Goal: Transaction & Acquisition: Purchase product/service

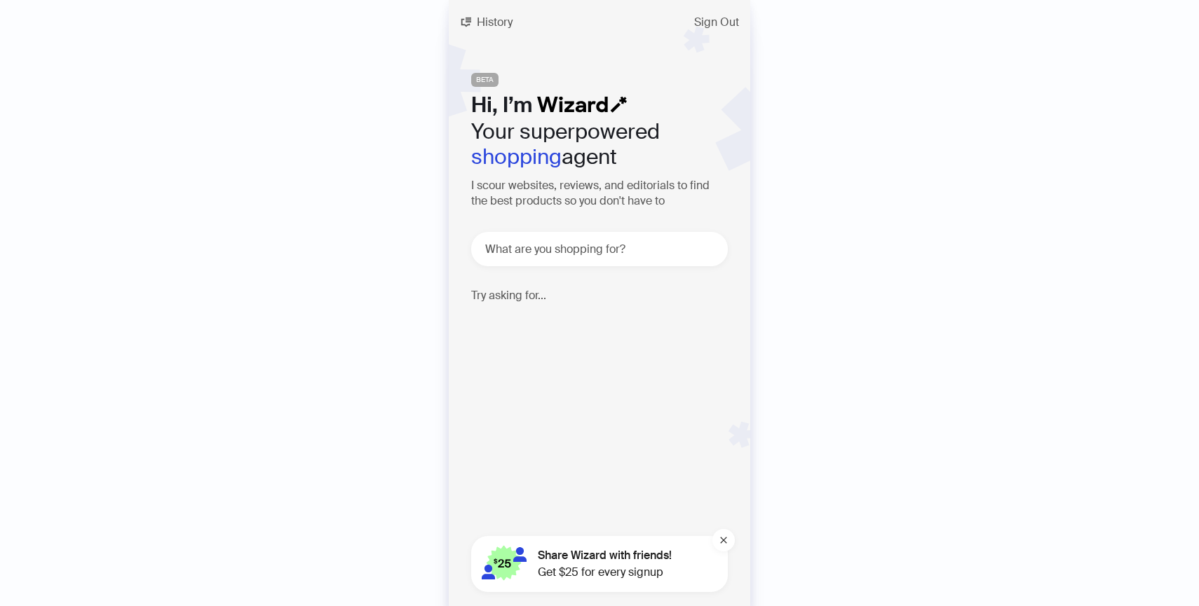
scroll to position [3318, 0]
click at [632, 255] on textarea at bounding box center [604, 249] width 245 height 18
paste textarea "**********"
type textarea "**********"
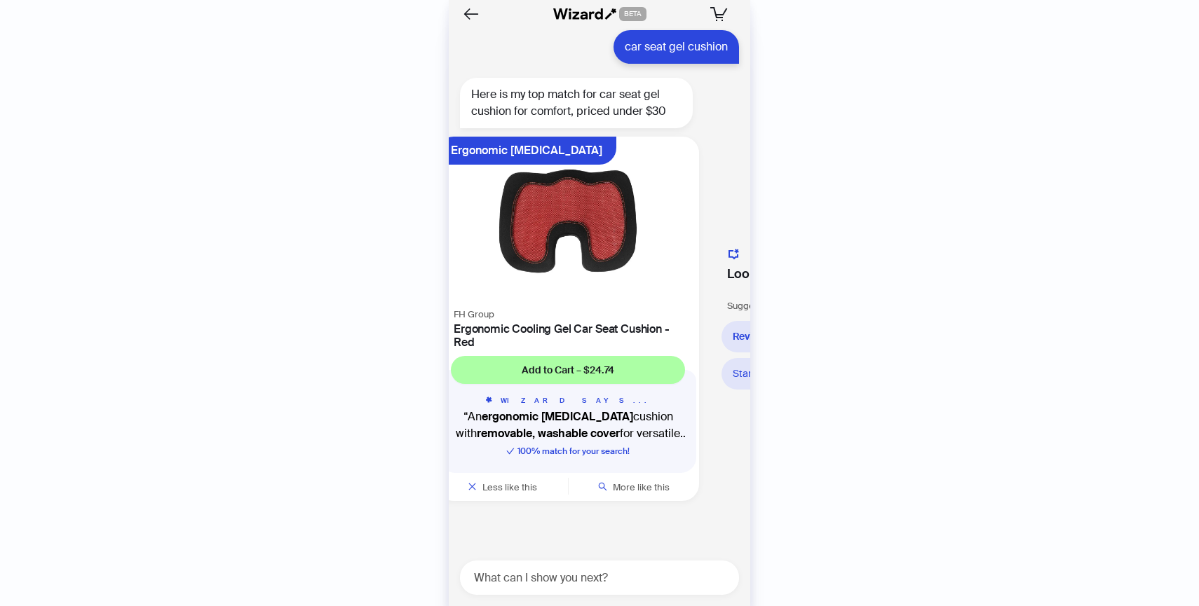
scroll to position [0, 25]
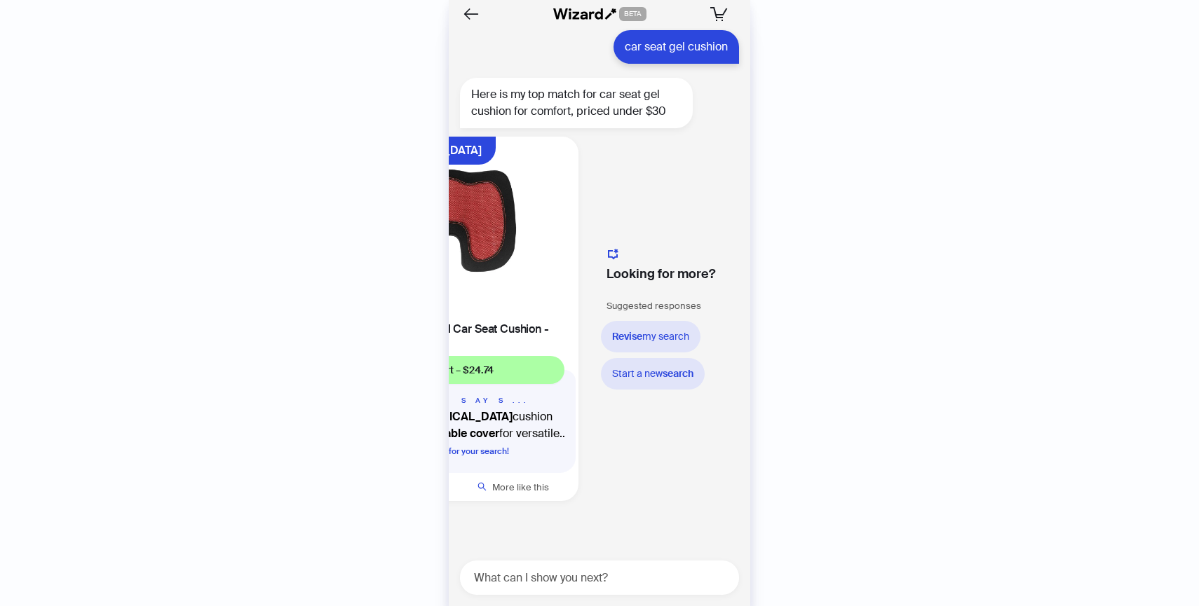
scroll to position [0, 150]
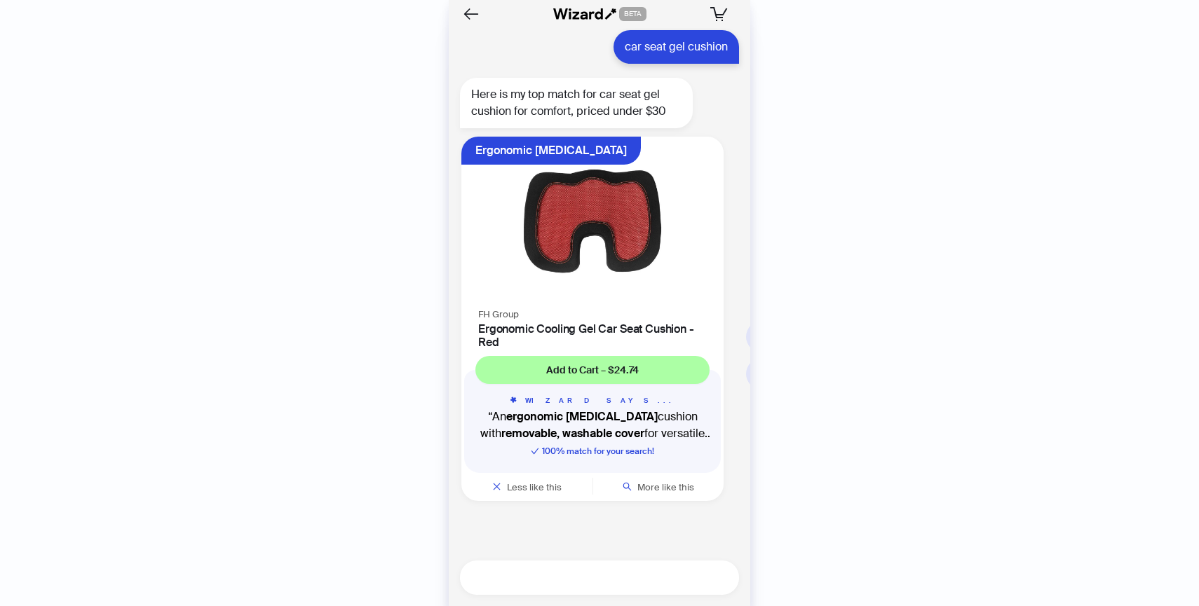
click at [592, 579] on textarea at bounding box center [605, 578] width 268 height 18
type textarea "**********"
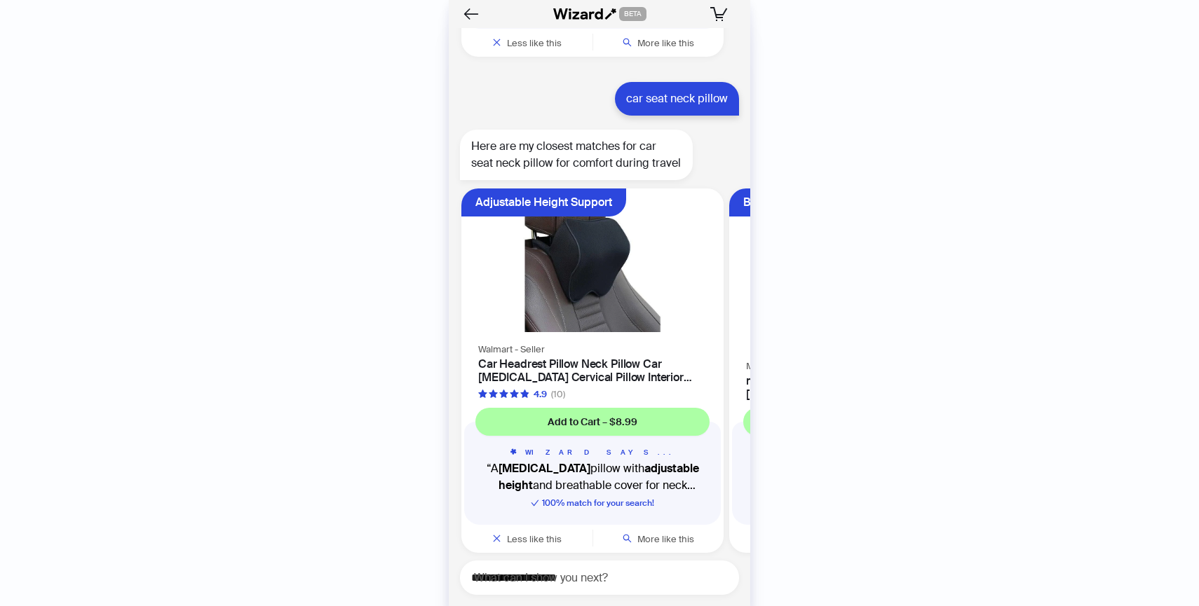
scroll to position [4311, 0]
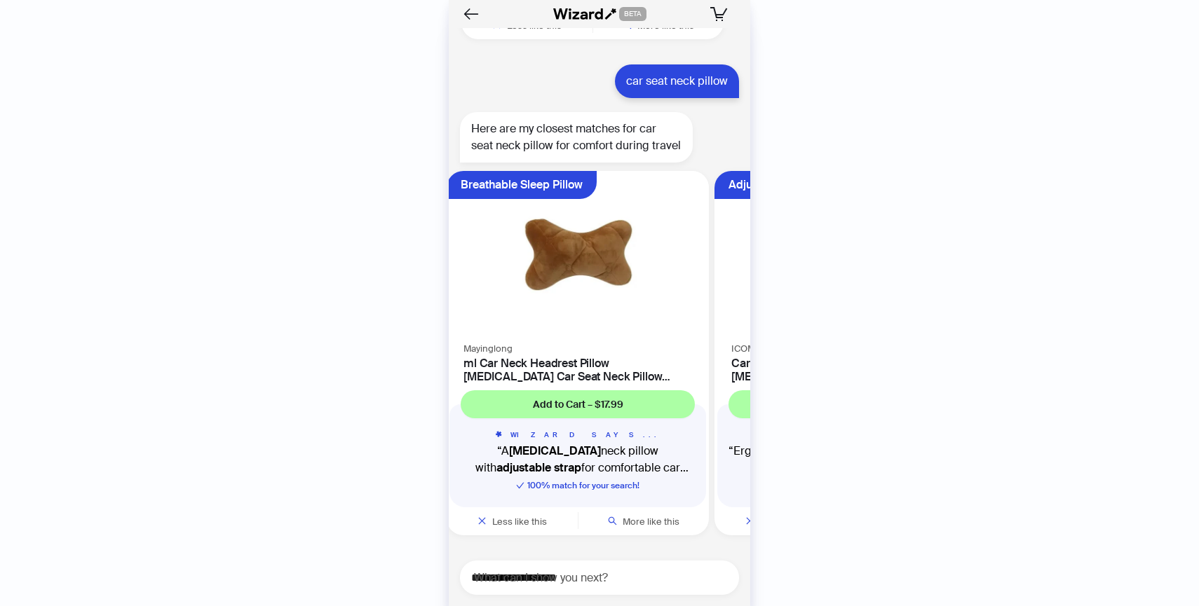
scroll to position [0, 286]
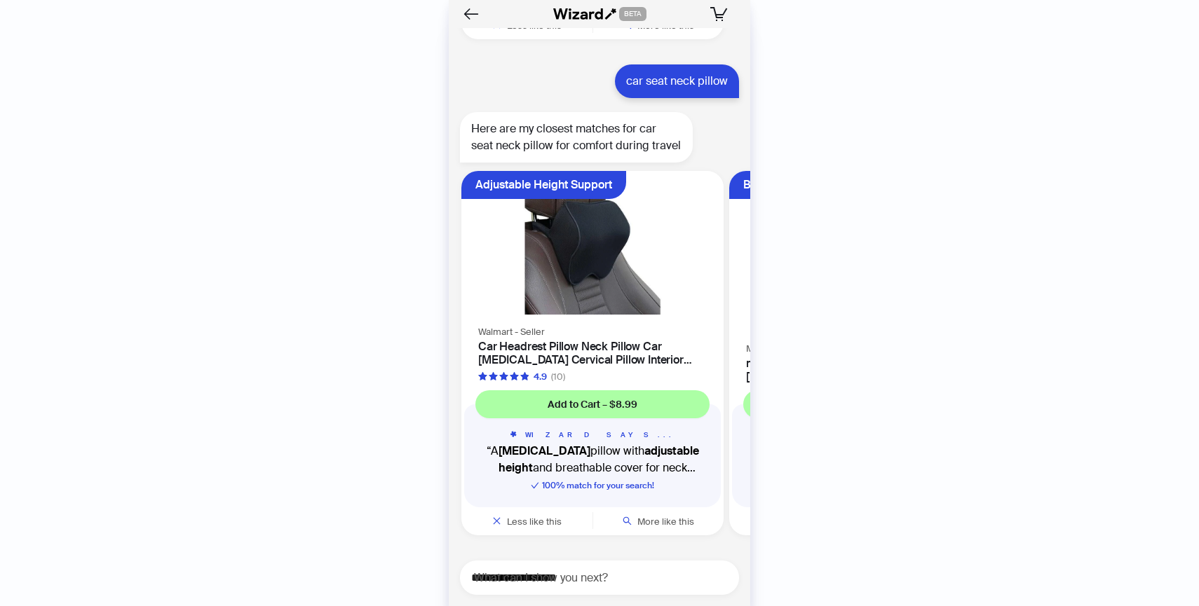
click at [571, 344] on h4 "Car Headrest Pillow Neck Pillow Car [MEDICAL_DATA] Cervical Pillow Interior Sup…" at bounding box center [592, 353] width 229 height 27
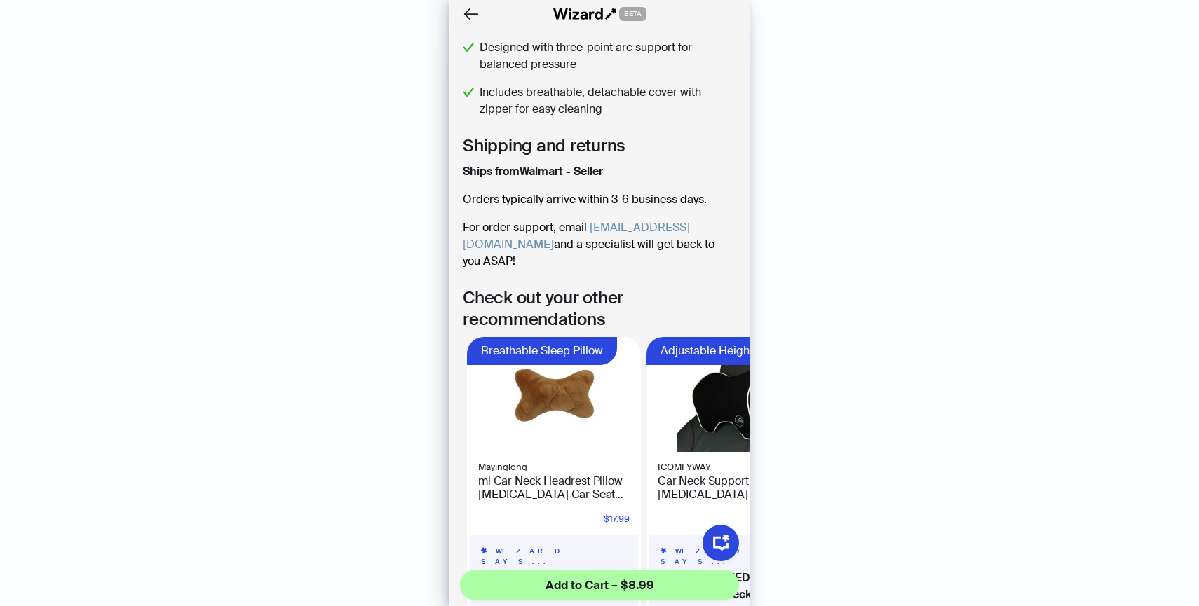
scroll to position [556, 0]
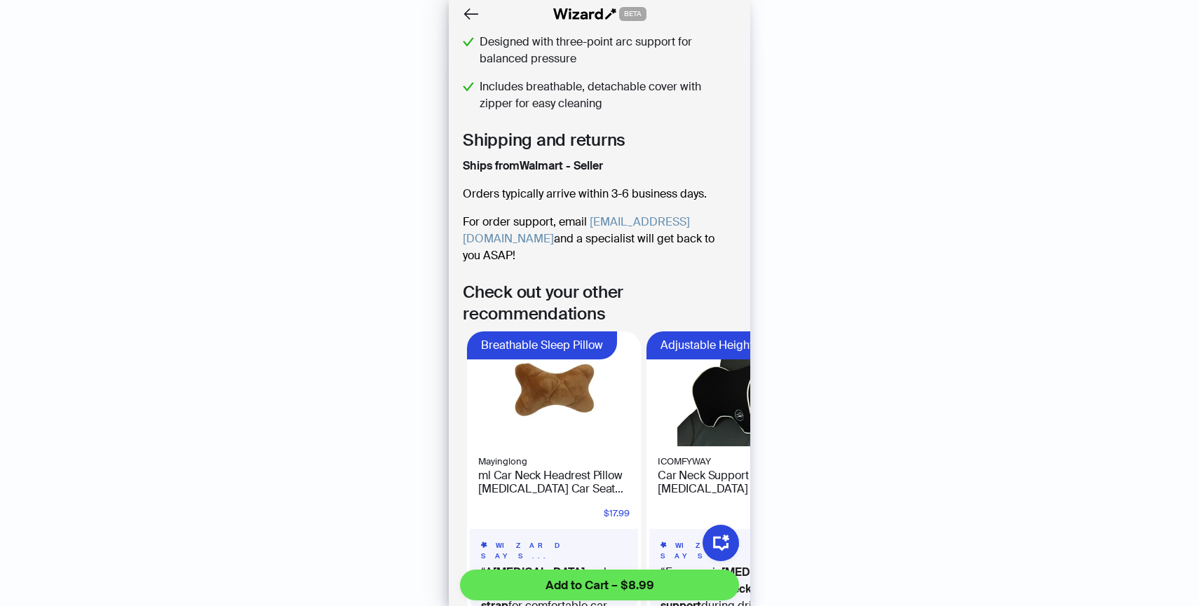
click at [635, 585] on span "Add to Cart – $8.99" at bounding box center [599, 585] width 109 height 17
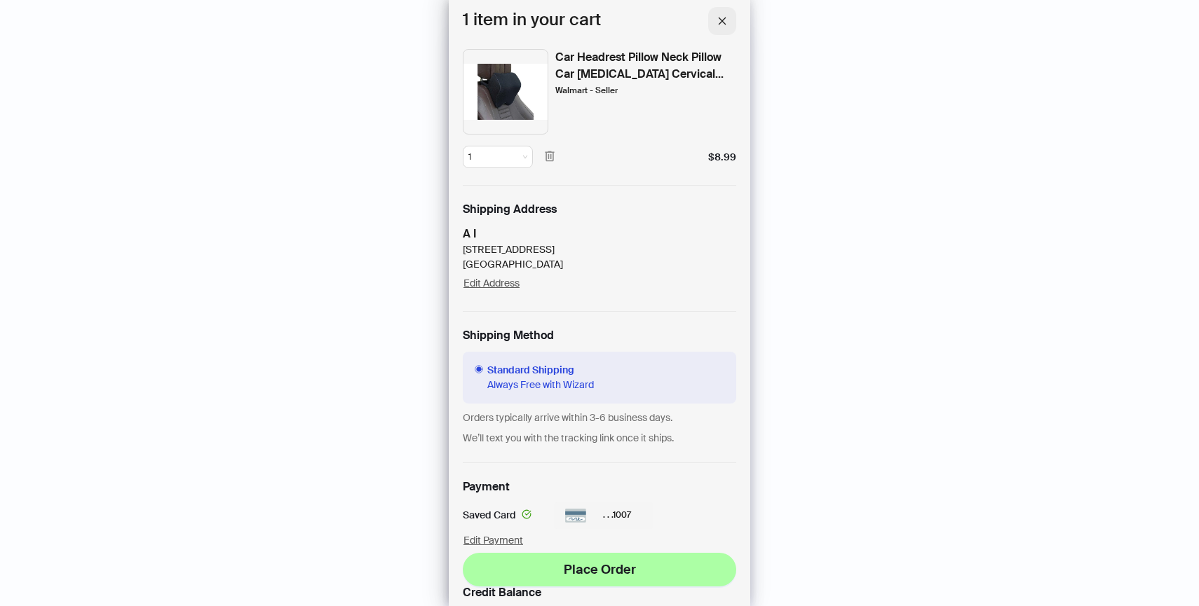
click at [726, 20] on icon "close" at bounding box center [722, 21] width 10 height 10
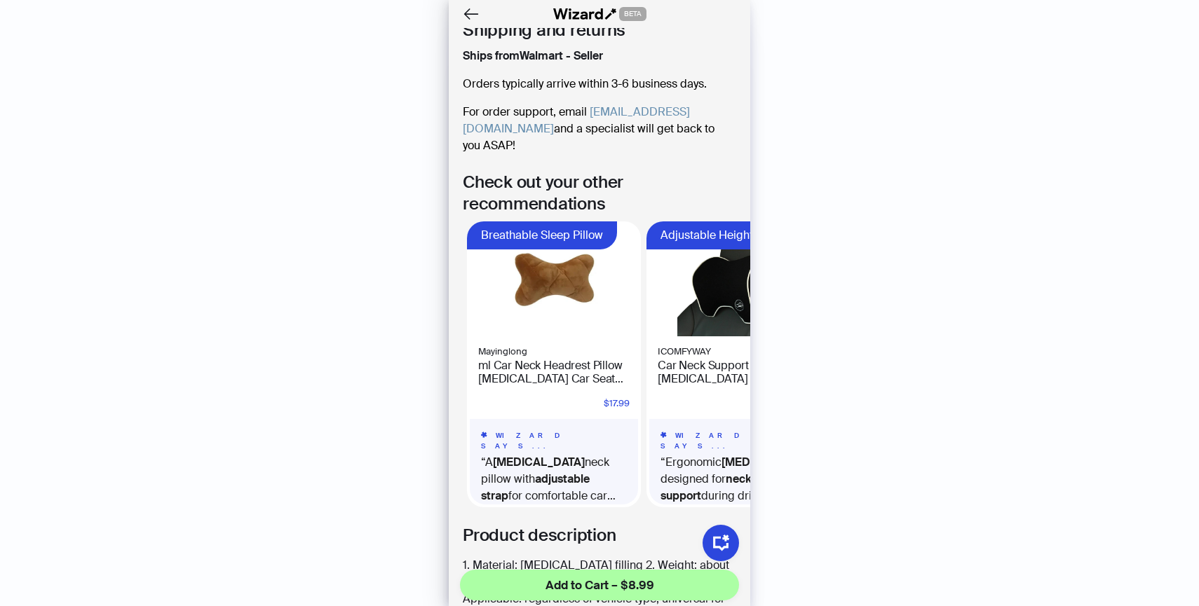
scroll to position [865, 0]
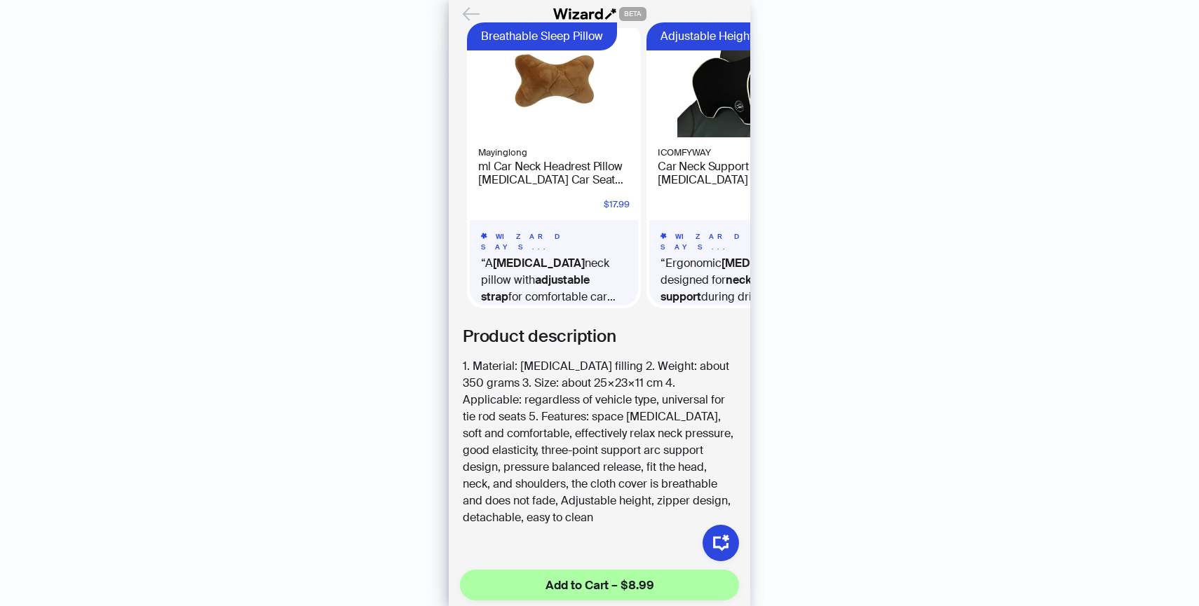
click at [466, 14] on icon "Back" at bounding box center [470, 14] width 15 height 12
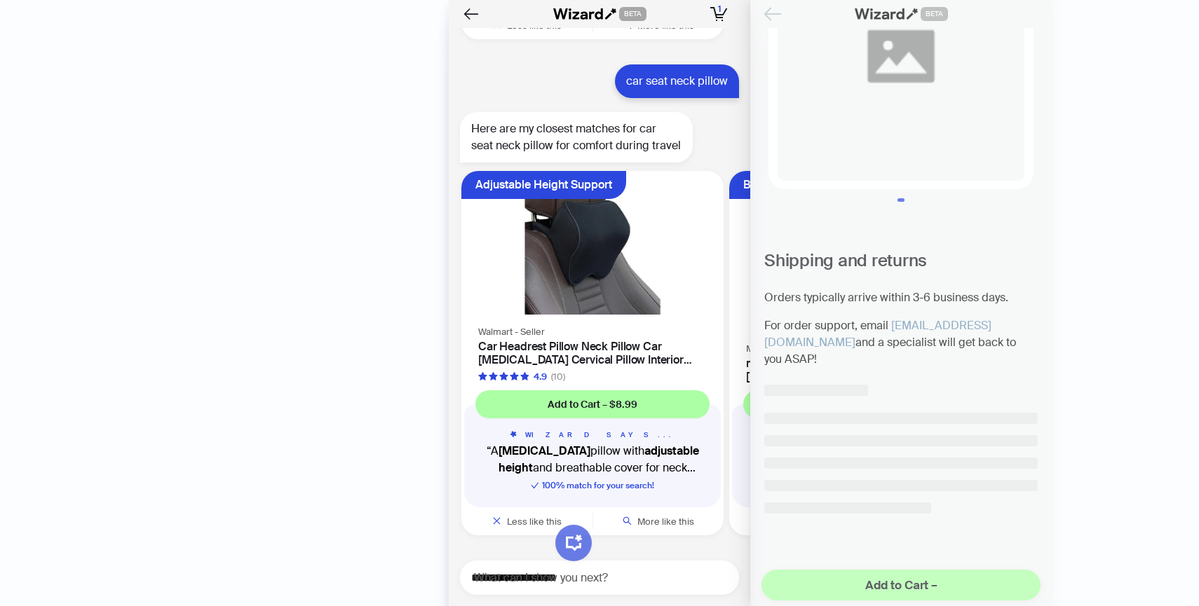
scroll to position [93, 0]
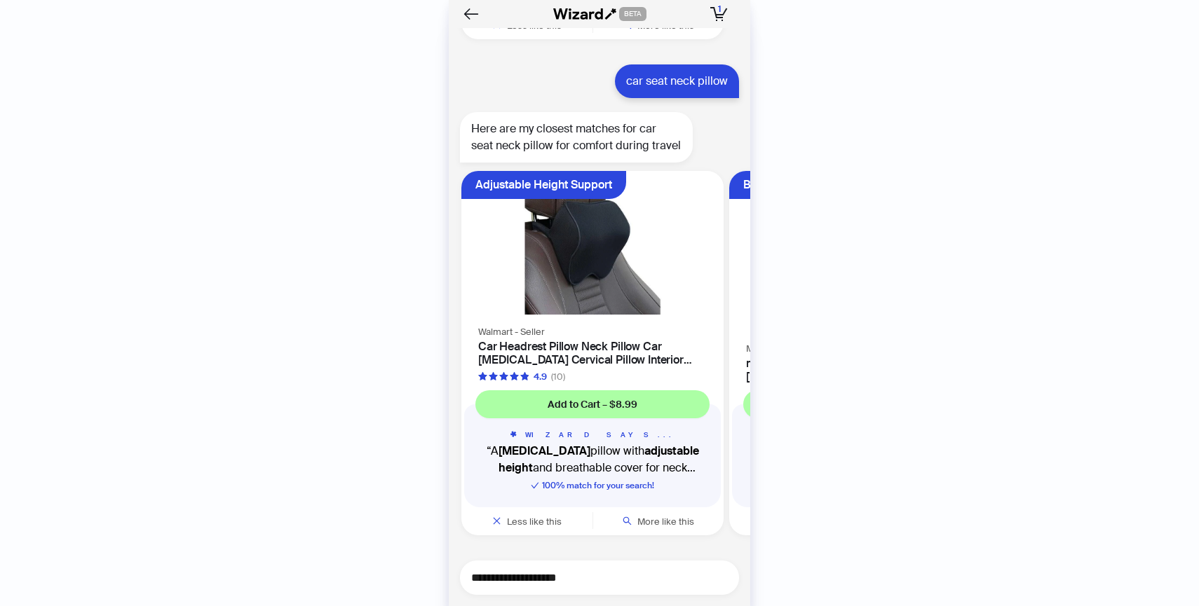
click at [616, 574] on textarea "**********" at bounding box center [605, 578] width 268 height 18
type textarea "**********"
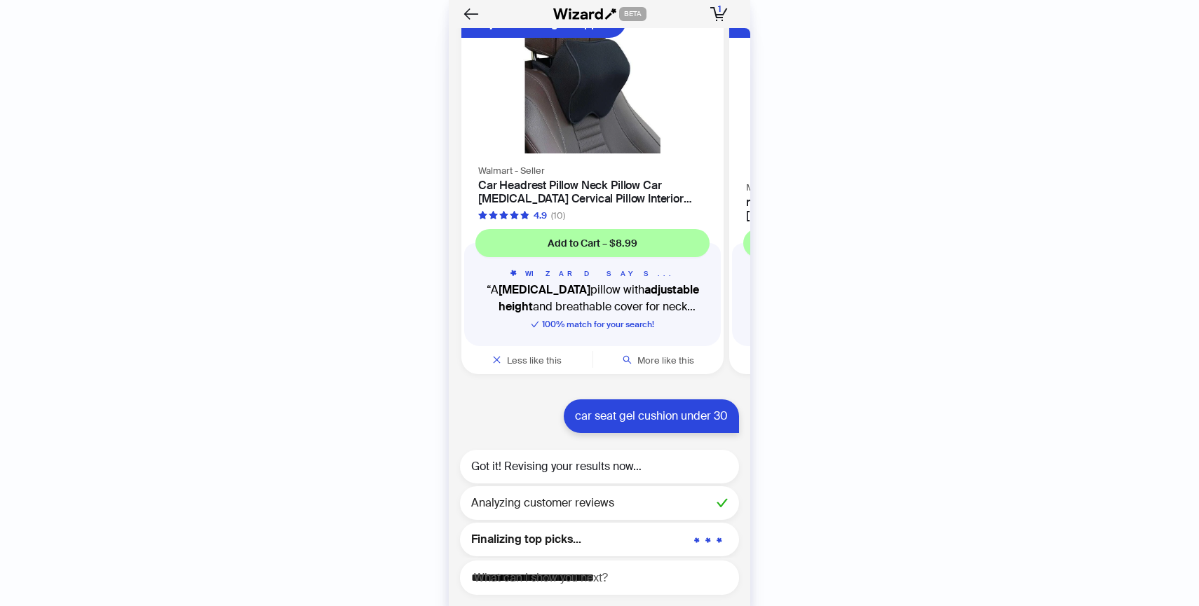
scroll to position [4479, 0]
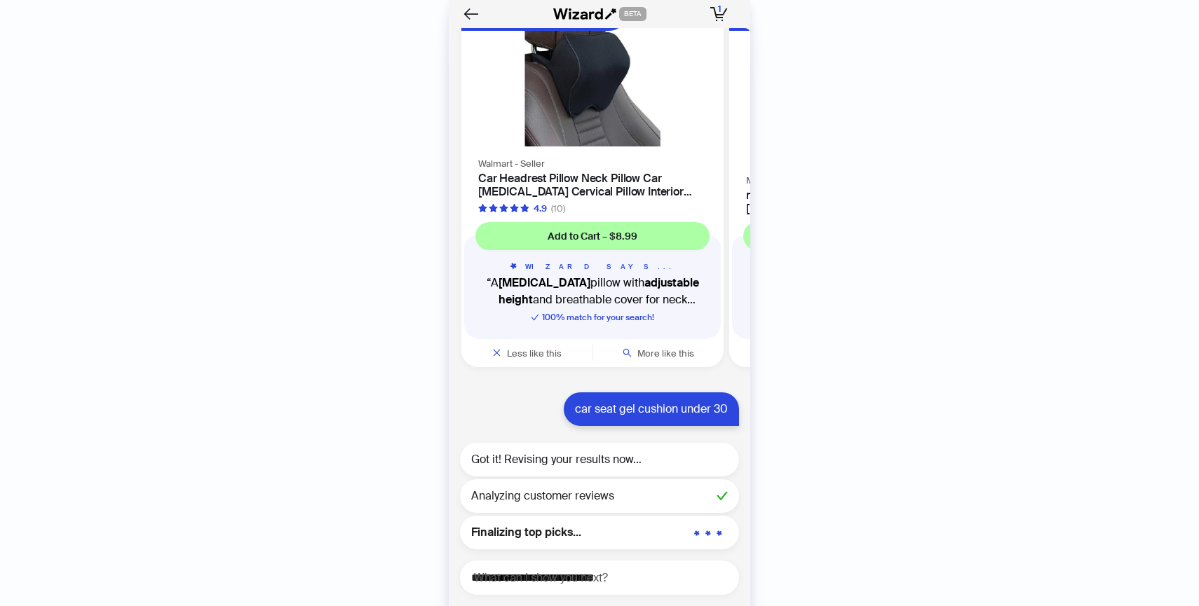
click at [531, 179] on h4 "Car Headrest Pillow Neck Pillow Car [MEDICAL_DATA] Cervical Pillow Interior Sup…" at bounding box center [592, 185] width 229 height 27
click at [670, 351] on span "More like this" at bounding box center [665, 354] width 57 height 12
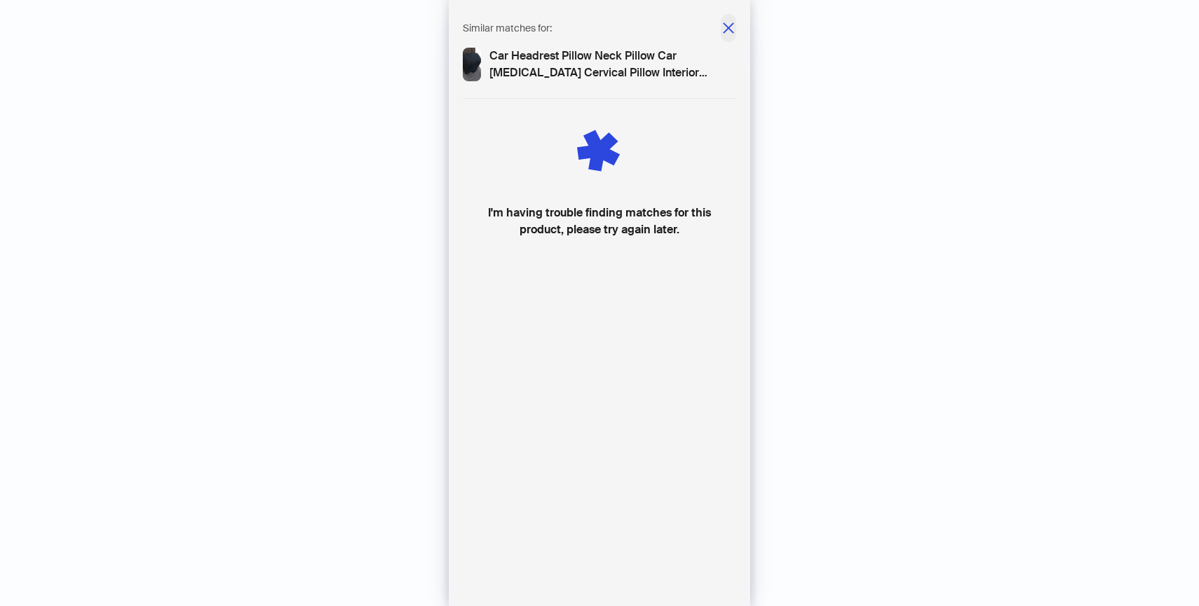
click at [723, 29] on icon "close" at bounding box center [728, 28] width 14 height 14
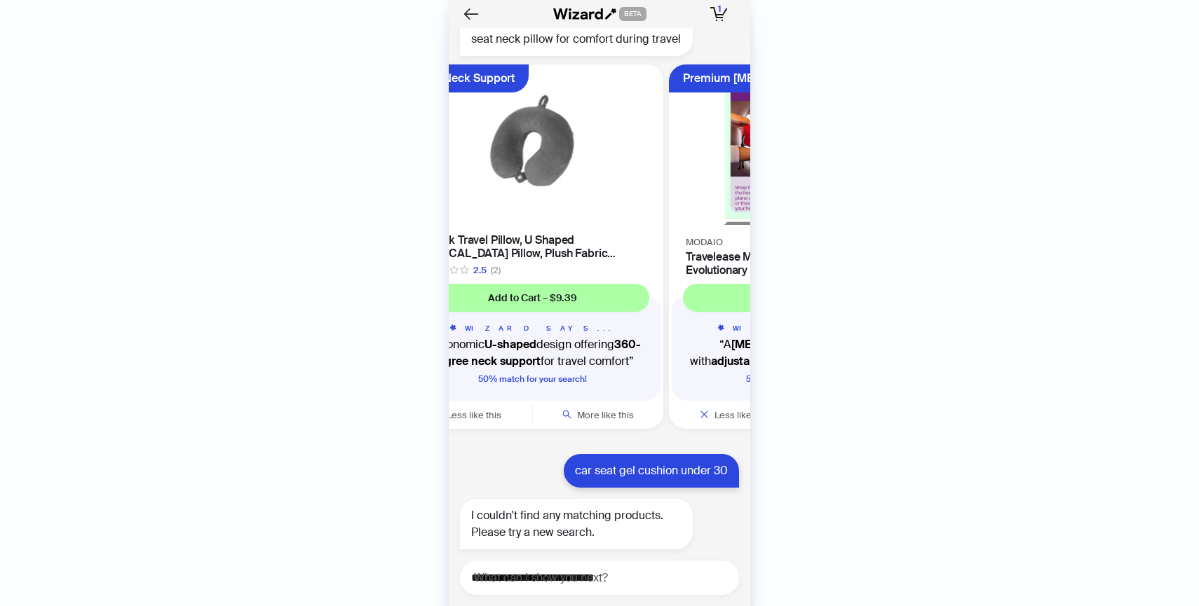
scroll to position [4417, 0]
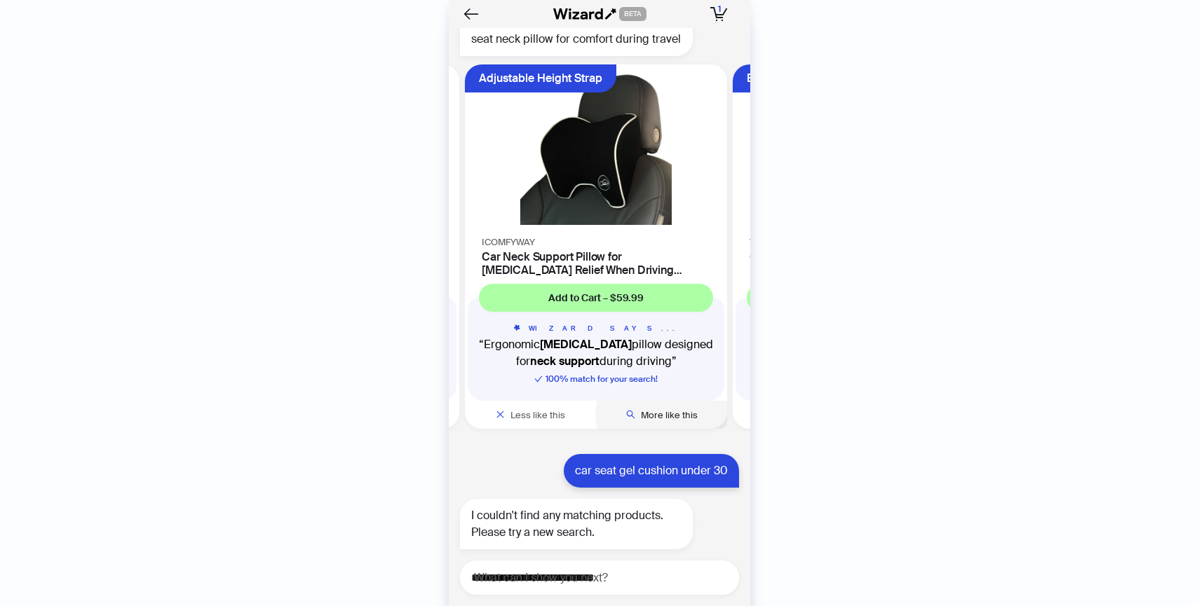
scroll to position [0, 532]
click at [664, 418] on span "More like this" at bounding box center [669, 415] width 57 height 12
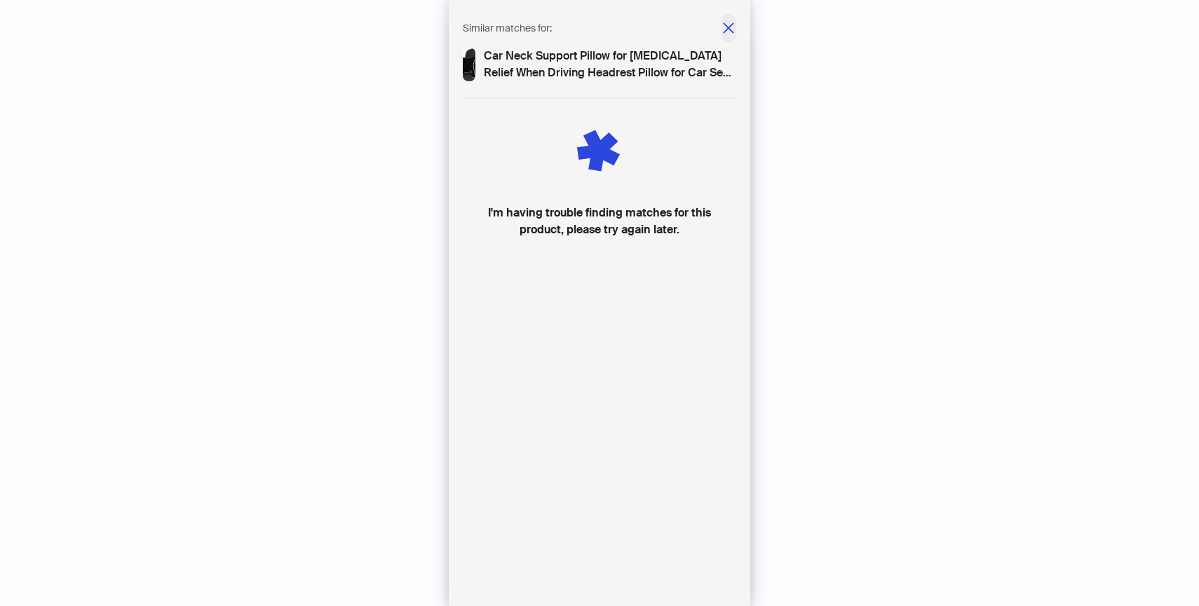
click at [726, 29] on icon "close" at bounding box center [728, 27] width 11 height 11
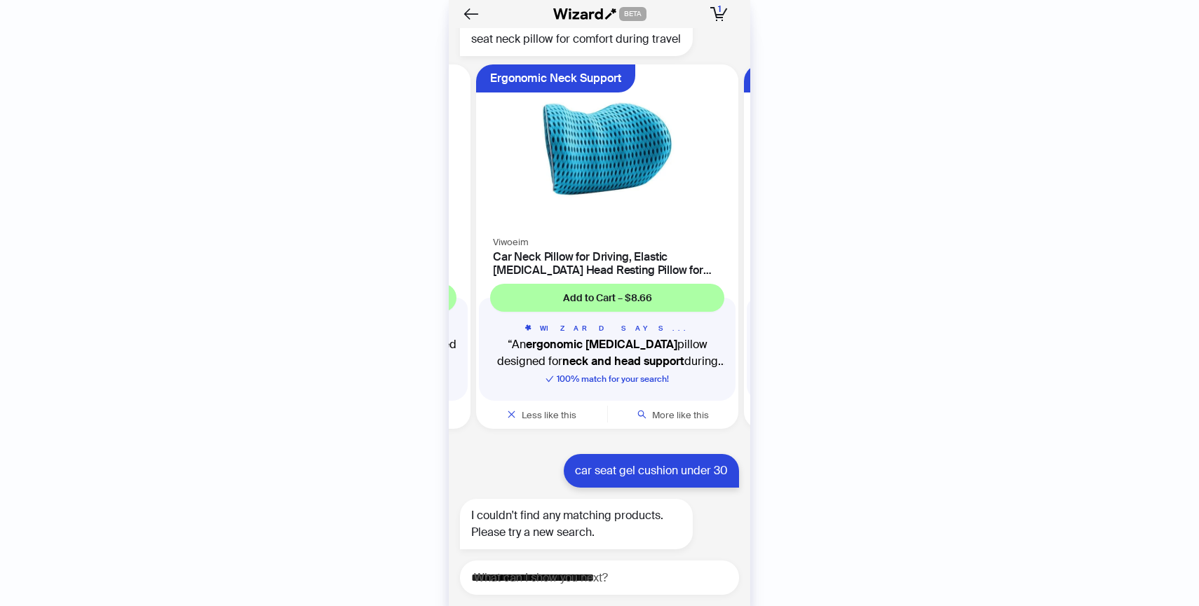
scroll to position [0, 800]
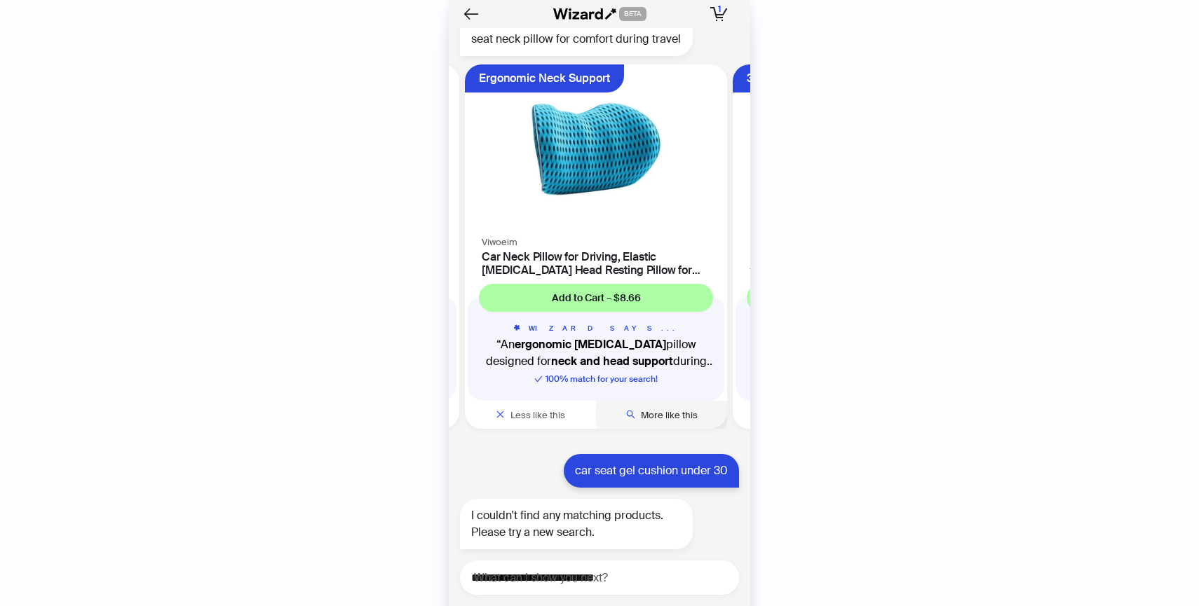
click at [651, 408] on button "More like this" at bounding box center [662, 415] width 131 height 28
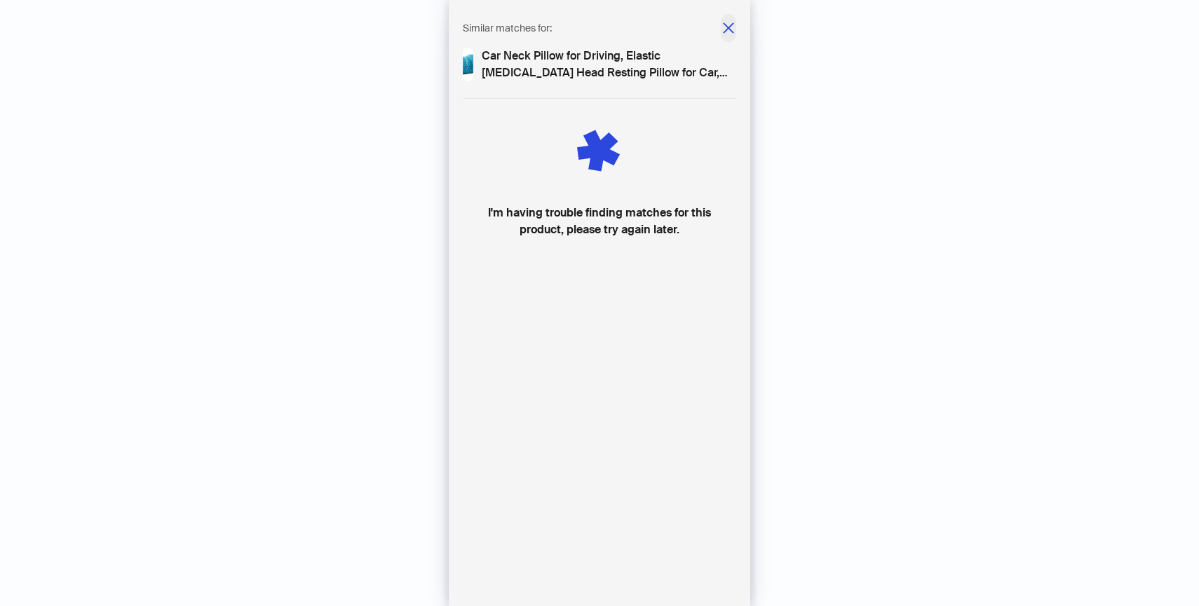
click at [730, 40] on button "button" at bounding box center [728, 28] width 15 height 28
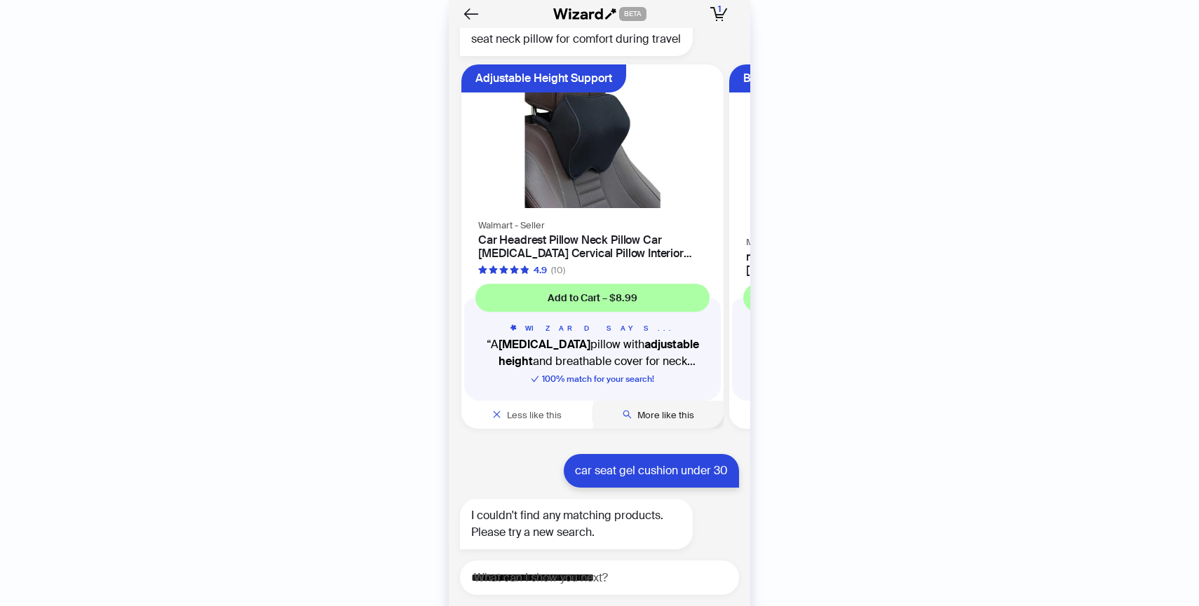
click at [649, 414] on span "More like this" at bounding box center [665, 415] width 57 height 12
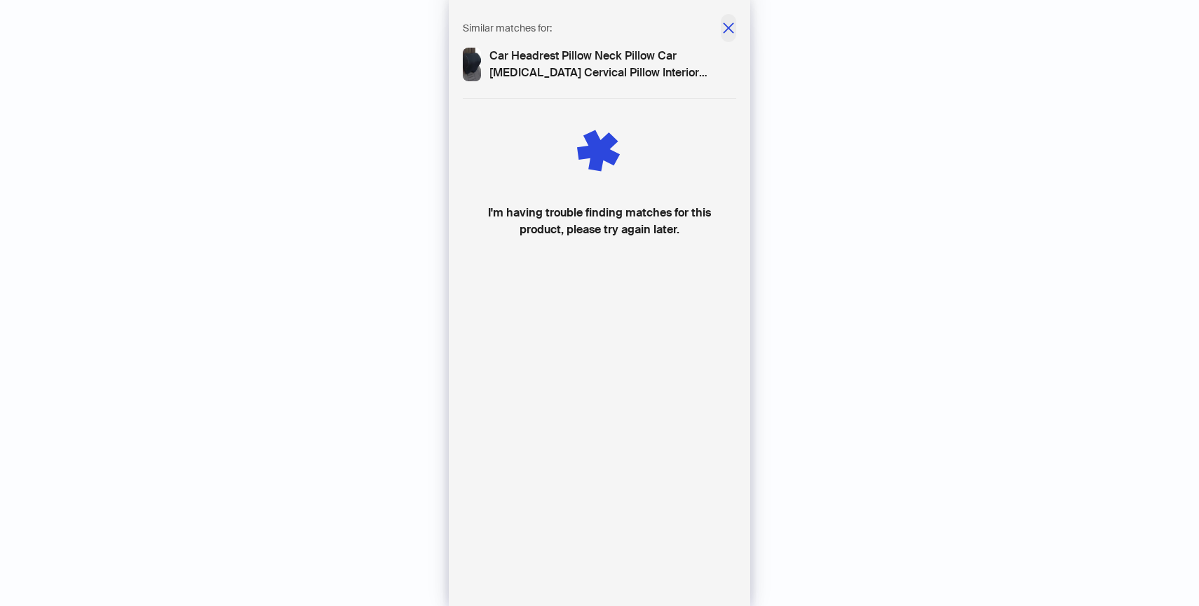
click at [728, 23] on icon "close" at bounding box center [728, 28] width 14 height 14
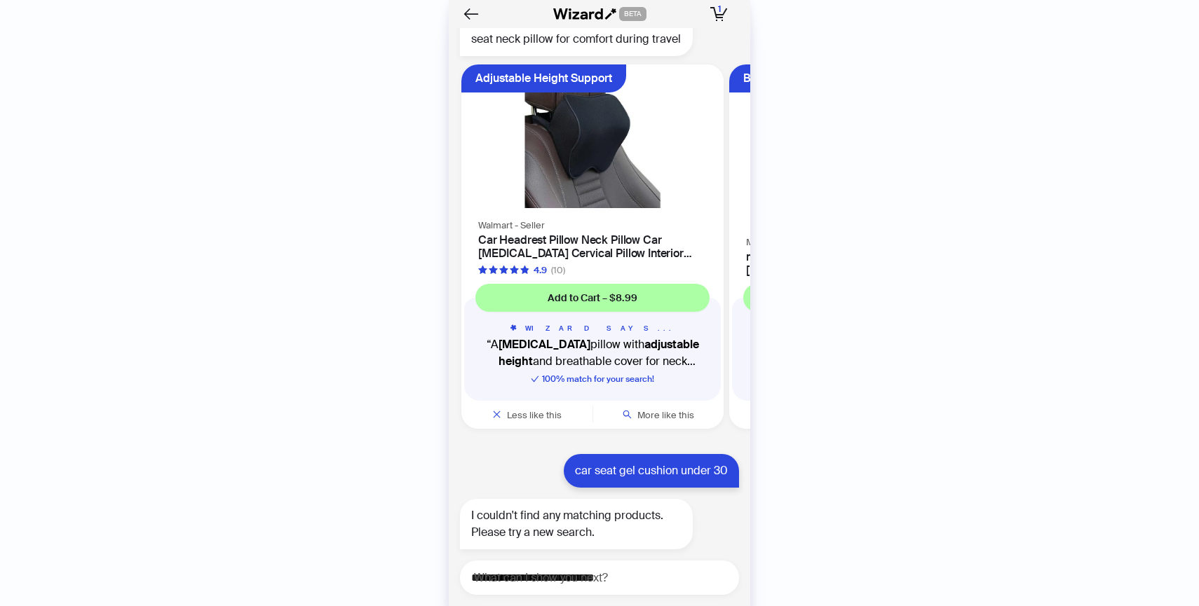
drag, startPoint x: 485, startPoint y: 241, endPoint x: 628, endPoint y: 250, distance: 143.3
click at [628, 250] on div "Walmart - Seller Car Headrest Pillow Neck Pillow Car [MEDICAL_DATA] Cervical Pi…" at bounding box center [592, 247] width 262 height 60
click at [628, 250] on h4 "Car Headrest Pillow Neck Pillow Car [MEDICAL_DATA] Cervical Pillow Interior Sup…" at bounding box center [592, 246] width 229 height 27
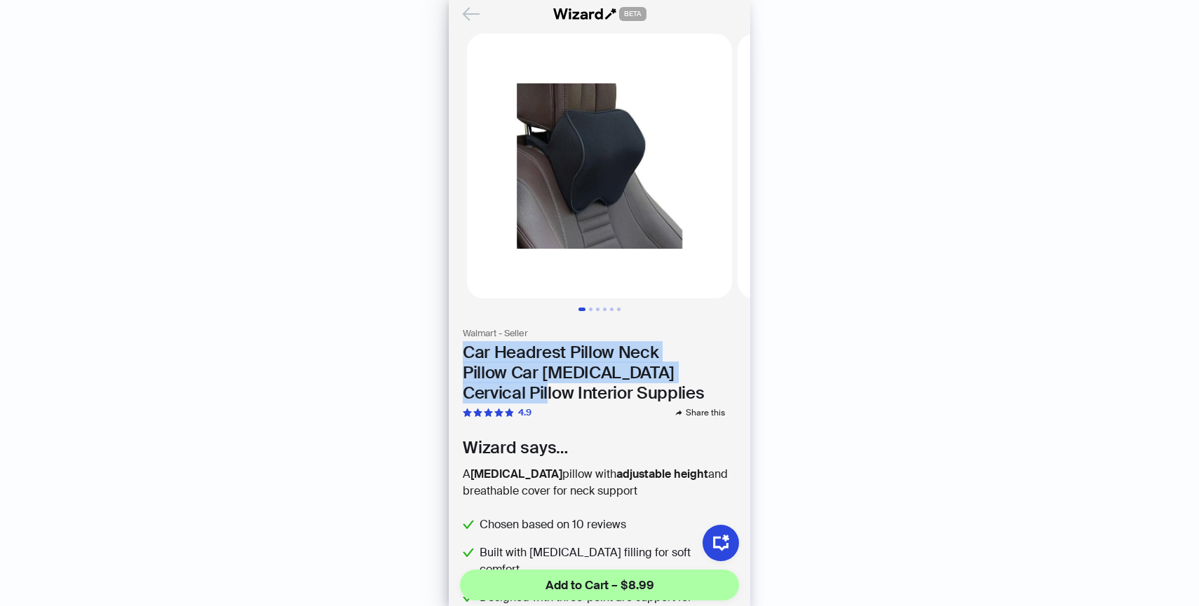
drag, startPoint x: 461, startPoint y: 349, endPoint x: 569, endPoint y: 393, distance: 115.7
click at [569, 393] on section "Walmart - Seller Car Headrest Pillow Neck Pillow Car [MEDICAL_DATA] Cervical Pi…" at bounding box center [599, 374] width 301 height 92
copy h1 "Car Headrest Pillow Neck Pillow Car [MEDICAL_DATA] Cervical Pillow"
click at [471, 14] on icon "Back" at bounding box center [470, 14] width 15 height 12
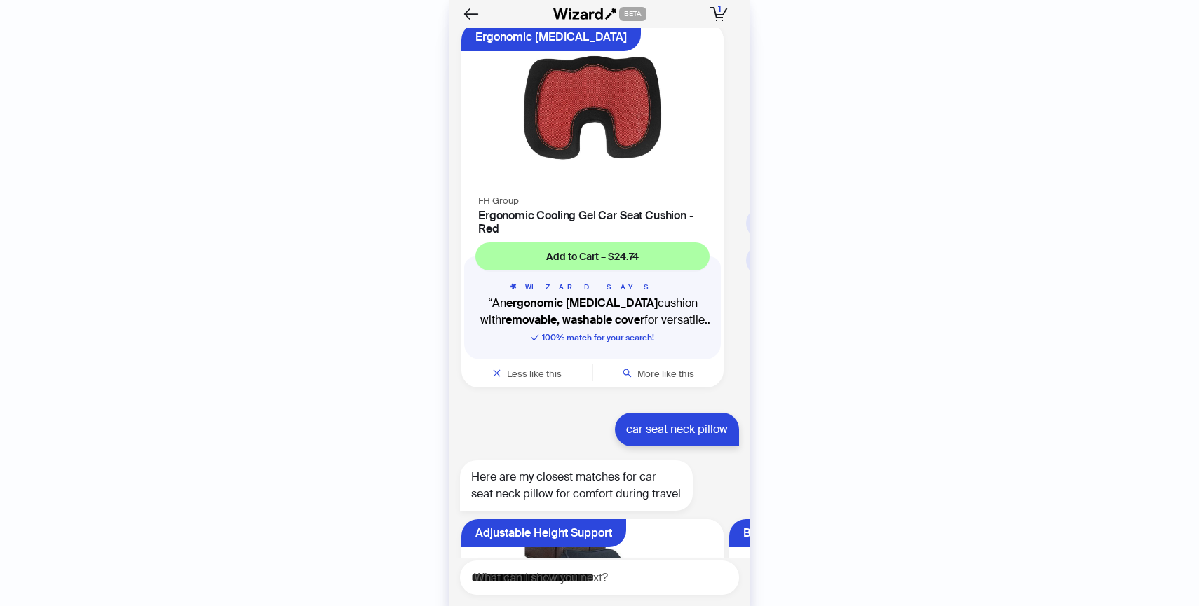
scroll to position [3983, 0]
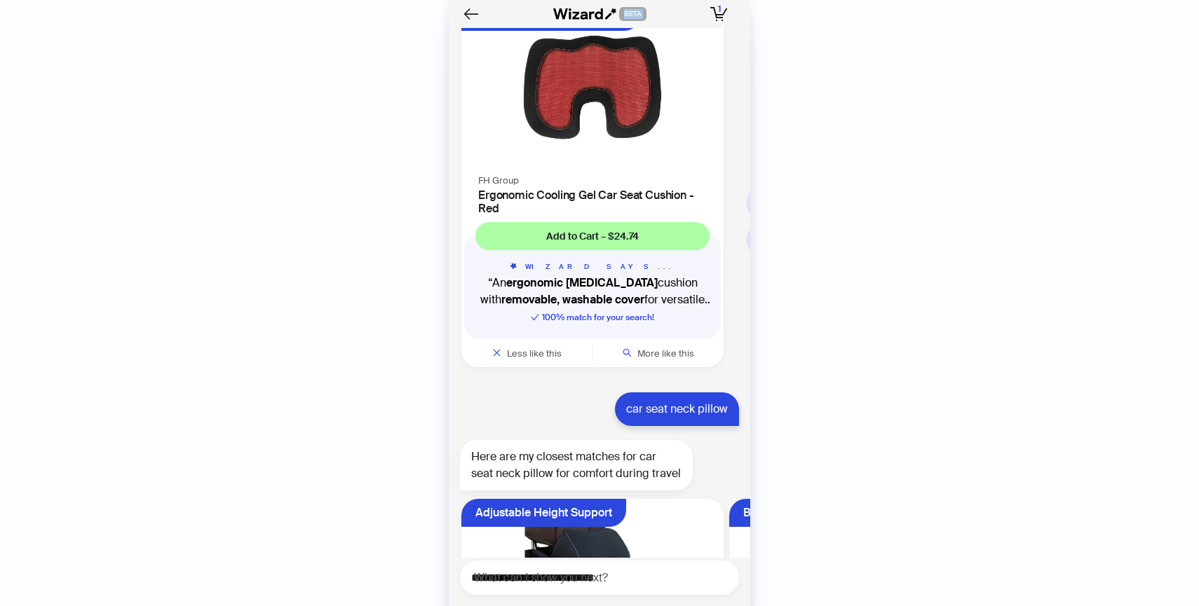
drag, startPoint x: 623, startPoint y: 404, endPoint x: 751, endPoint y: 407, distance: 127.6
click at [751, 407] on div "**********" at bounding box center [599, 303] width 1199 height 606
copy div "Lore ip dolorsi amet cons adi el 5se doe 🏡 Tempor Inci utlab etdolo 👟 M’a enima…"
click at [606, 574] on textarea "**********" at bounding box center [605, 578] width 268 height 18
paste textarea "**********"
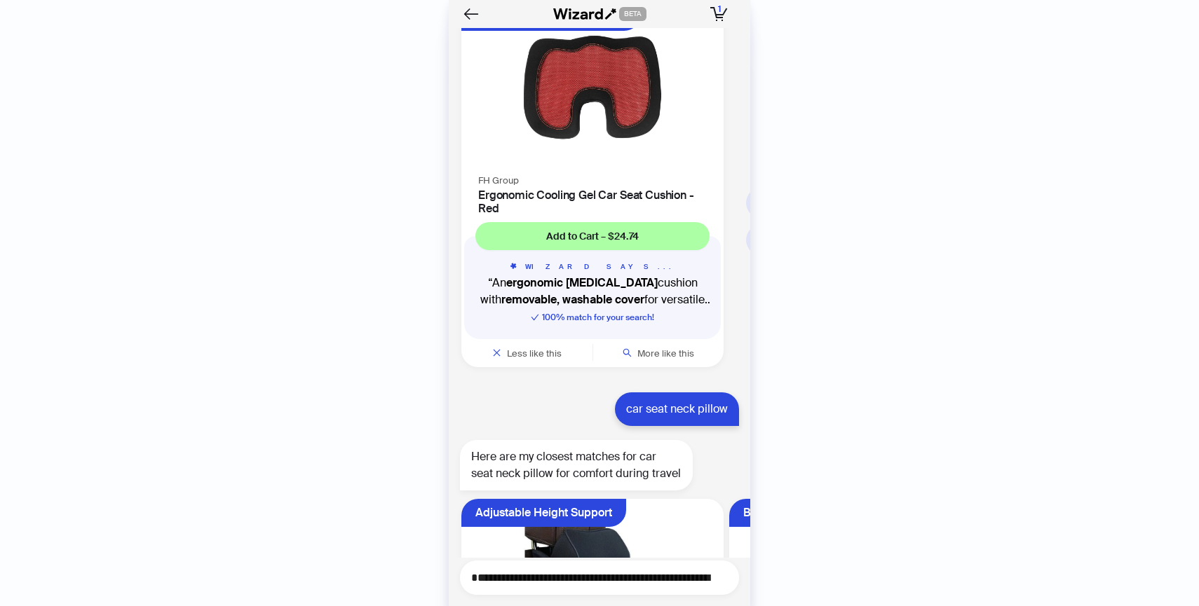
scroll to position [933, 0]
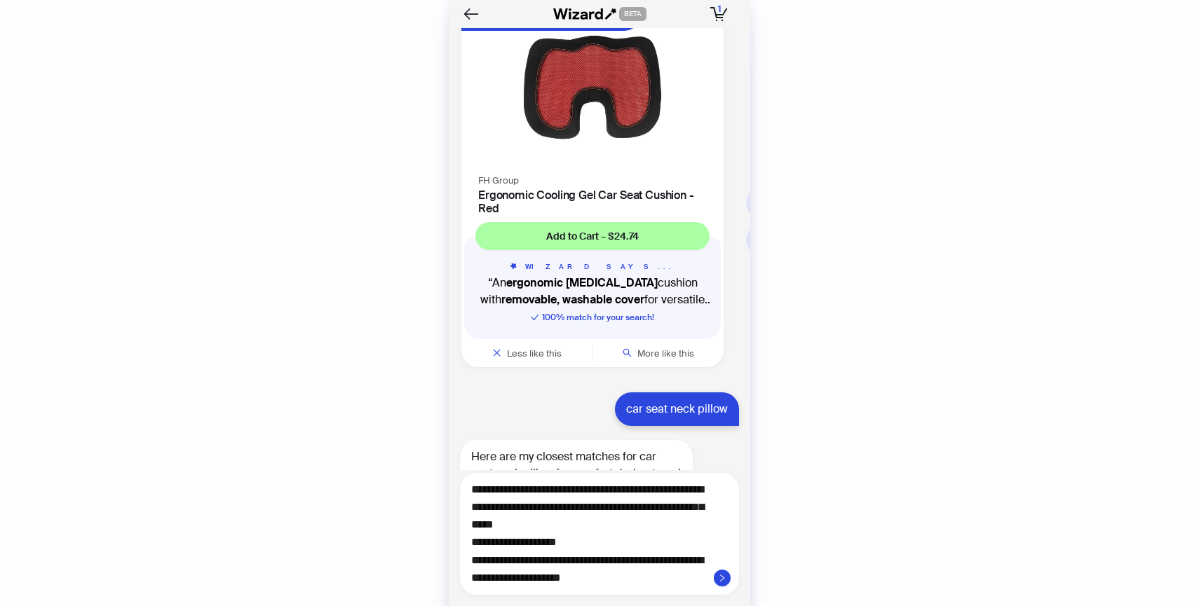
type textarea "**********"
click at [629, 400] on div "car seat neck pillow" at bounding box center [677, 410] width 124 height 34
click at [637, 402] on div "car seat neck pillow" at bounding box center [677, 410] width 124 height 34
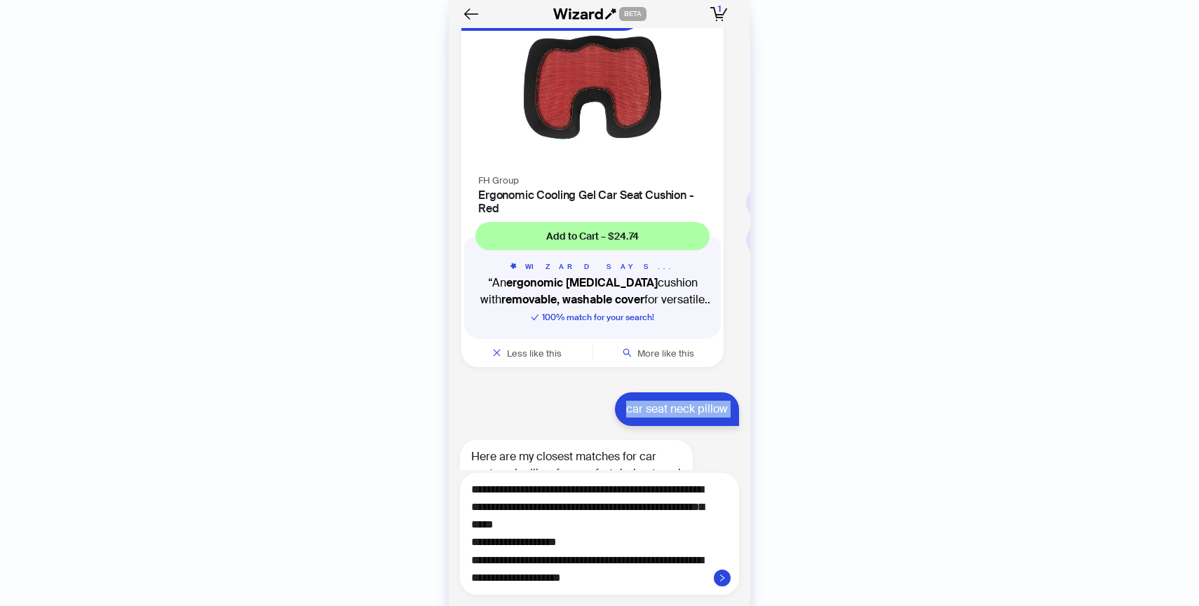
copy div "car seat neck pillow"
click at [555, 530] on textarea at bounding box center [605, 534] width 268 height 105
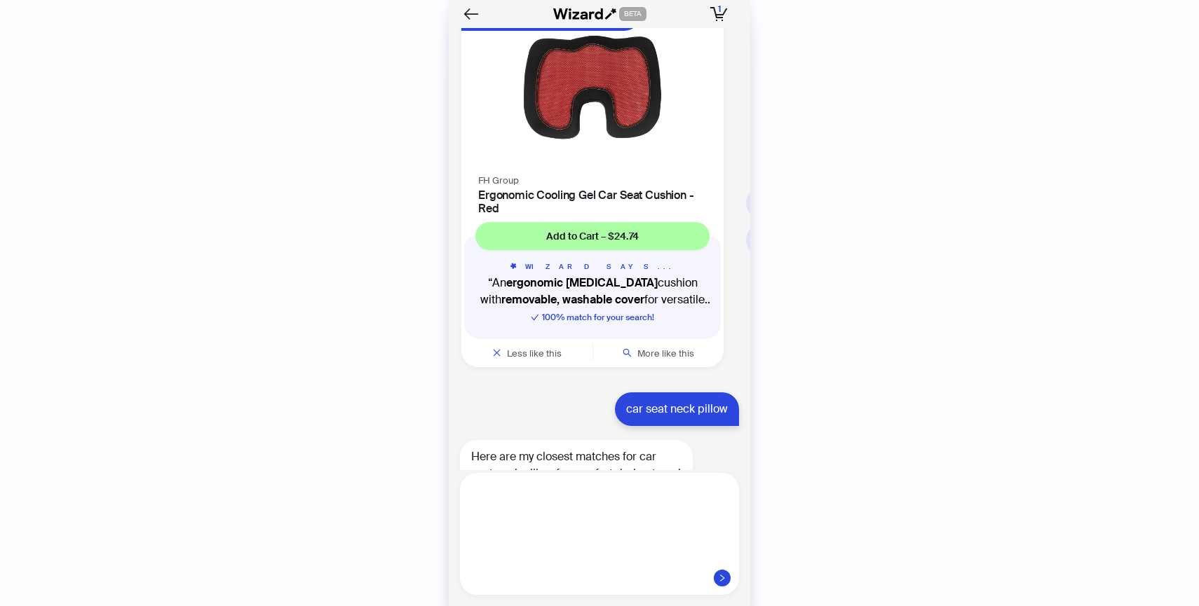
scroll to position [0, 0]
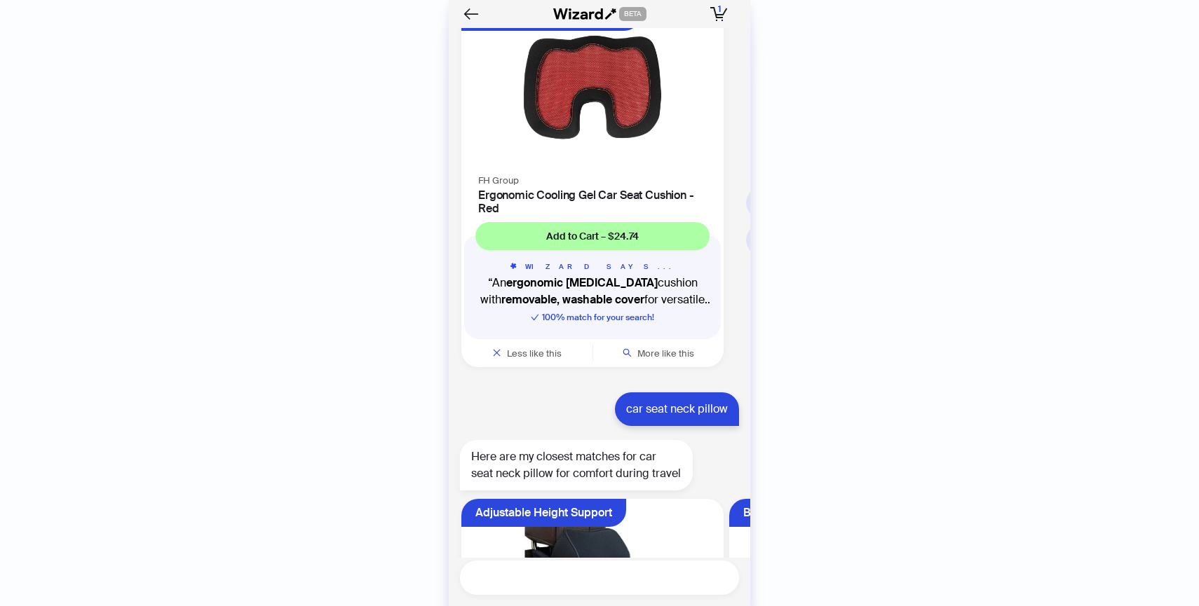
paste textarea "**********"
type textarea "**********"
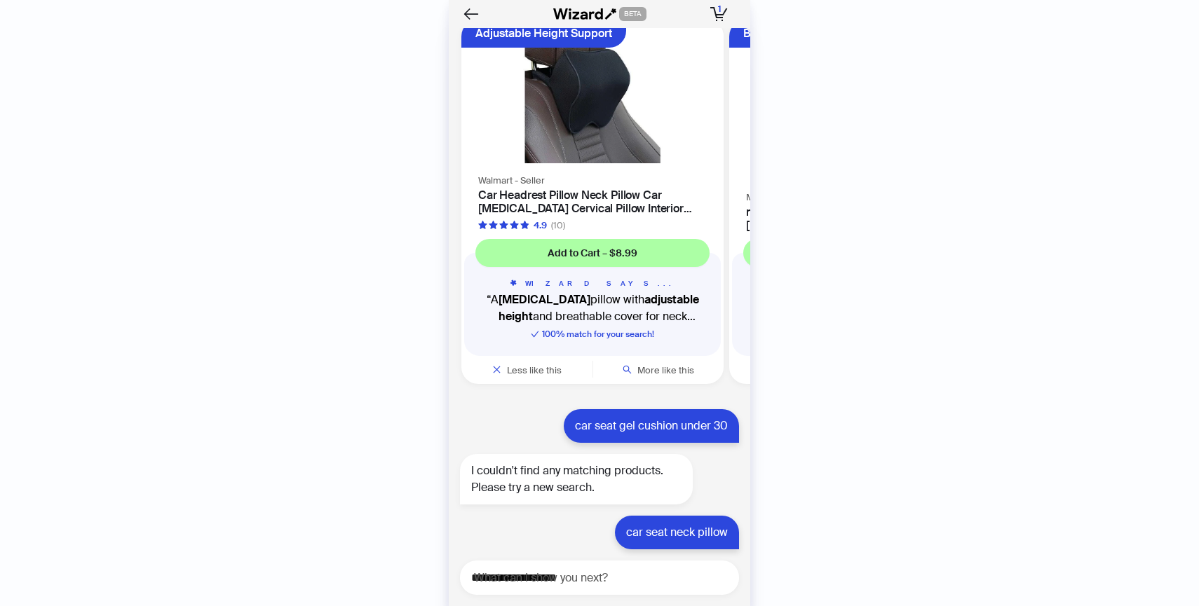
scroll to position [4501, 0]
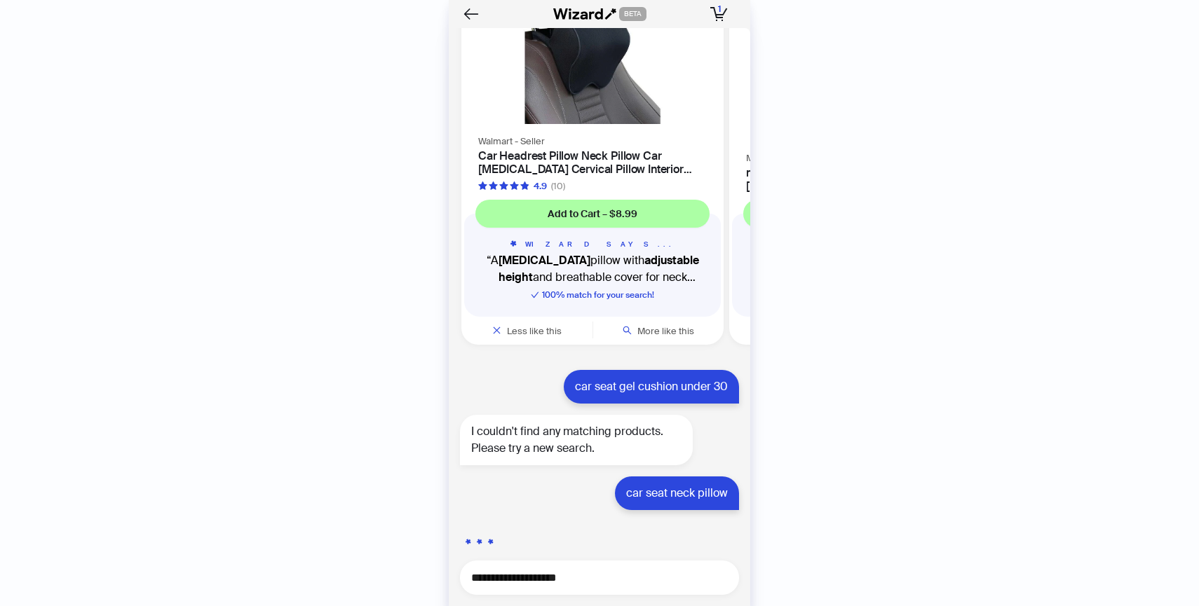
click at [637, 582] on textarea "**********" at bounding box center [605, 578] width 268 height 18
paste textarea "**********"
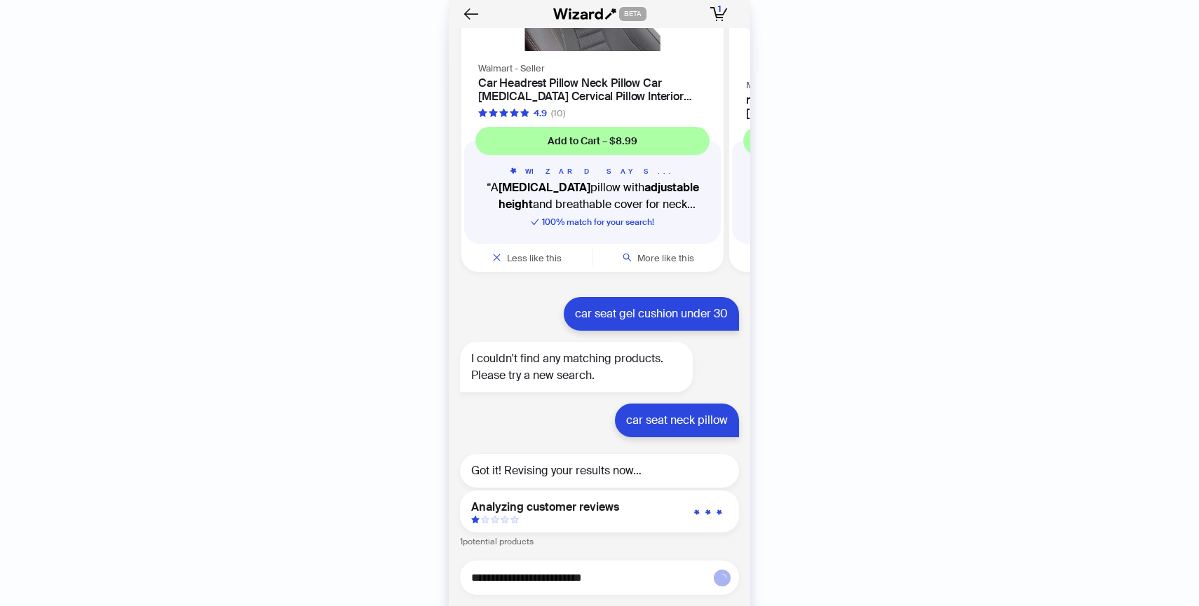
type textarea "**********"
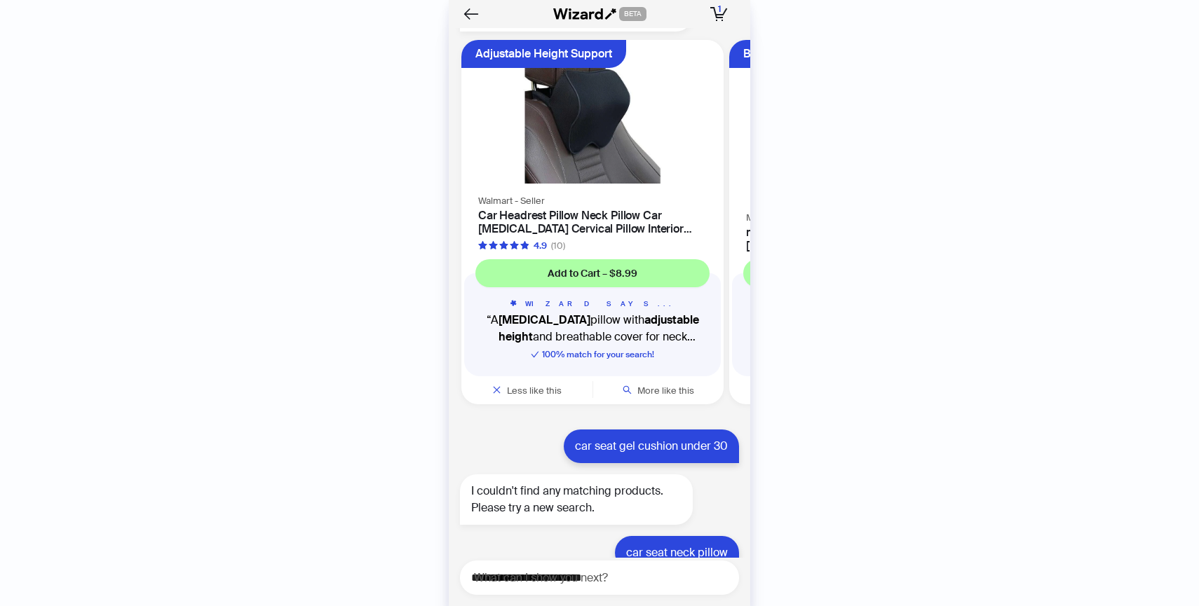
scroll to position [4499, 0]
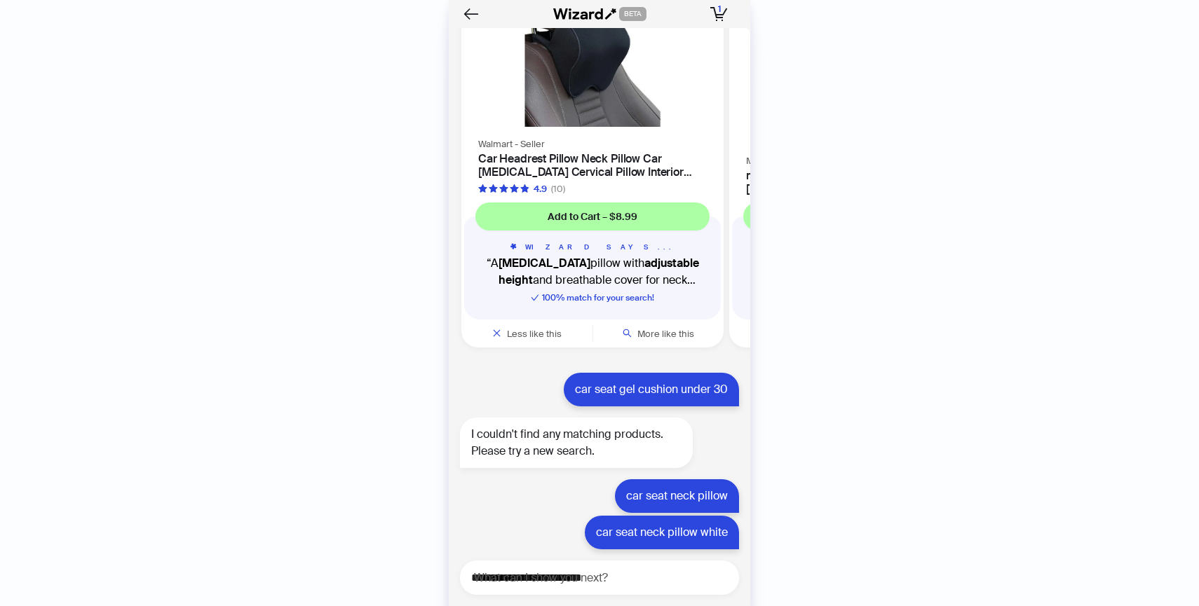
click at [689, 529] on div "car seat neck pillow white" at bounding box center [662, 533] width 154 height 34
copy div "car seat neck pillow white"
click at [648, 576] on textarea "**********" at bounding box center [605, 578] width 268 height 18
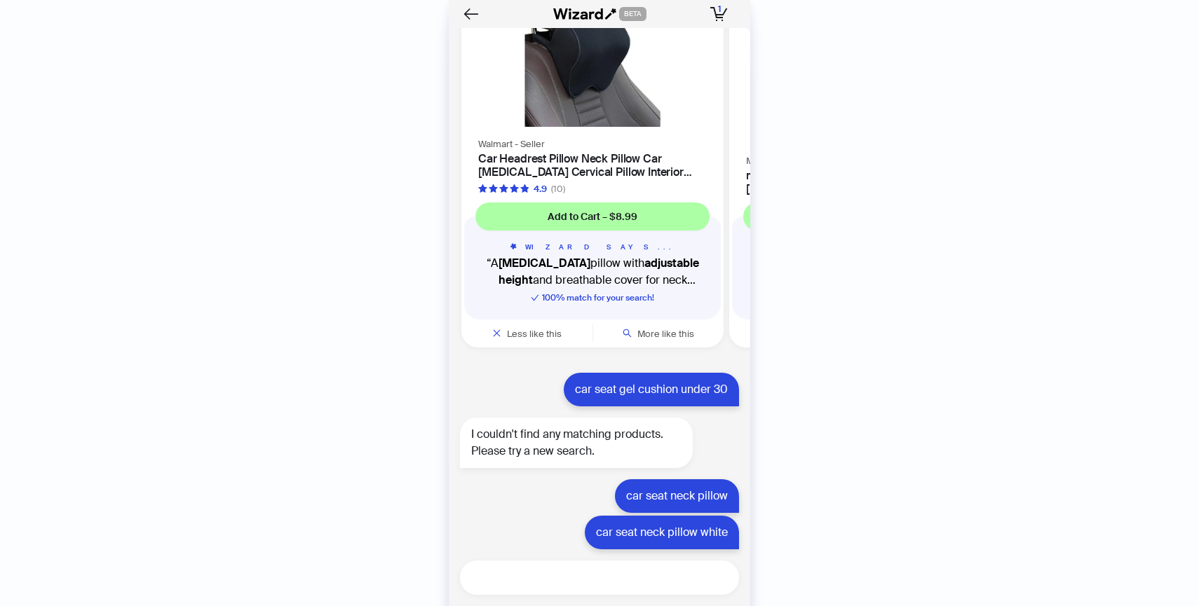
paste textarea "**********"
type textarea "**********"
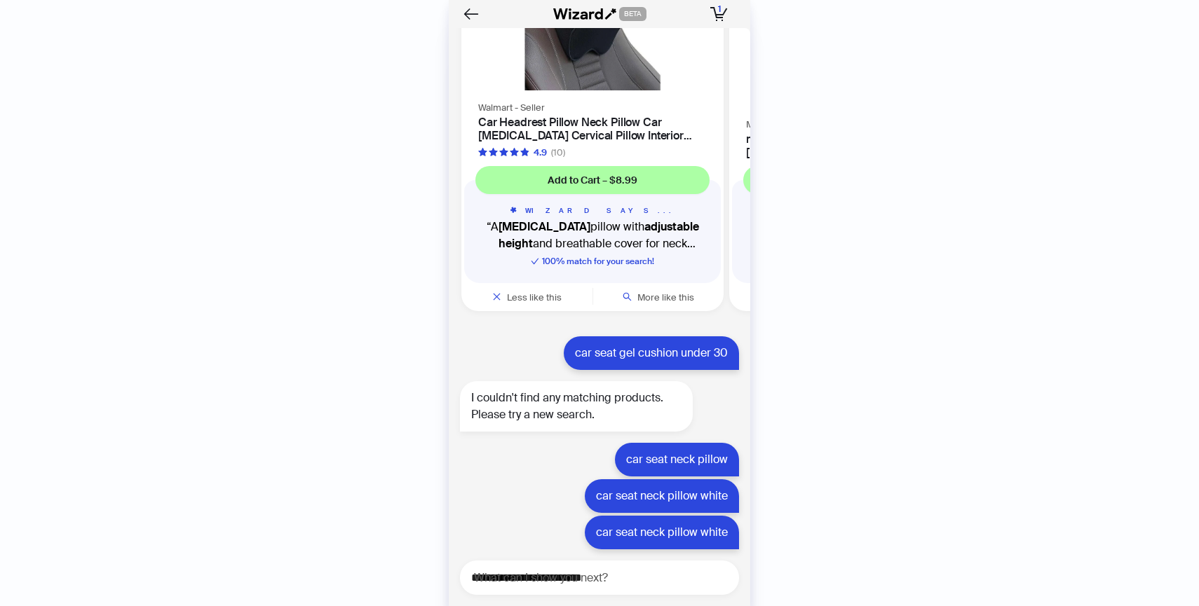
scroll to position [4574, 0]
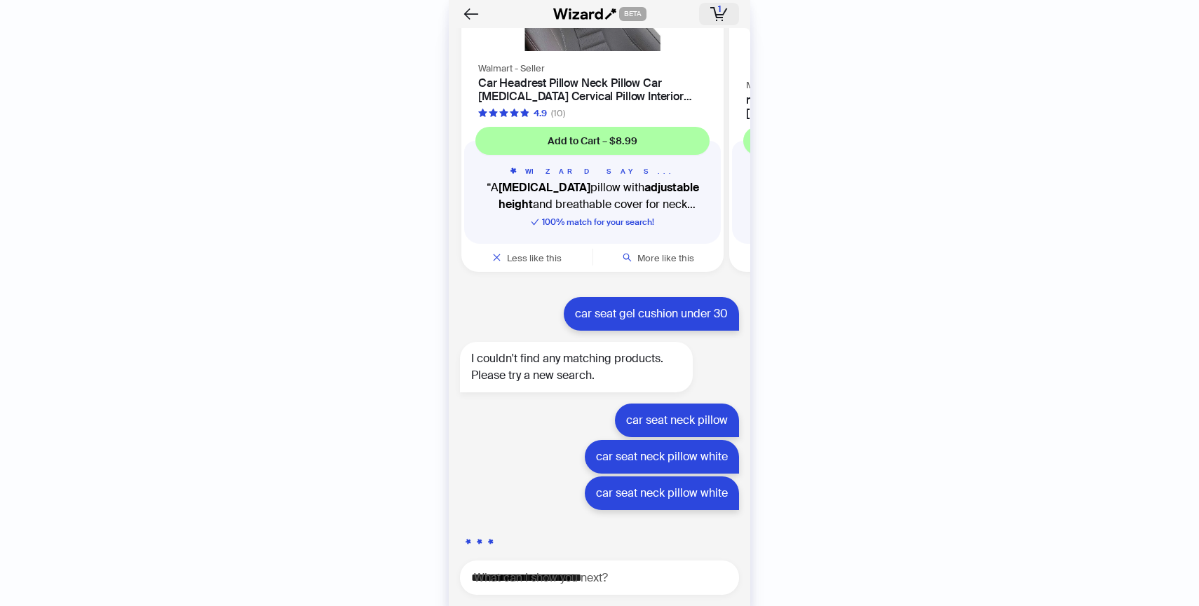
click at [719, 11] on span "1" at bounding box center [719, 9] width 3 height 11
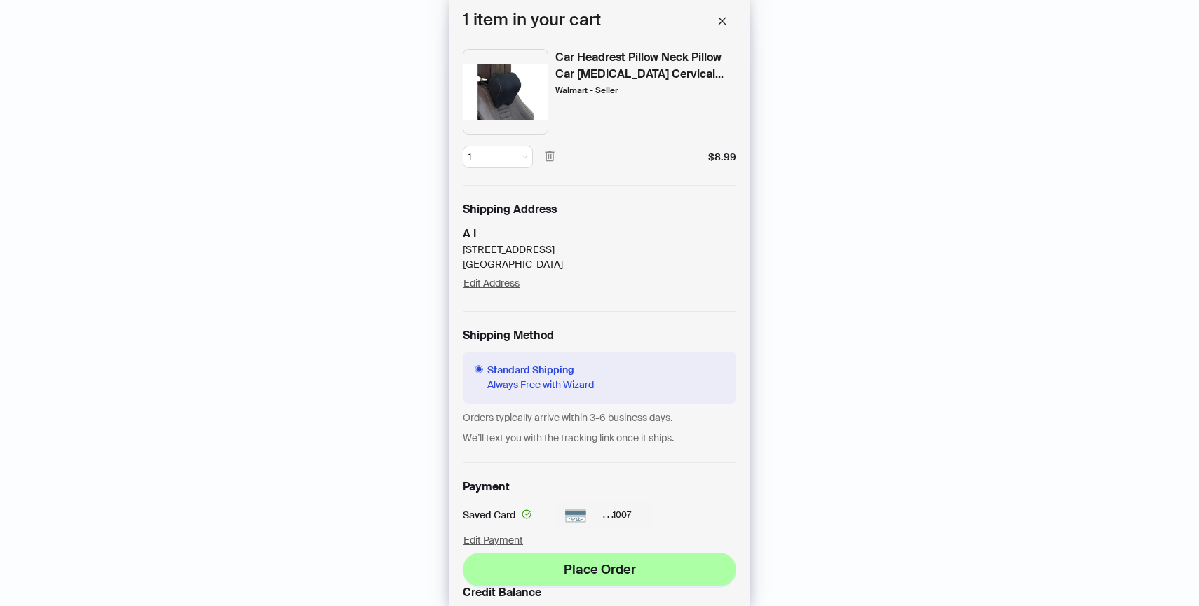
scroll to position [4647, 0]
click at [727, 19] on button "button" at bounding box center [722, 21] width 28 height 28
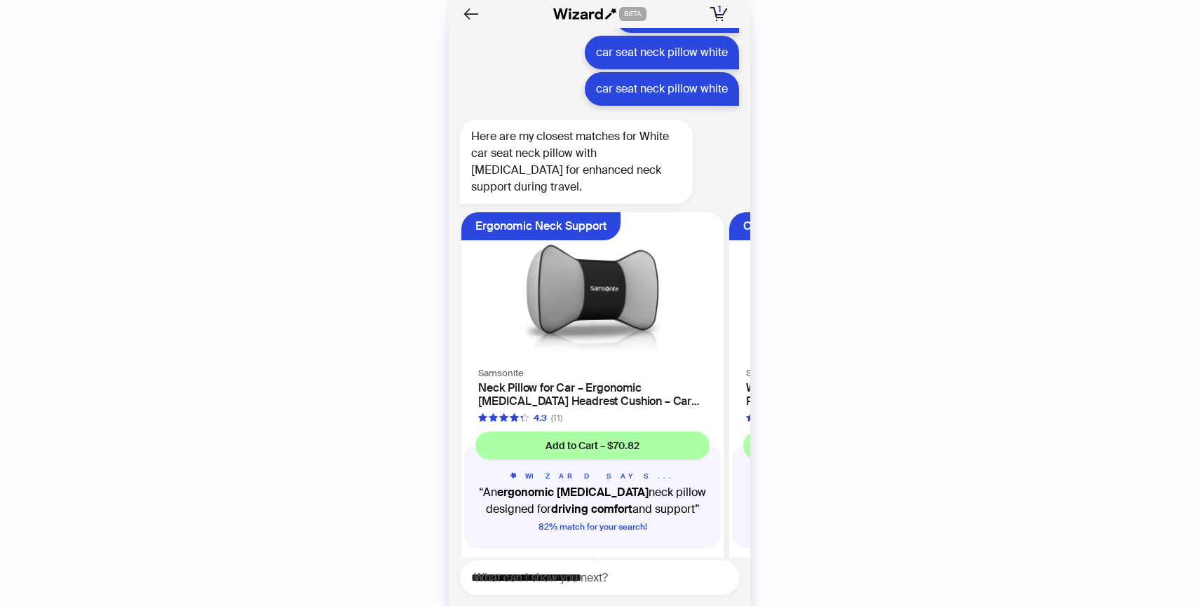
scroll to position [5003, 0]
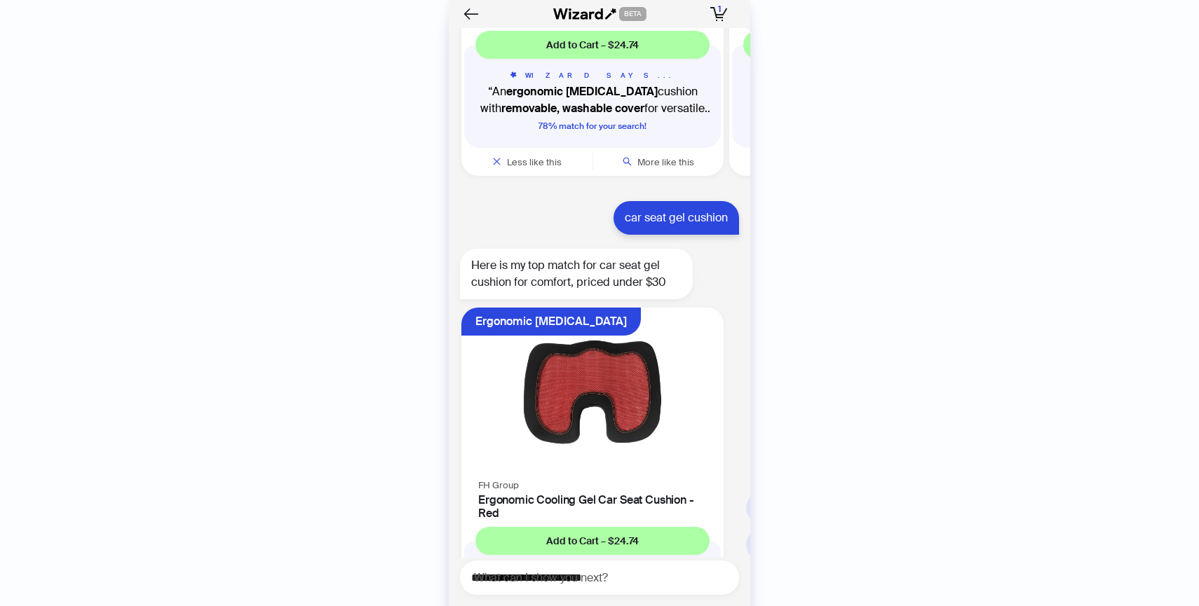
scroll to position [3726, 0]
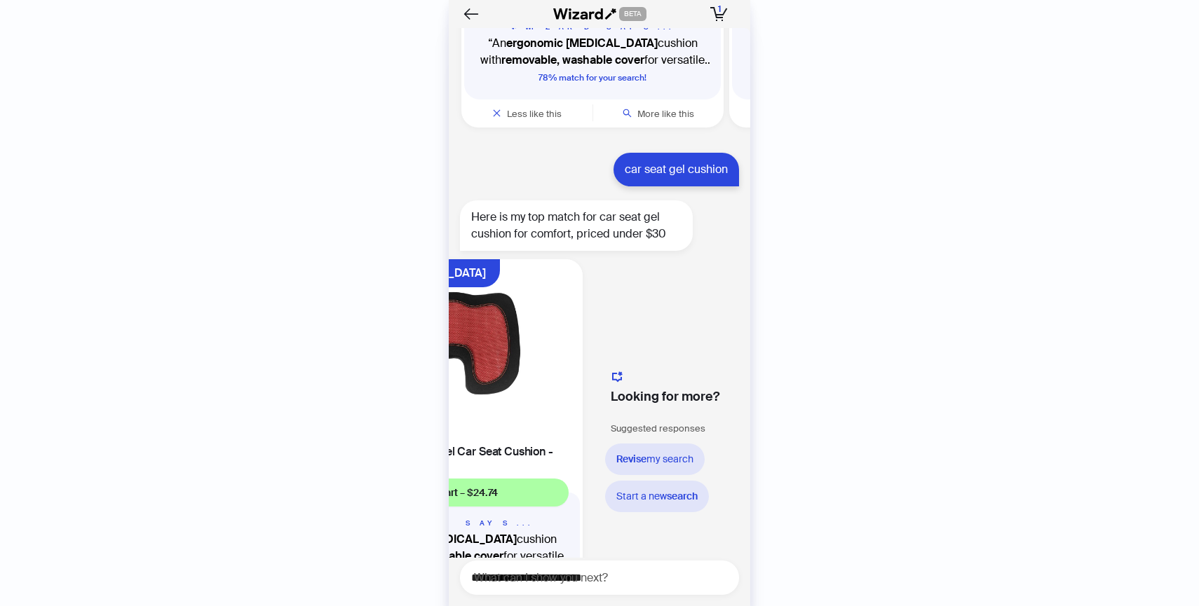
scroll to position [0, 150]
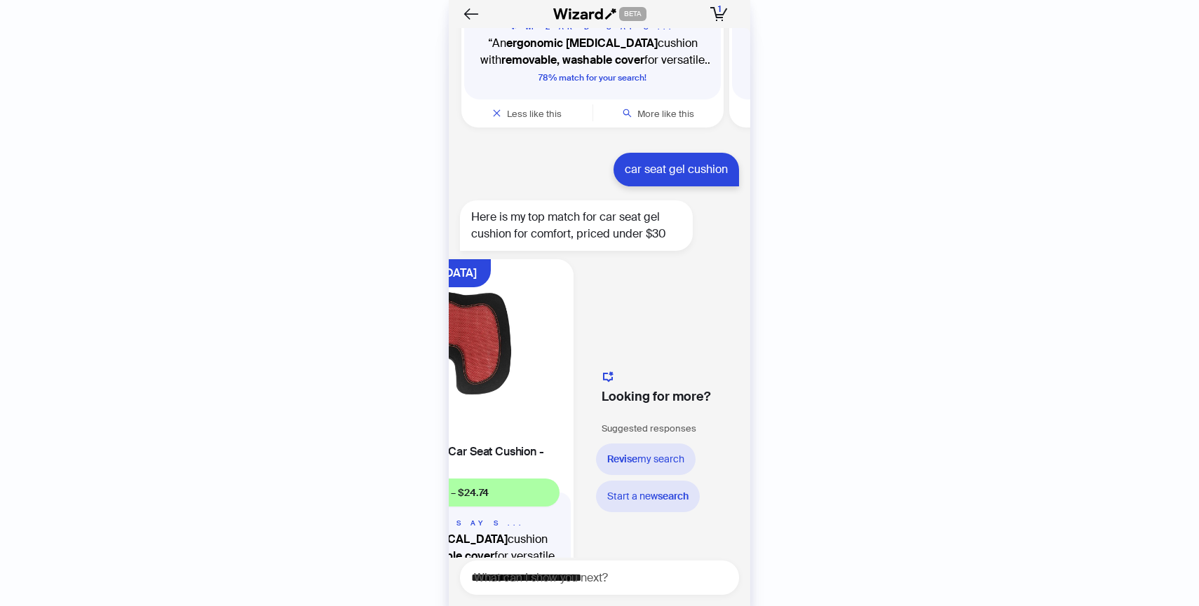
click at [663, 454] on span "Revise my search" at bounding box center [645, 459] width 77 height 13
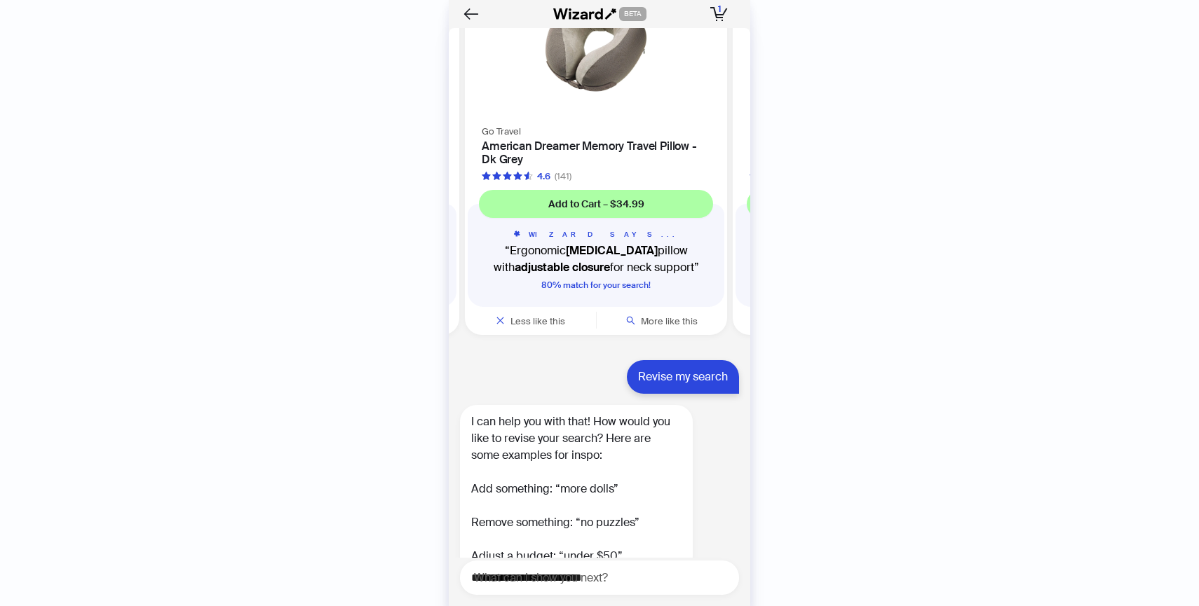
scroll to position [5228, 0]
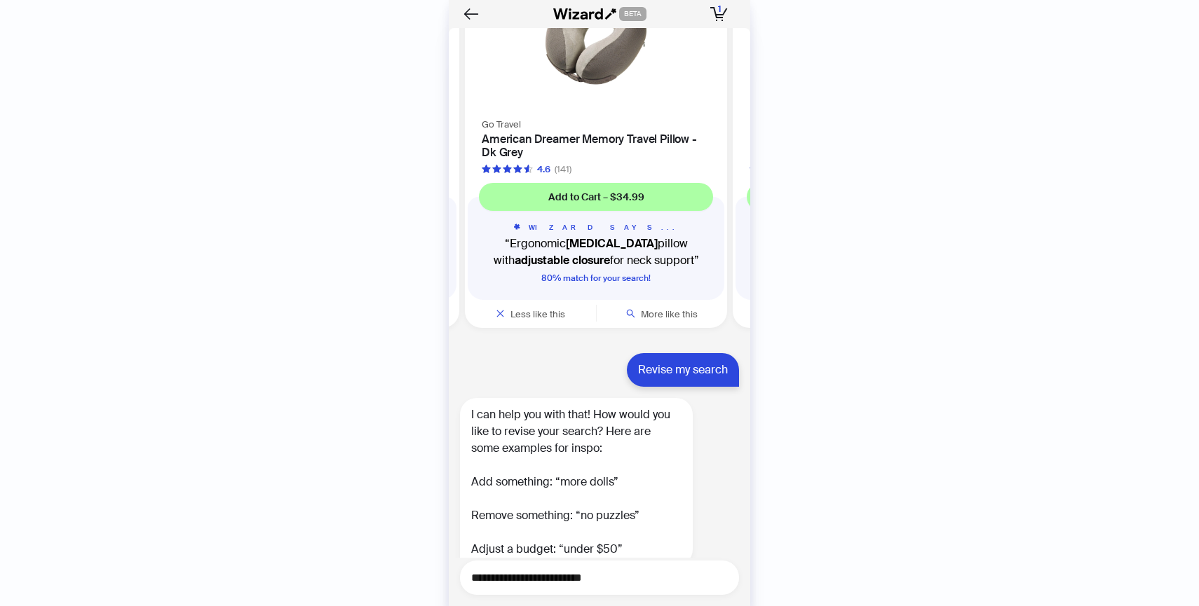
click at [593, 579] on textarea "**********" at bounding box center [605, 578] width 268 height 18
type textarea "**********"
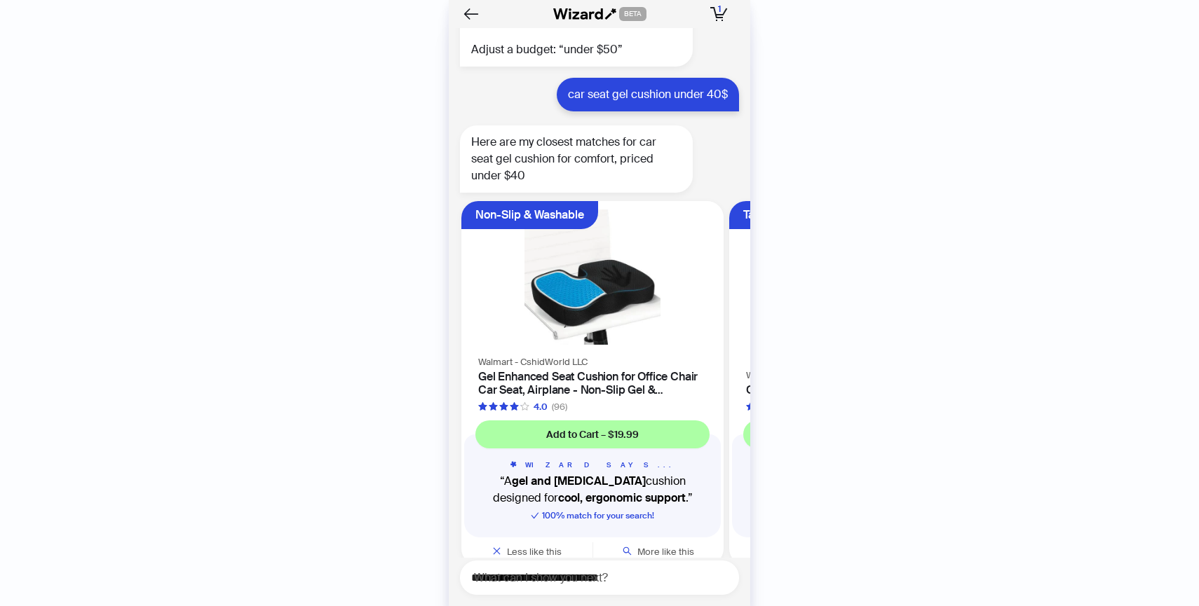
scroll to position [5741, 0]
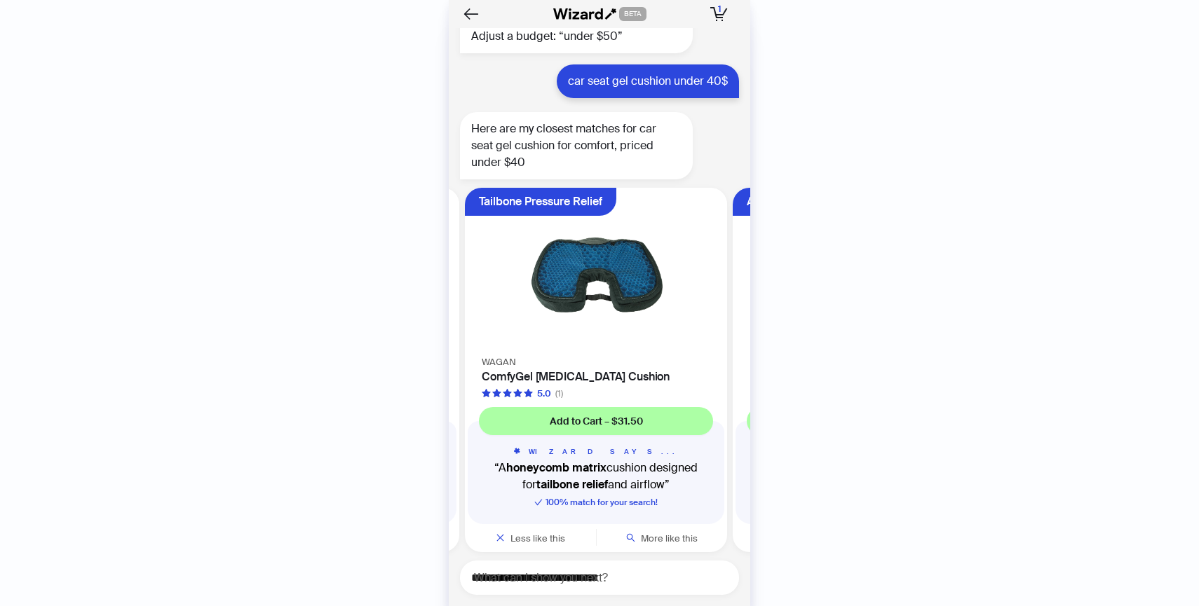
scroll to position [5740, 0]
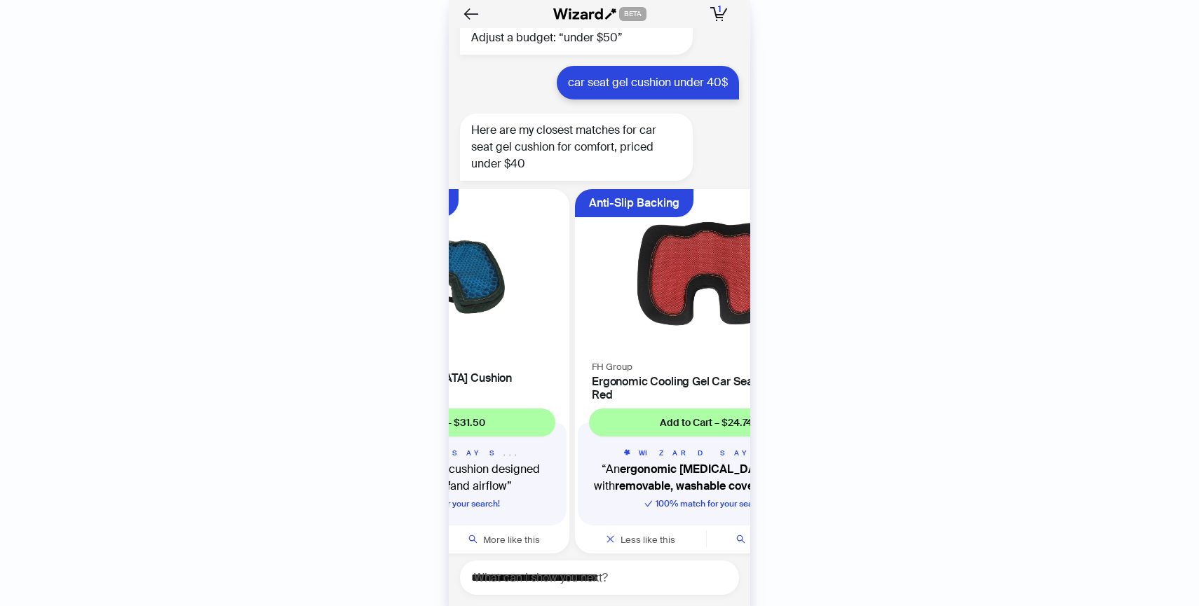
scroll to position [5741, 0]
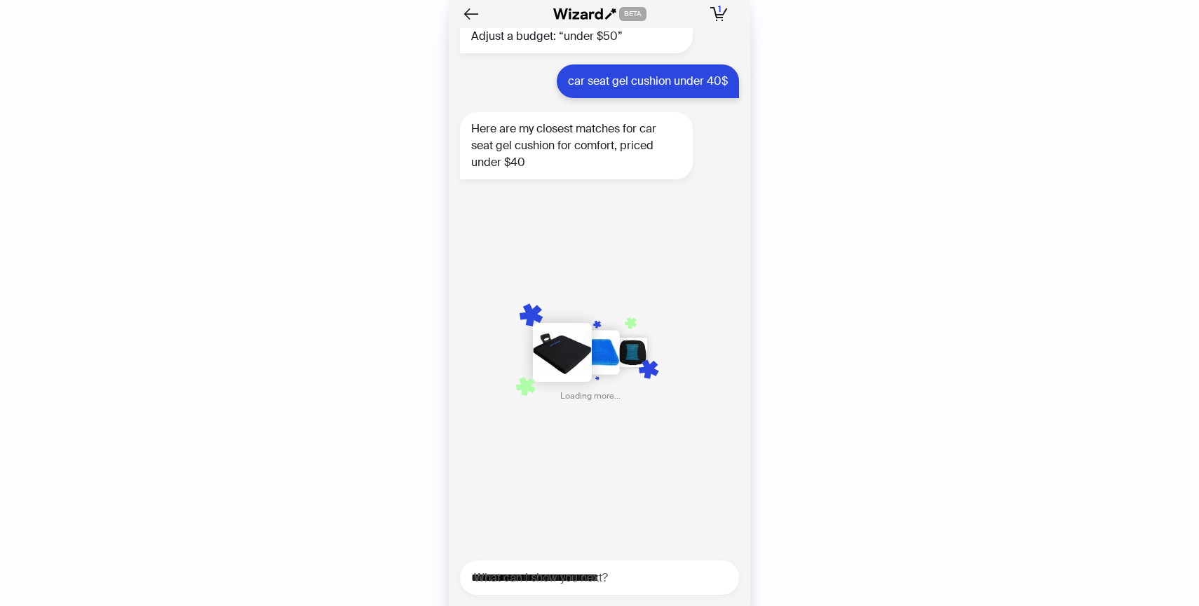
scroll to position [0, 800]
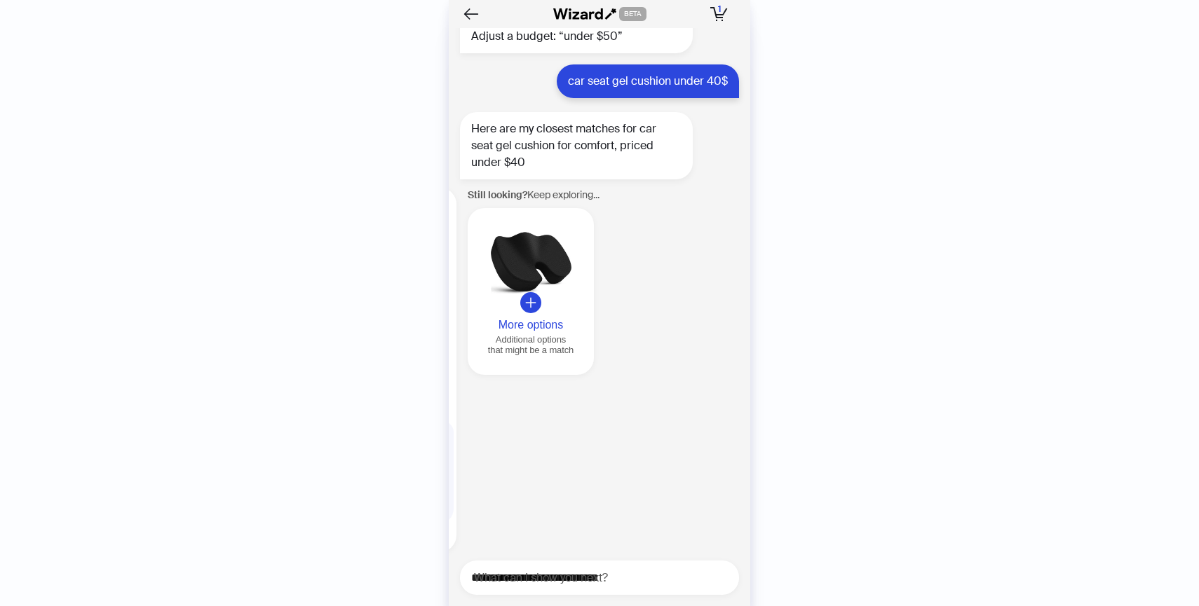
scroll to position [0, 1607]
click at [533, 297] on button "More options Additional options that might be a match" at bounding box center [530, 291] width 126 height 167
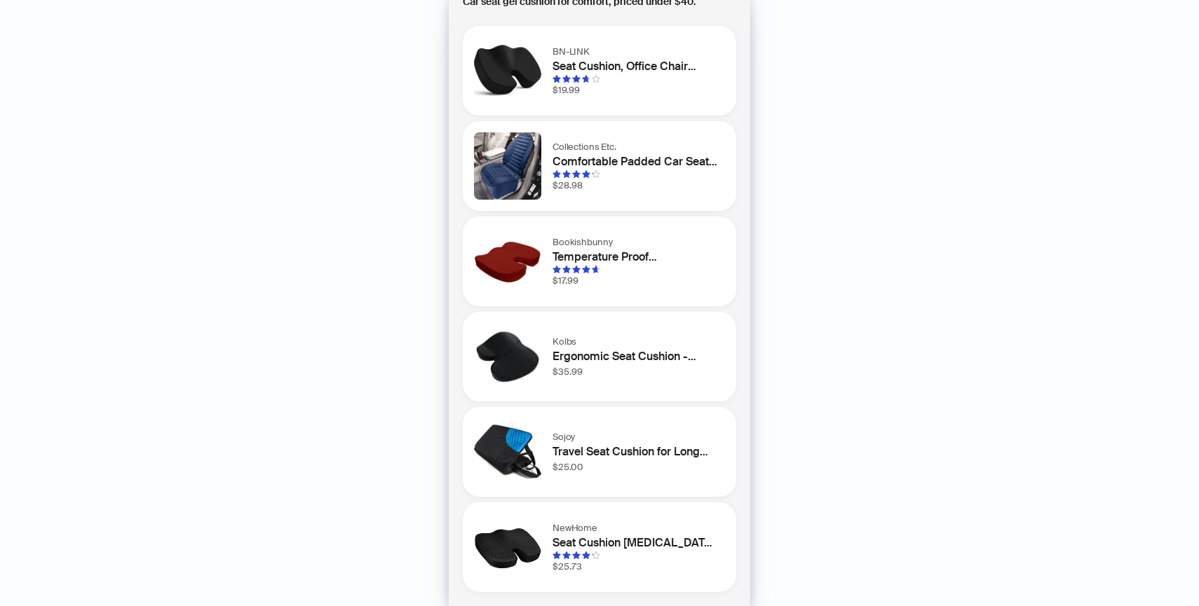
scroll to position [0, 0]
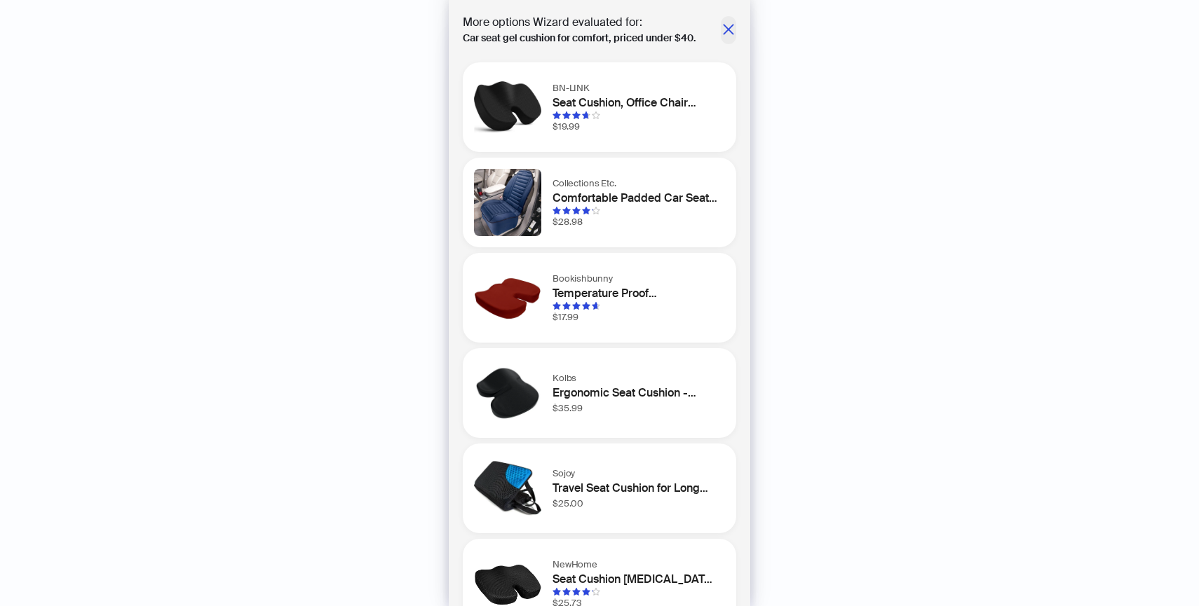
click at [726, 29] on icon "close" at bounding box center [728, 29] width 14 height 14
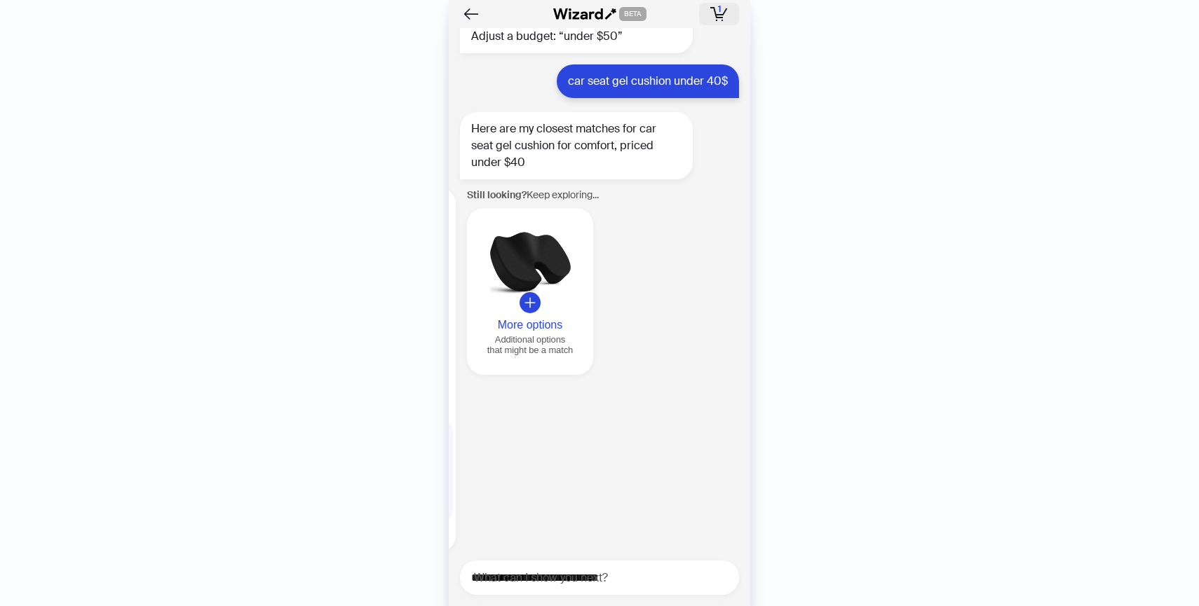
click at [724, 13] on icon "button" at bounding box center [724, 12] width 5 height 8
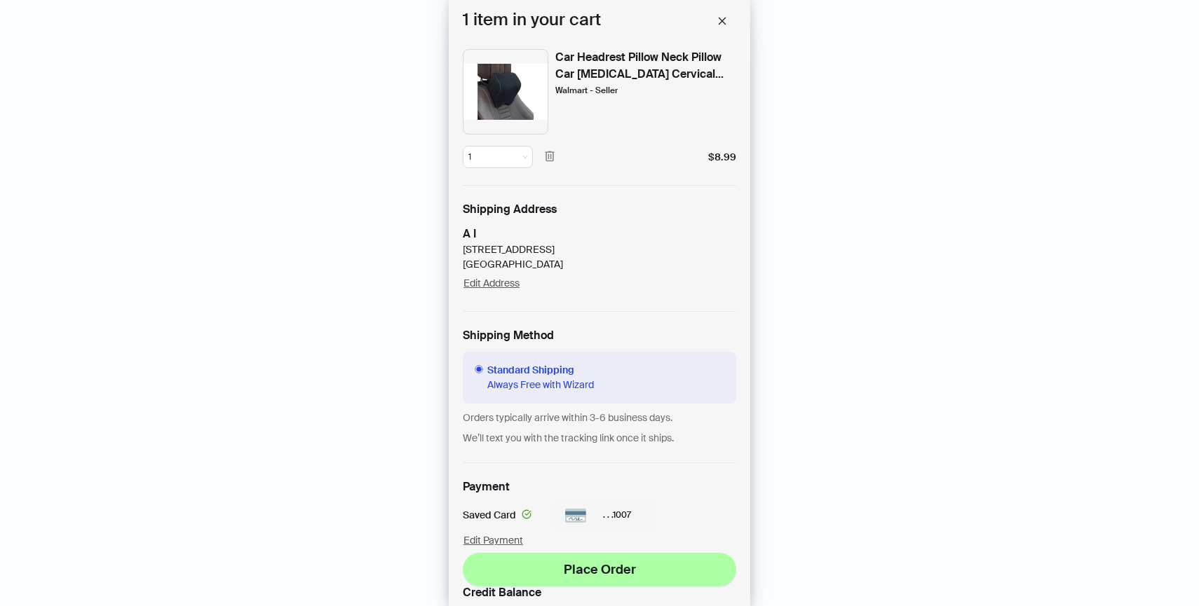
scroll to position [219, 0]
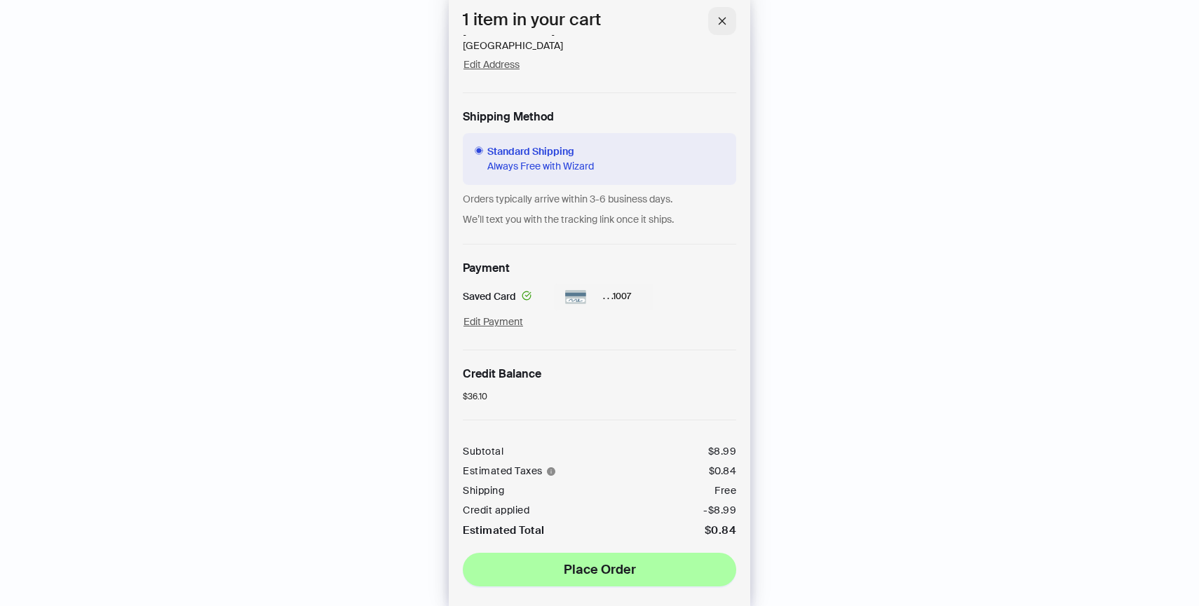
click at [723, 29] on button "button" at bounding box center [722, 21] width 28 height 28
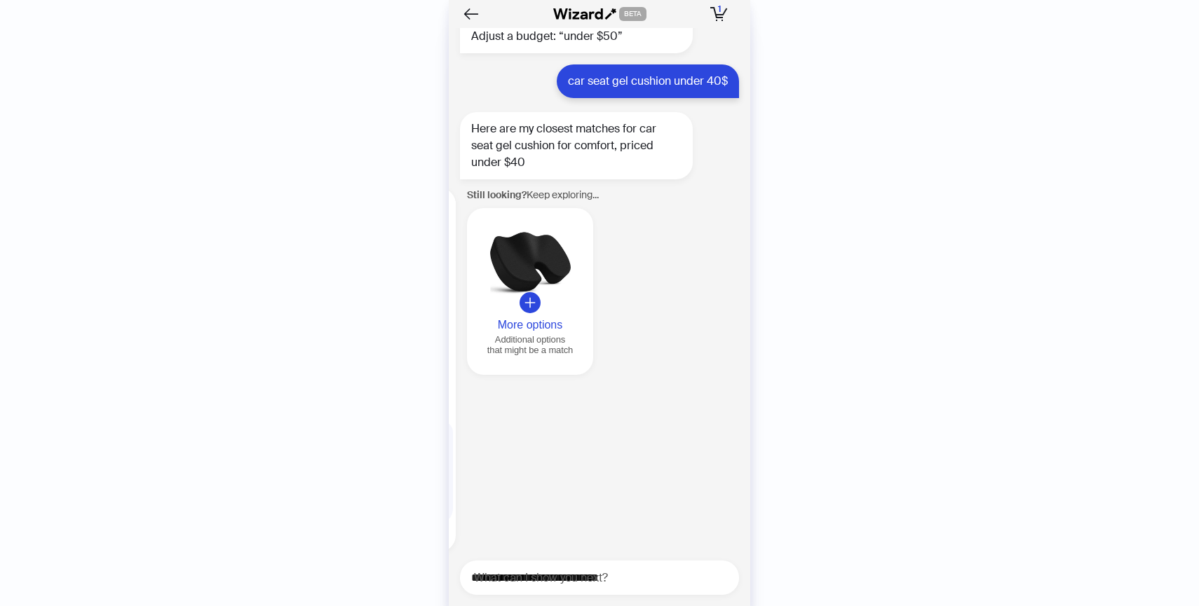
click at [515, 297] on button "More options Additional options that might be a match" at bounding box center [530, 291] width 126 height 167
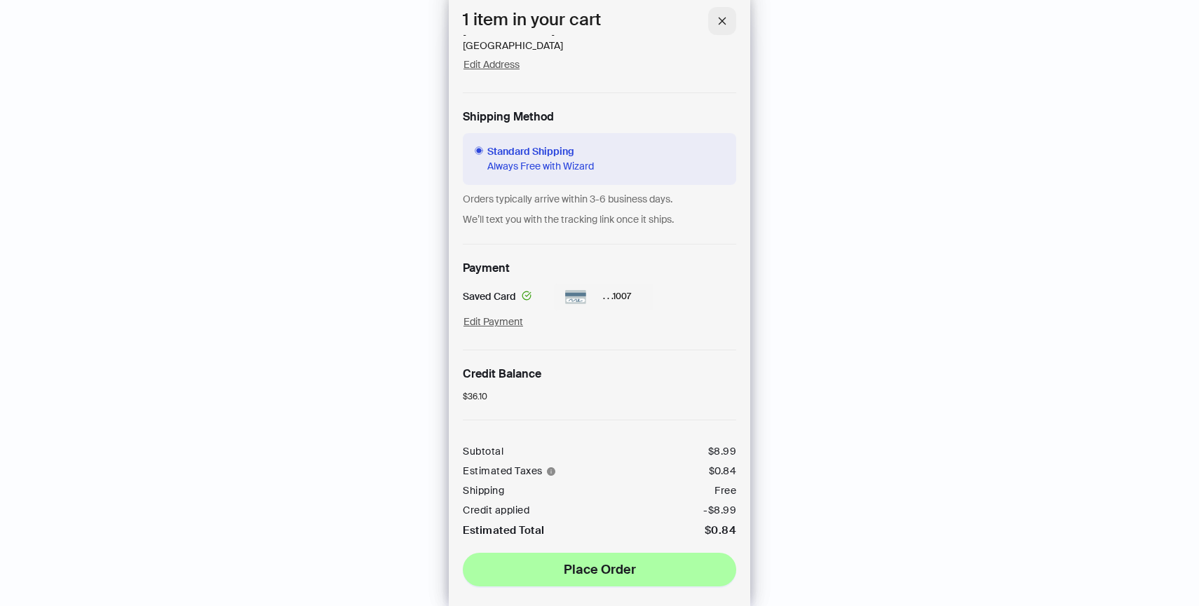
click at [721, 22] on icon "close" at bounding box center [722, 21] width 10 height 10
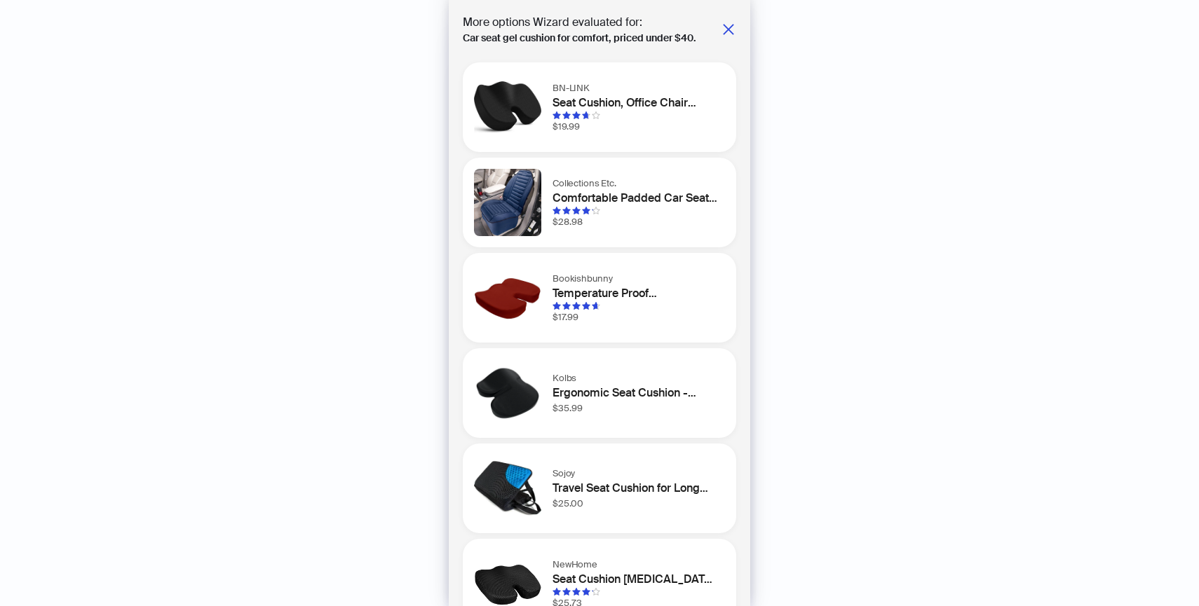
scroll to position [36, 0]
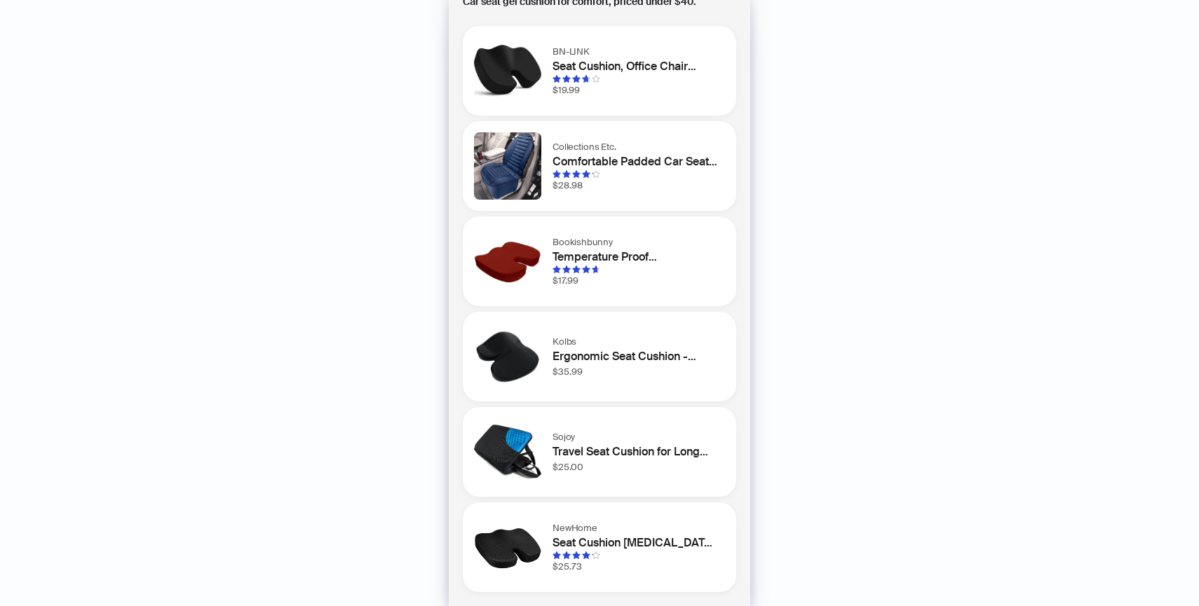
click at [665, 75] on div at bounding box center [636, 79] width 167 height 8
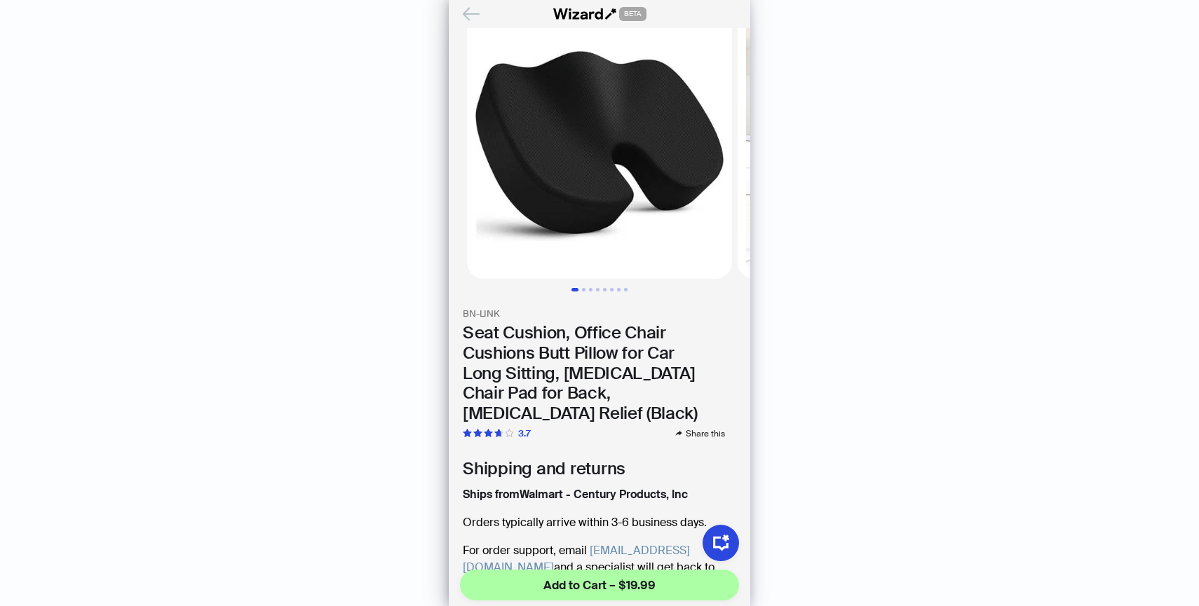
scroll to position [14, 0]
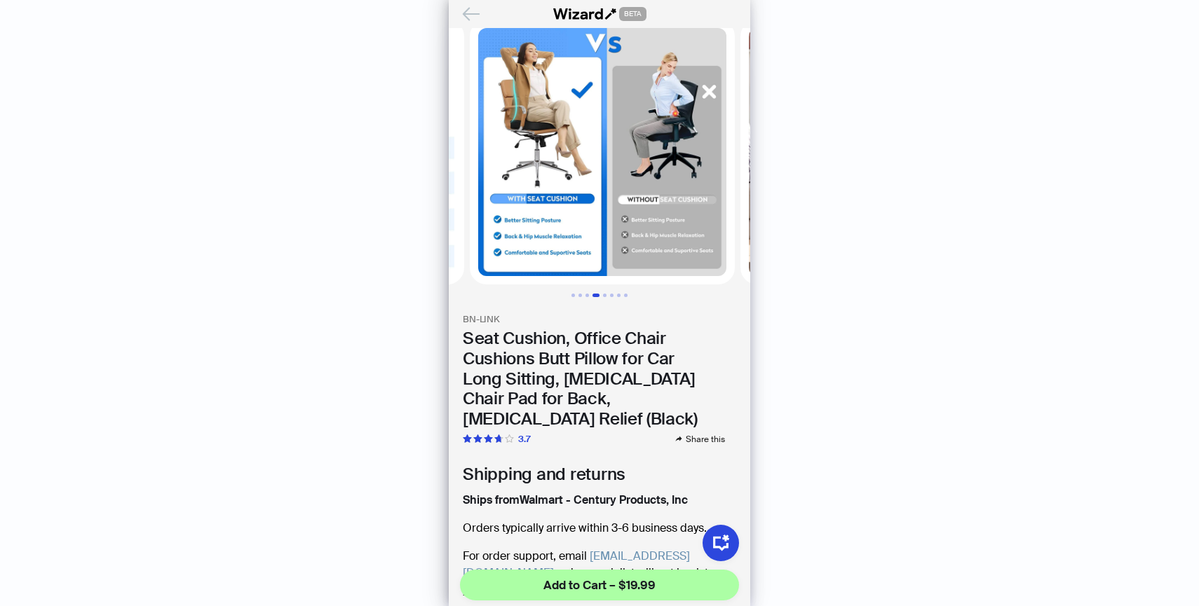
scroll to position [0, 812]
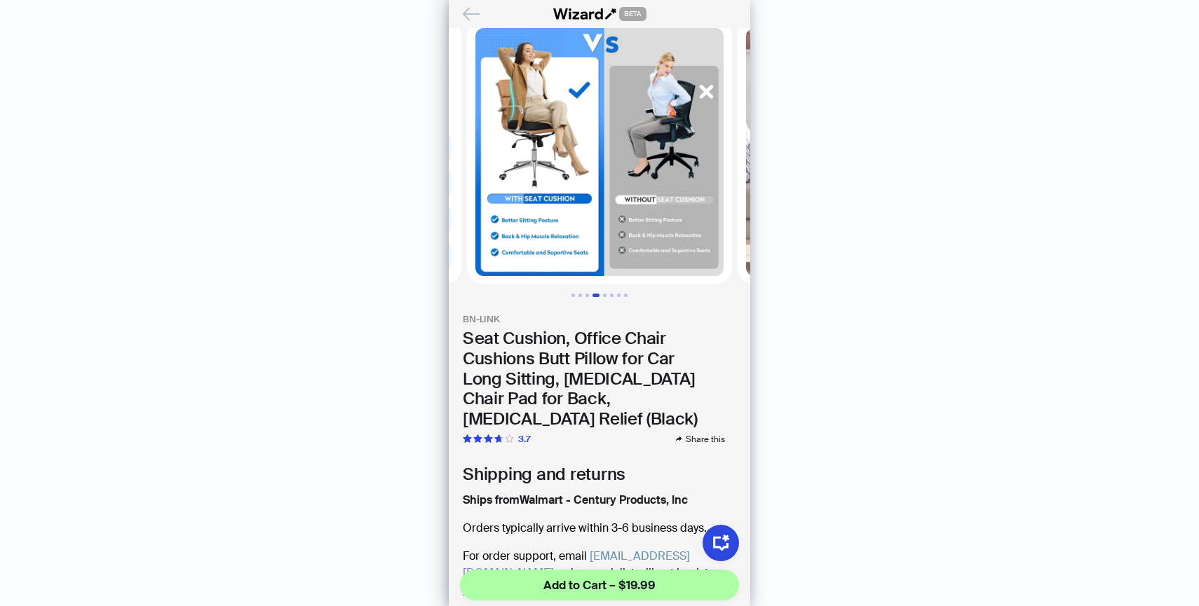
click at [473, 9] on icon "Back" at bounding box center [471, 14] width 24 height 24
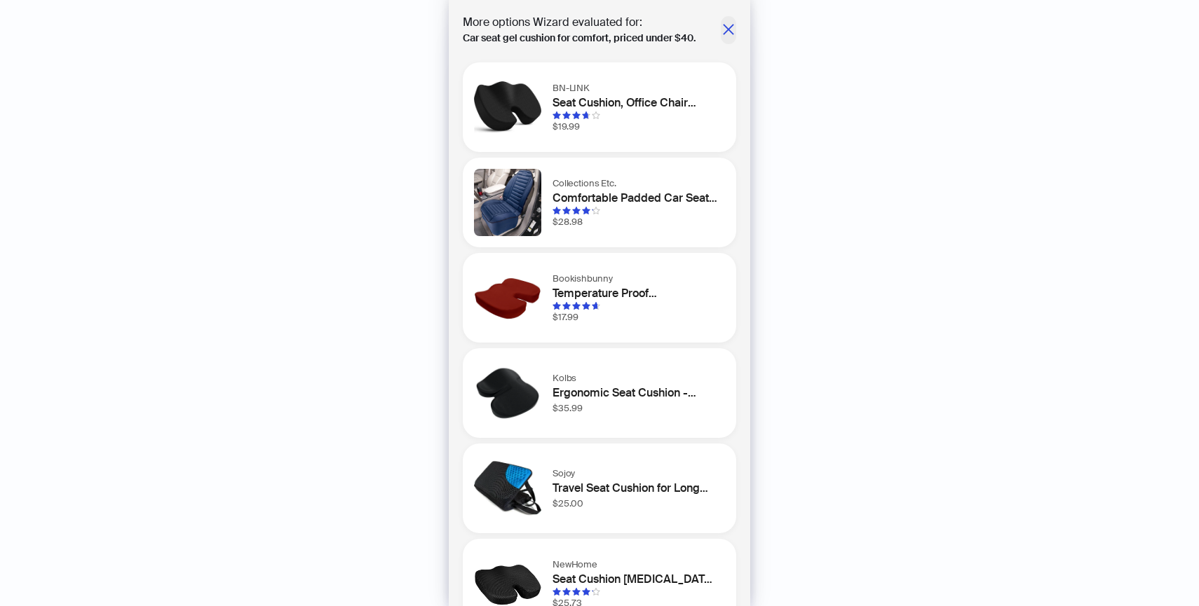
click at [731, 25] on icon "close" at bounding box center [728, 29] width 11 height 11
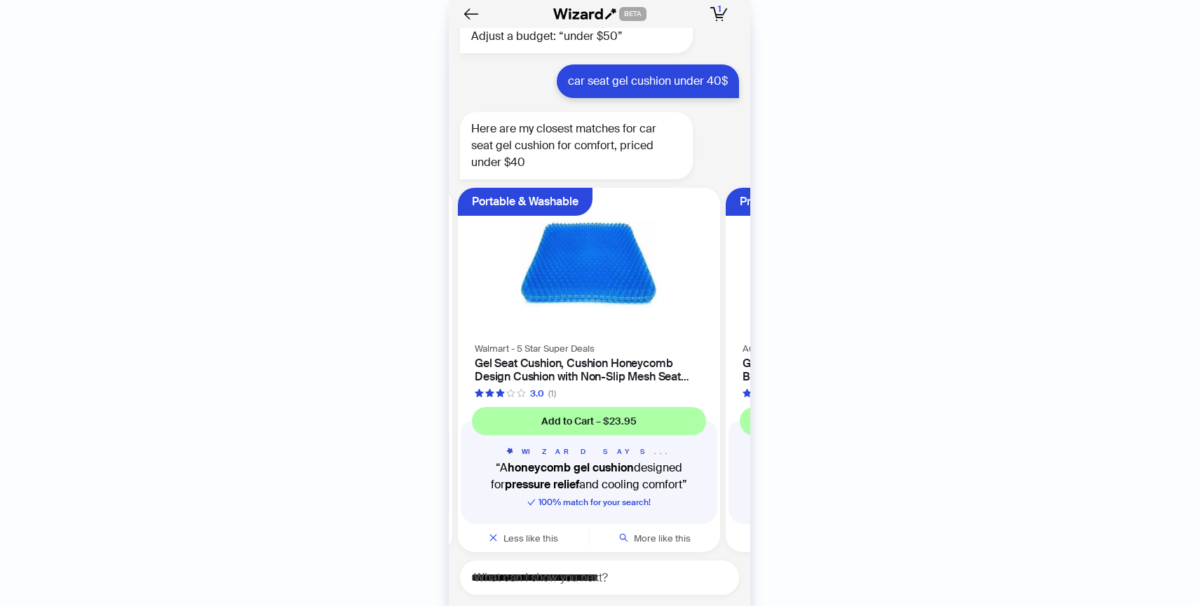
scroll to position [0, 1068]
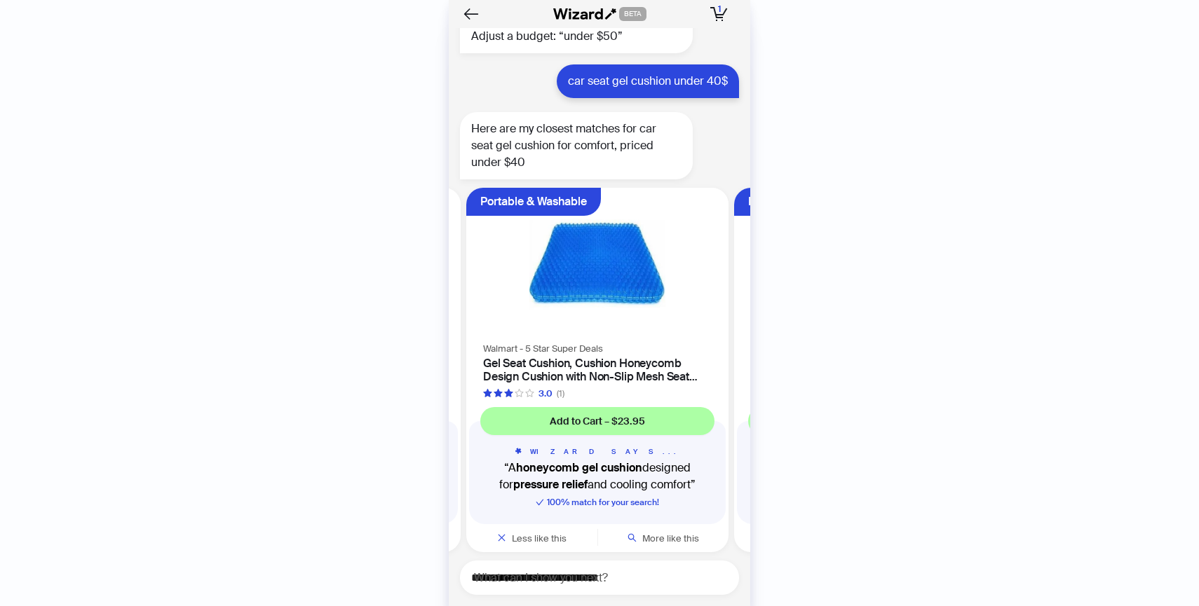
scroll to position [0, 1068]
click at [629, 340] on div "Walmart - 5 Star Super Deals Gel Seat Cushion, Cushion Honeycomb Design Cushion…" at bounding box center [596, 370] width 262 height 60
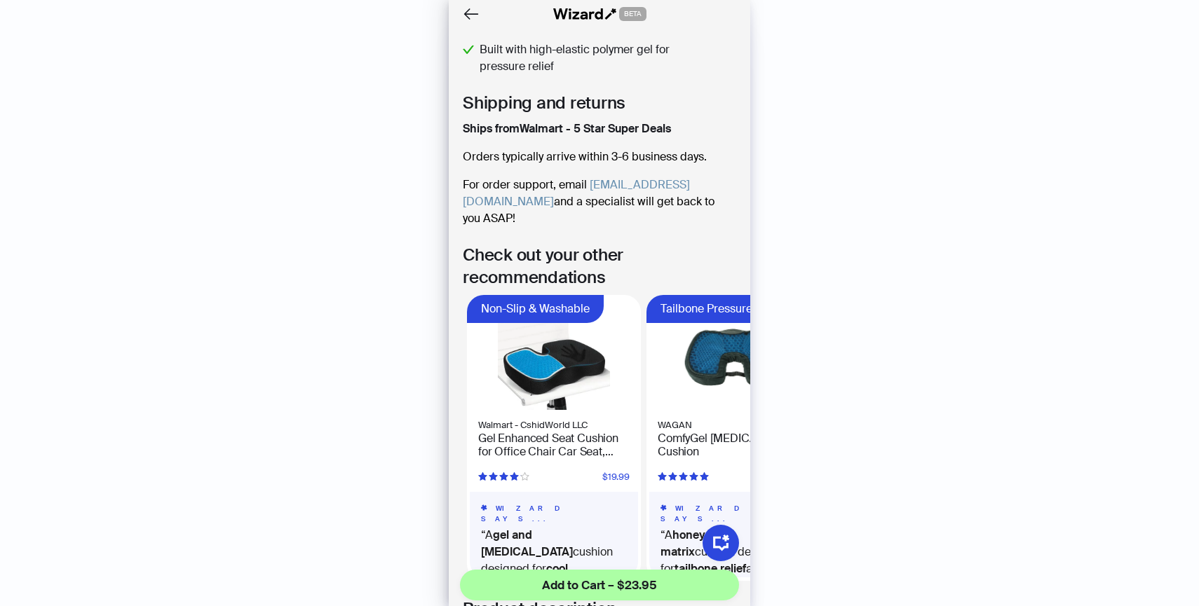
scroll to position [634, 0]
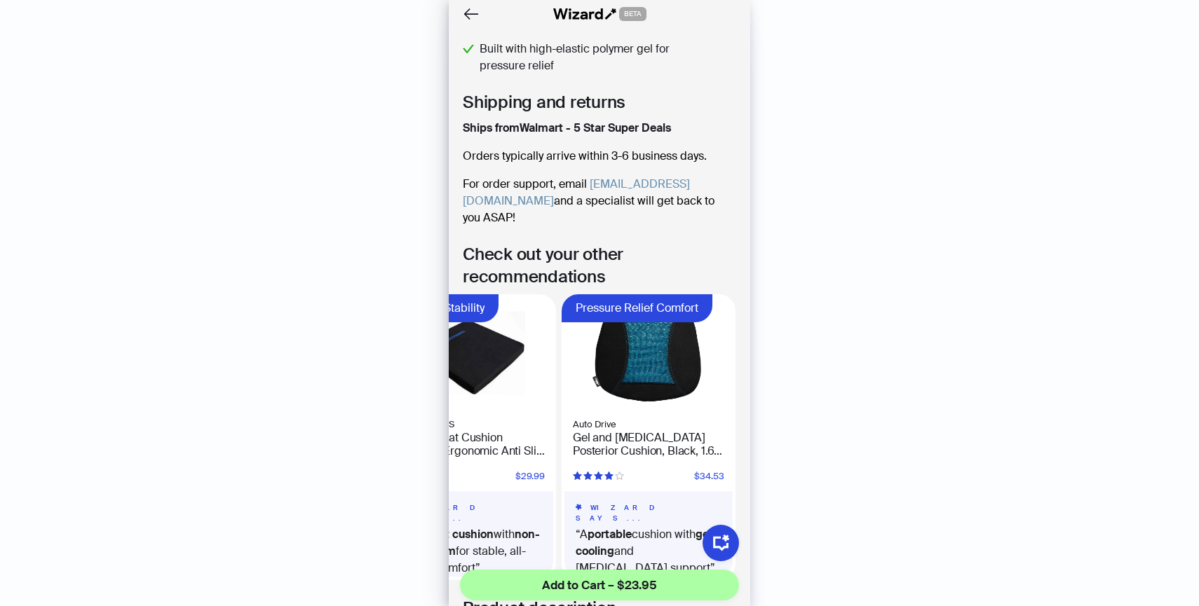
scroll to position [0, 627]
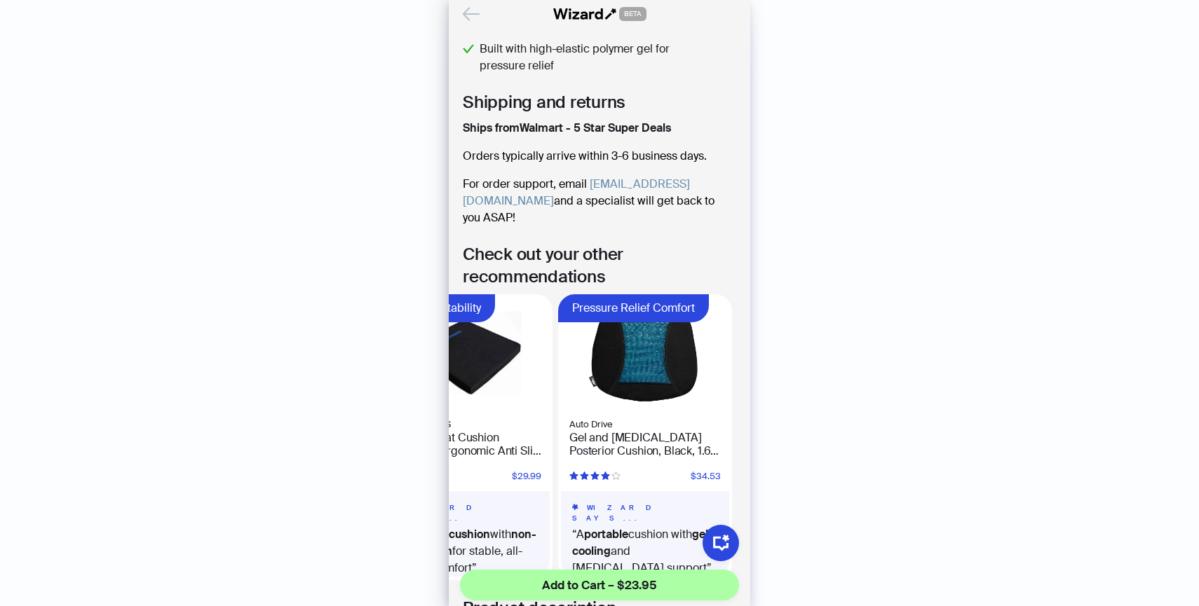
click at [478, 14] on icon "Back" at bounding box center [470, 14] width 15 height 12
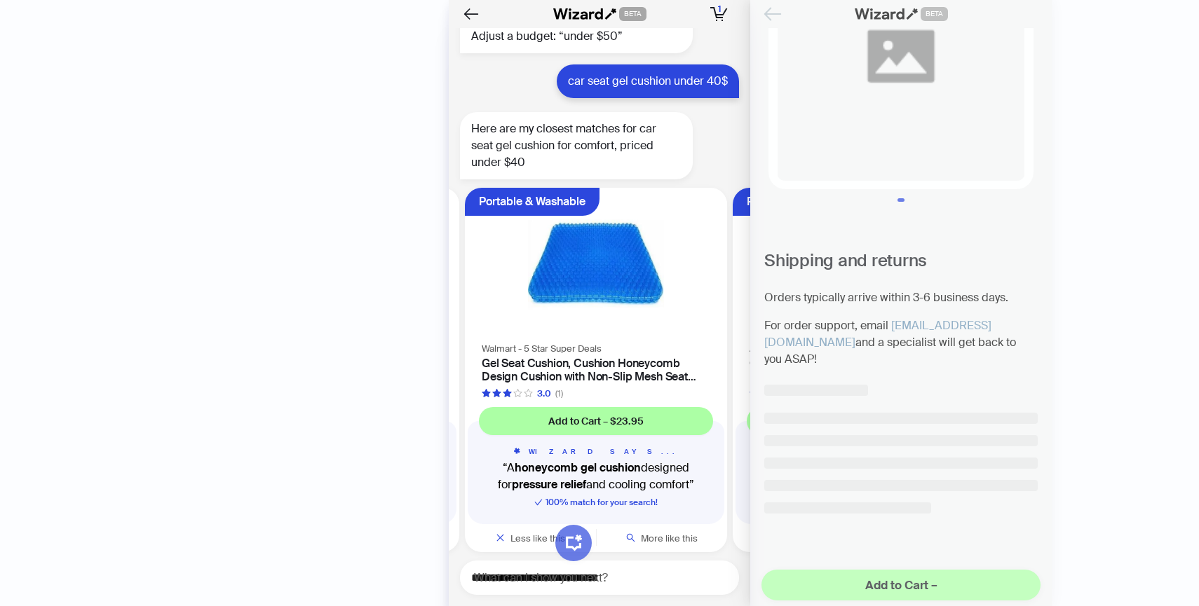
scroll to position [93, 0]
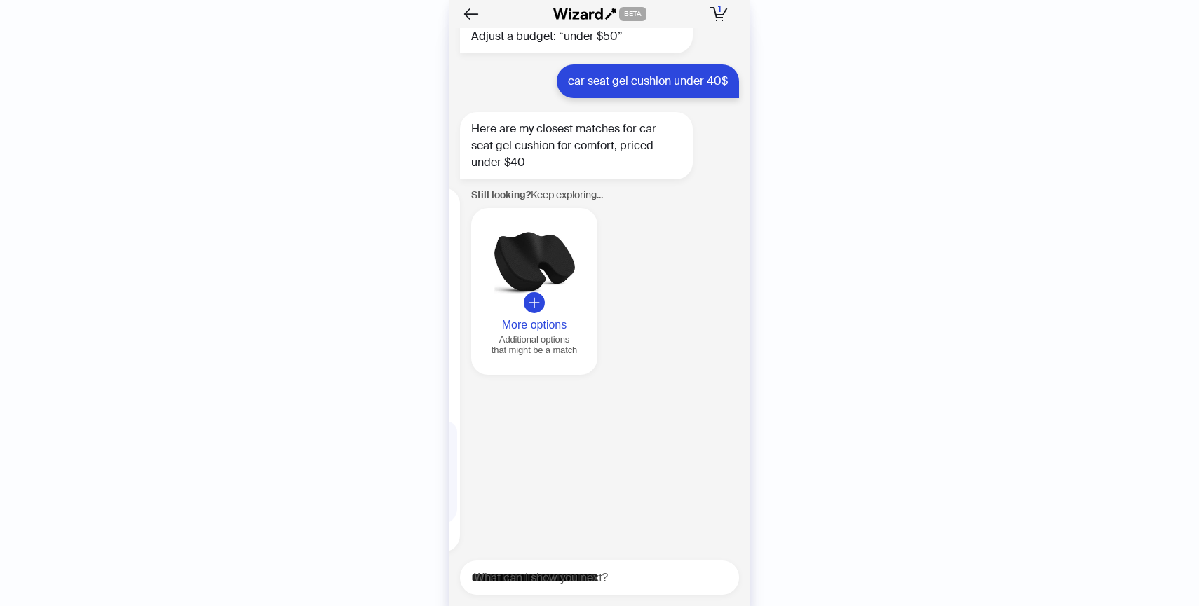
scroll to position [0, 1607]
click at [544, 285] on div at bounding box center [530, 263] width 115 height 81
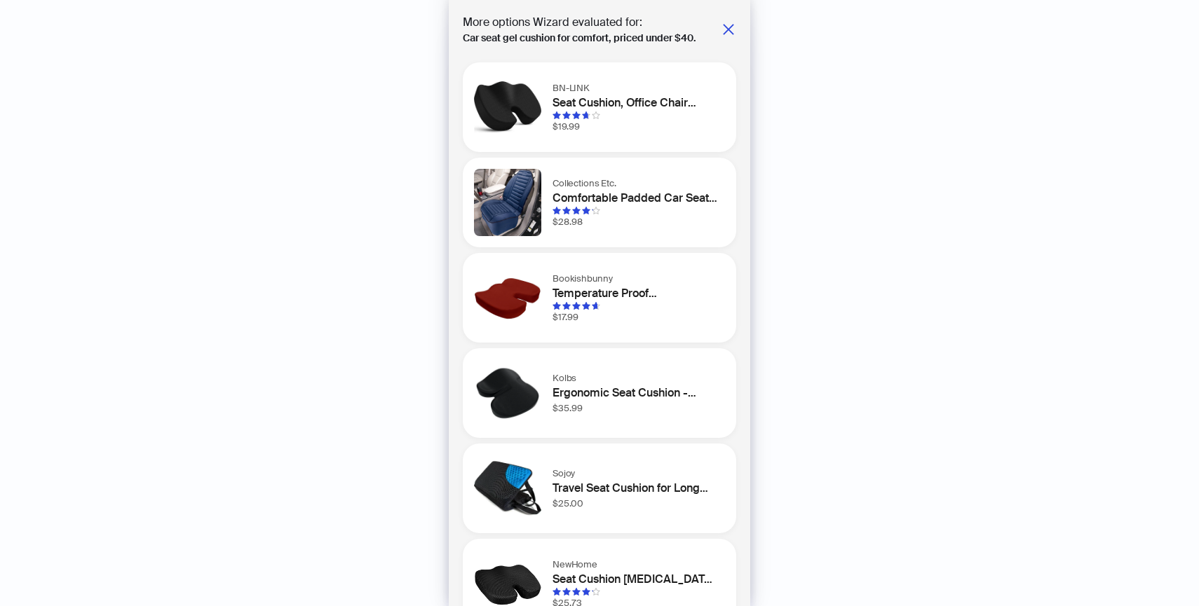
scroll to position [36, 0]
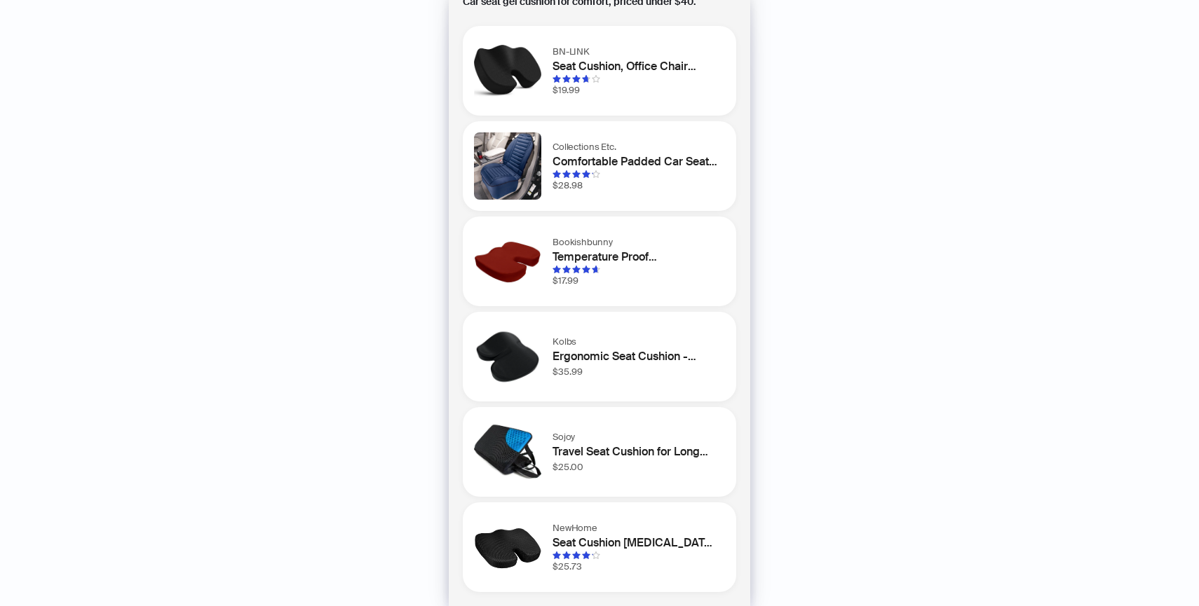
click at [610, 298] on div "Bookishbunny Temperature Proof [MEDICAL_DATA] [MEDICAL_DATA] Seat Cushion Suppo…" at bounding box center [599, 262] width 273 height 90
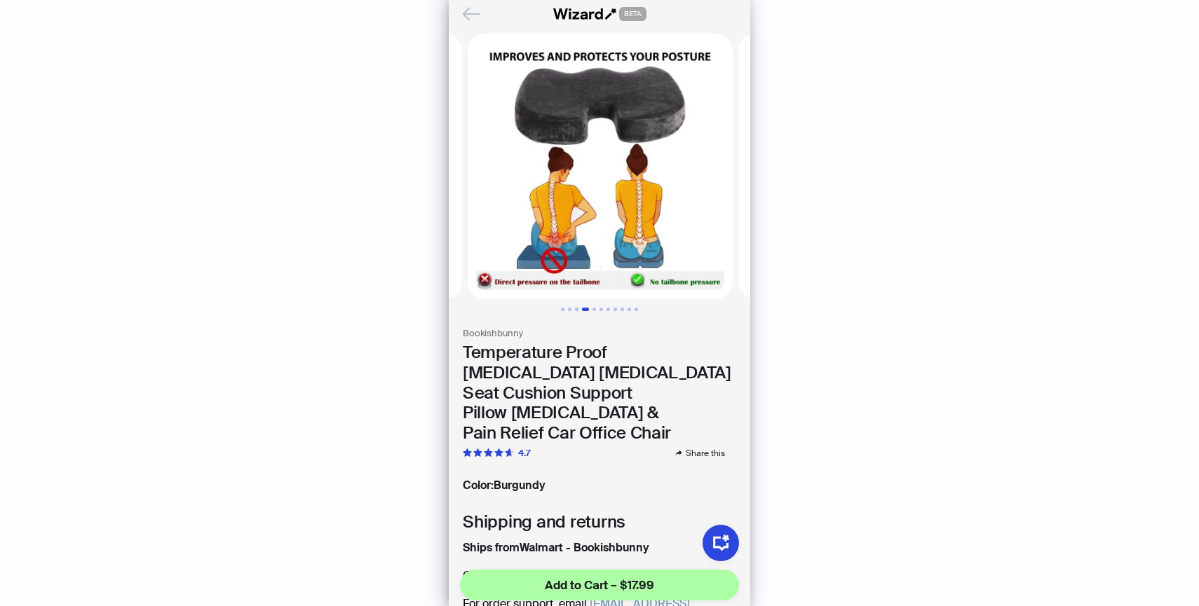
scroll to position [0, 812]
click at [474, 4] on icon "Back" at bounding box center [471, 14] width 24 height 24
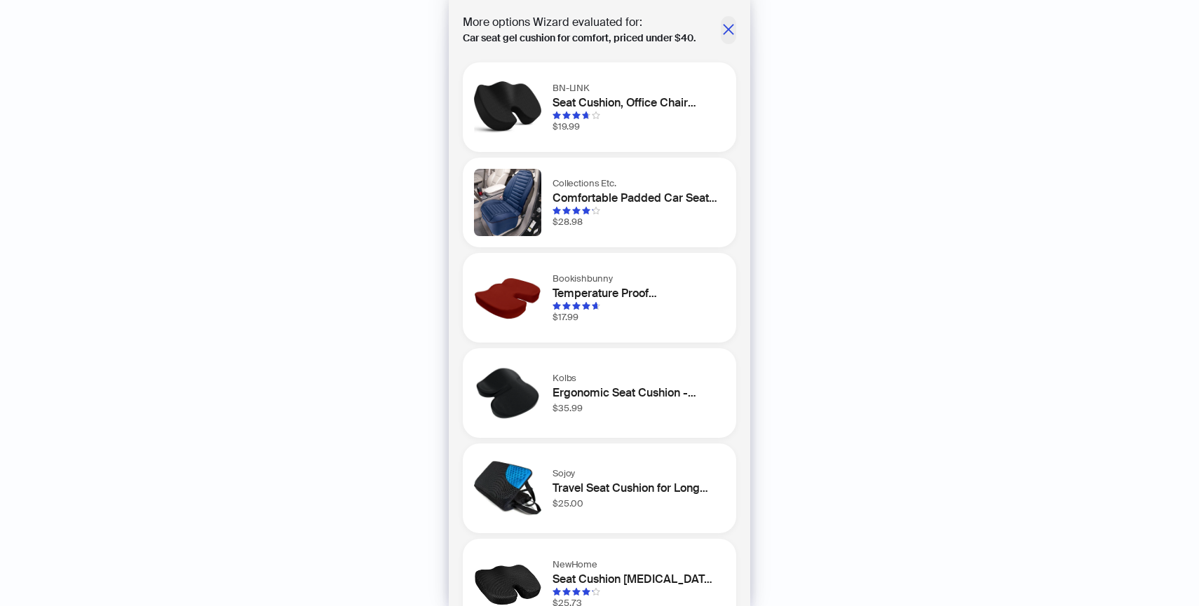
click at [728, 34] on icon "close" at bounding box center [728, 29] width 14 height 14
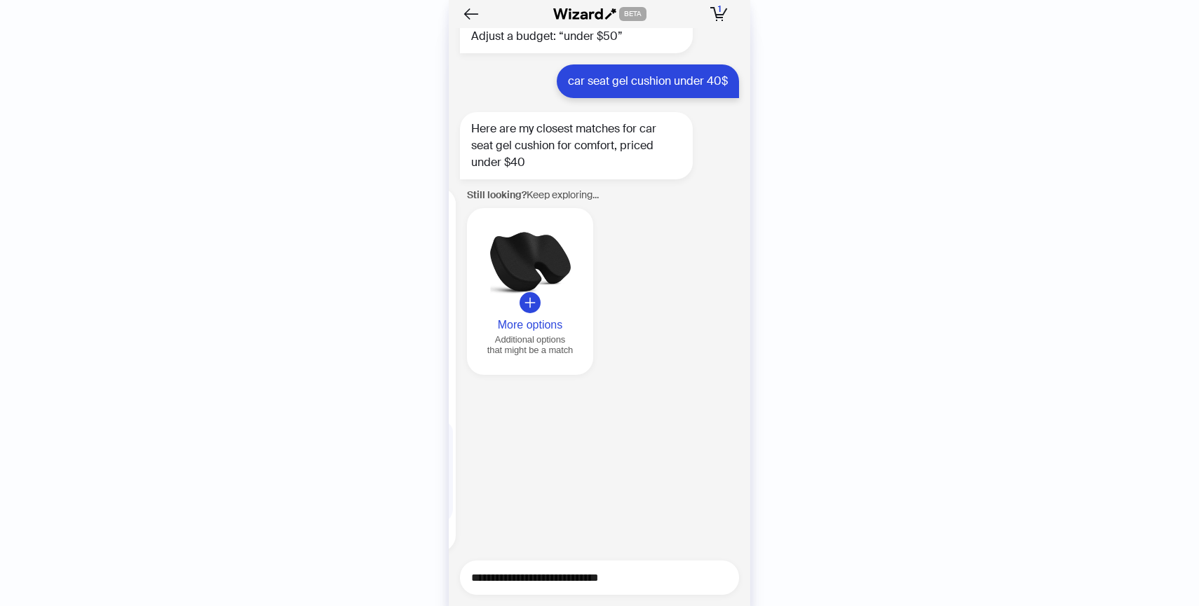
click at [637, 583] on textarea "**********" at bounding box center [605, 578] width 268 height 18
type textarea "**********"
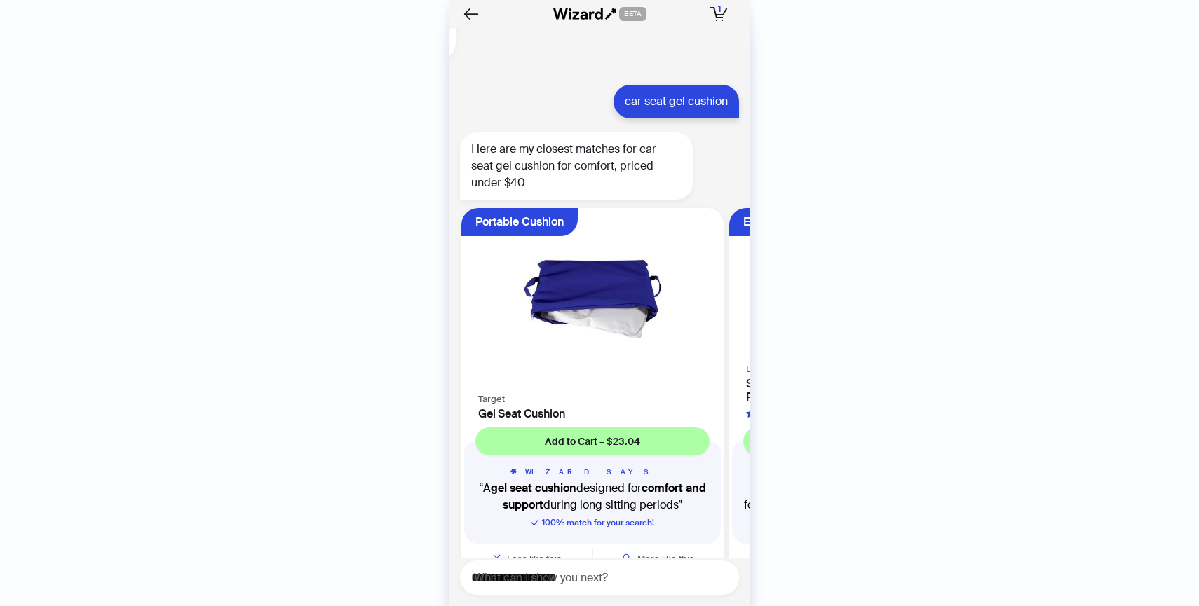
scroll to position [6254, 0]
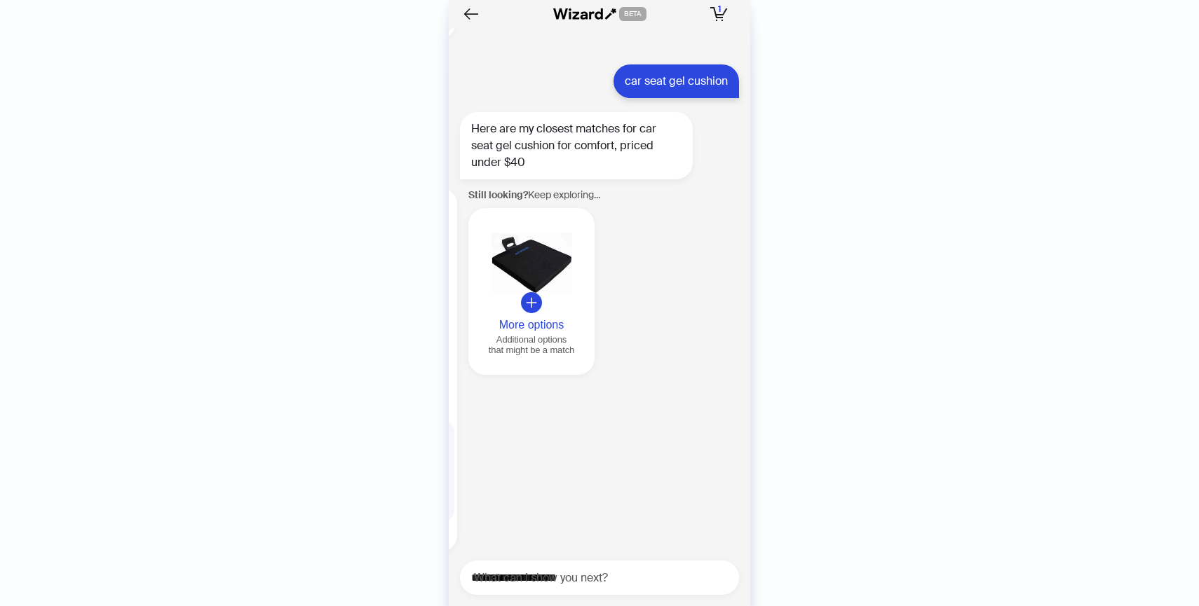
scroll to position [0, 536]
click at [513, 289] on button "More options Additional options that might be a match" at bounding box center [530, 291] width 126 height 167
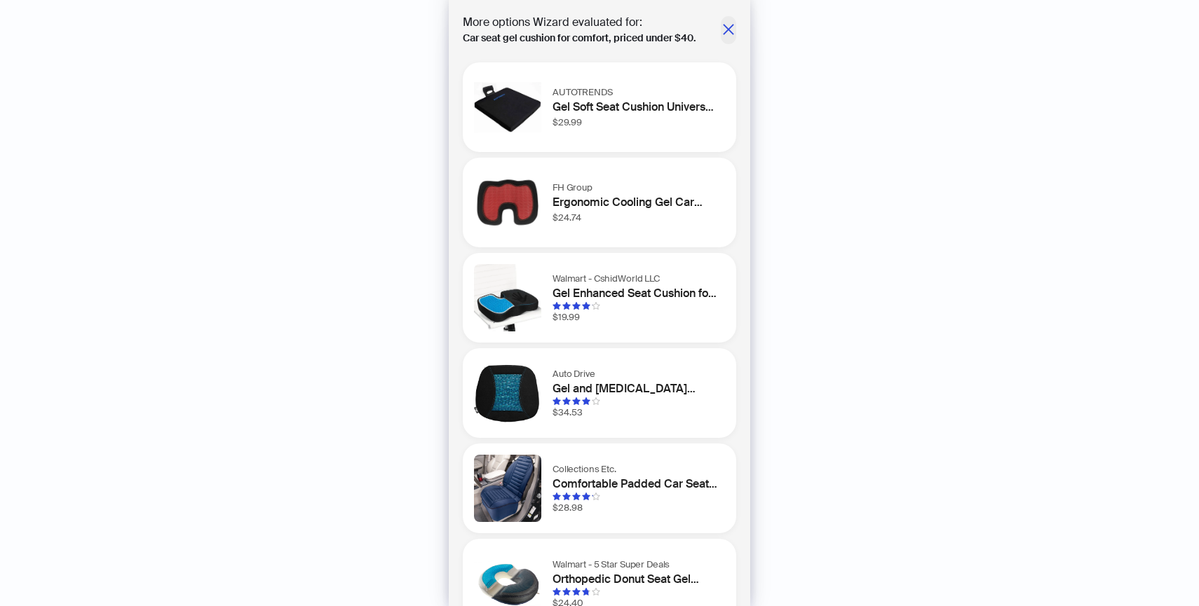
click at [724, 29] on icon "close" at bounding box center [728, 29] width 14 height 14
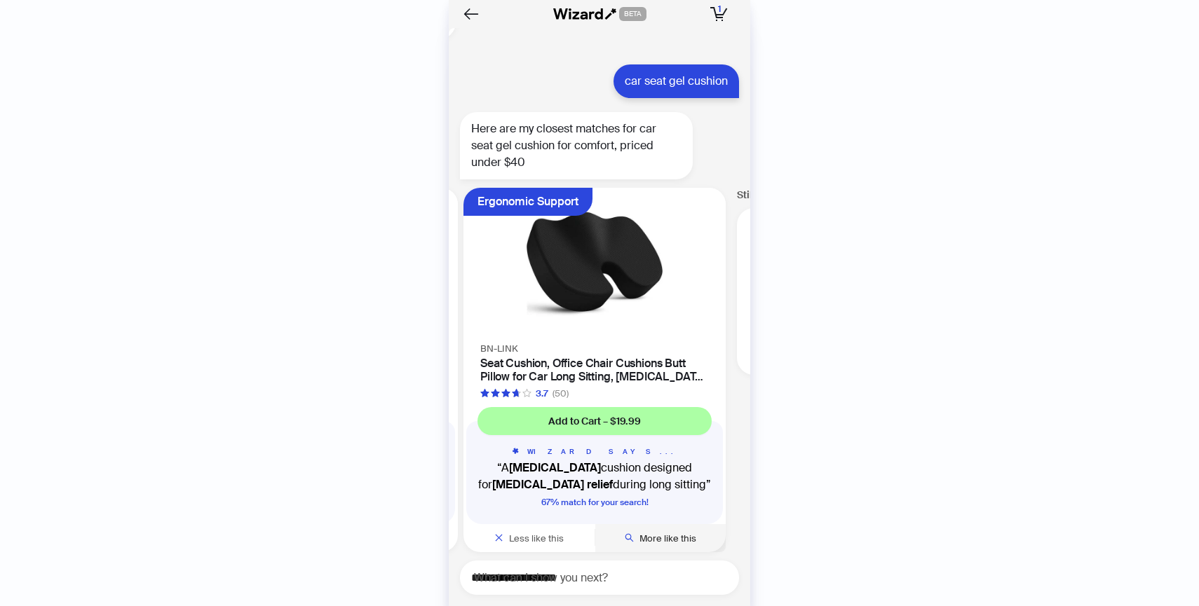
scroll to position [0, 264]
click at [675, 533] on span "More like this" at bounding box center [669, 539] width 57 height 12
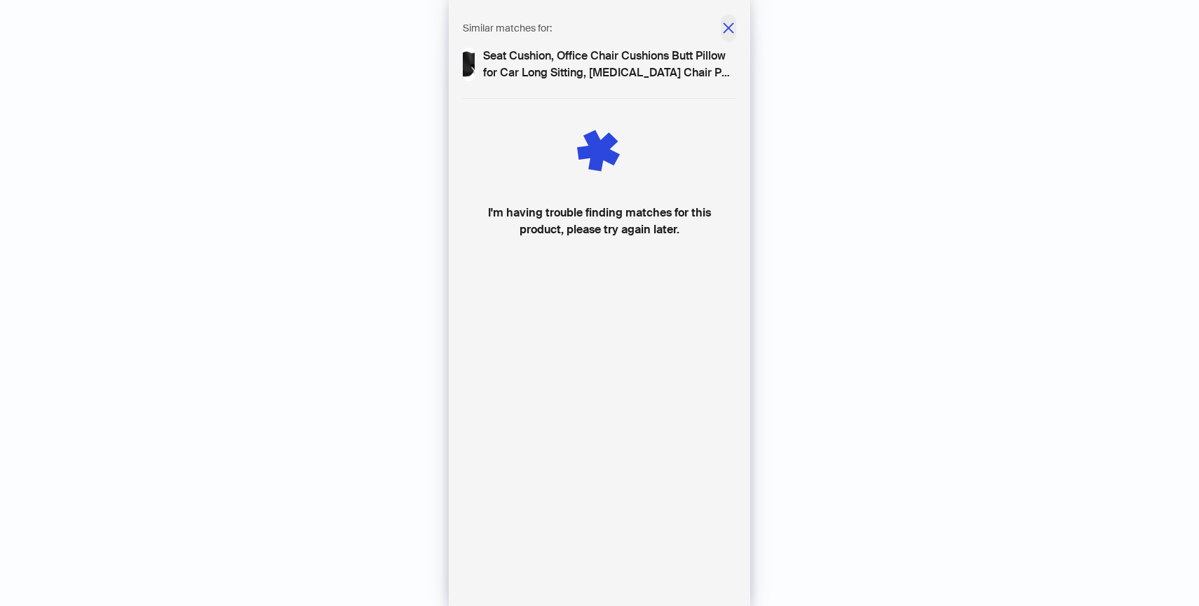
click at [725, 27] on icon "close" at bounding box center [728, 28] width 14 height 14
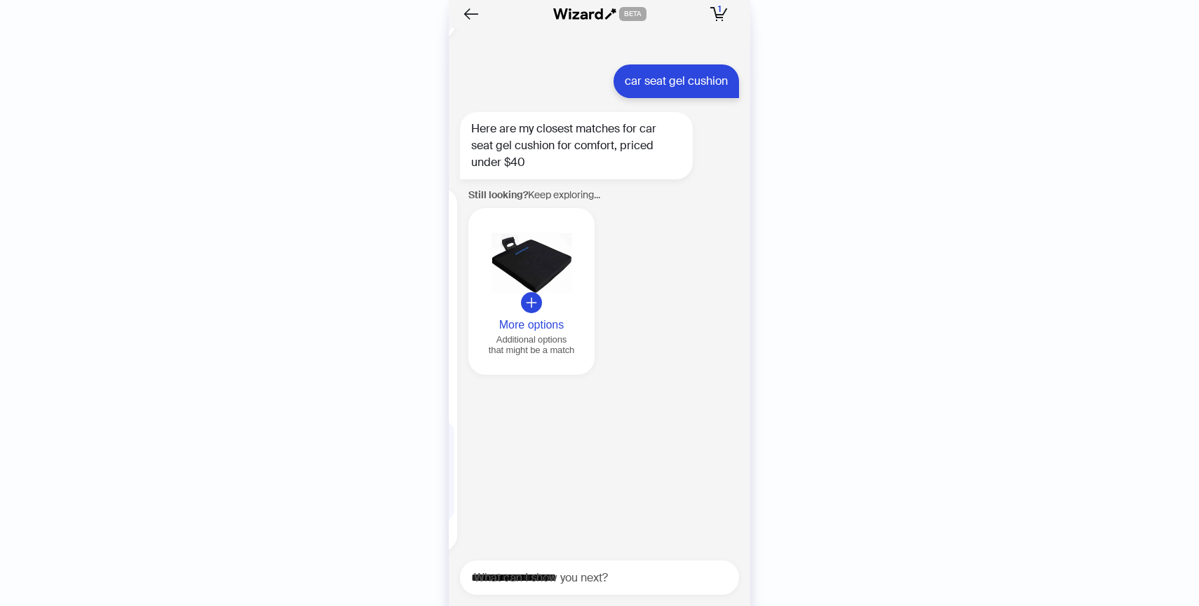
click at [546, 319] on div "More options" at bounding box center [531, 325] width 115 height 13
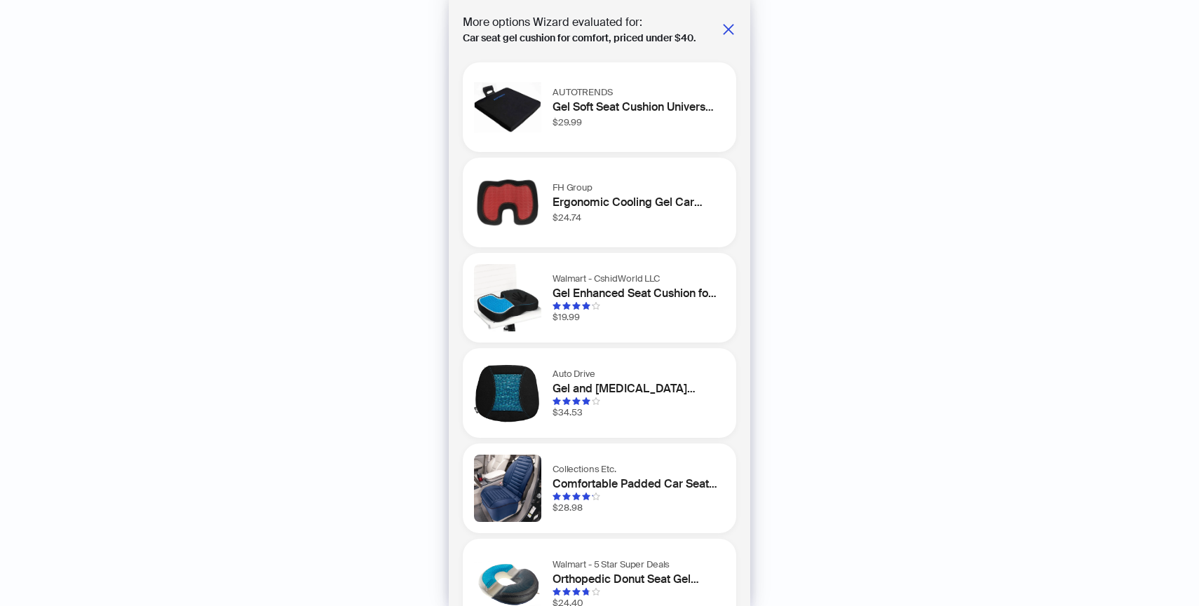
click at [655, 99] on h1 "Gel Soft Seat Cushion Universal Ergonomic Anti Slip Cushion for Car, Office, Ga…" at bounding box center [636, 107] width 167 height 17
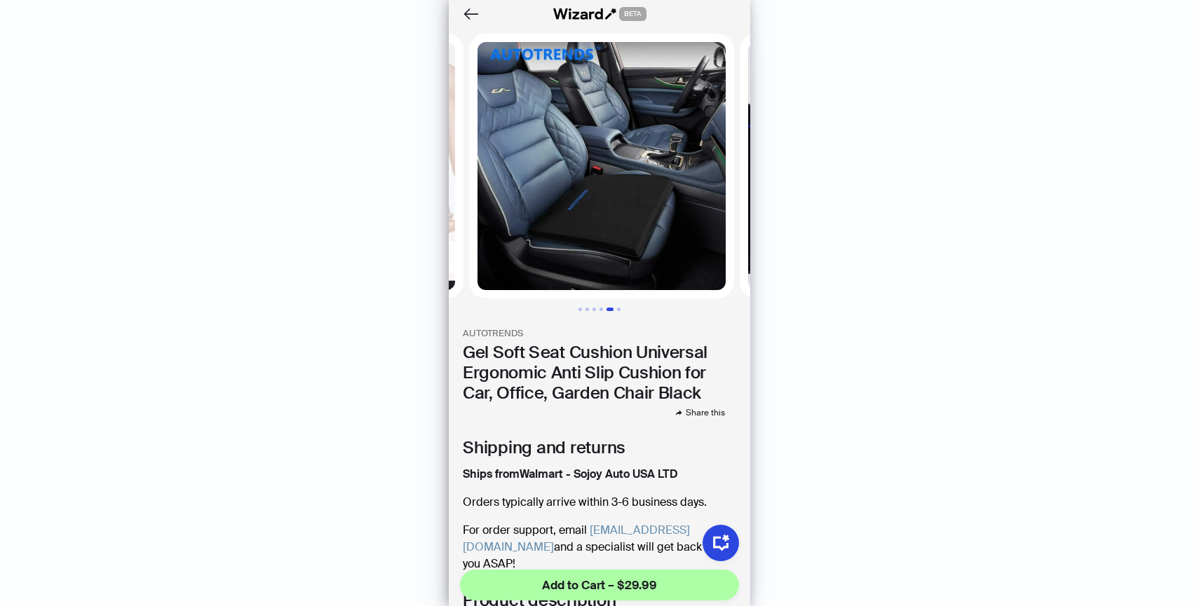
scroll to position [0, 1083]
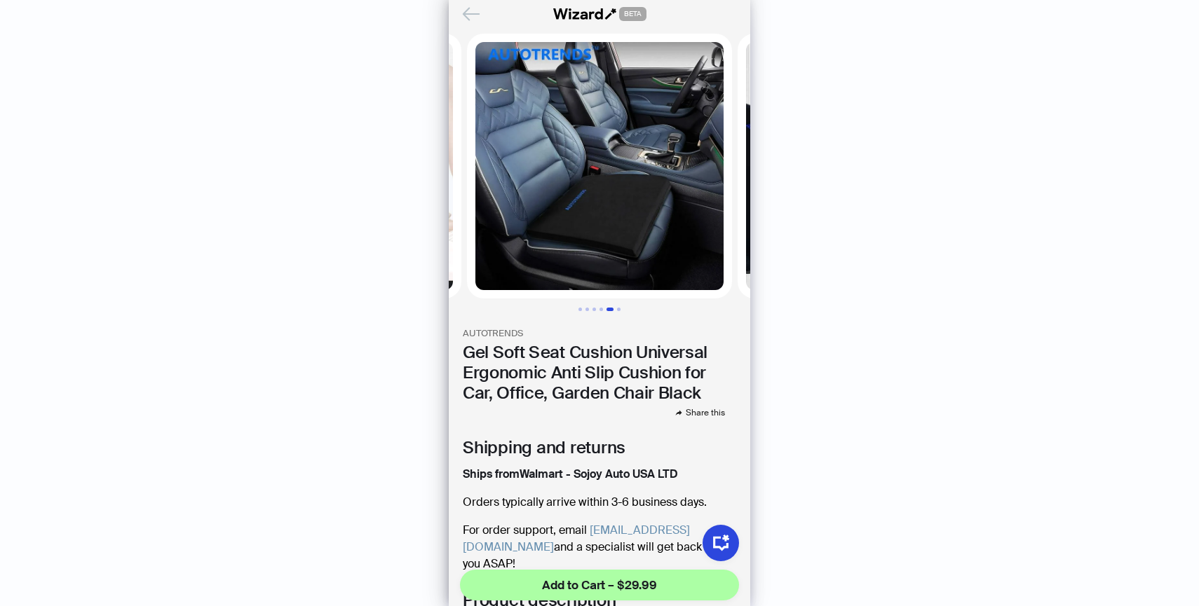
click at [473, 3] on icon "Back" at bounding box center [471, 14] width 24 height 24
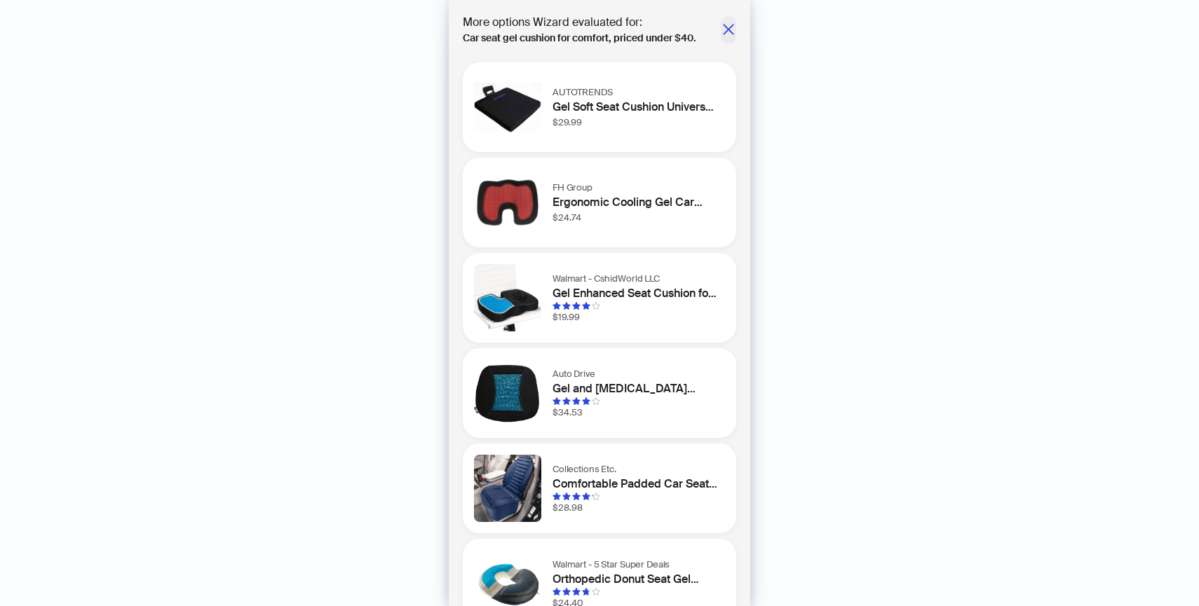
click at [724, 26] on icon "close" at bounding box center [728, 29] width 14 height 14
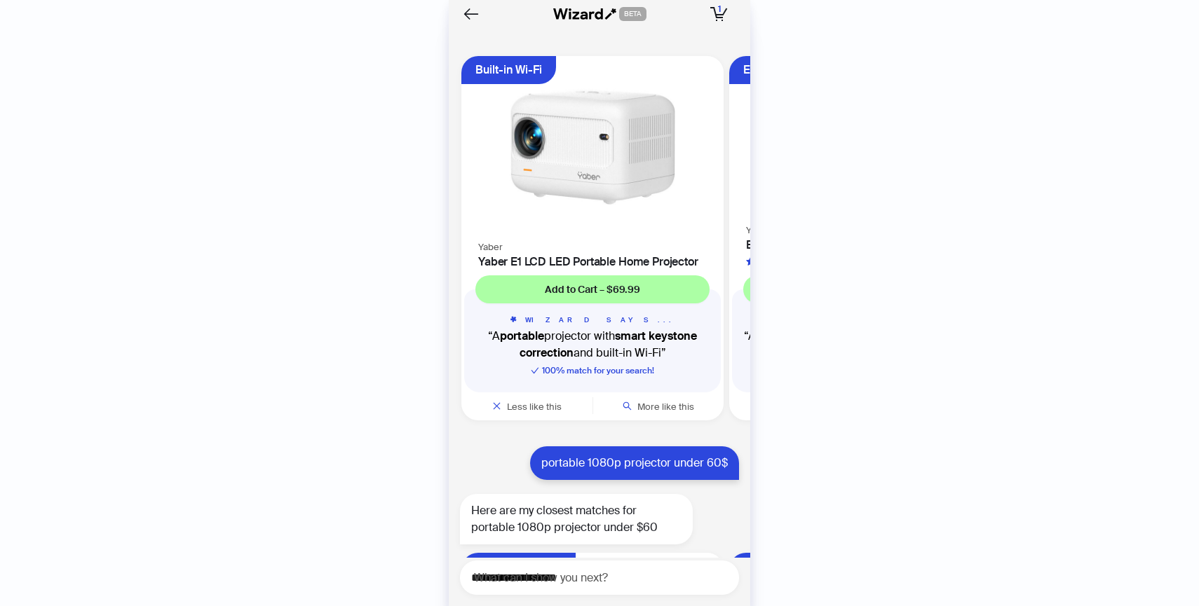
scroll to position [4236, 0]
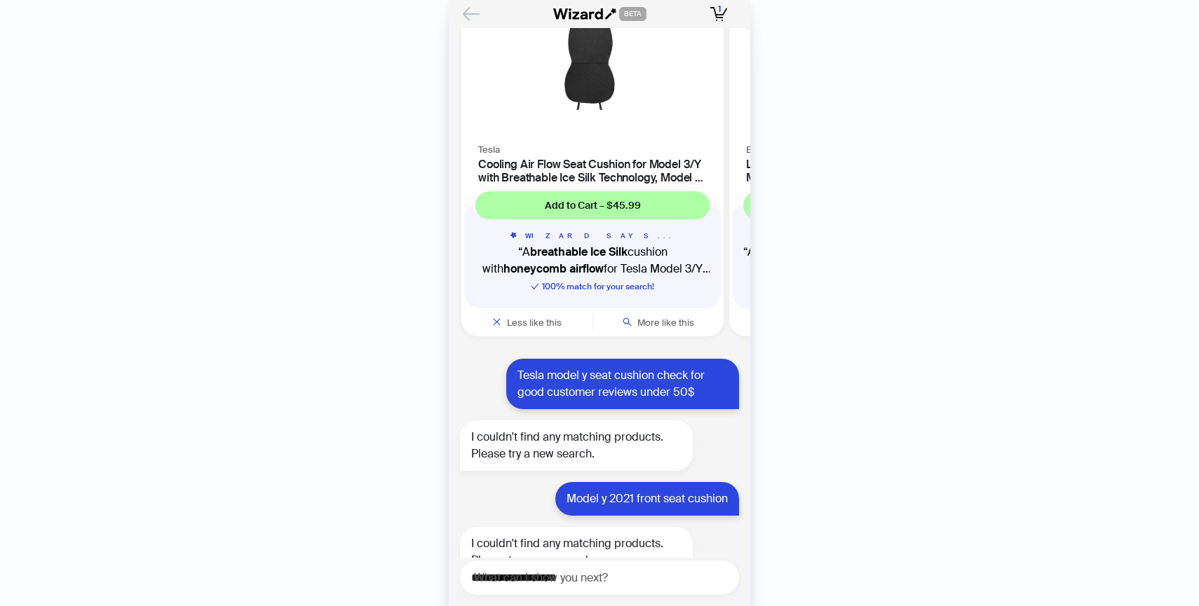
click at [473, 7] on icon "Back" at bounding box center [471, 14] width 24 height 24
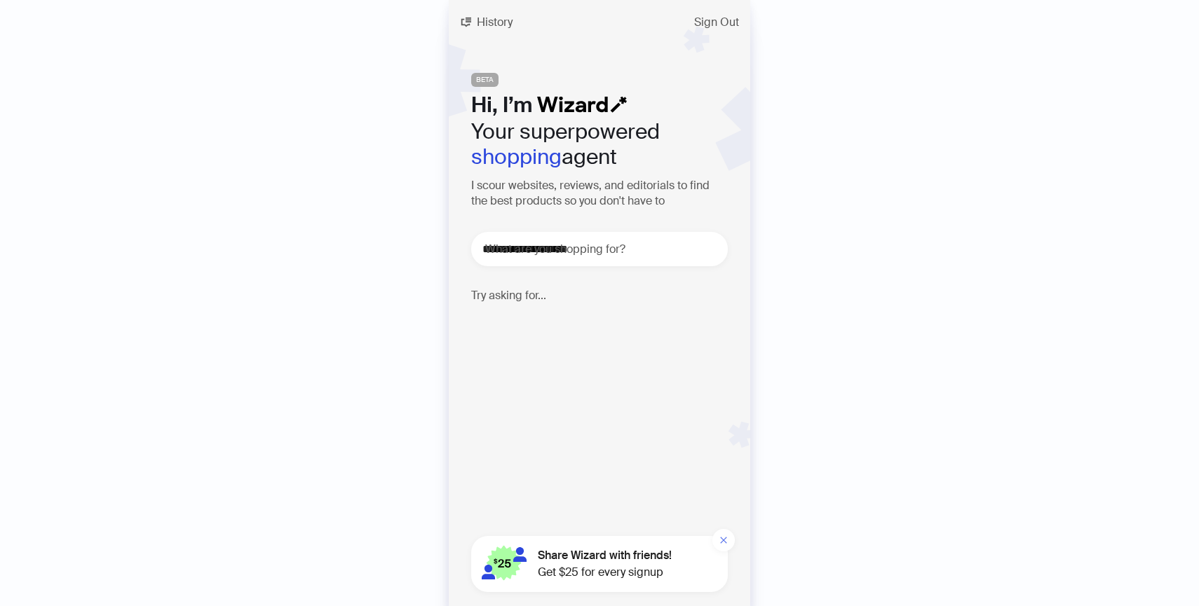
click at [726, 536] on icon "close" at bounding box center [723, 540] width 8 height 8
click at [509, 11] on button "History" at bounding box center [486, 22] width 75 height 22
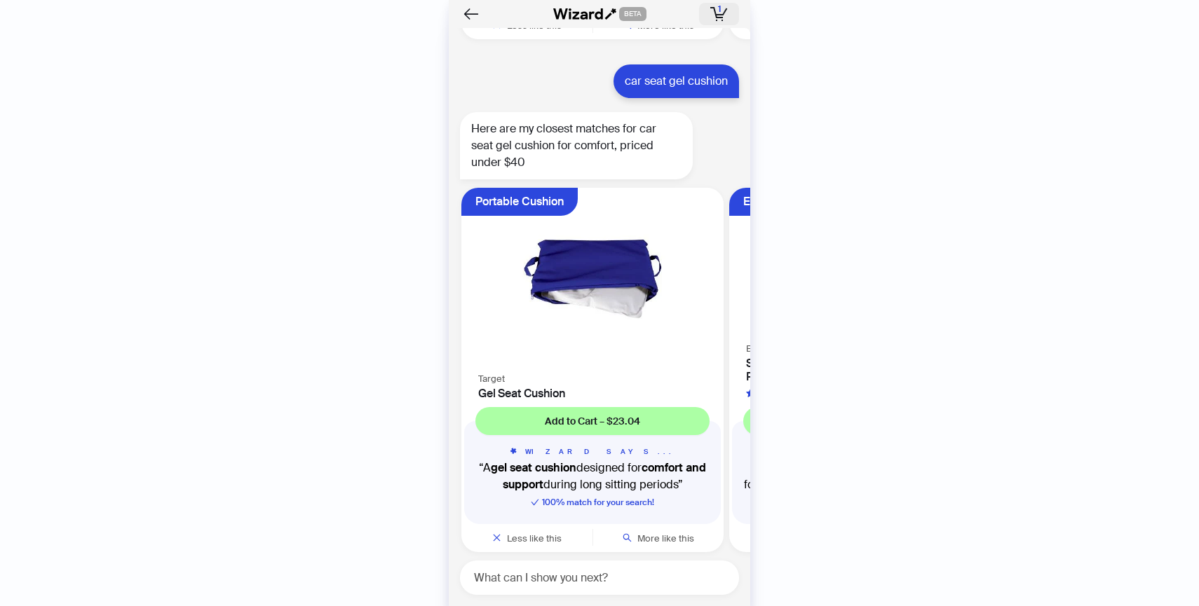
click at [710, 15] on button "1 1 item in your cart" at bounding box center [719, 14] width 40 height 22
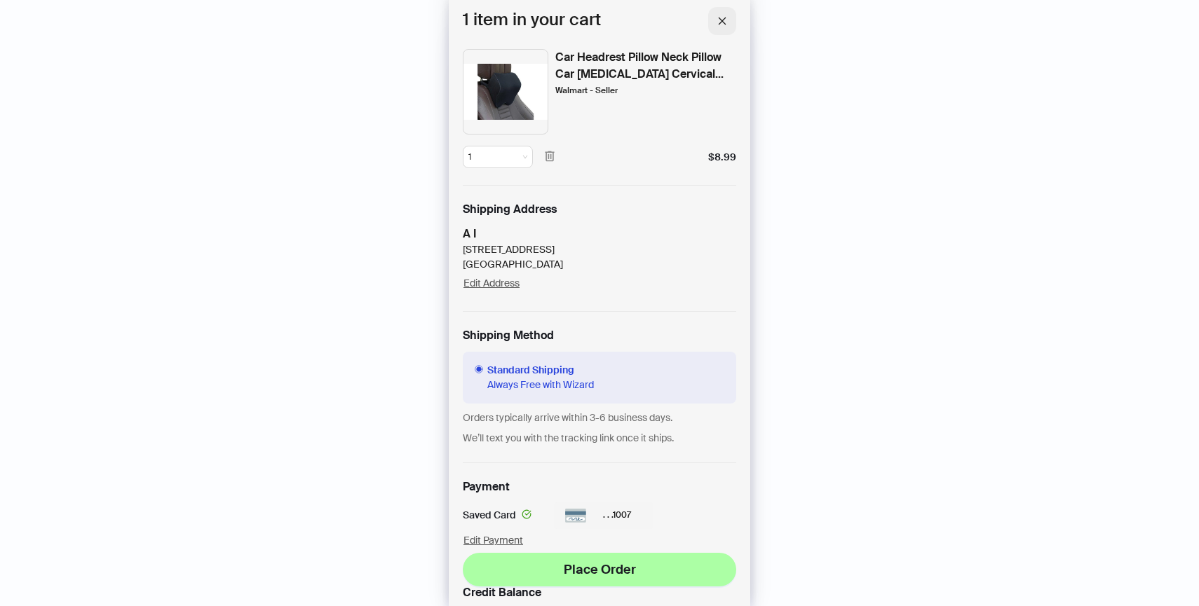
click at [719, 20] on icon "close" at bounding box center [722, 21] width 10 height 10
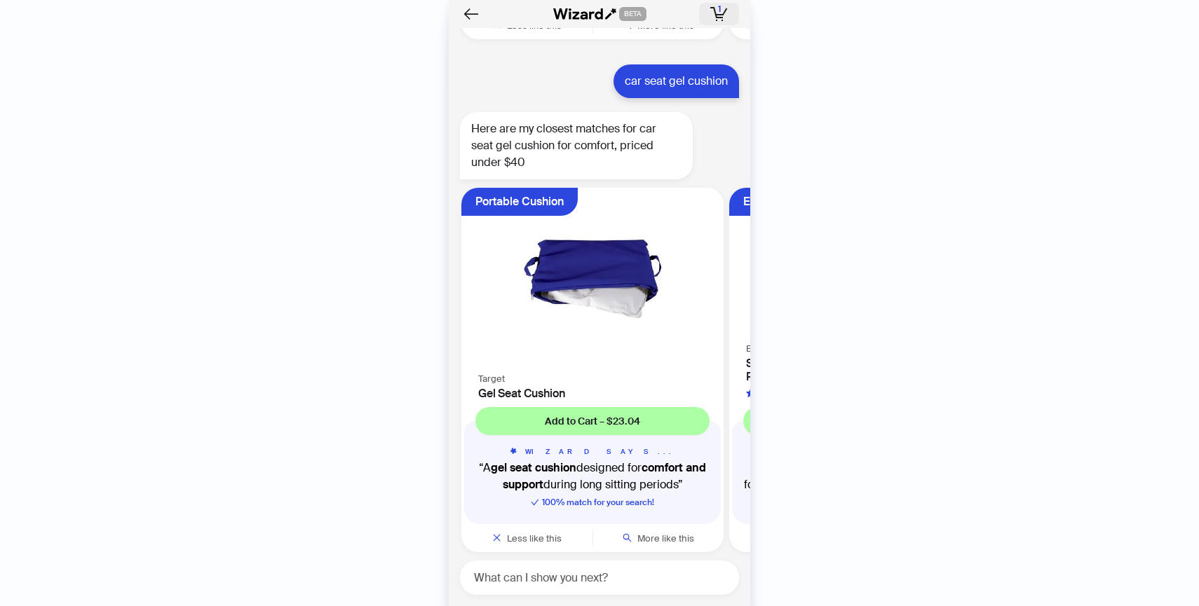
click at [730, 12] on button "1 1 item in your cart" at bounding box center [719, 14] width 40 height 22
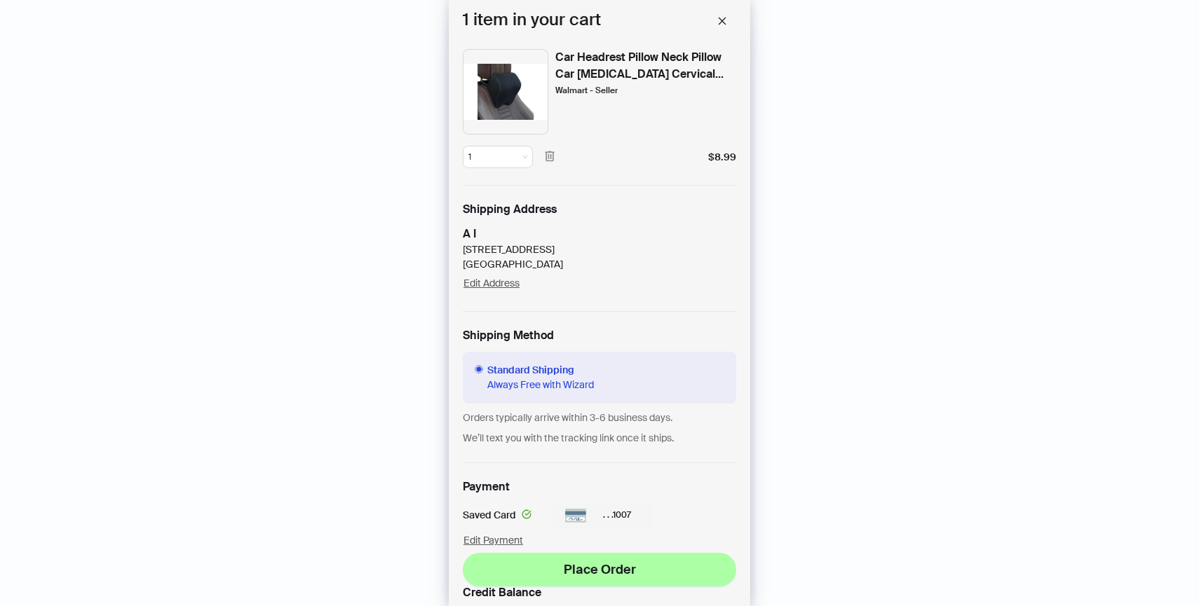
click at [649, 57] on div "Car Headrest Pillow Neck Pillow Car [MEDICAL_DATA] Cervical Pillow Interior Sup…" at bounding box center [645, 66] width 181 height 34
copy div "Car Headrest Pillow Neck Pillow Car [MEDICAL_DATA] Cervical Pillow Interior Sup…"
click at [506, 60] on img at bounding box center [506, 92] width 86 height 86
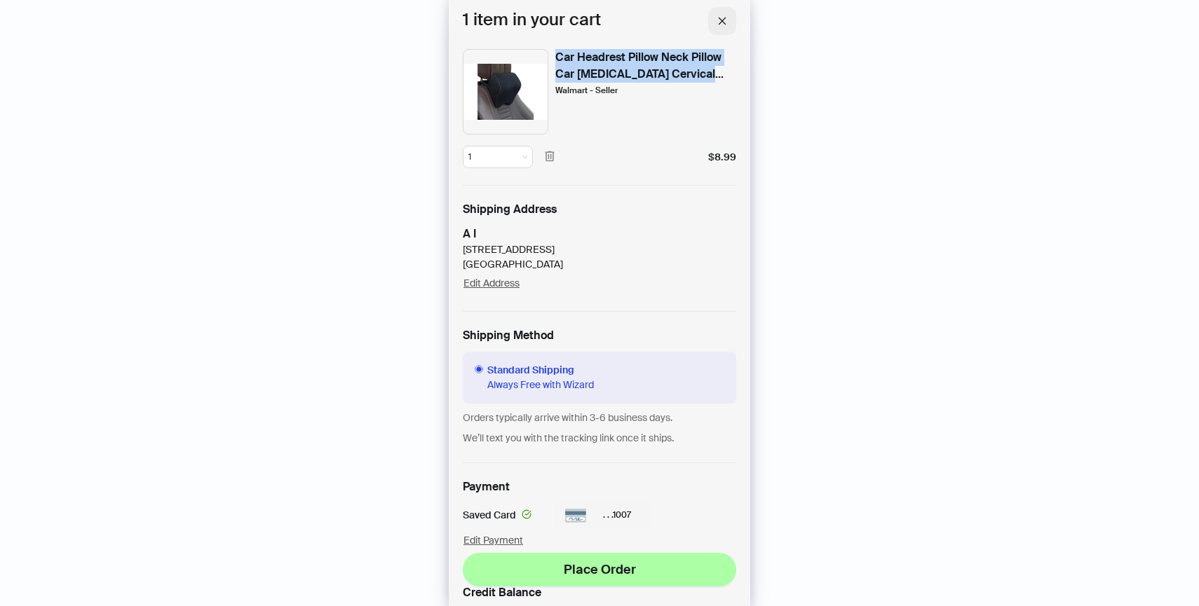
click at [719, 25] on icon "close" at bounding box center [722, 21] width 10 height 10
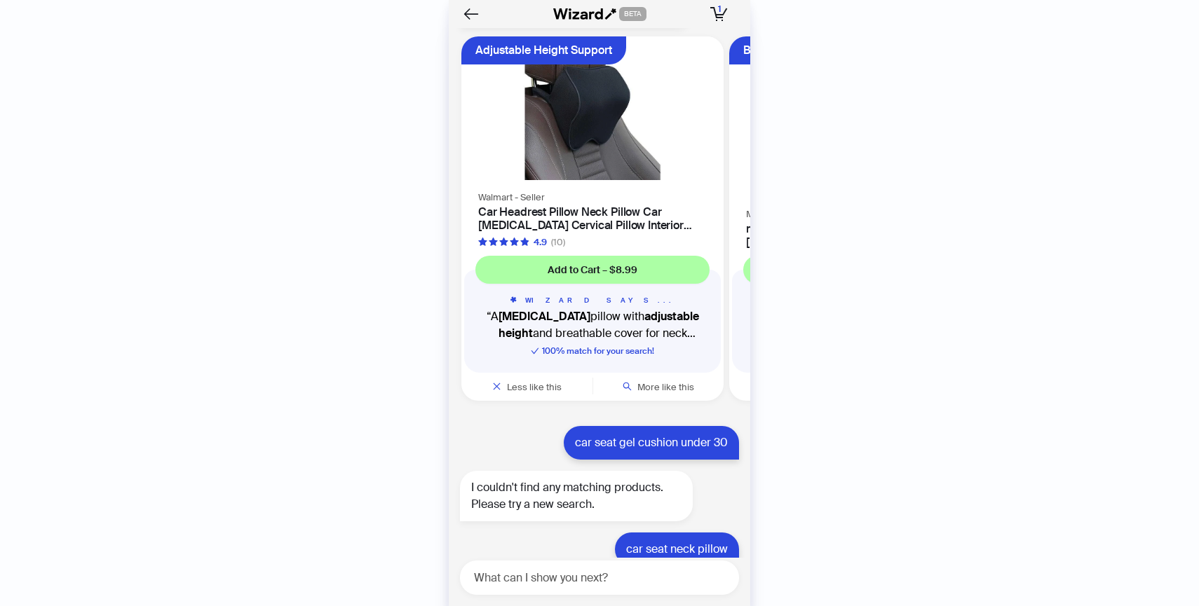
scroll to position [1193, 0]
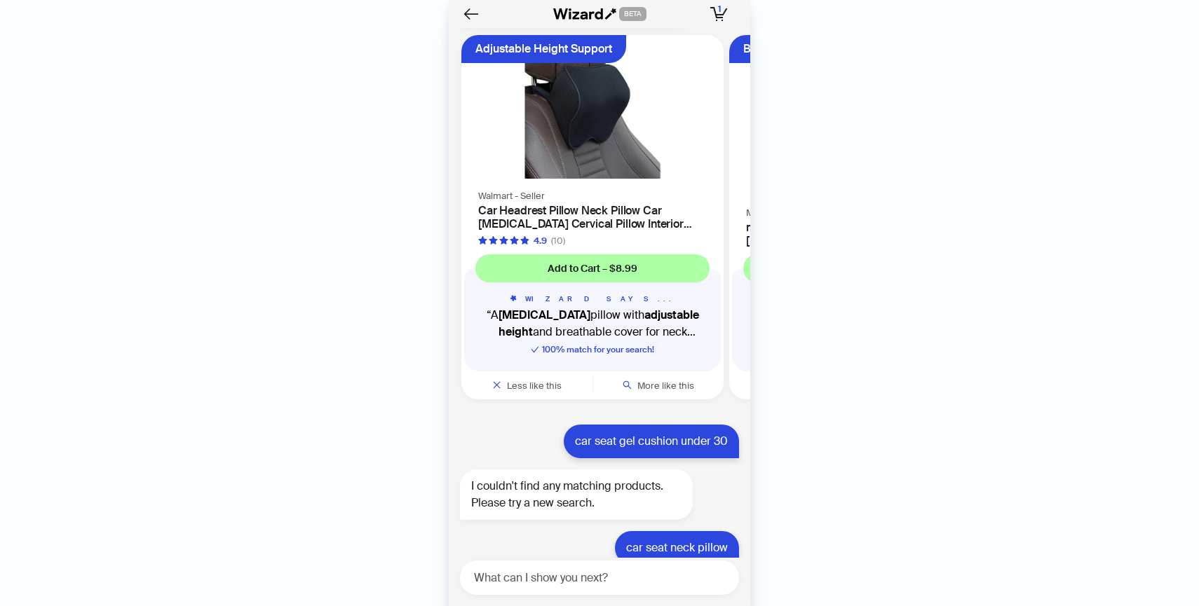
click at [595, 126] on img at bounding box center [592, 110] width 245 height 135
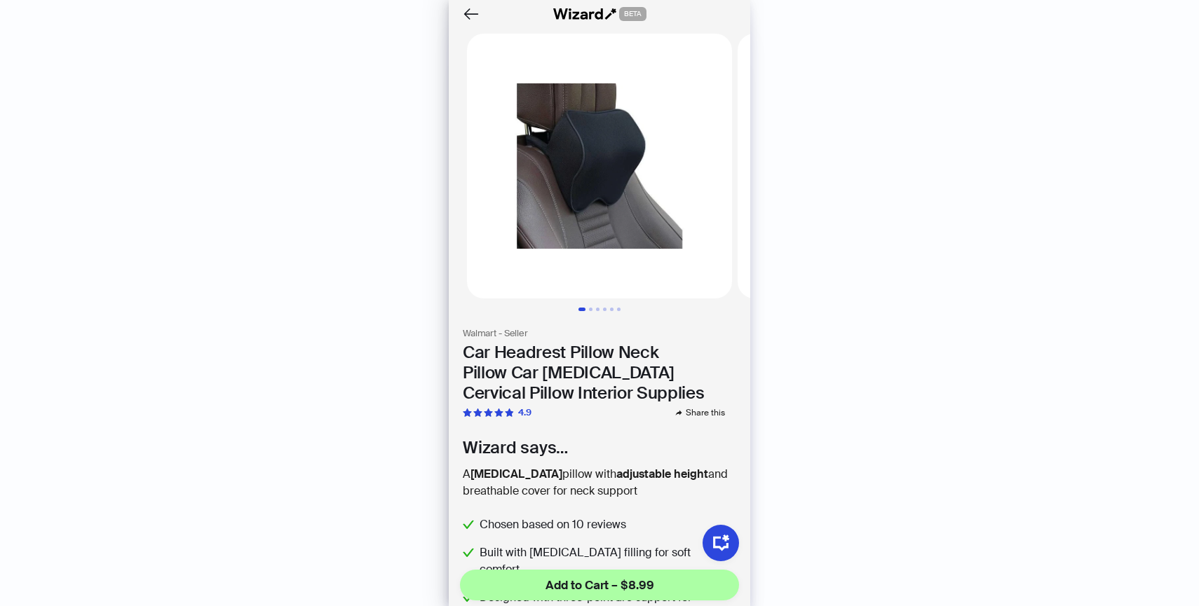
click at [584, 132] on img at bounding box center [599, 166] width 265 height 265
click at [590, 201] on img at bounding box center [599, 166] width 265 height 265
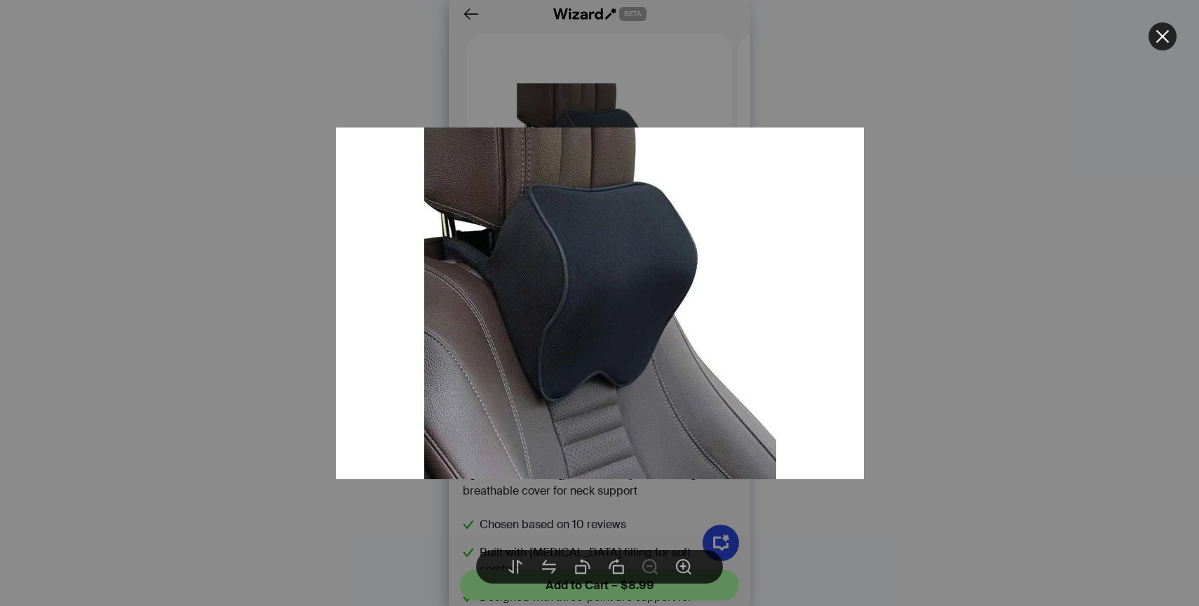
click at [812, 372] on img at bounding box center [600, 304] width 528 height 352
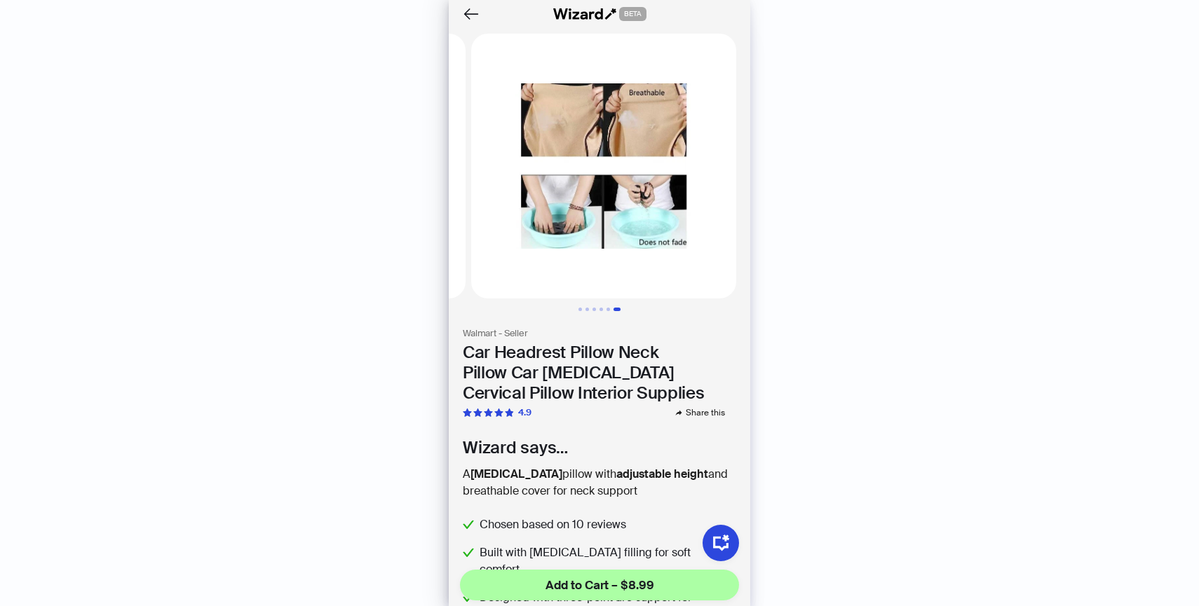
scroll to position [0, 1353]
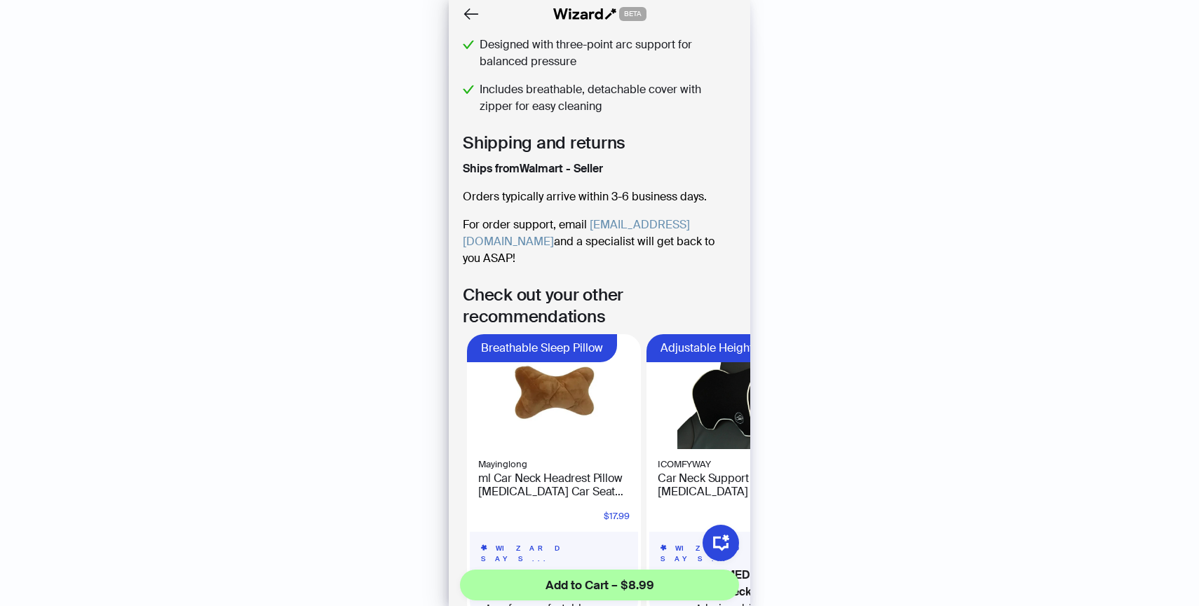
scroll to position [606, 0]
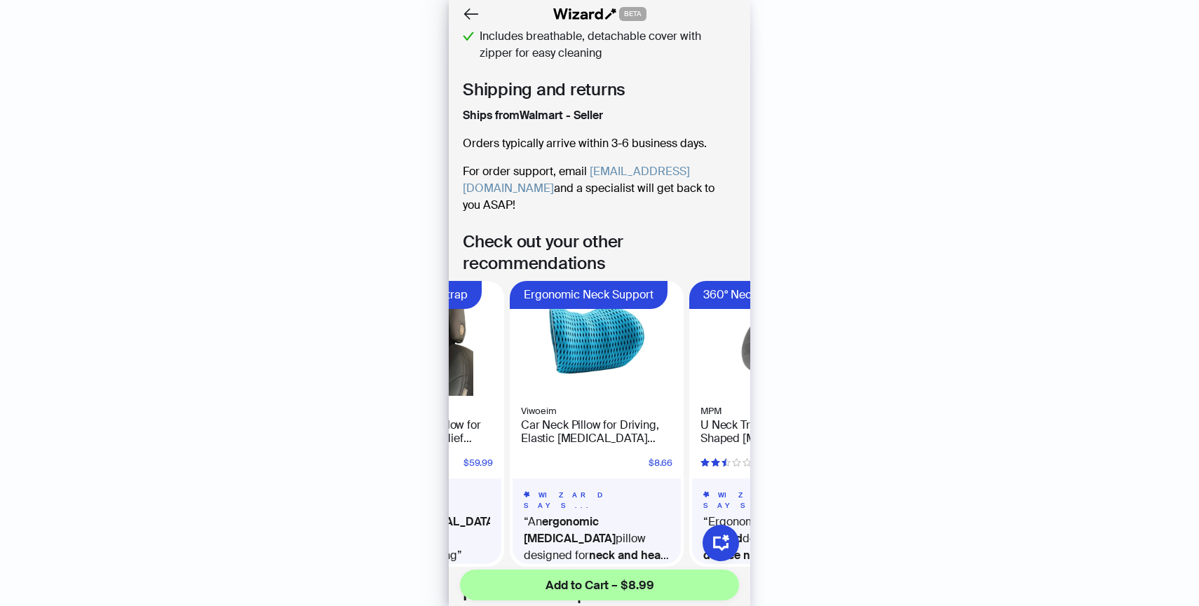
scroll to position [0, 313]
click at [586, 368] on img at bounding box center [599, 340] width 168 height 112
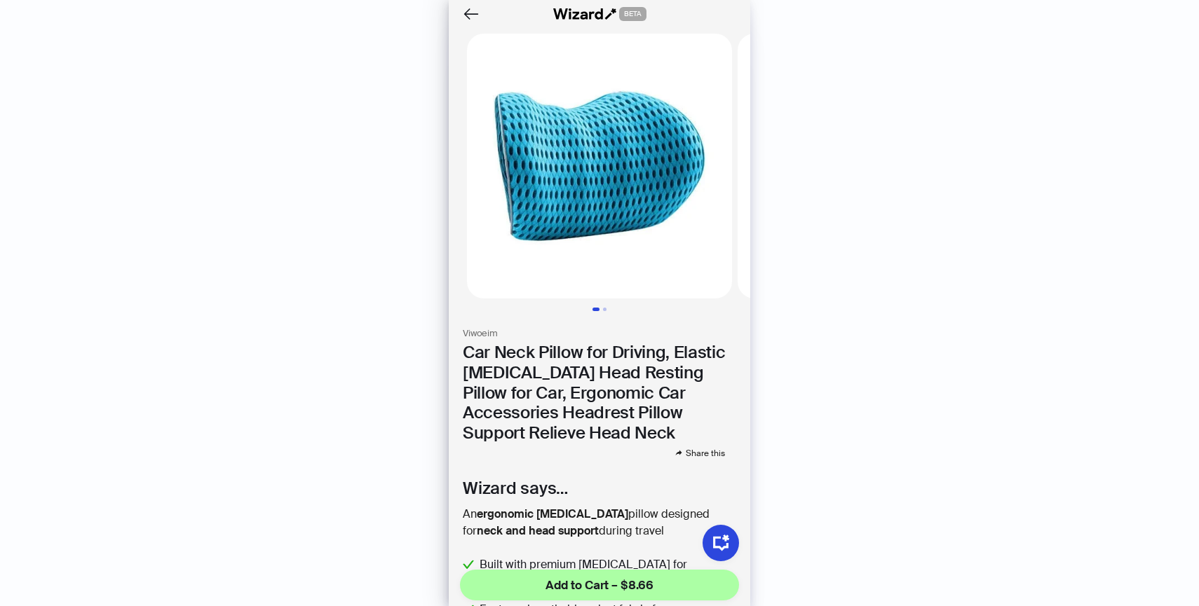
click at [484, 334] on h3 "Viwoeim" at bounding box center [599, 334] width 273 height 12
copy h3 "Viwoeim"
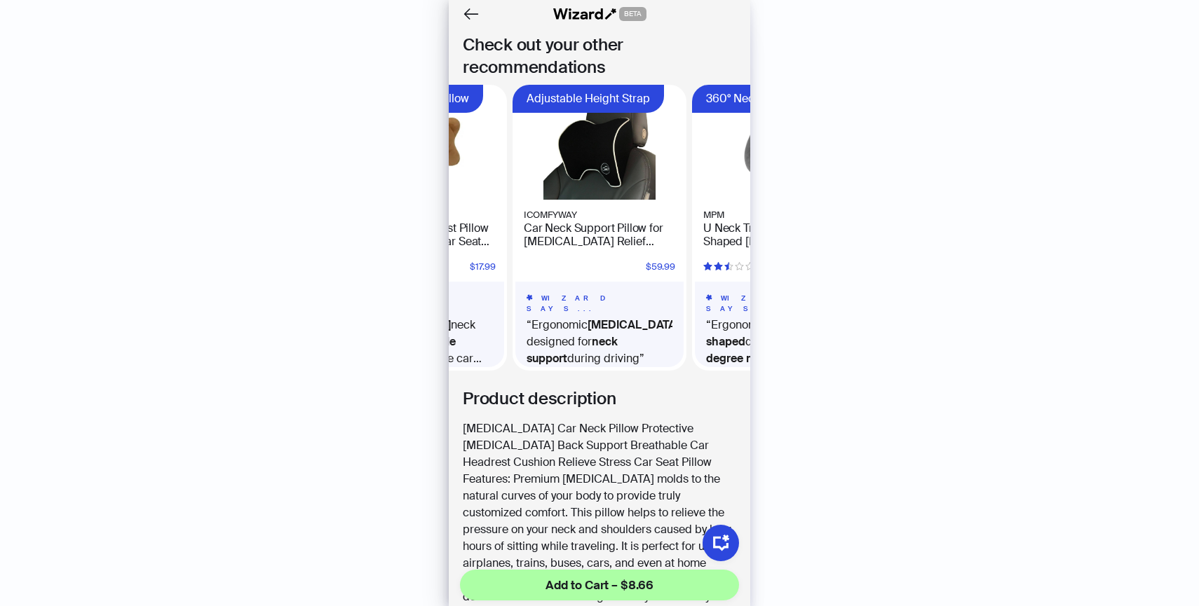
scroll to position [816, 0]
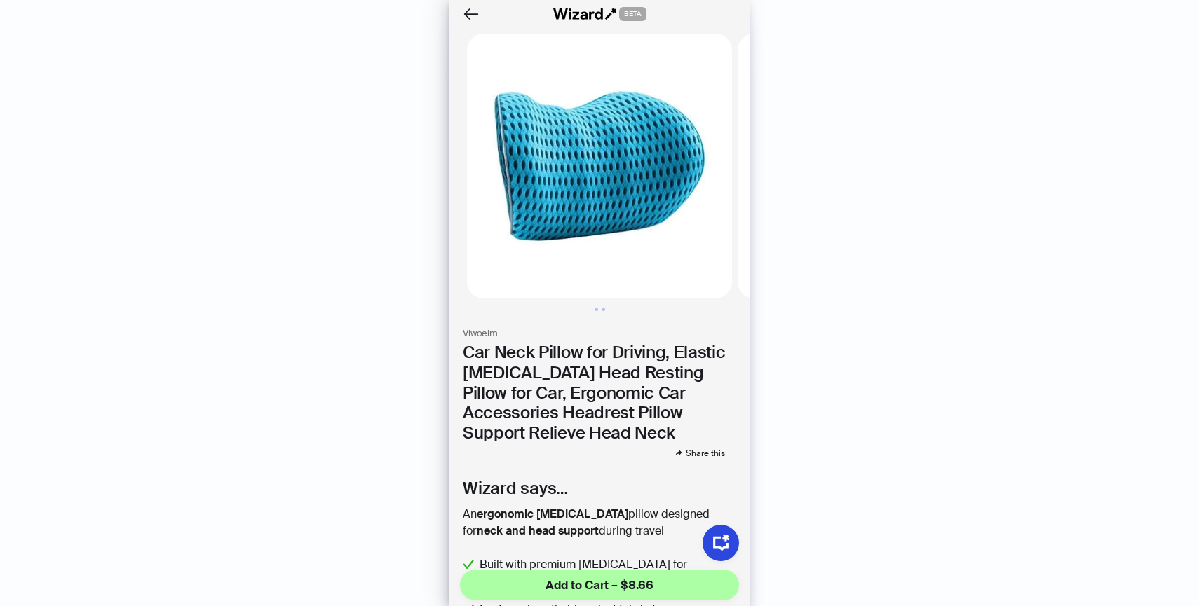
click at [487, 4] on div at bounding box center [506, 14] width 93 height 22
click at [471, 10] on icon "Back" at bounding box center [471, 14] width 24 height 24
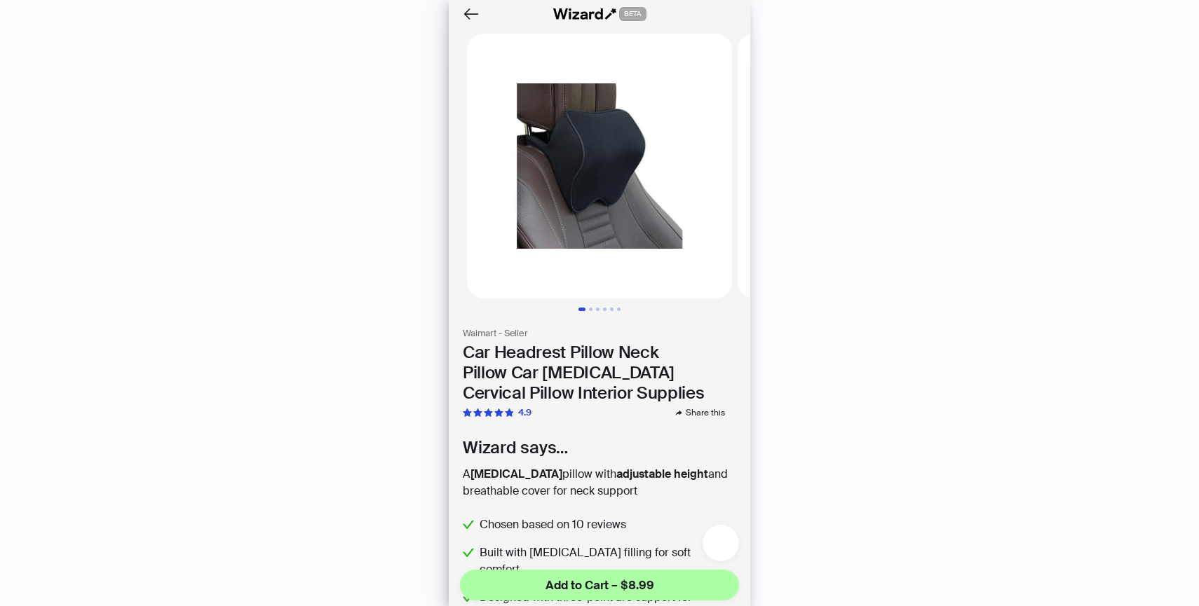
click at [730, 532] on button "button" at bounding box center [721, 543] width 36 height 36
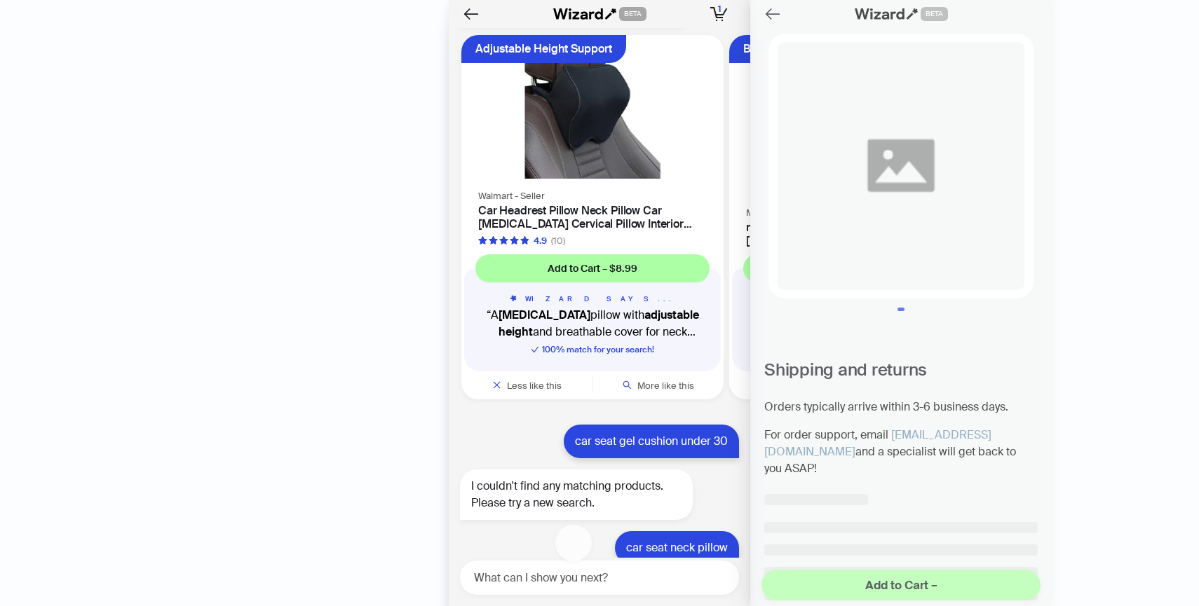
scroll to position [3079, 0]
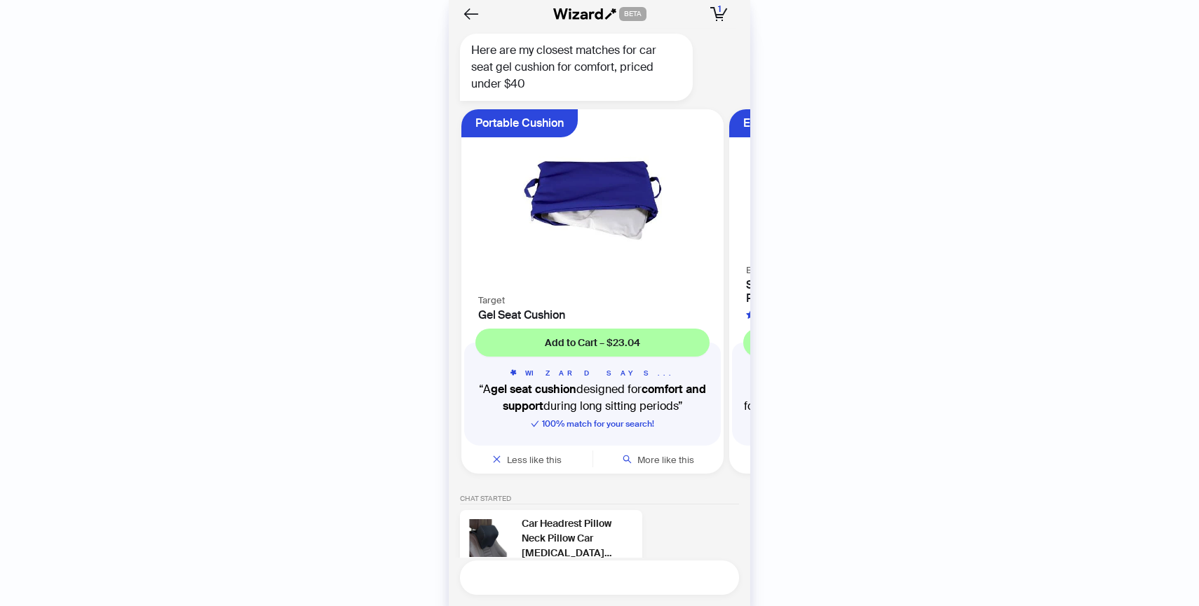
click at [637, 581] on textarea at bounding box center [605, 578] width 268 height 18
type textarea "**********"
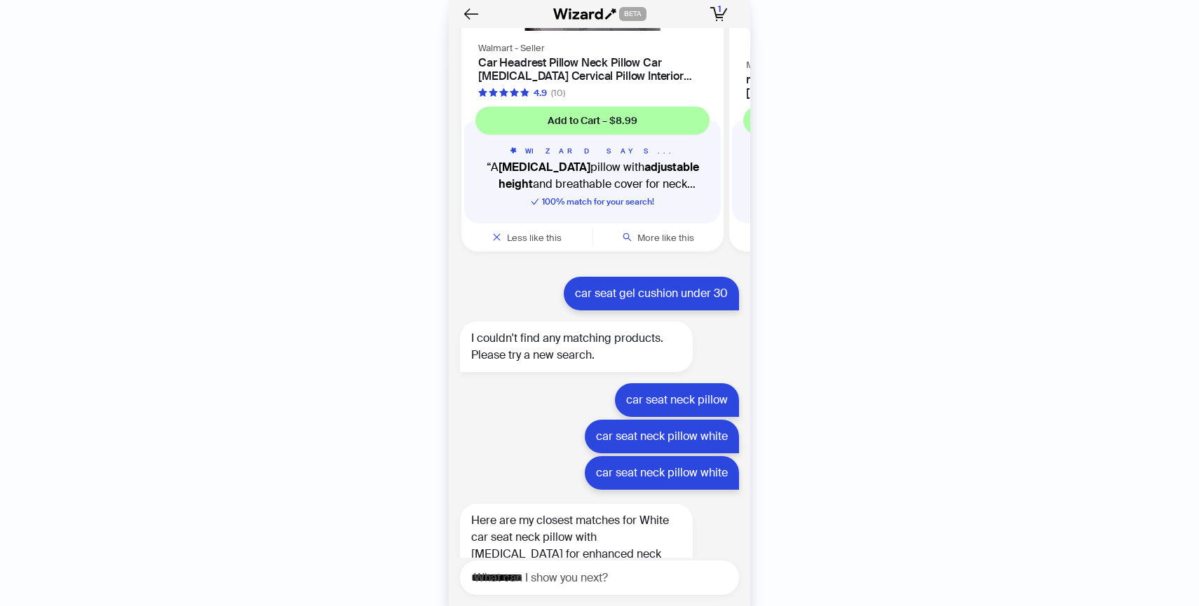
scroll to position [1364, 0]
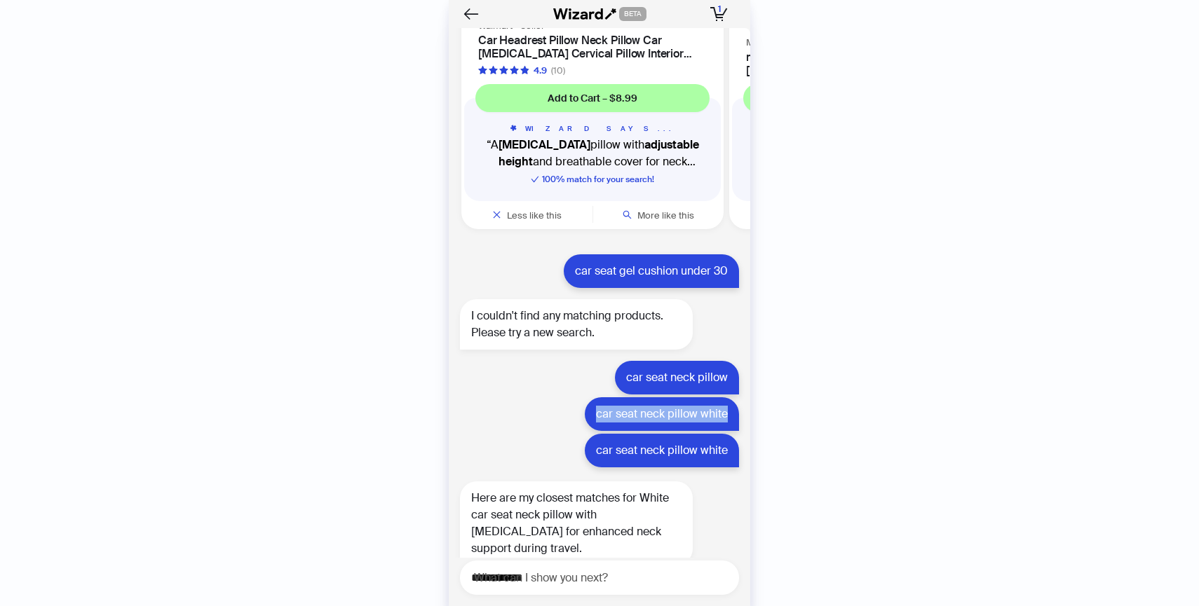
drag, startPoint x: 595, startPoint y: 416, endPoint x: 736, endPoint y: 407, distance: 141.9
click at [736, 407] on div "car seat neck pillow white" at bounding box center [662, 415] width 154 height 34
copy div "car seat neck pillow white"
click at [635, 573] on textarea "**********" at bounding box center [605, 578] width 268 height 18
paste textarea "**********"
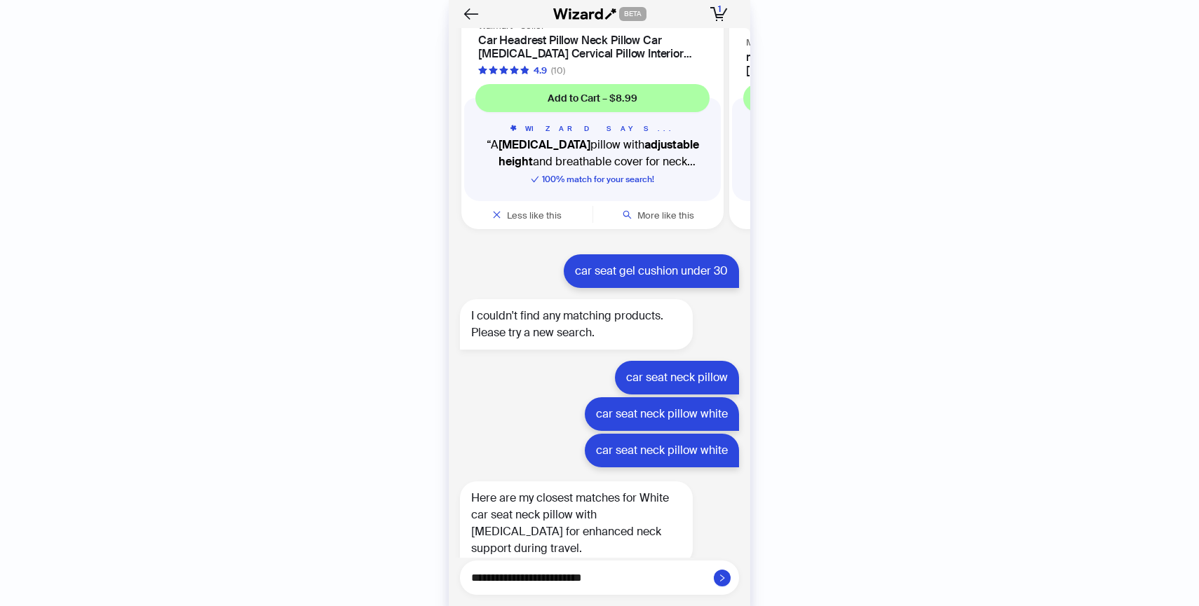
click at [608, 582] on textarea "**********" at bounding box center [605, 578] width 268 height 18
type textarea "**********"
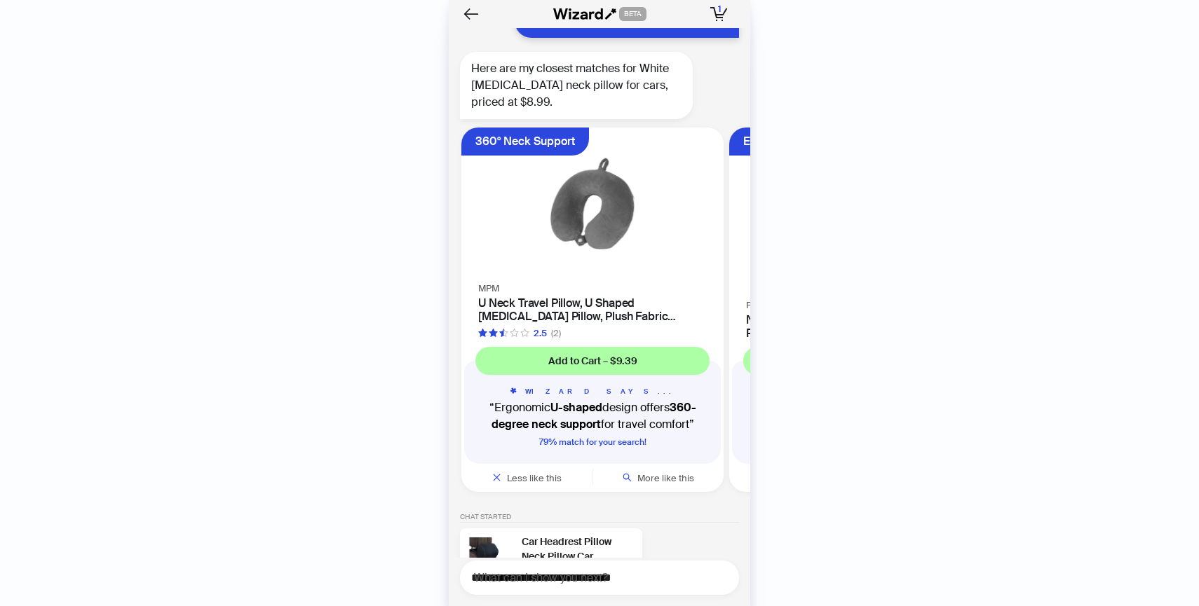
scroll to position [3778, 0]
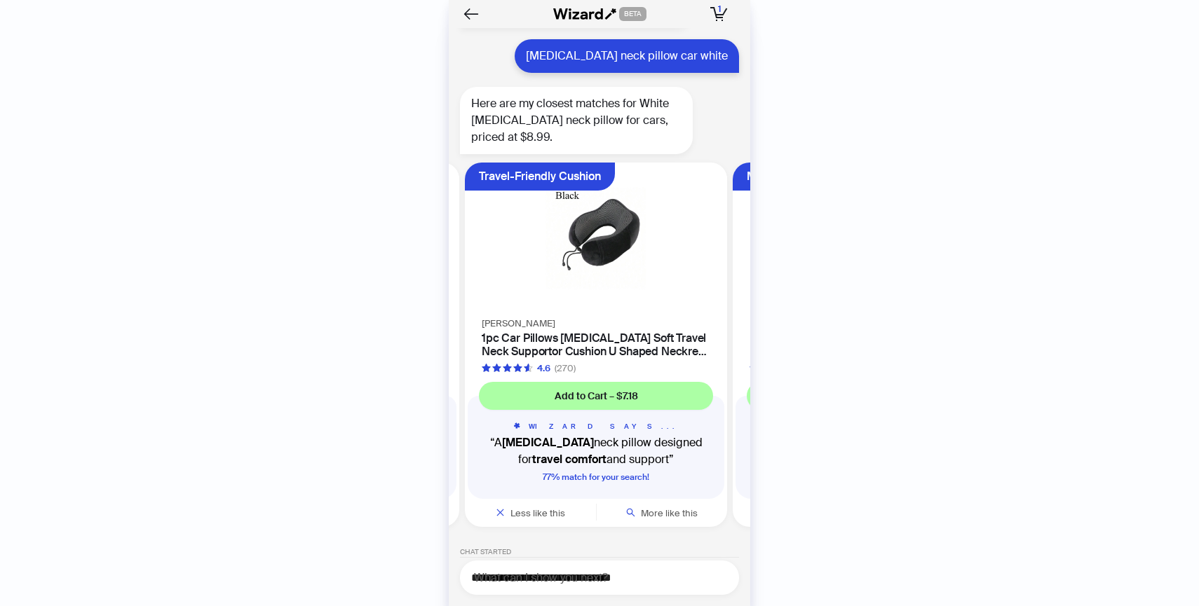
scroll to position [3722, 0]
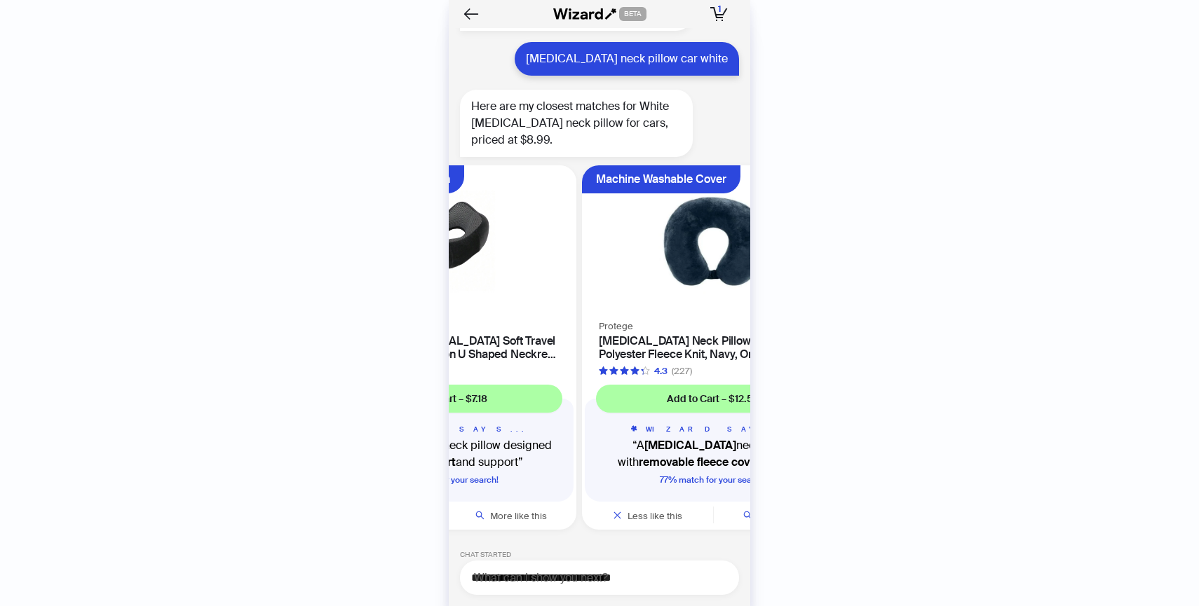
scroll to position [3778, 0]
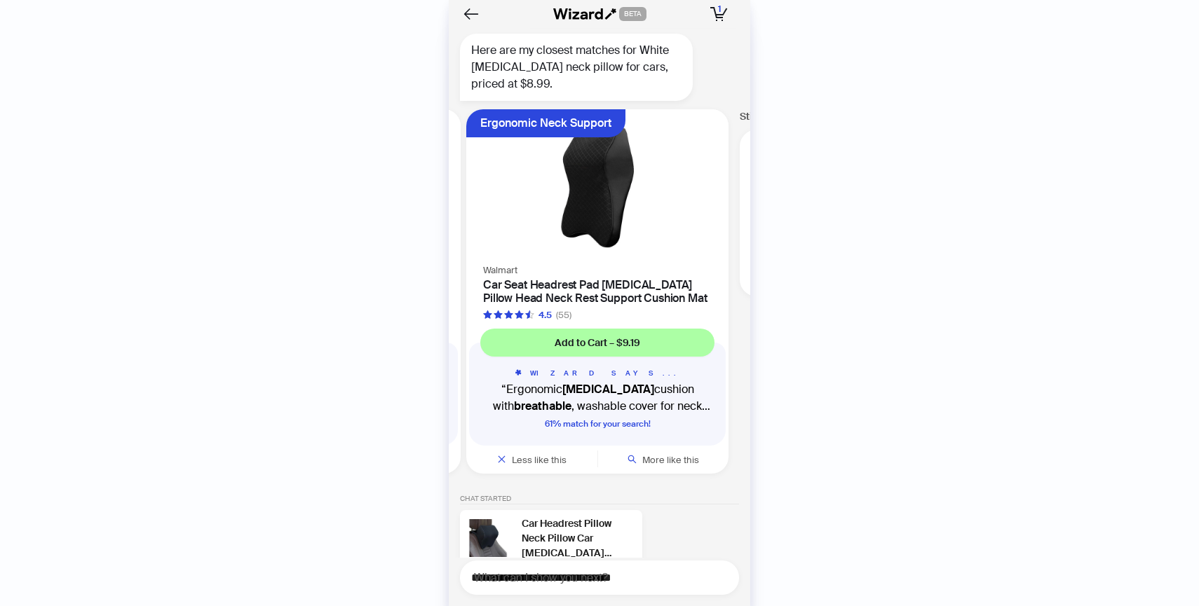
scroll to position [0, 1336]
click at [571, 280] on h4 "Car Seat Headrest Pad Memory Foam Pillow Head Neck Rest Support Cushion Mat" at bounding box center [596, 291] width 229 height 27
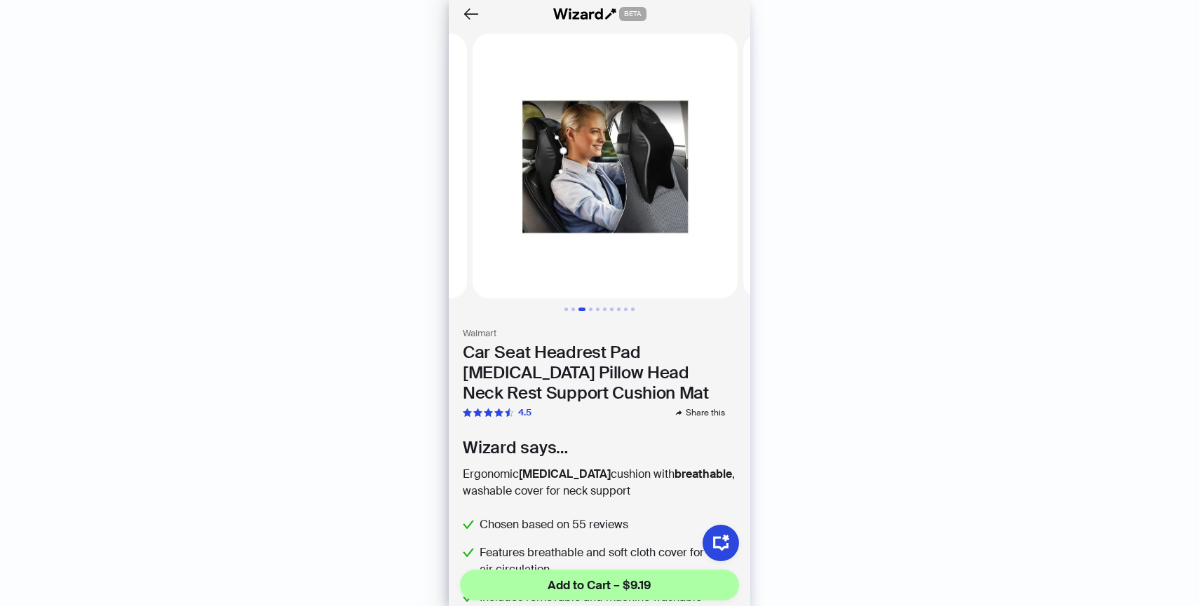
scroll to position [0, 541]
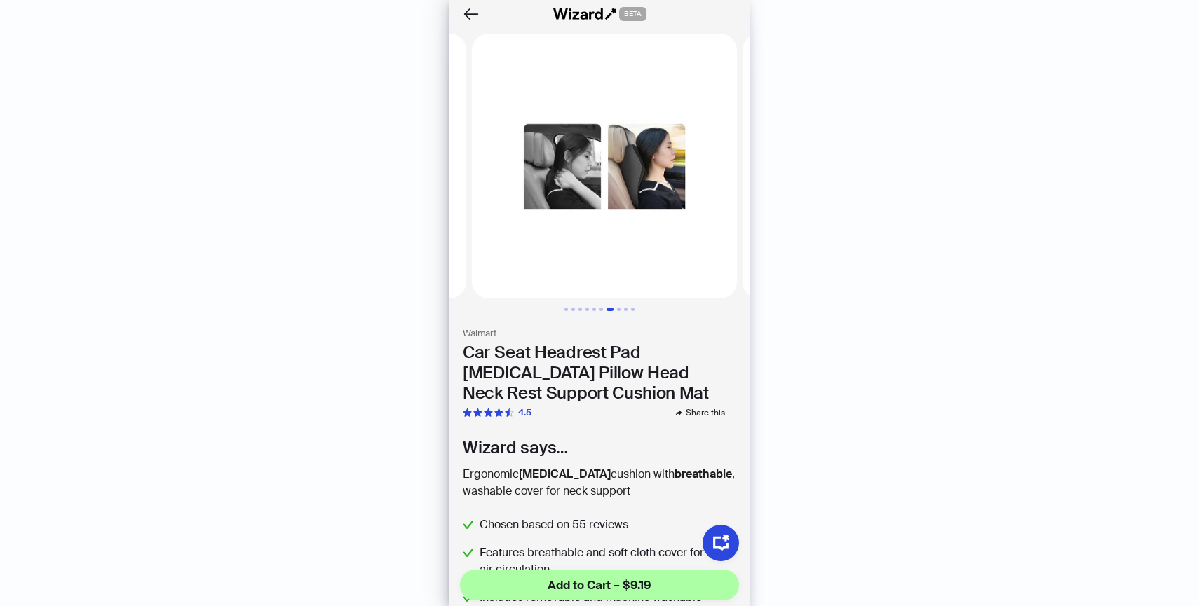
scroll to position [0, 1624]
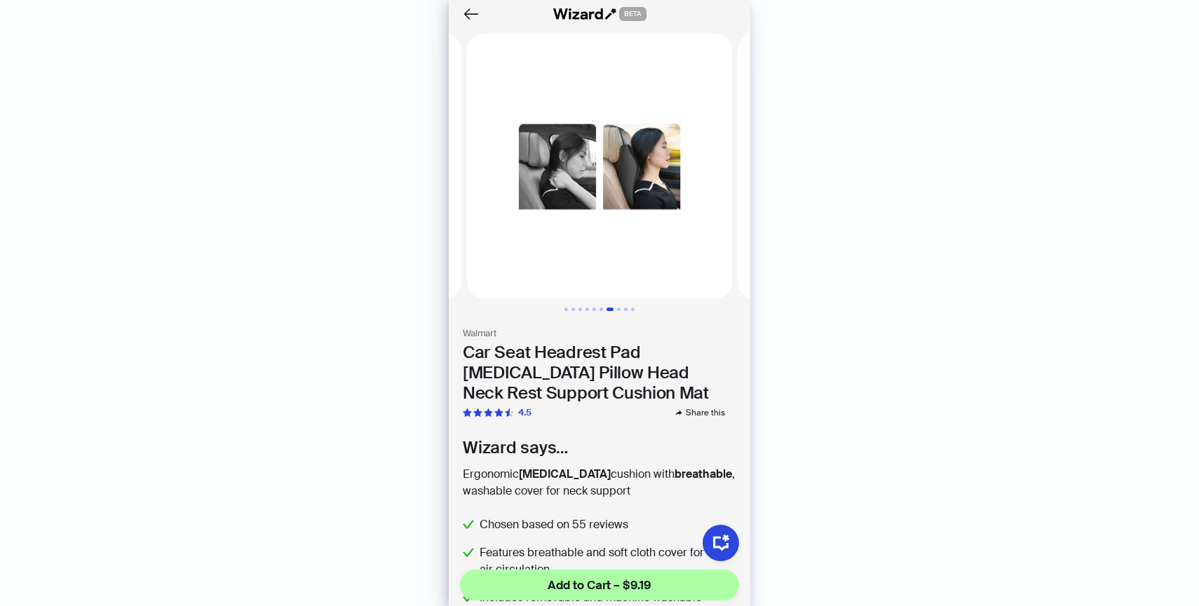
click at [486, 349] on h1 "Car Seat Headrest Pad Memory Foam Pillow Head Neck Rest Support Cushion Mat" at bounding box center [599, 373] width 273 height 60
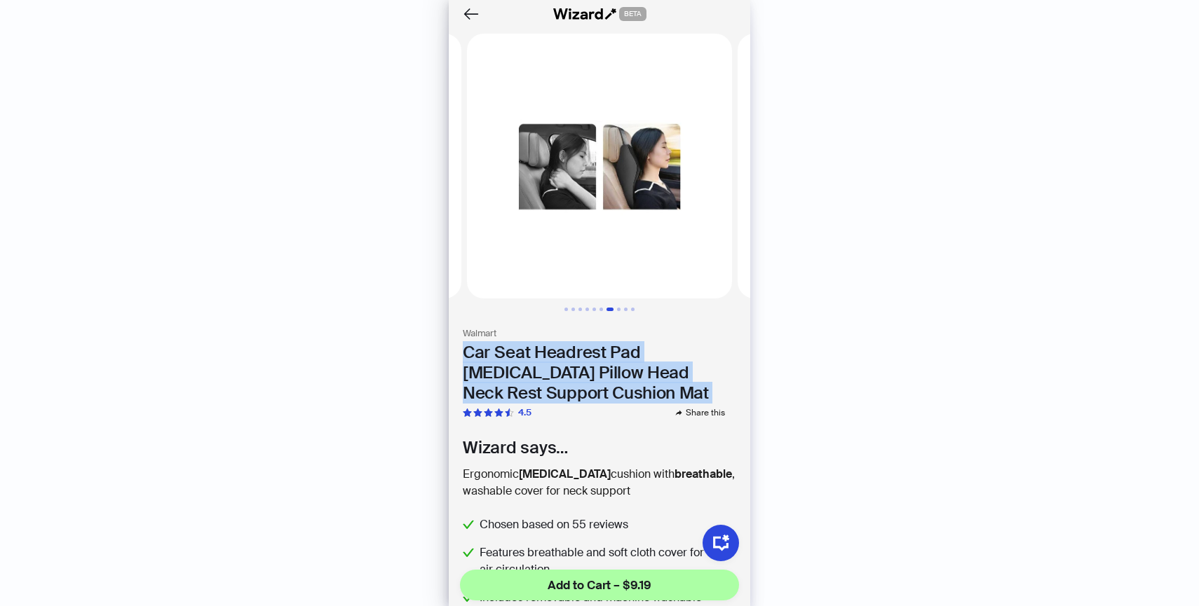
click at [486, 349] on h1 "Car Seat Headrest Pad Memory Foam Pillow Head Neck Rest Support Cushion Mat" at bounding box center [599, 373] width 273 height 60
copy div "Car Seat Headrest Pad Memory Foam Pillow Head Neck Rest Support Cushion Mat"
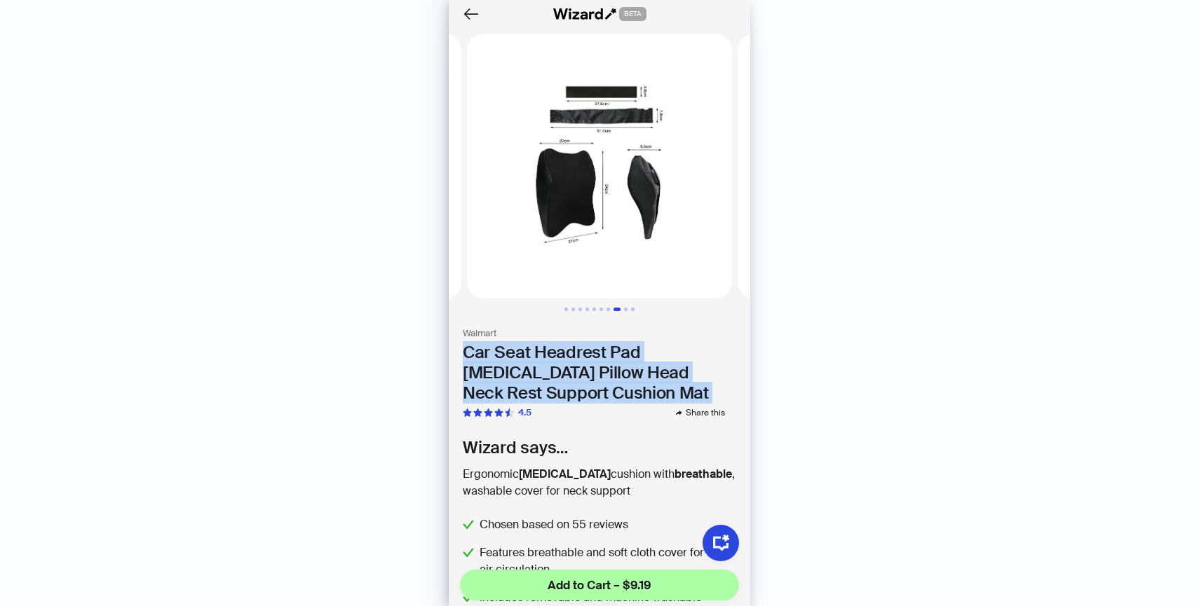
scroll to position [395, 0]
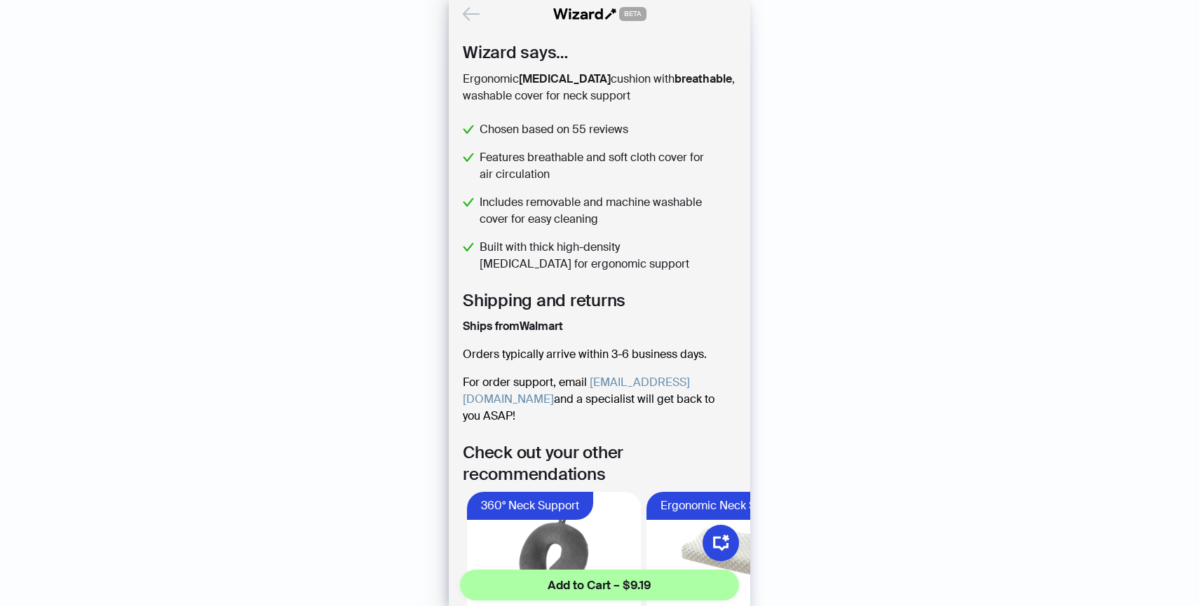
click at [471, 2] on icon "Back" at bounding box center [471, 14] width 24 height 24
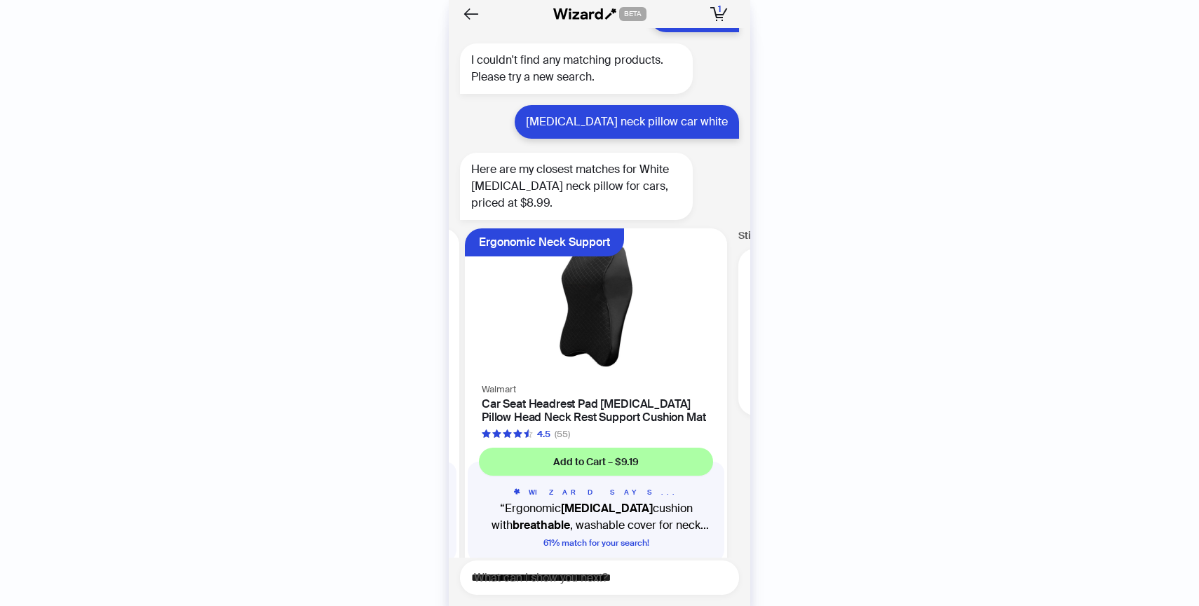
scroll to position [3778, 0]
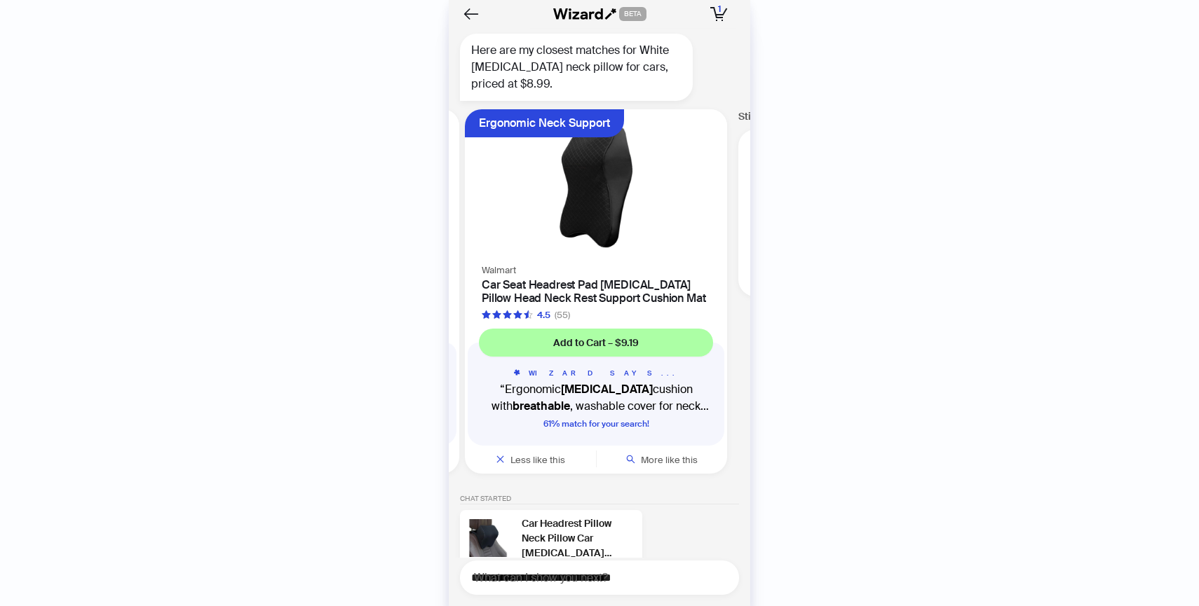
click at [591, 567] on div "**********" at bounding box center [599, 578] width 279 height 34
click at [591, 577] on textarea "**********" at bounding box center [605, 578] width 268 height 18
type textarea "*****"
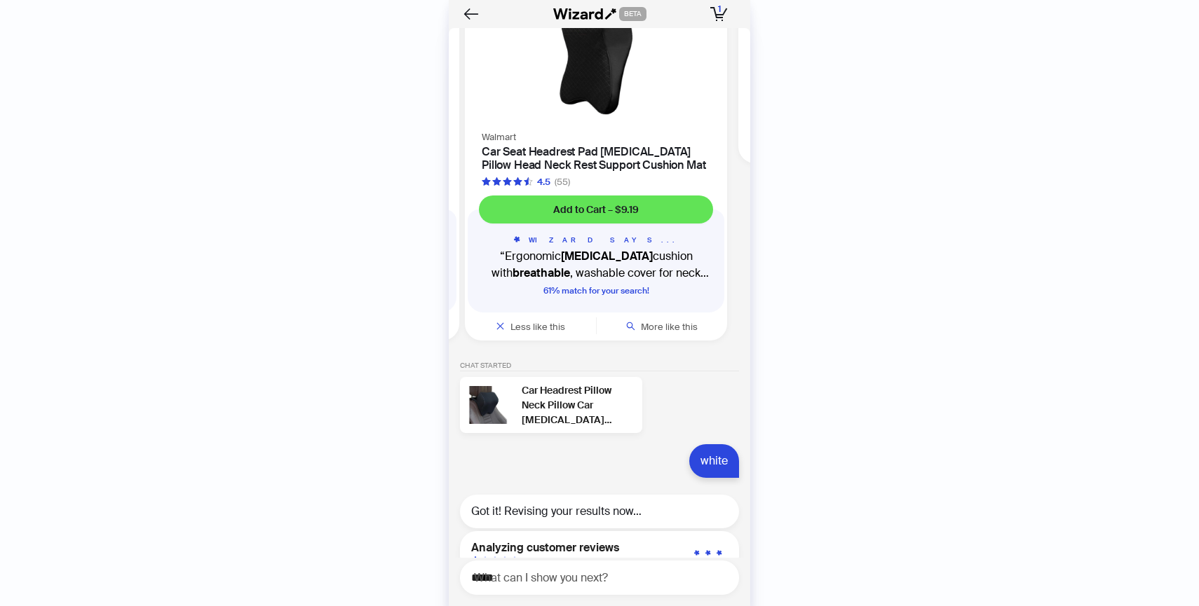
scroll to position [0, 1395]
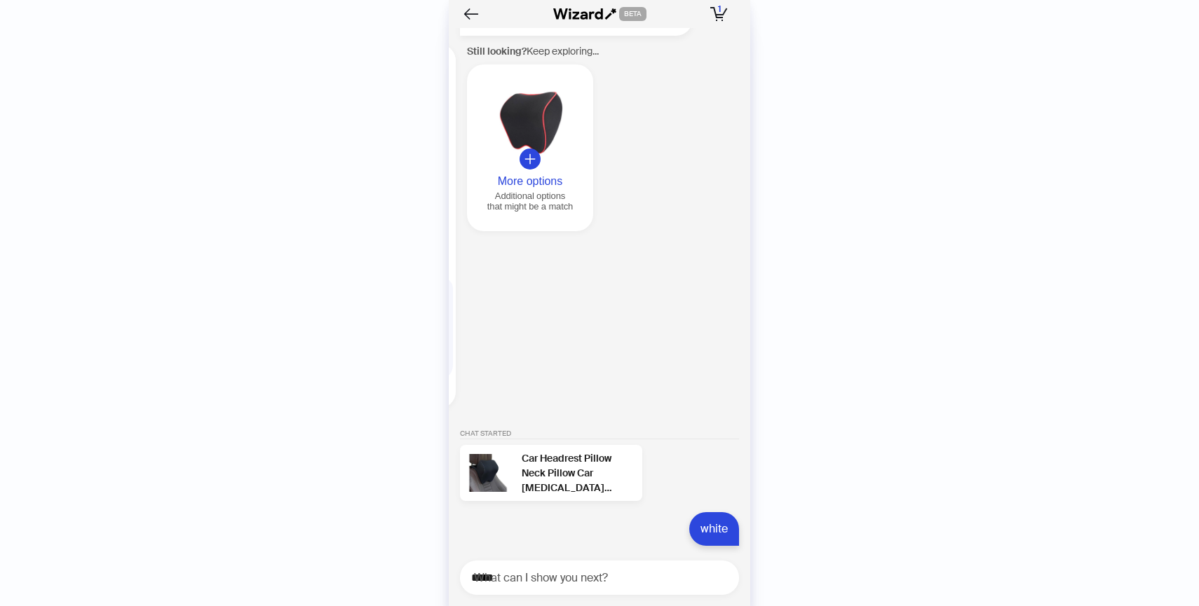
scroll to position [3842, 0]
click at [543, 172] on button "More options Additional options that might be a match" at bounding box center [530, 148] width 126 height 167
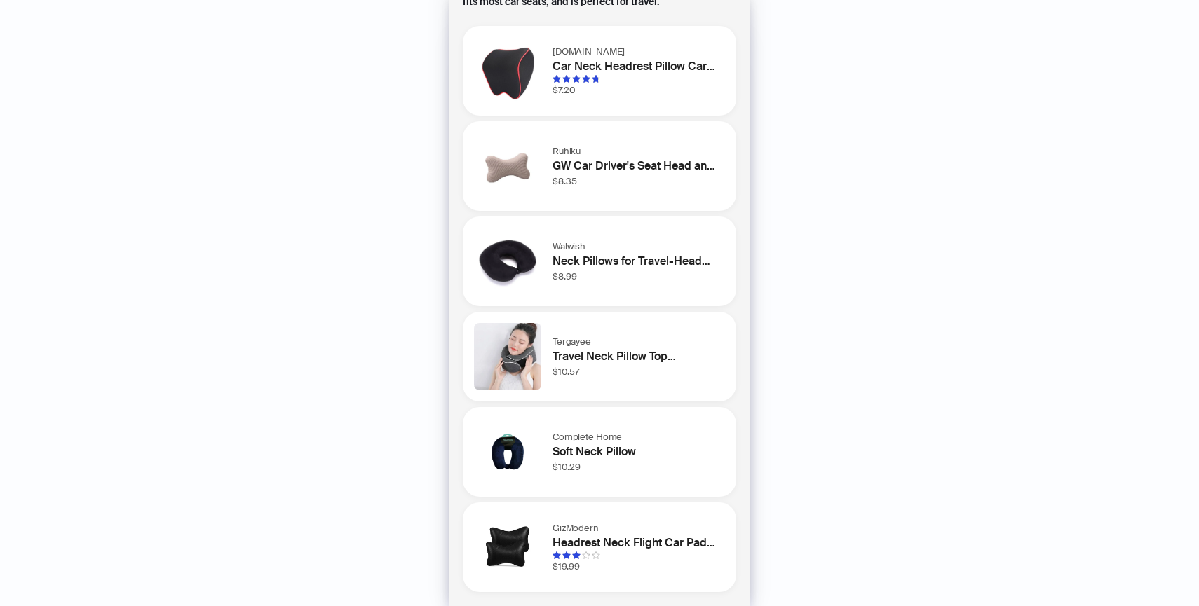
scroll to position [0, 0]
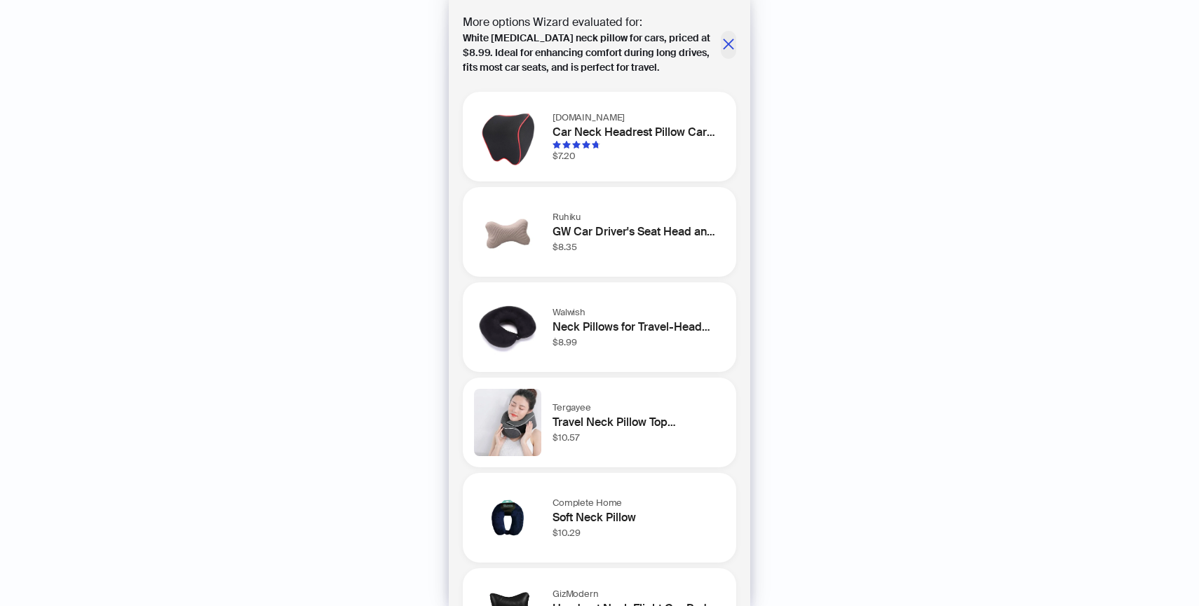
click at [728, 41] on icon "close" at bounding box center [728, 44] width 14 height 14
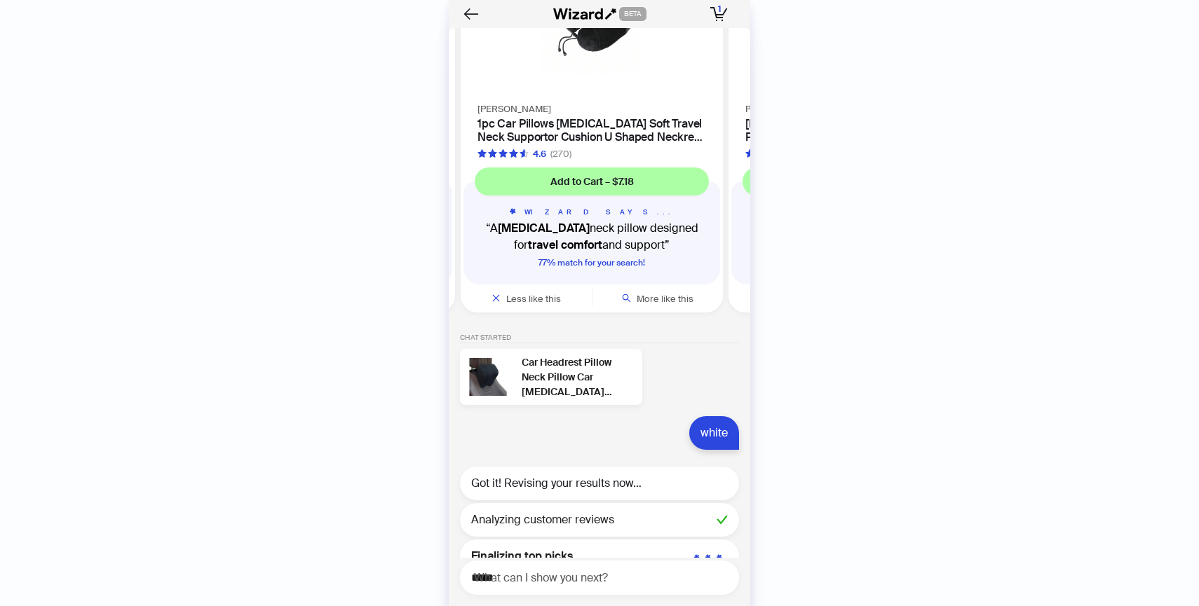
scroll to position [3946, 0]
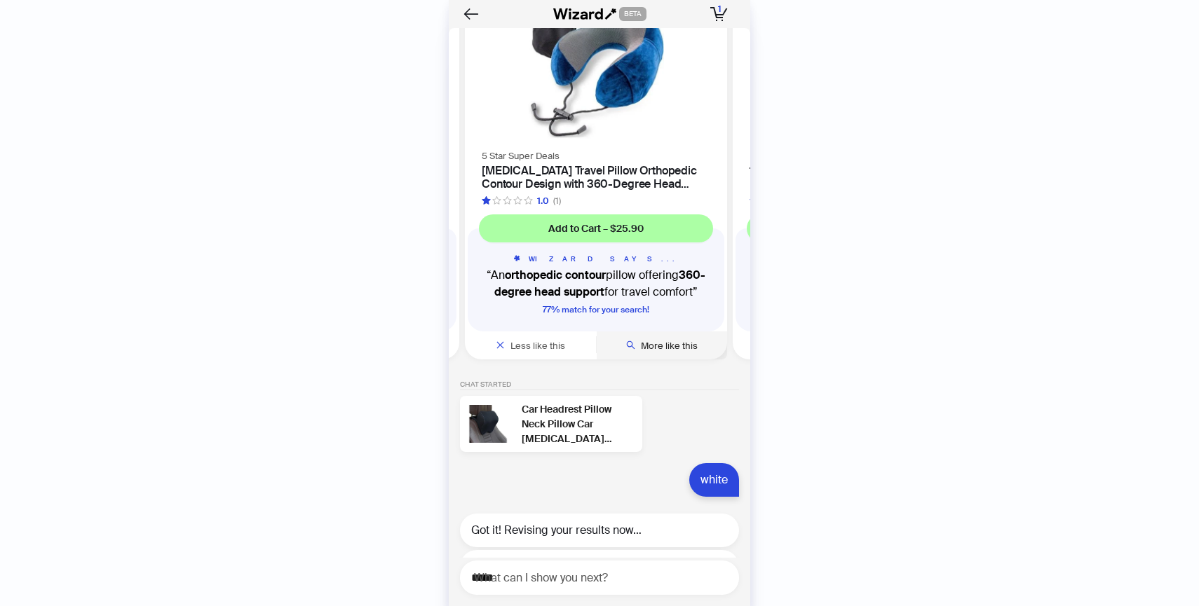
scroll to position [3946, 0]
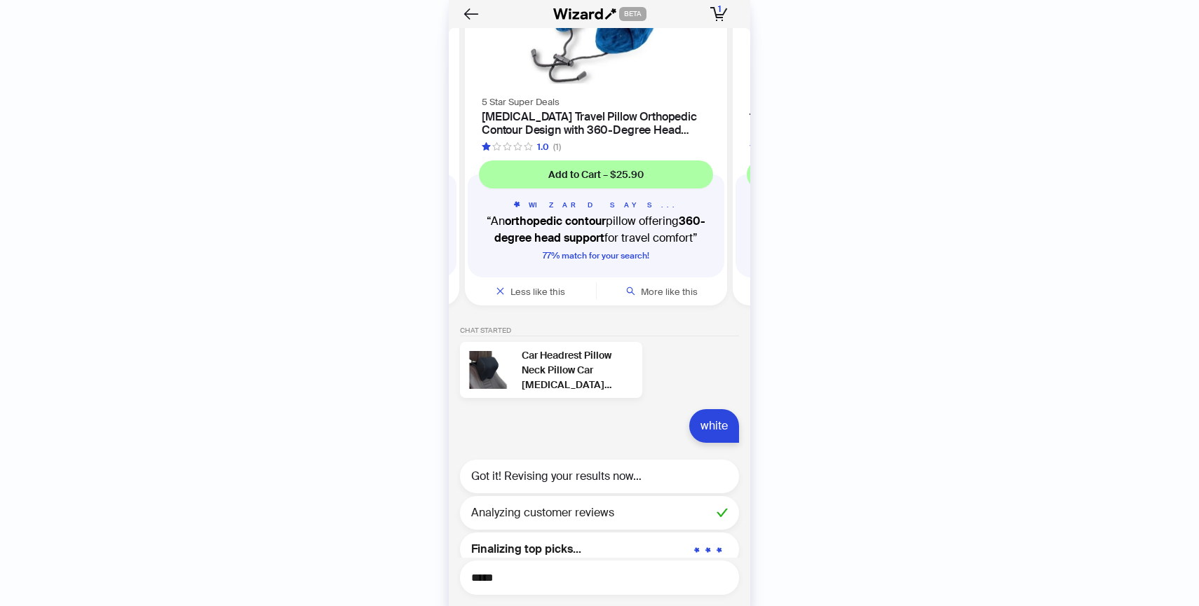
click at [581, 580] on textarea "*****" at bounding box center [605, 578] width 268 height 18
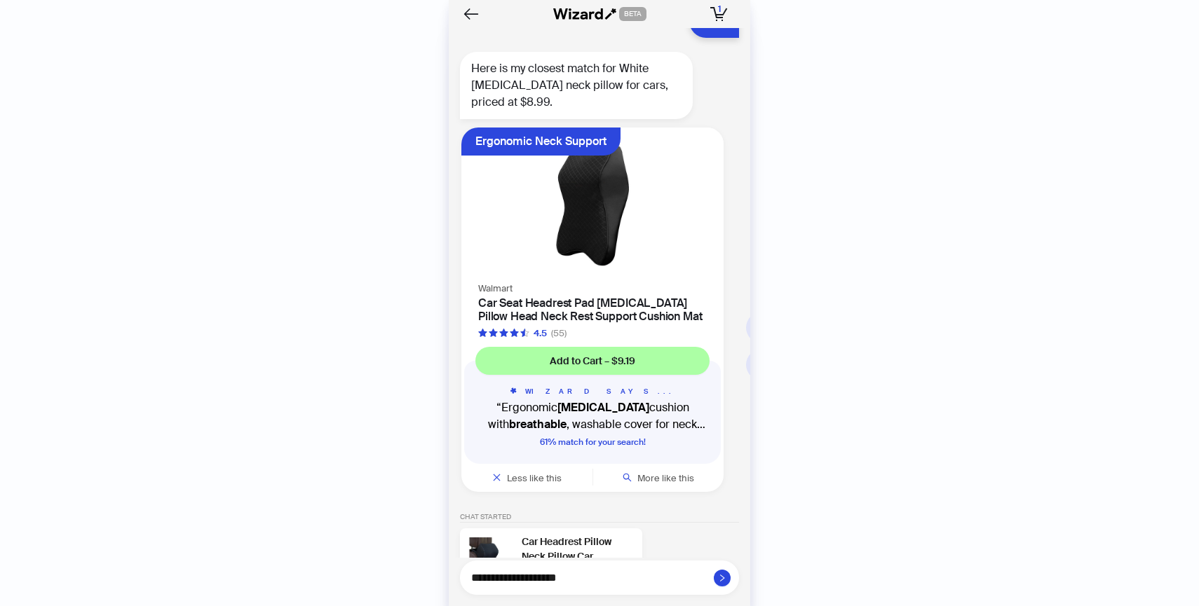
scroll to position [4370, 0]
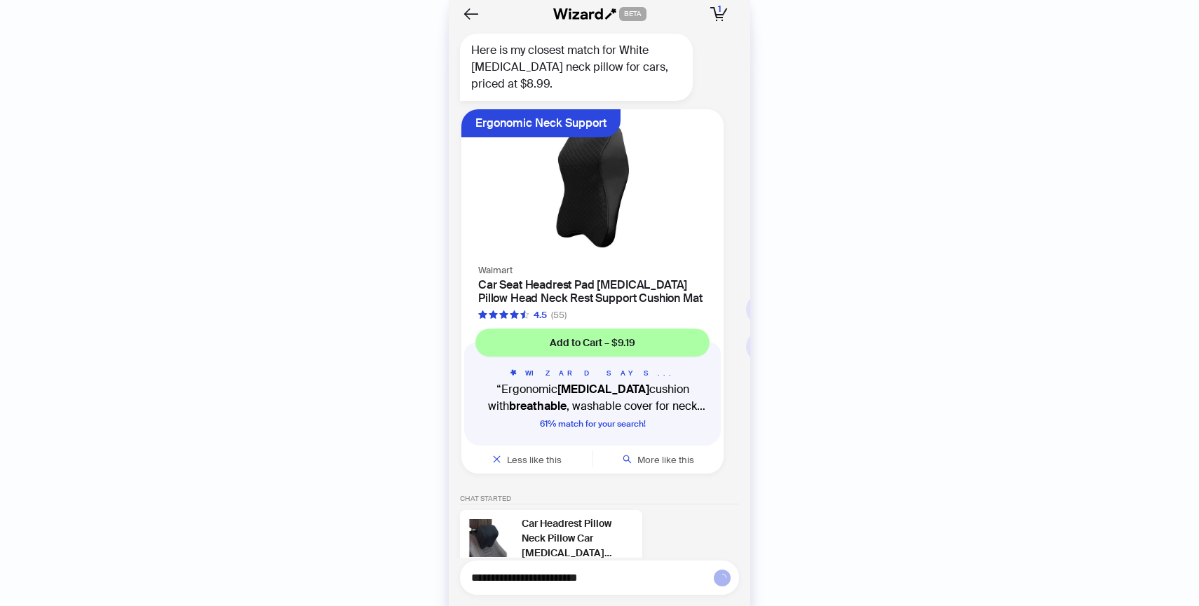
type textarea "**********"
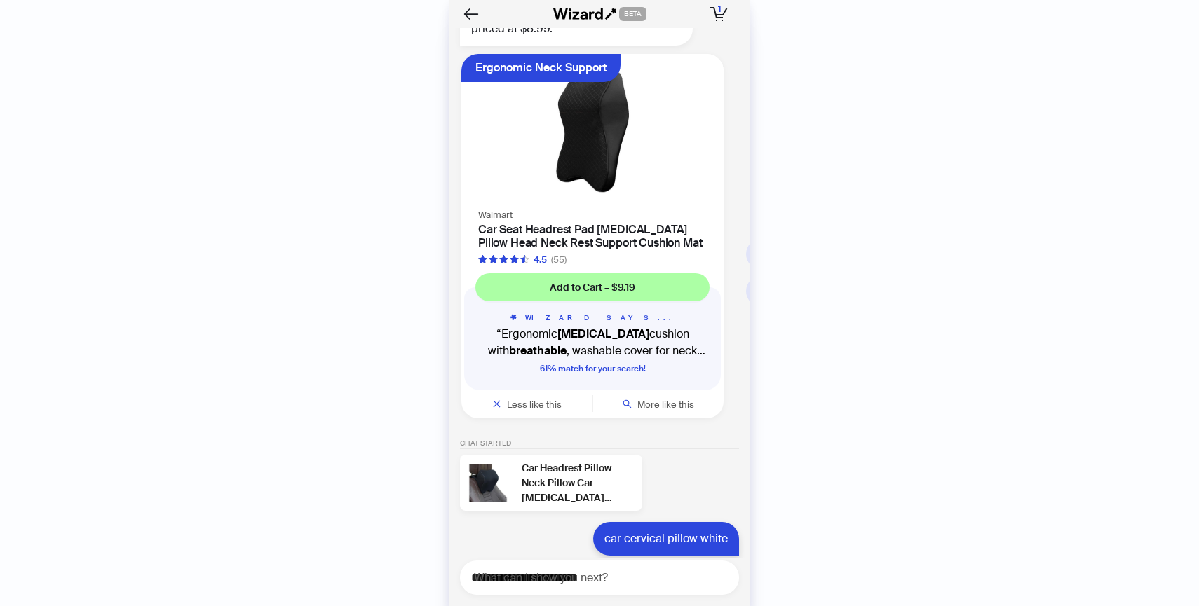
scroll to position [4420, 0]
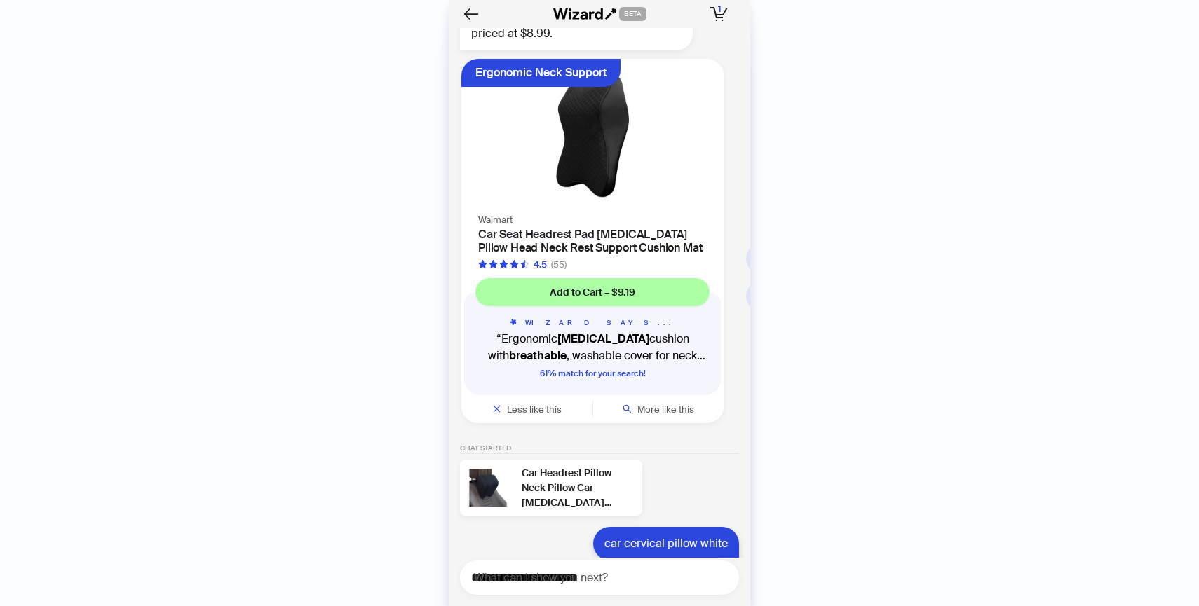
click at [605, 233] on h4 "Car Seat Headrest Pad Memory Foam Pillow Head Neck Rest Support Cushion Mat" at bounding box center [592, 241] width 229 height 27
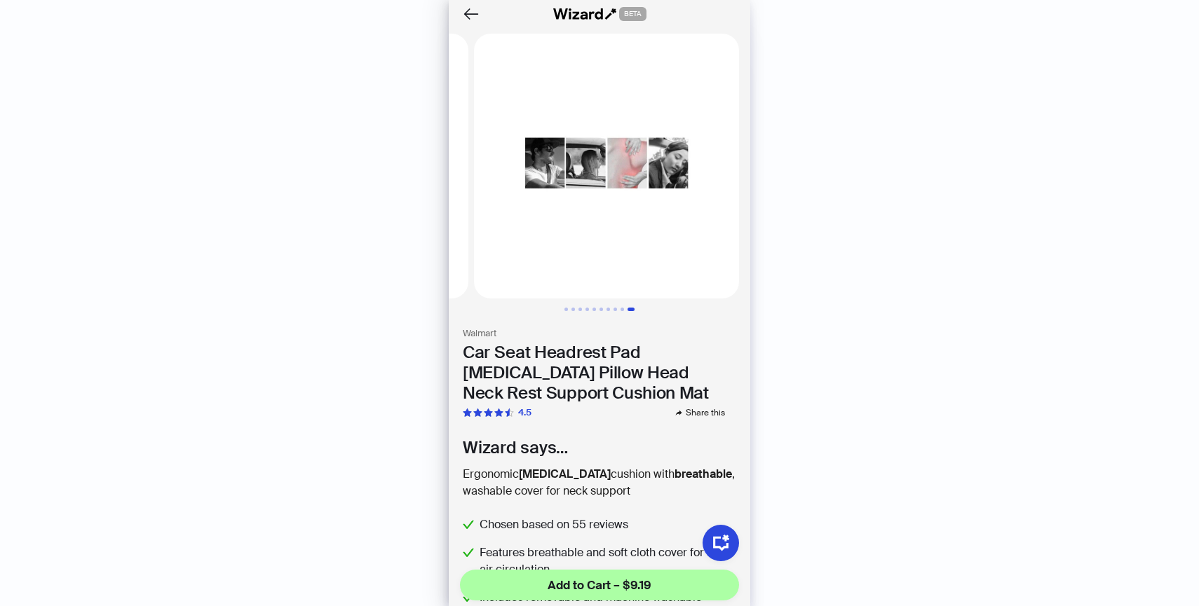
scroll to position [0, 2436]
click at [463, 11] on icon "Back" at bounding box center [471, 14] width 24 height 24
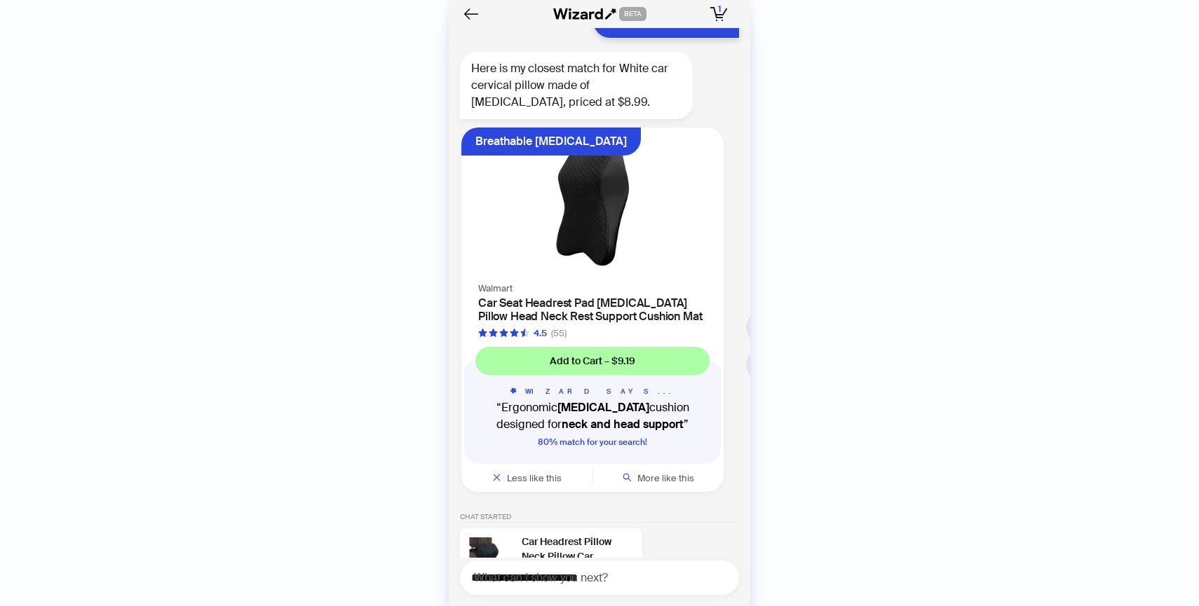
scroll to position [4961, 0]
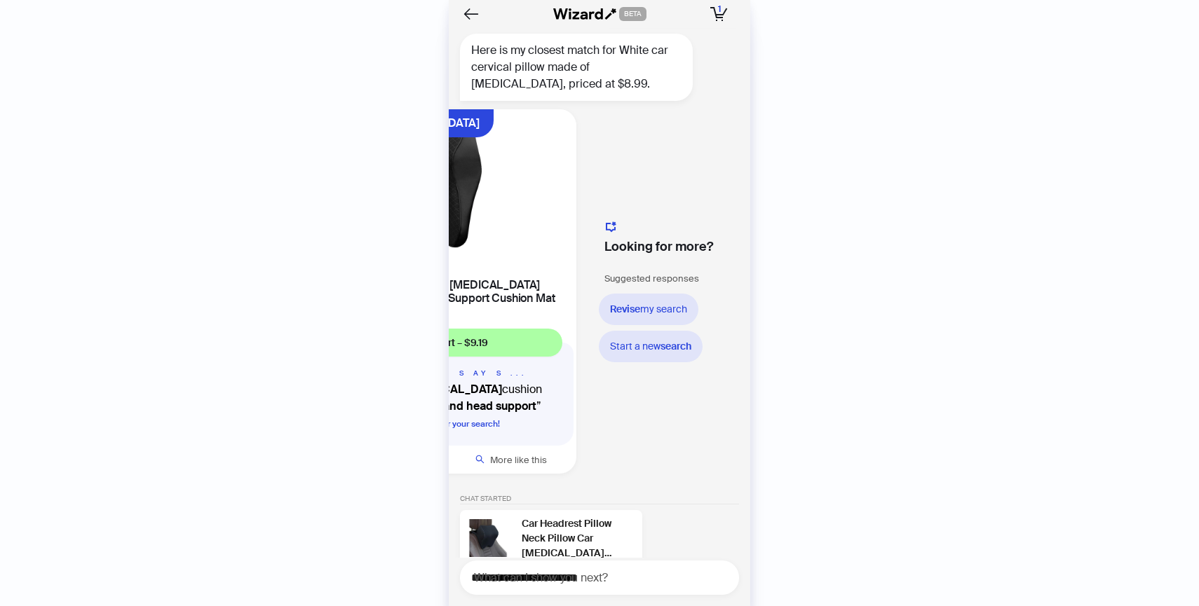
scroll to position [0, 150]
click at [532, 329] on button "Add to Cart – $9.19" at bounding box center [442, 343] width 234 height 28
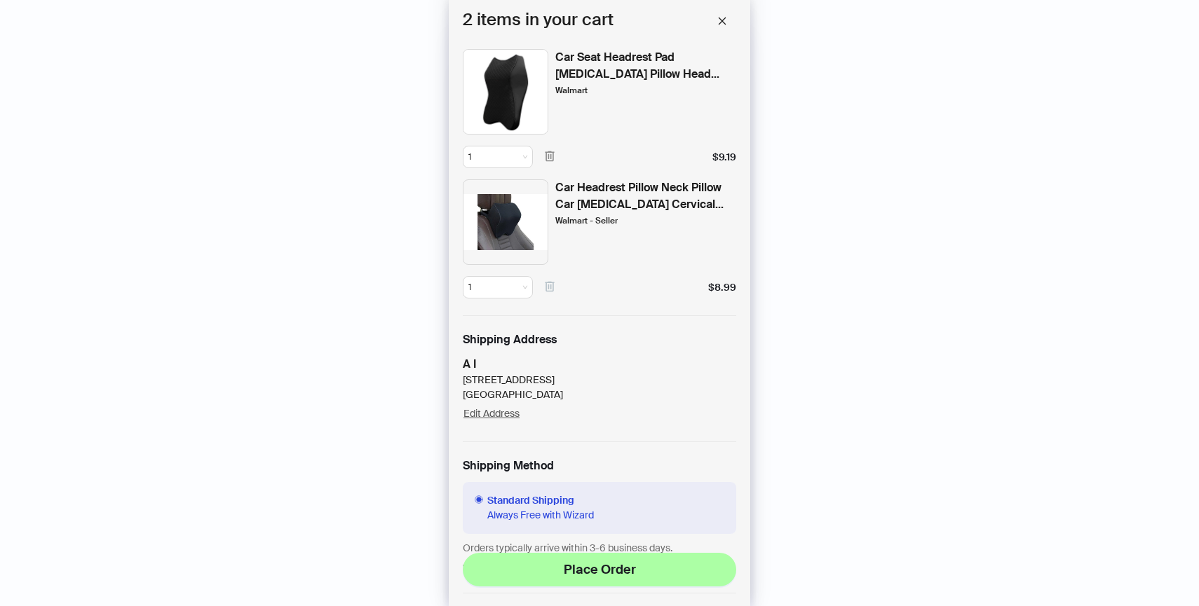
click at [550, 292] on icon "button" at bounding box center [549, 286] width 13 height 13
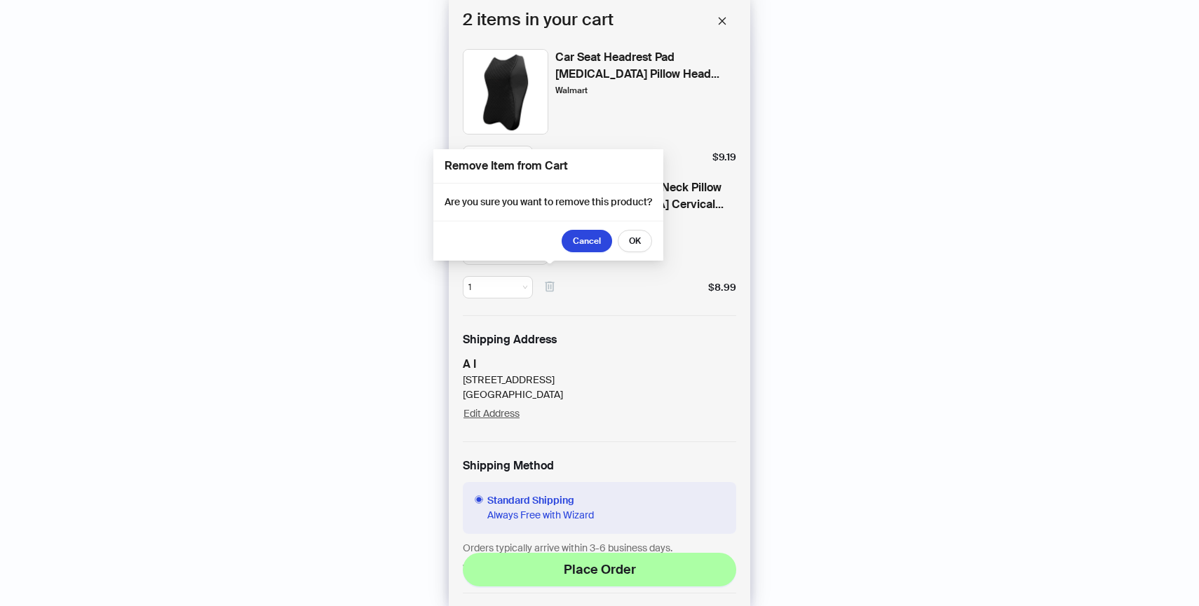
scroll to position [22, 0]
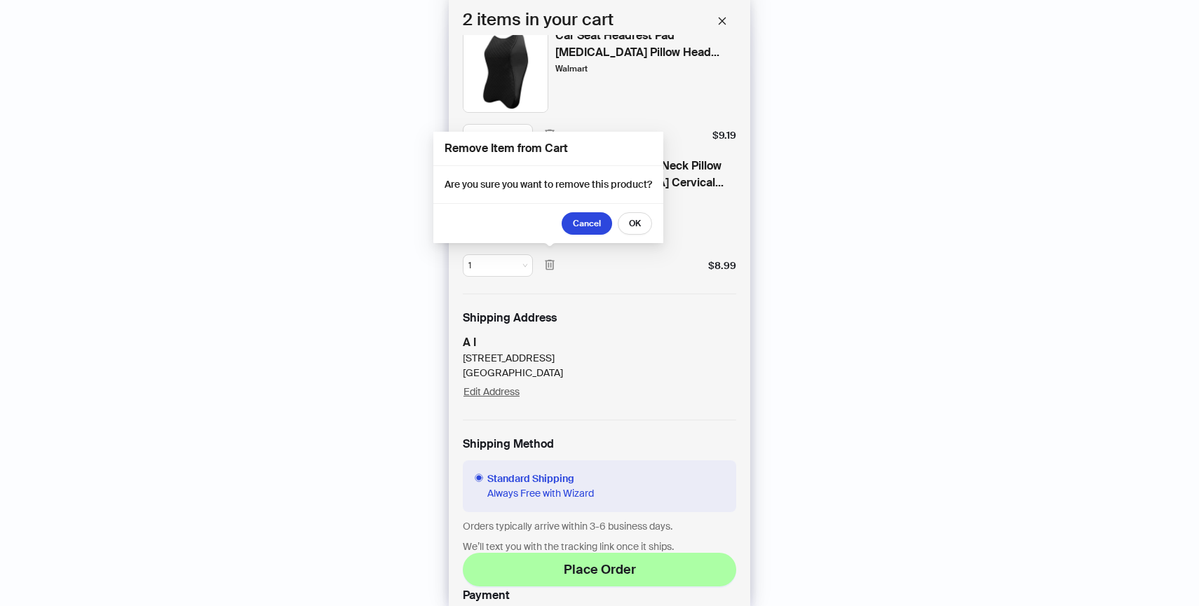
click at [584, 270] on div "1 $8.99" at bounding box center [599, 260] width 273 height 34
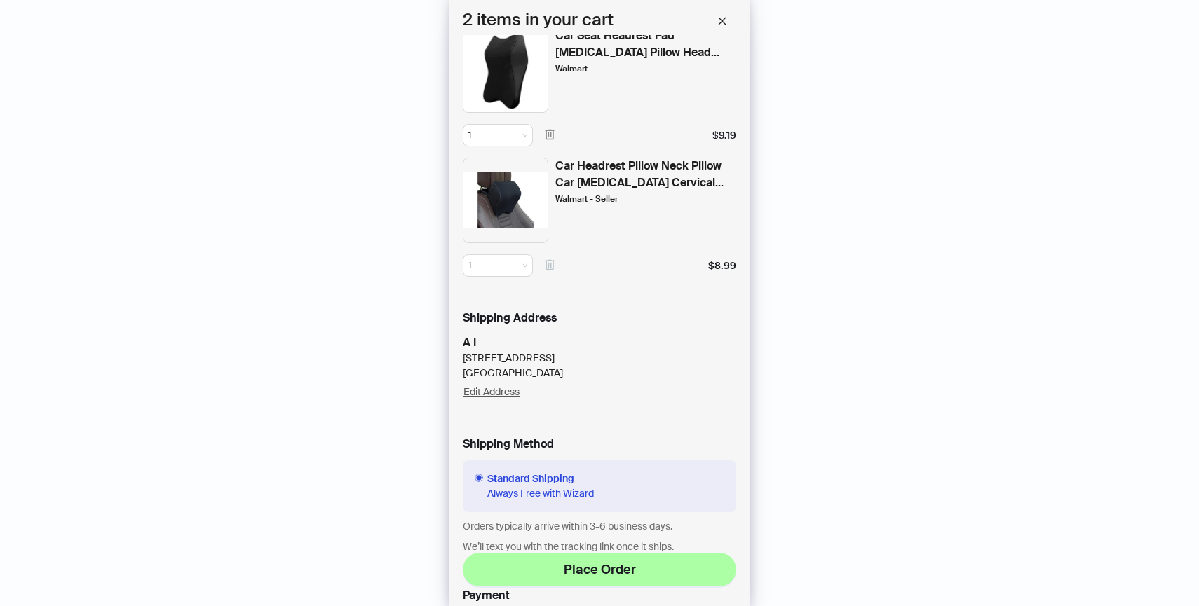
click at [550, 266] on icon "button" at bounding box center [549, 265] width 9 height 11
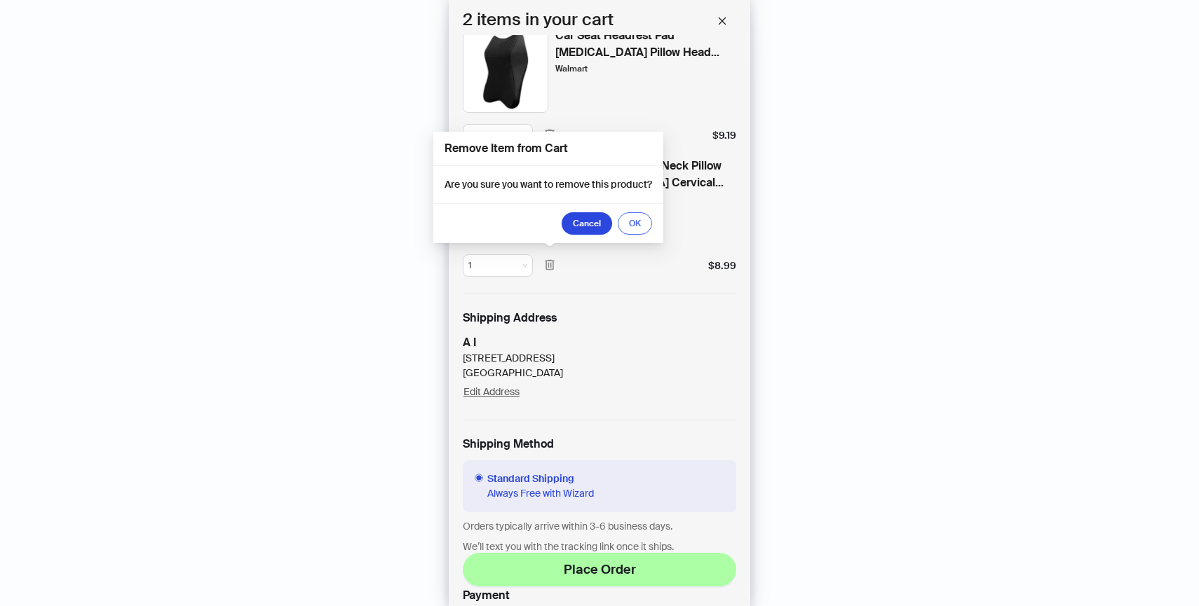
click at [632, 224] on span "OK" at bounding box center [635, 223] width 12 height 11
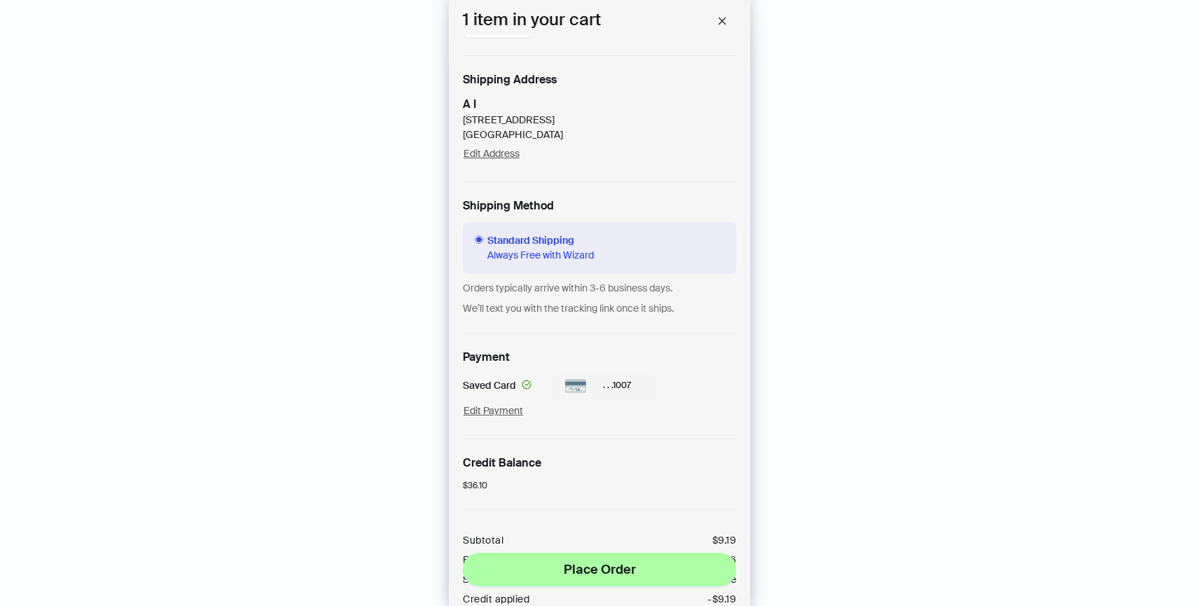
scroll to position [219, 0]
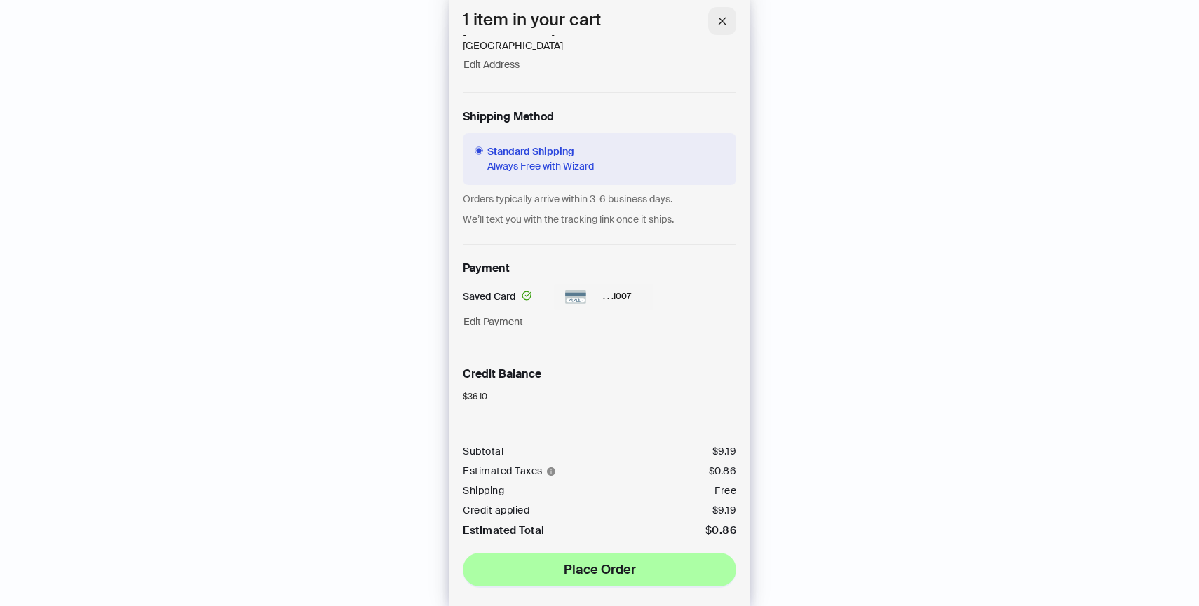
click at [721, 11] on button "button" at bounding box center [722, 21] width 28 height 28
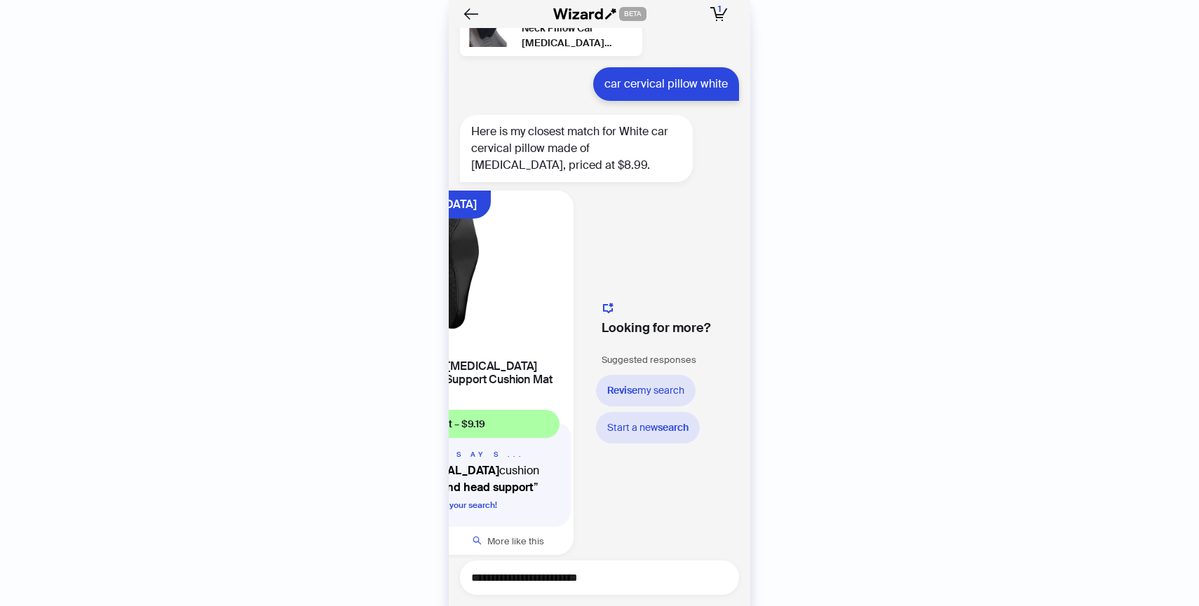
click at [575, 581] on textarea "**********" at bounding box center [605, 578] width 268 height 18
type textarea "*"
type textarea "**********"
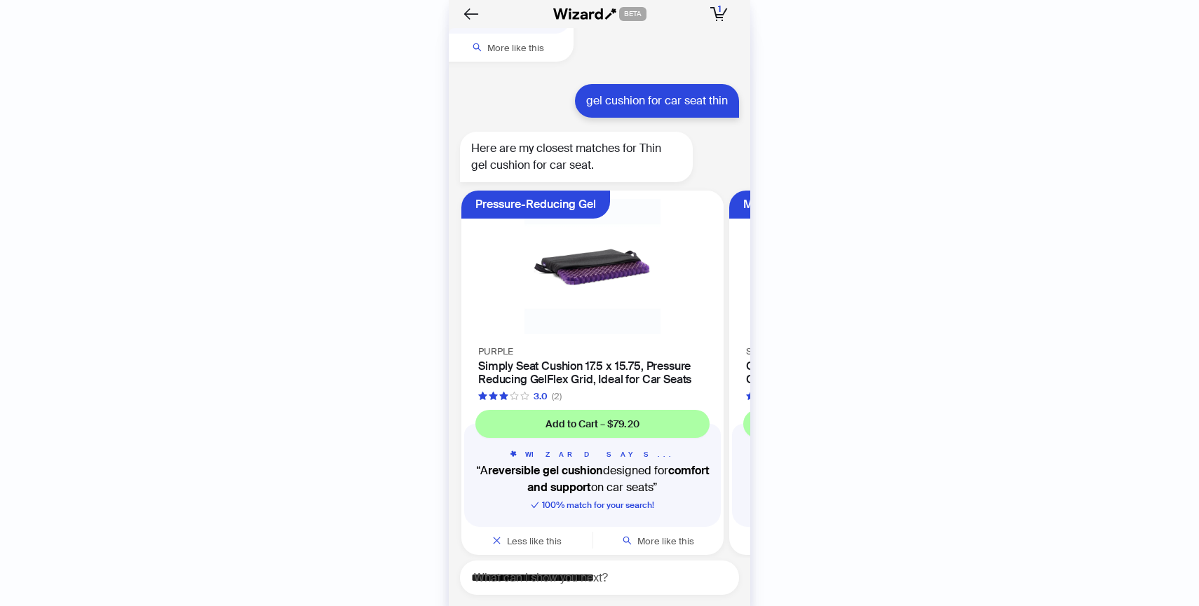
scroll to position [5376, 0]
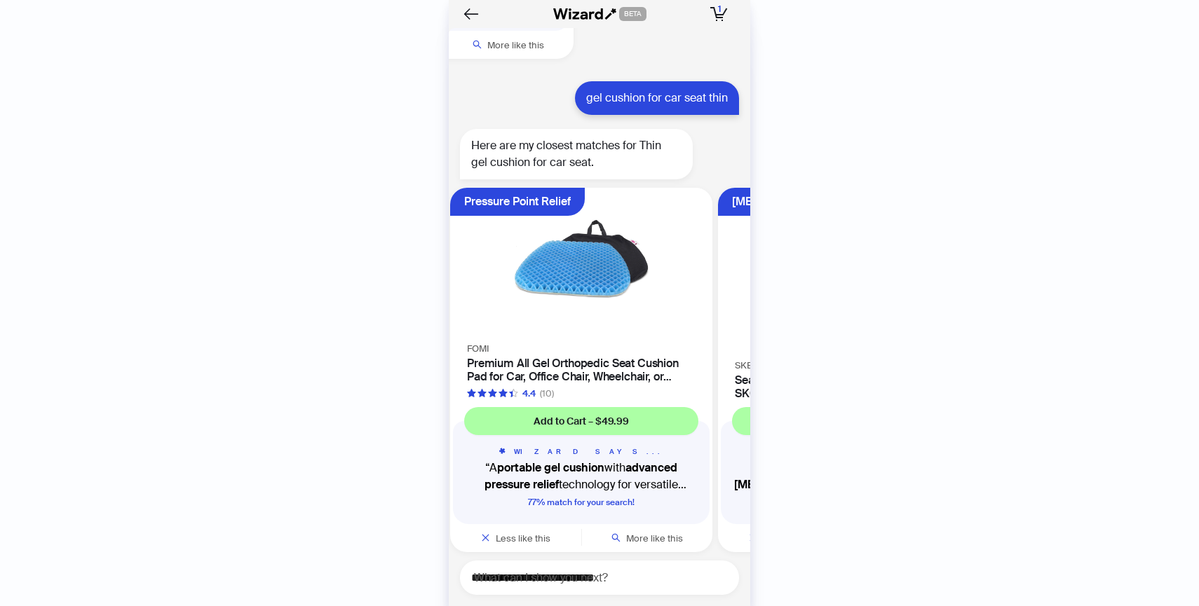
scroll to position [0, 800]
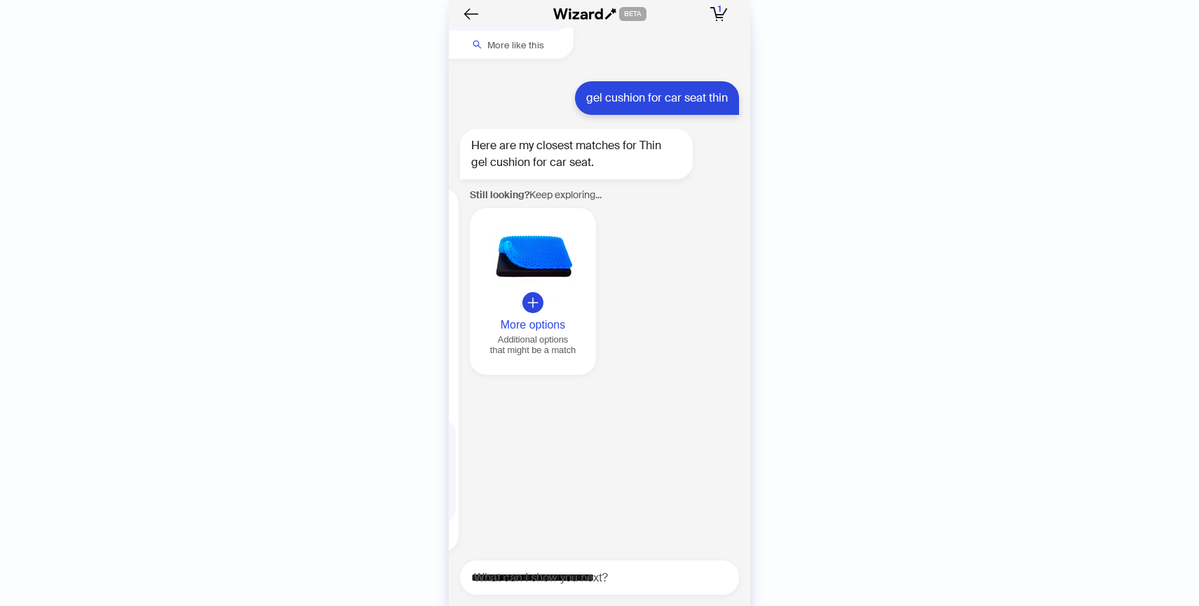
scroll to position [0, 1607]
click at [535, 297] on icon "plus" at bounding box center [530, 303] width 13 height 13
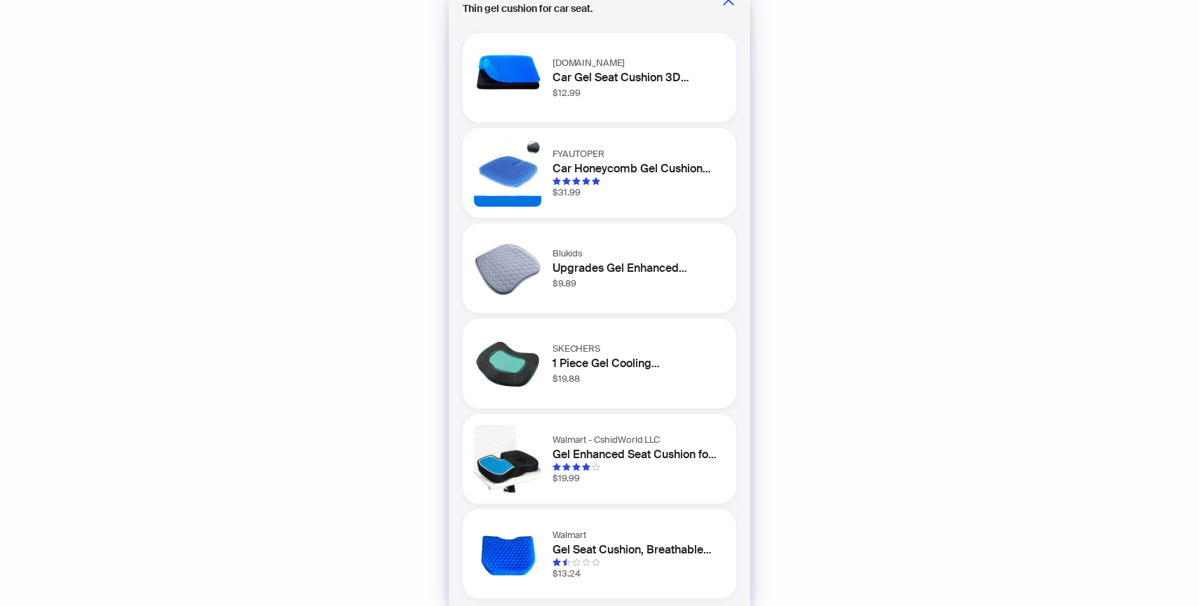
scroll to position [36, 0]
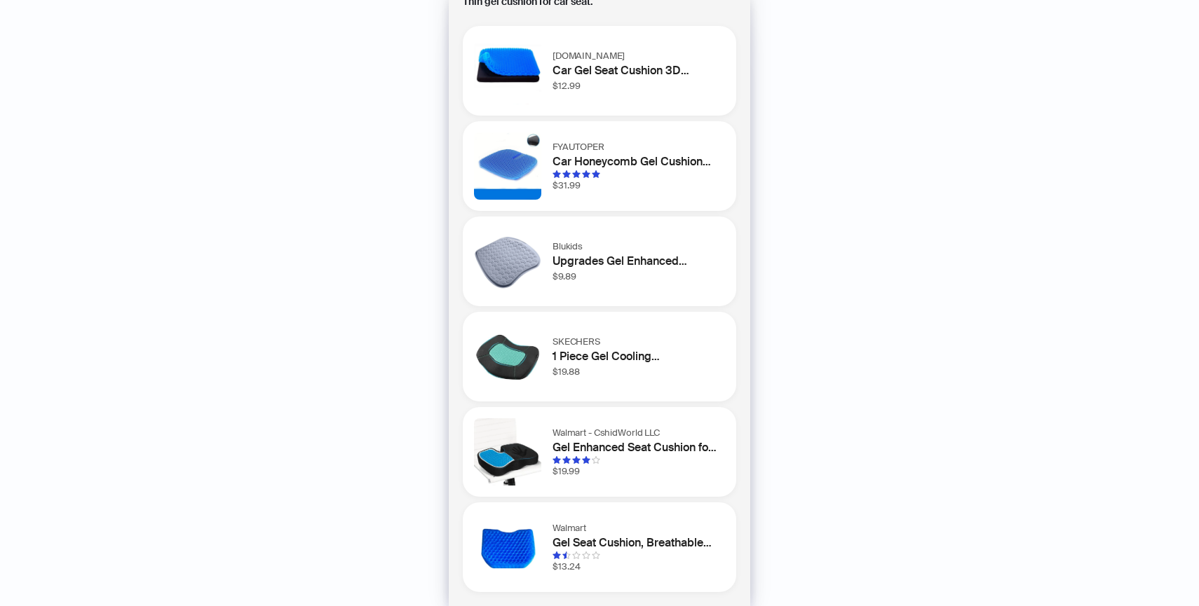
click at [630, 84] on div "MiniInTheBox.com Car Gel Seat Cushion 3D Honeycomb Cool Breathable Cool Seat Cu…" at bounding box center [639, 71] width 172 height 44
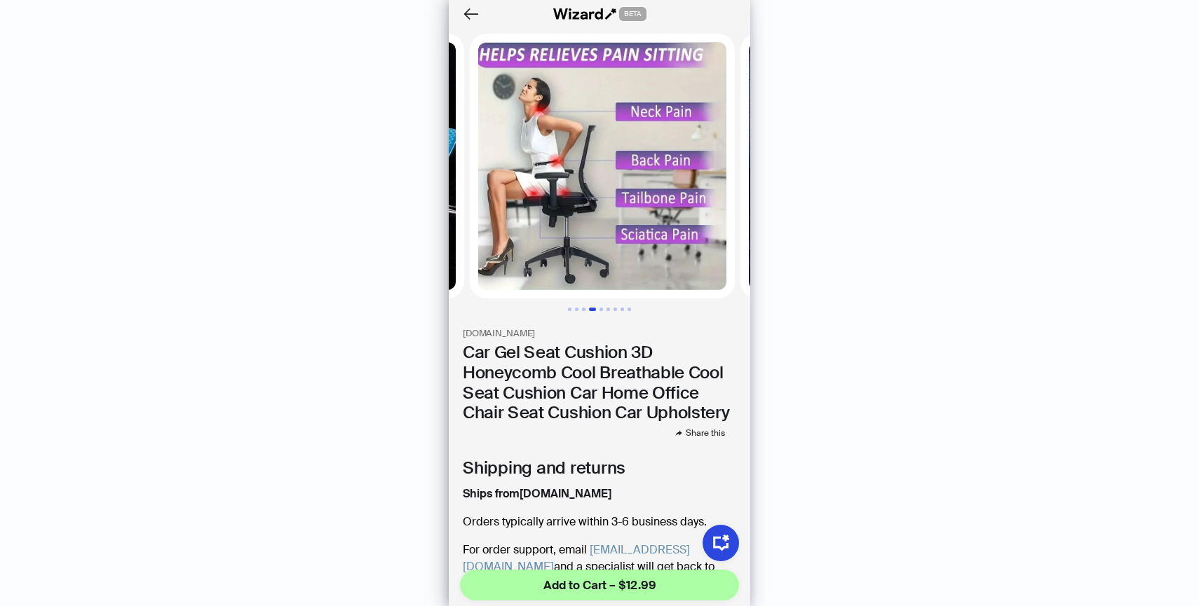
scroll to position [0, 812]
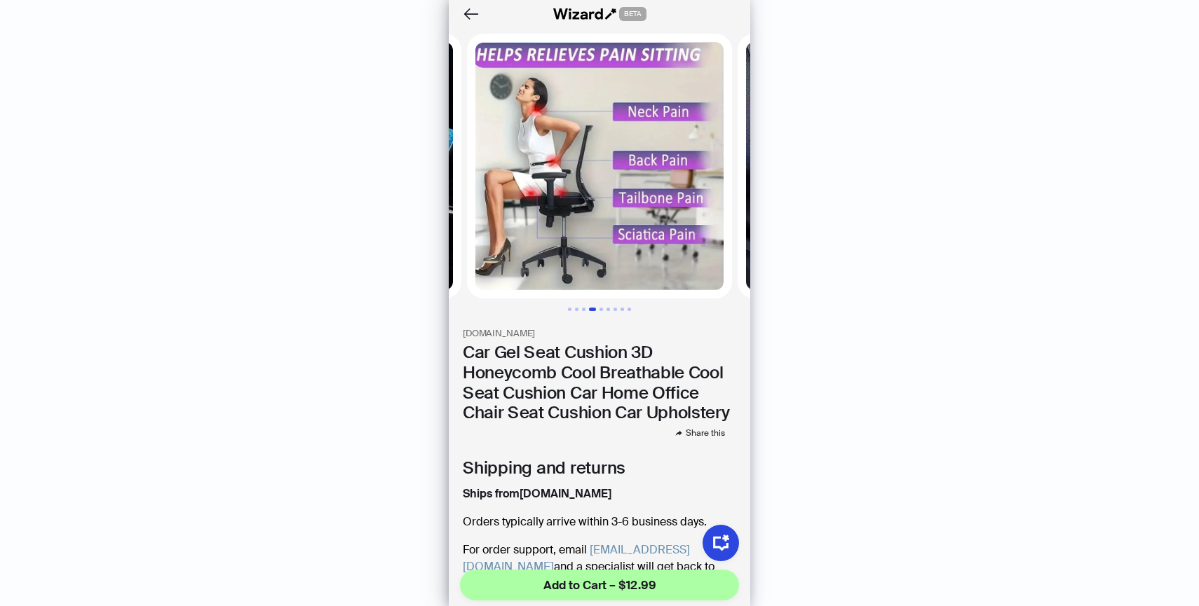
click at [635, 391] on h1 "Car Gel Seat Cushion 3D Honeycomb Cool Breathable Cool Seat Cushion Car Home Of…" at bounding box center [599, 383] width 273 height 81
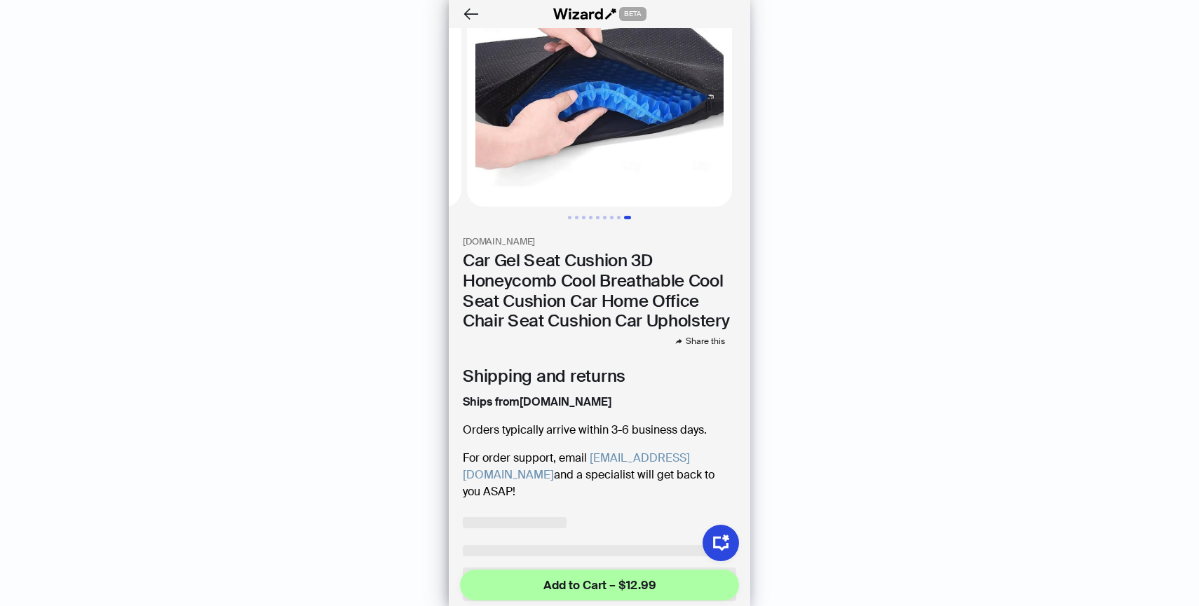
scroll to position [77, 0]
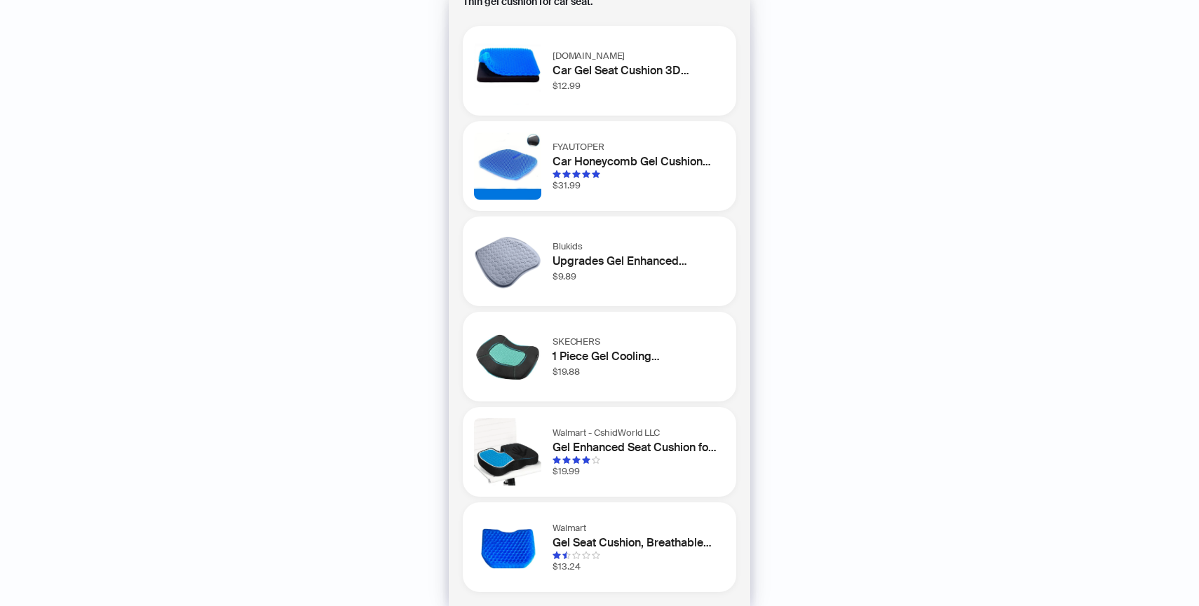
click at [570, 77] on h1 "Car Gel Seat Cushion 3D Honeycomb Cool Breathable Cool Seat Cushion Car Home Of…" at bounding box center [636, 70] width 167 height 17
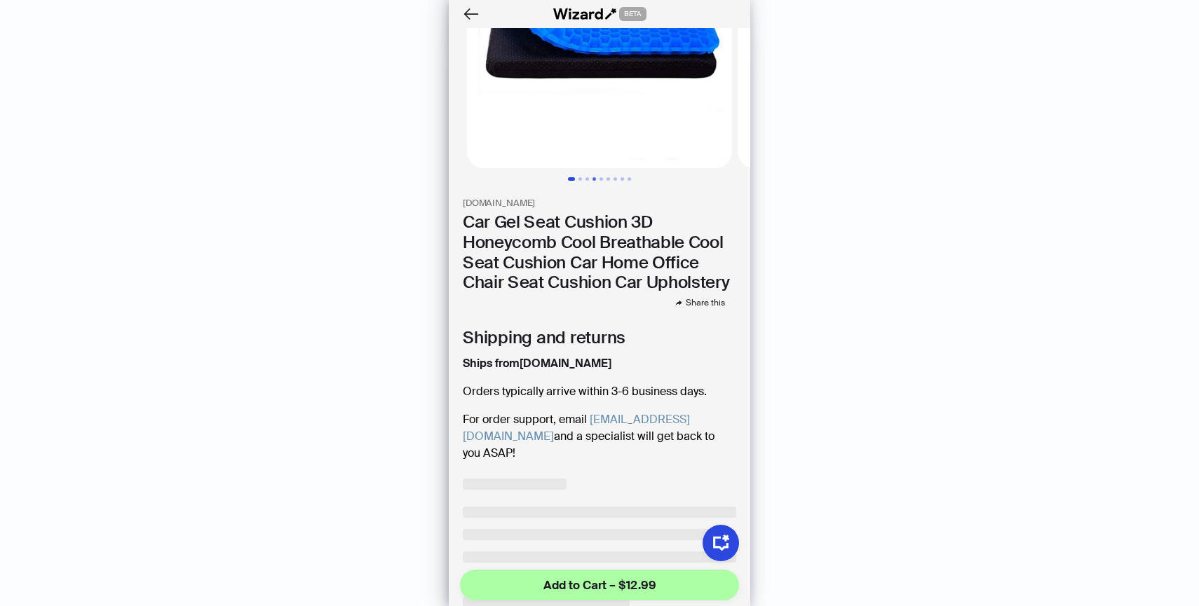
scroll to position [208, 0]
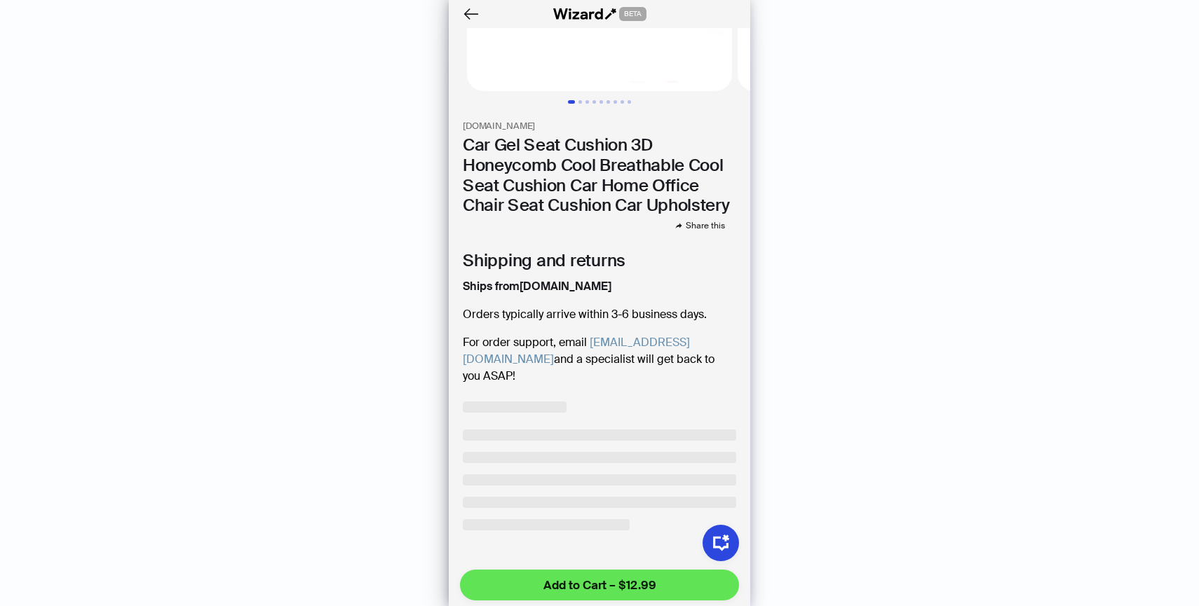
click at [576, 589] on span "Add to Cart – $12.99" at bounding box center [599, 585] width 113 height 17
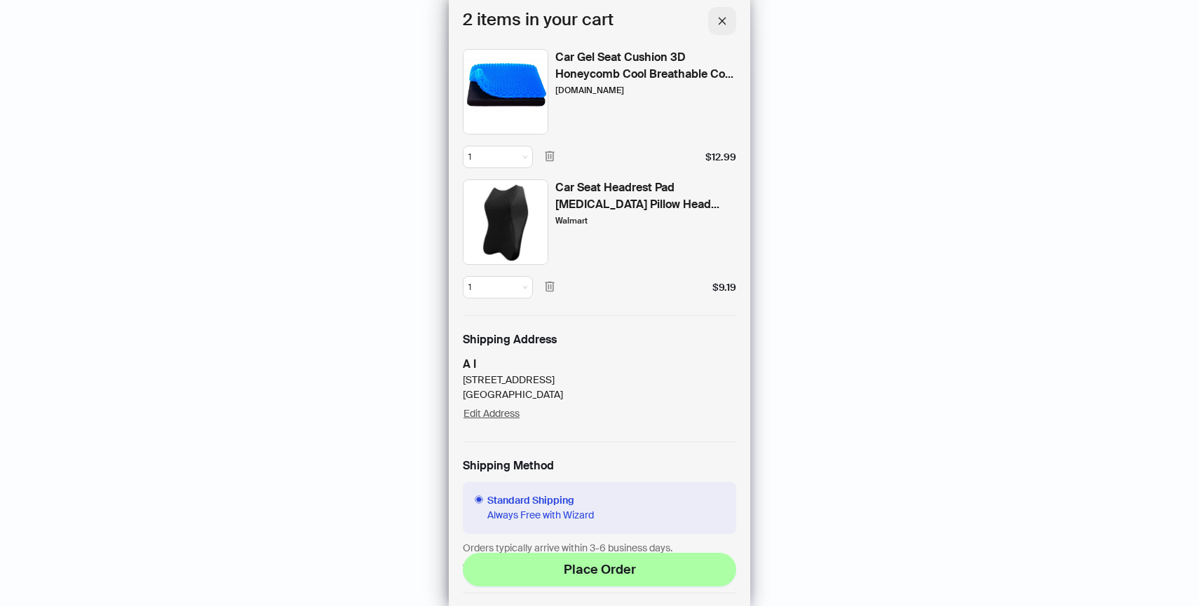
click at [722, 23] on icon "close" at bounding box center [722, 21] width 10 height 10
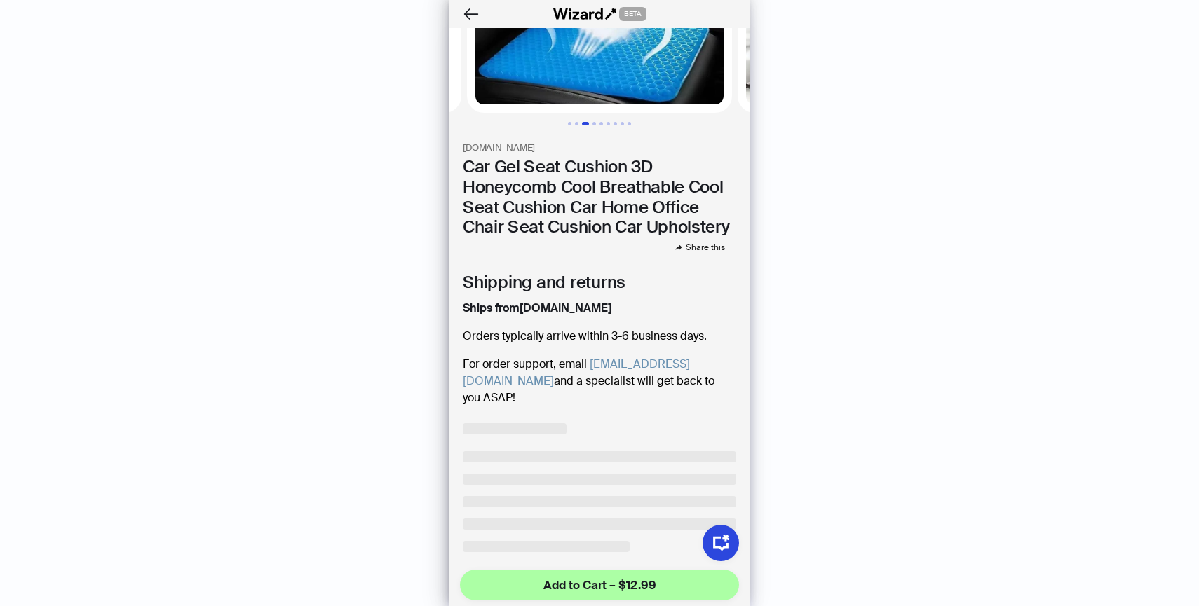
scroll to position [189, 0]
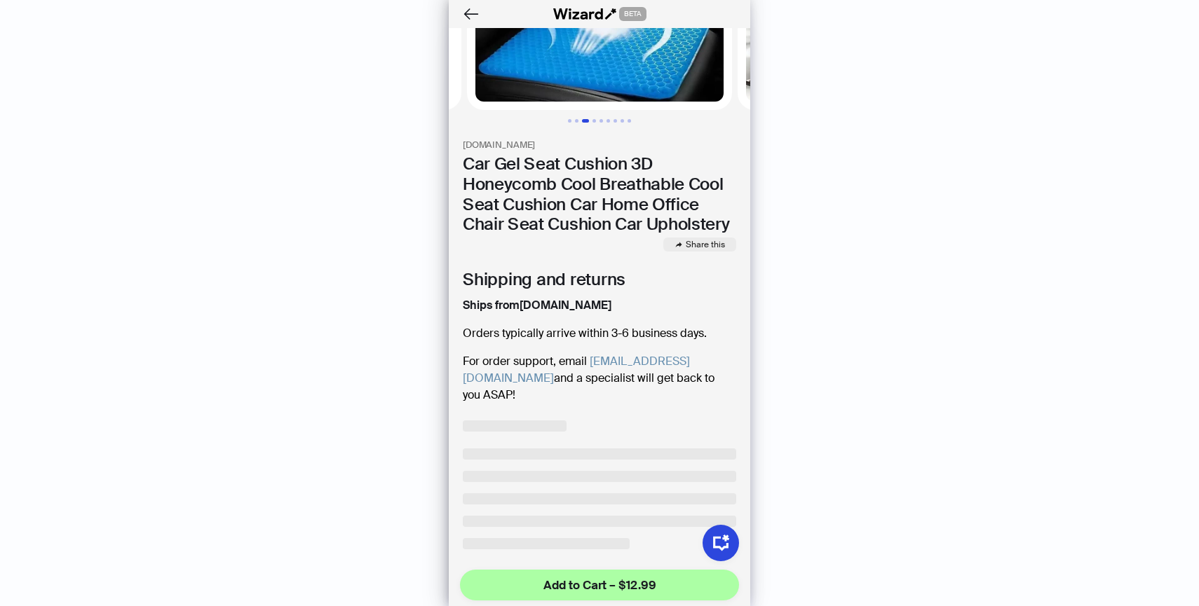
click at [708, 246] on span "Share this" at bounding box center [705, 244] width 39 height 11
click at [482, 154] on h1 "Car Gel Seat Cushion 3D Honeycomb Cool Breathable Cool Seat Cushion Car Home Of…" at bounding box center [599, 194] width 273 height 81
click at [491, 145] on h3 "MiniInTheBox.com" at bounding box center [599, 146] width 273 height 12
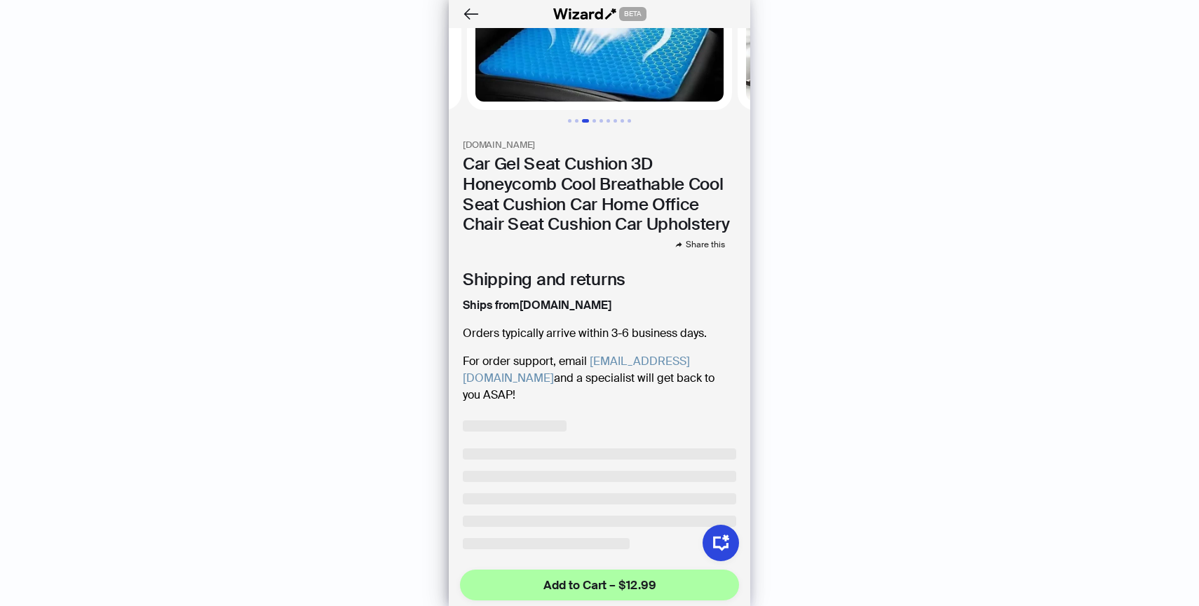
click at [482, 161] on h1 "Car Gel Seat Cushion 3D Honeycomb Cool Breathable Cool Seat Cushion Car Home Of…" at bounding box center [599, 194] width 273 height 81
drag, startPoint x: 460, startPoint y: 158, endPoint x: 562, endPoint y: 187, distance: 105.7
click at [562, 187] on section "MiniInTheBox.com Car Gel Seat Cushion 3D Honeycomb Cool Breathable Cool Seat Cu…" at bounding box center [599, 196] width 301 height 112
copy h1 "Car Gel Seat Cushion 3D Honeycomb"
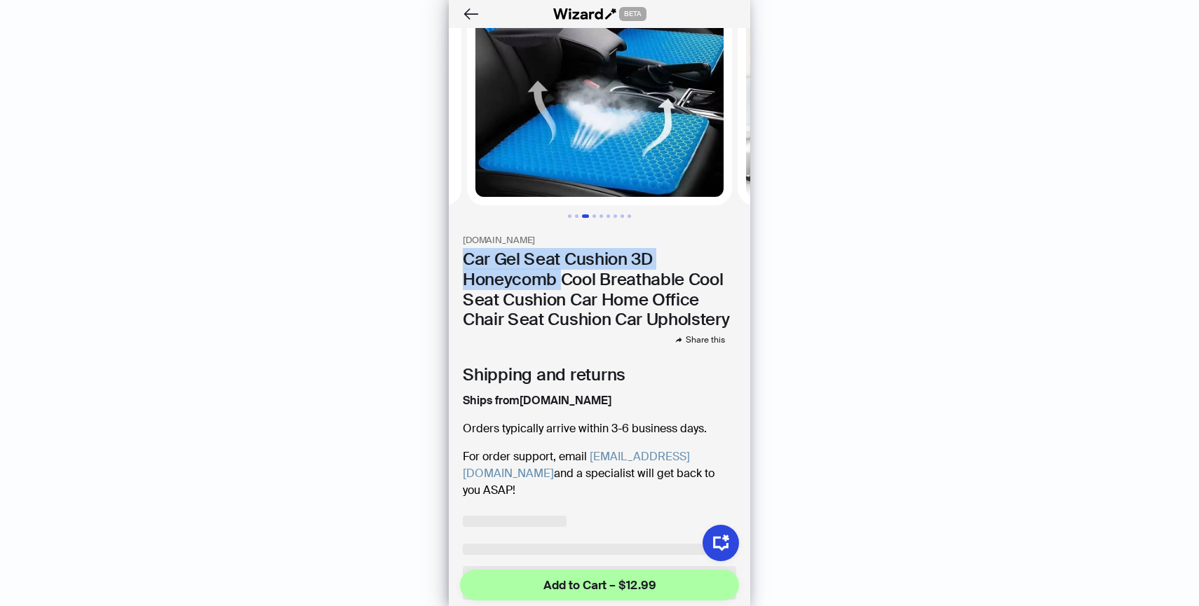
scroll to position [0, 0]
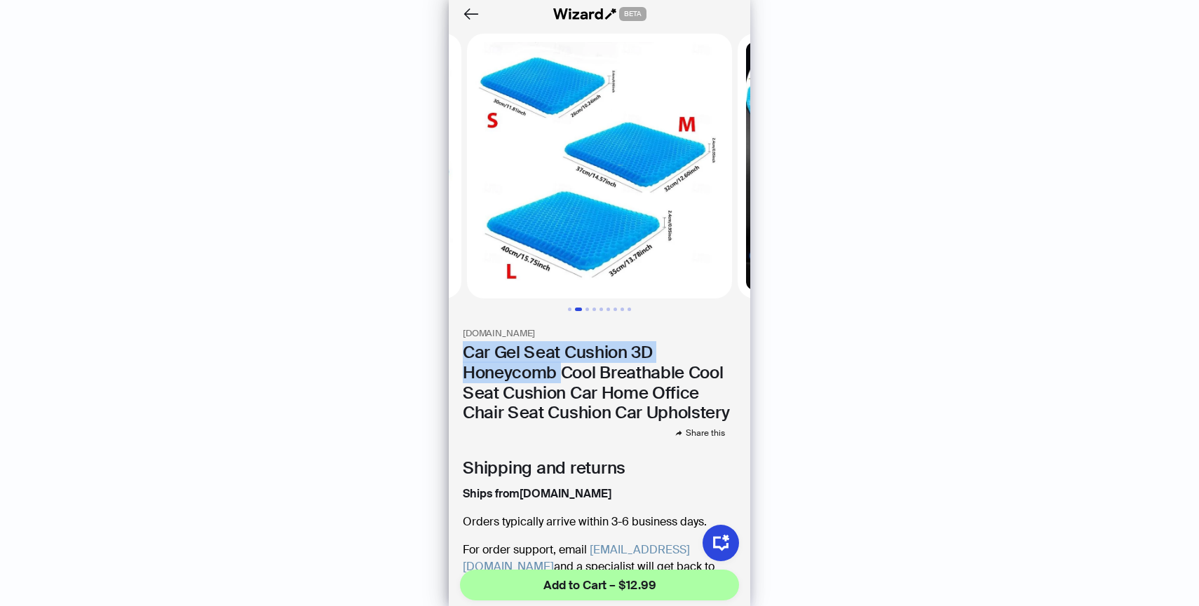
scroll to position [208, 0]
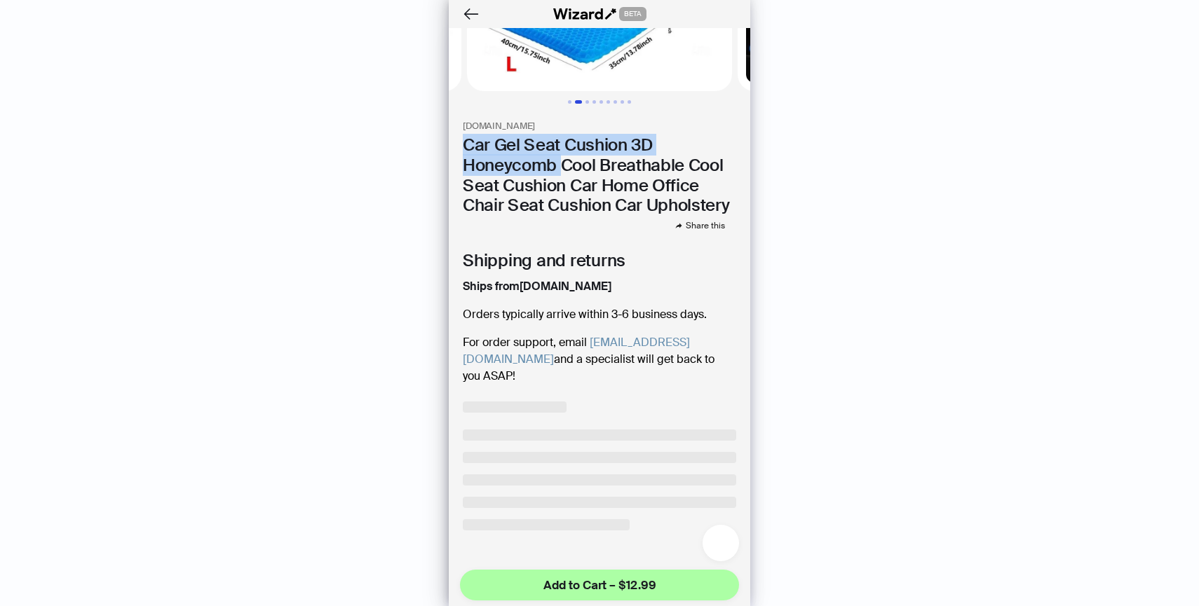
click at [726, 548] on icon "button" at bounding box center [721, 544] width 20 height 20
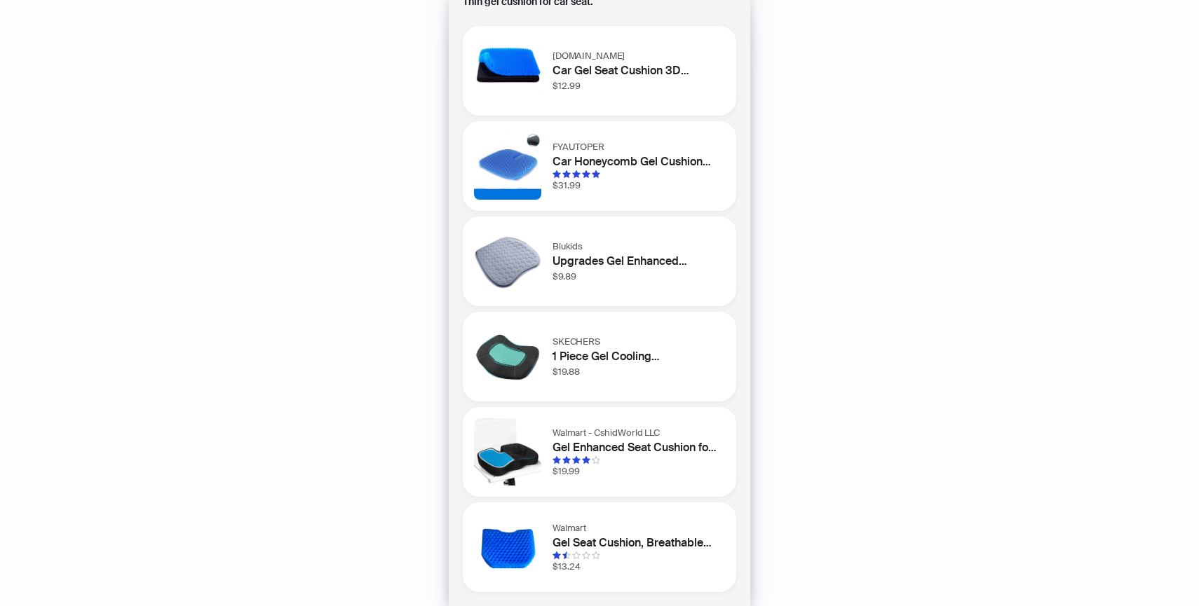
click at [636, 164] on h1 "Car Honeycomb Gel Cushion Summer Cool Pad Single Car Pad Silicone Breathable Ic…" at bounding box center [636, 162] width 167 height 17
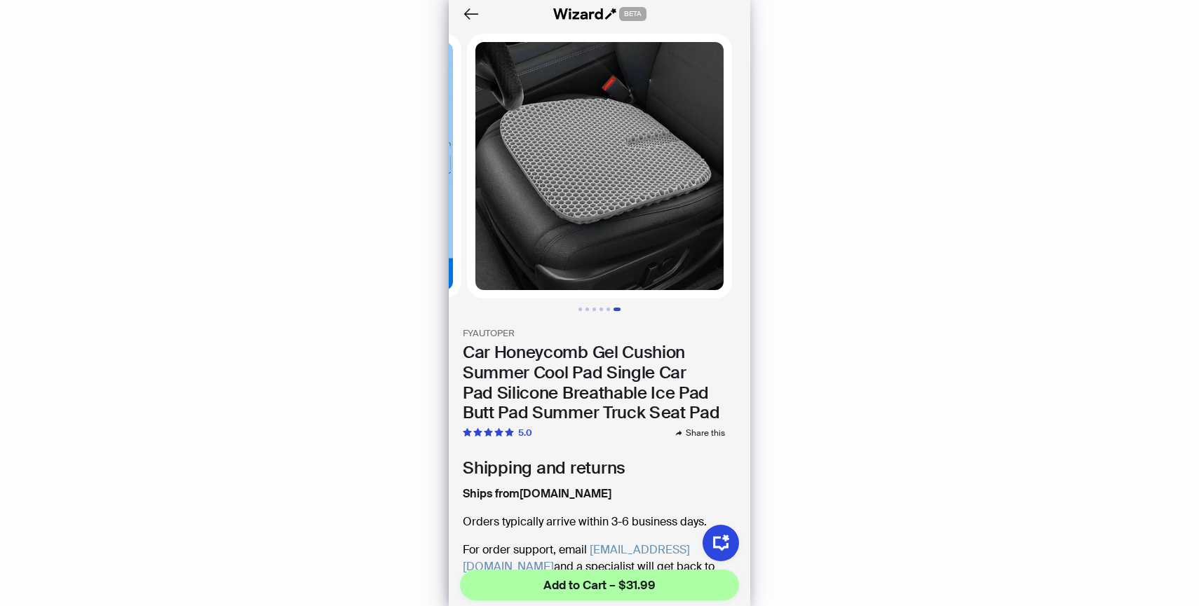
scroll to position [208, 0]
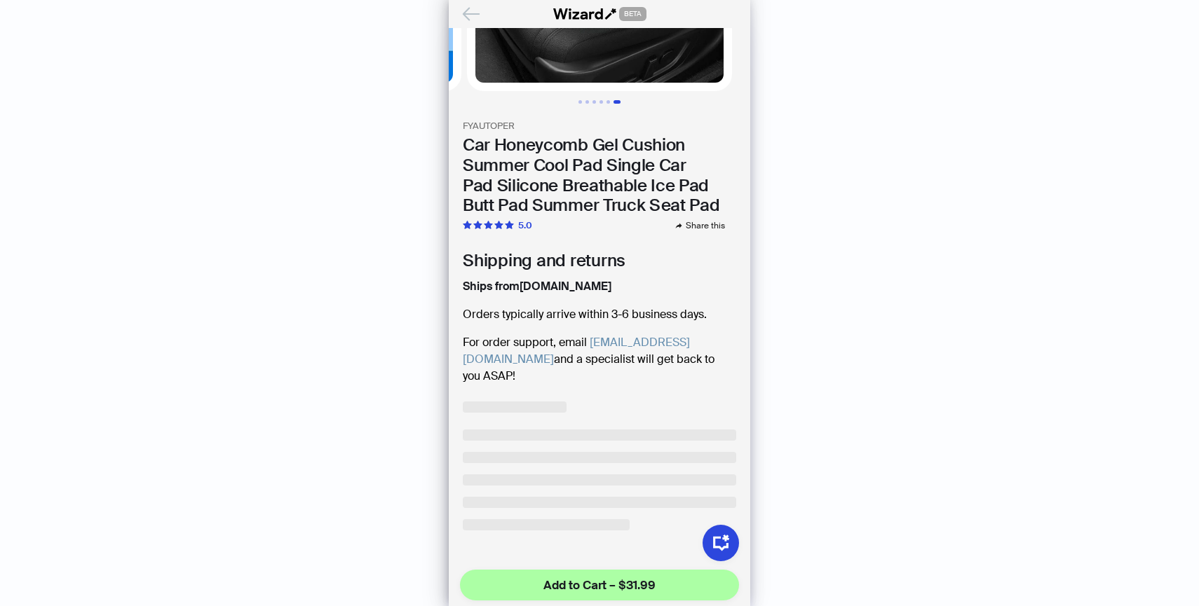
click at [472, 14] on icon "Back" at bounding box center [470, 14] width 15 height 12
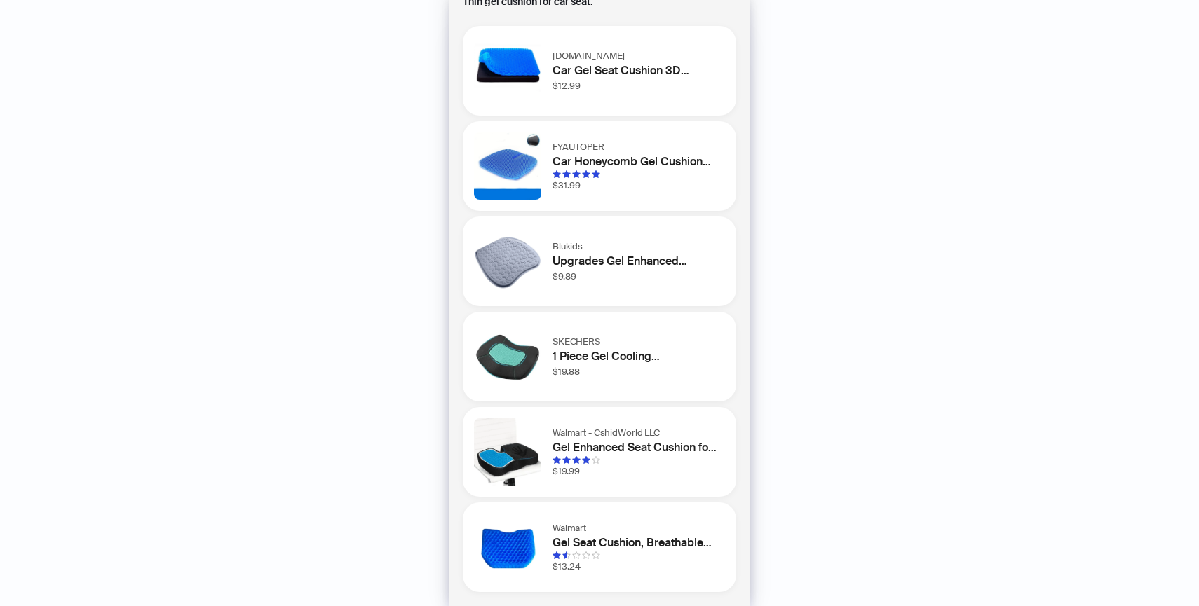
click at [637, 86] on div "MiniInTheBox.com Car Gel Seat Cushion 3D Honeycomb Cool Breathable Cool Seat Cu…" at bounding box center [639, 71] width 172 height 44
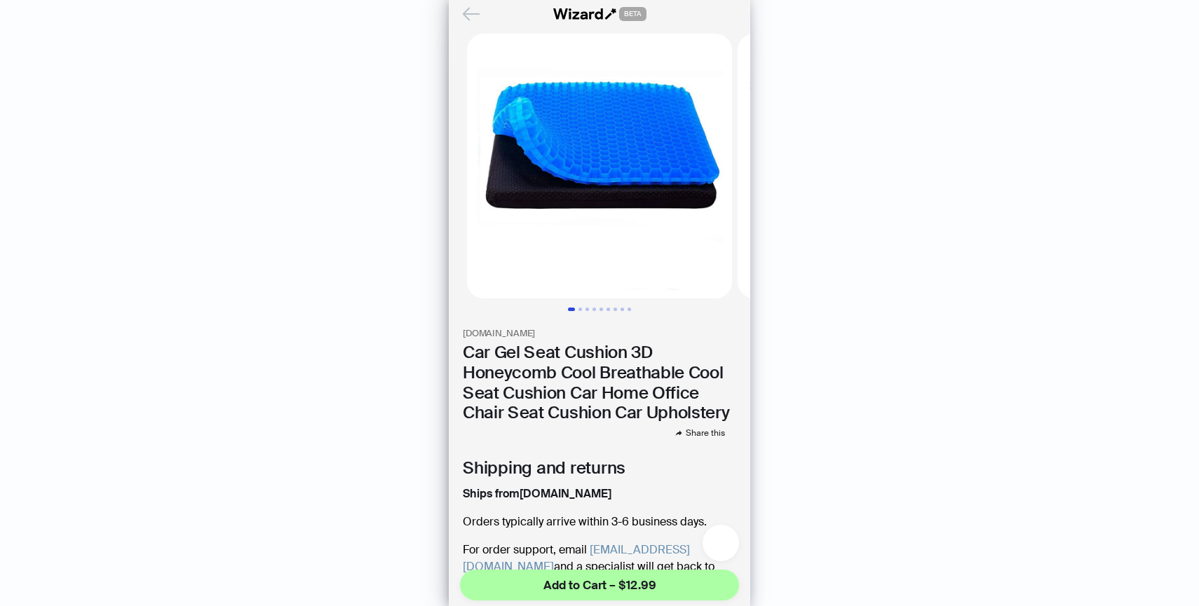
click at [707, 550] on button "button" at bounding box center [721, 543] width 36 height 36
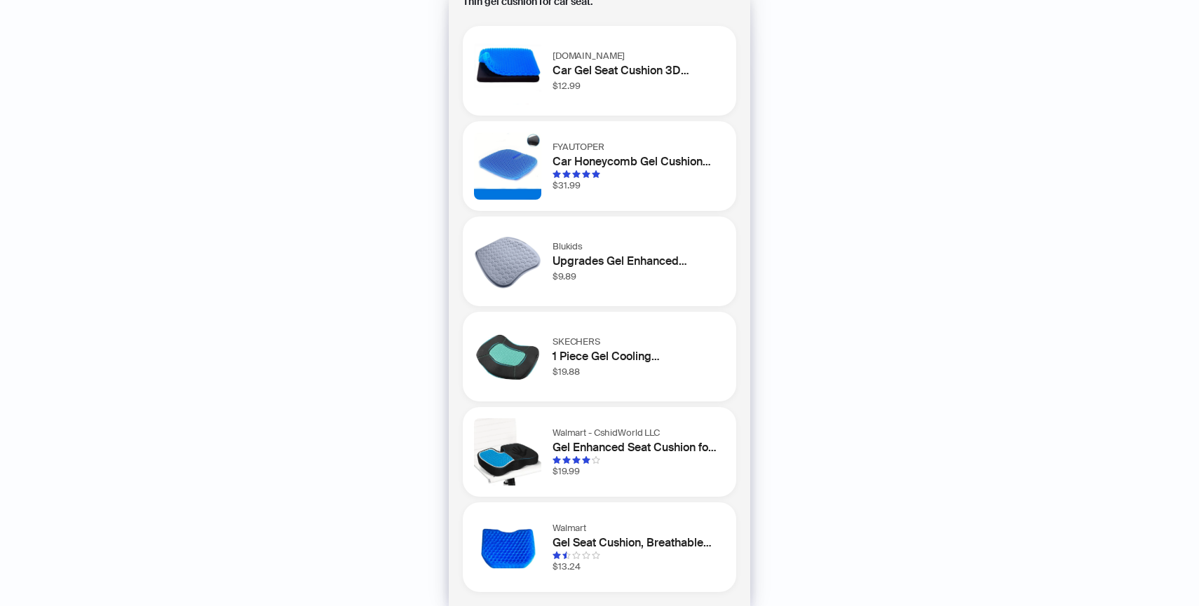
click at [606, 454] on h1 "Gel Enhanced Seat Cushion for Office Chair Car Seat, Airplane - Non-Slip Gel & …" at bounding box center [636, 448] width 167 height 17
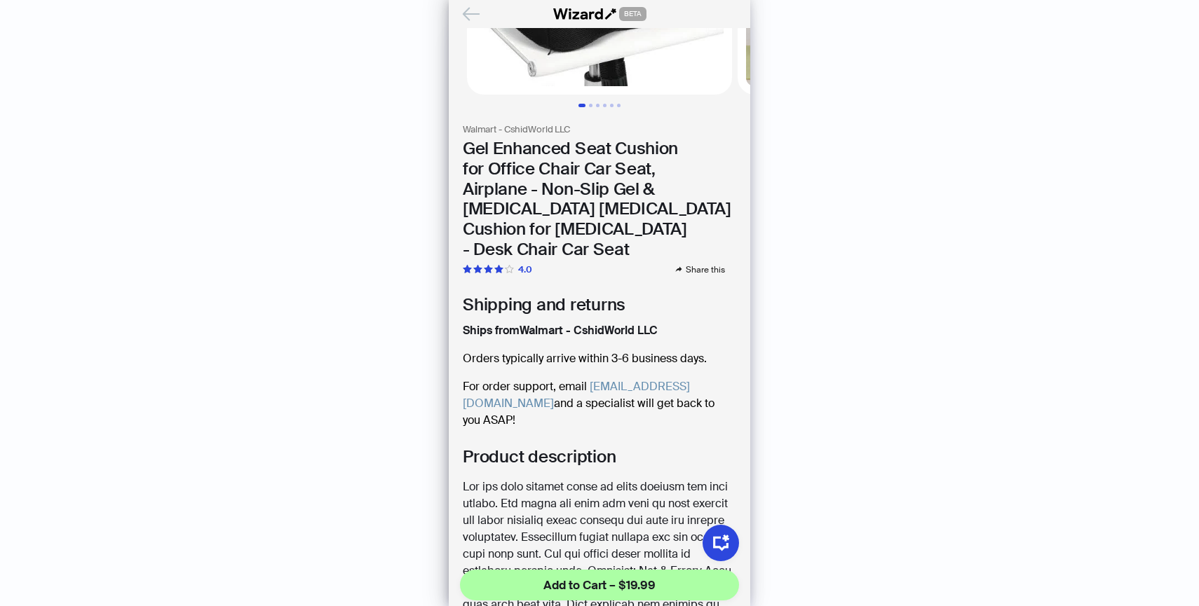
scroll to position [264, 0]
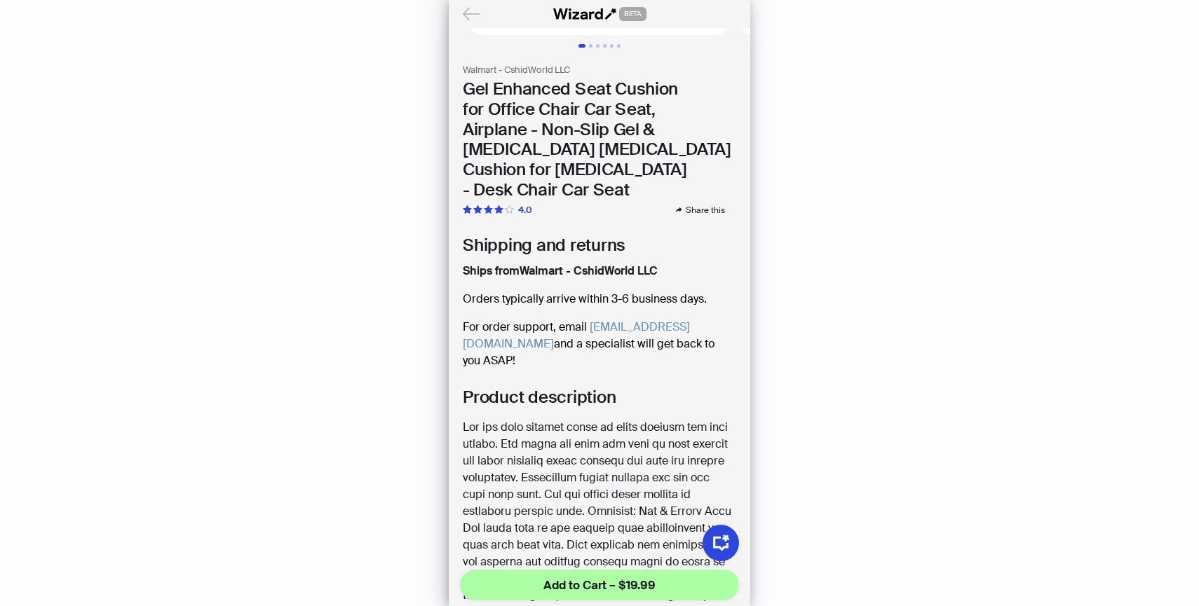
click at [471, 20] on icon "Back" at bounding box center [471, 14] width 24 height 24
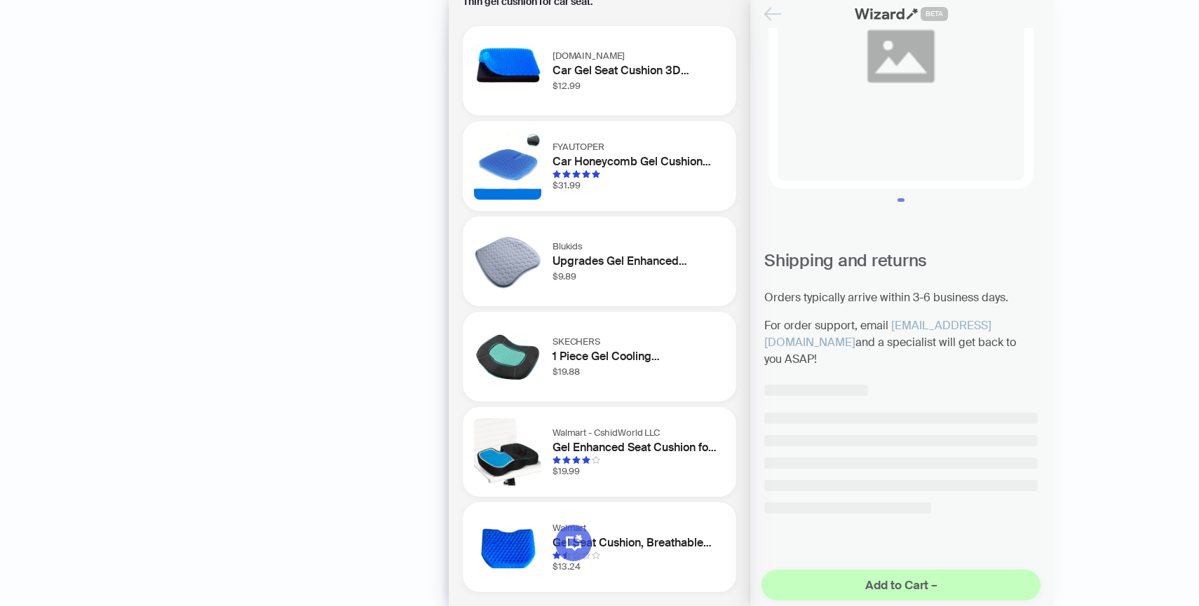
scroll to position [93, 0]
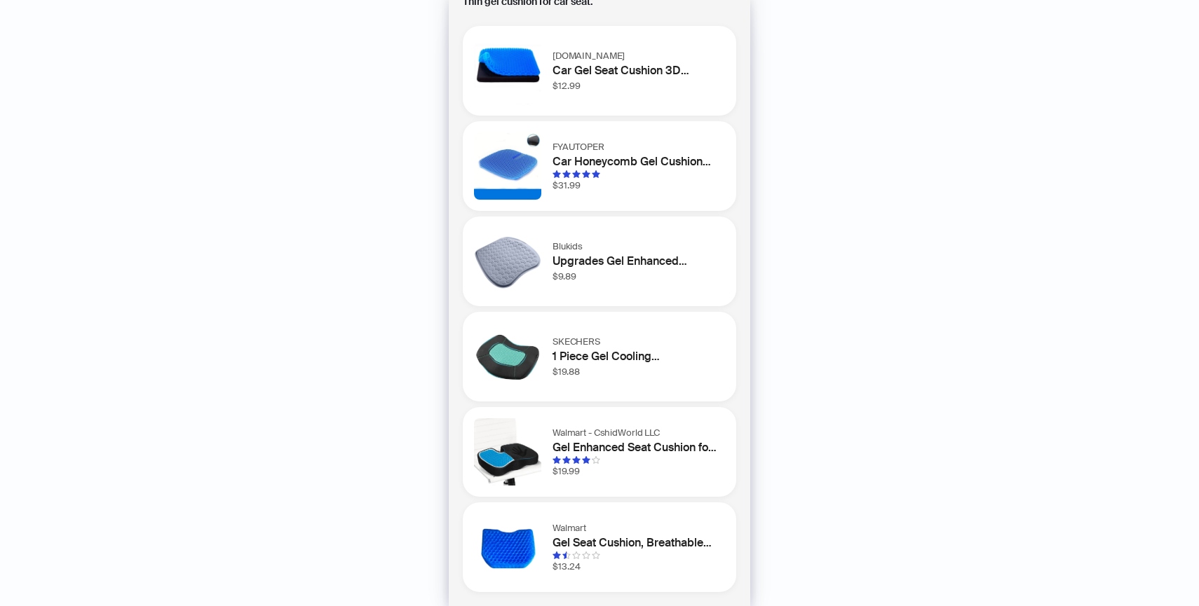
click at [576, 68] on h1 "Car Gel Seat Cushion 3D Honeycomb Cool Breathable Cool Seat Cushion Car Home Of…" at bounding box center [636, 70] width 167 height 17
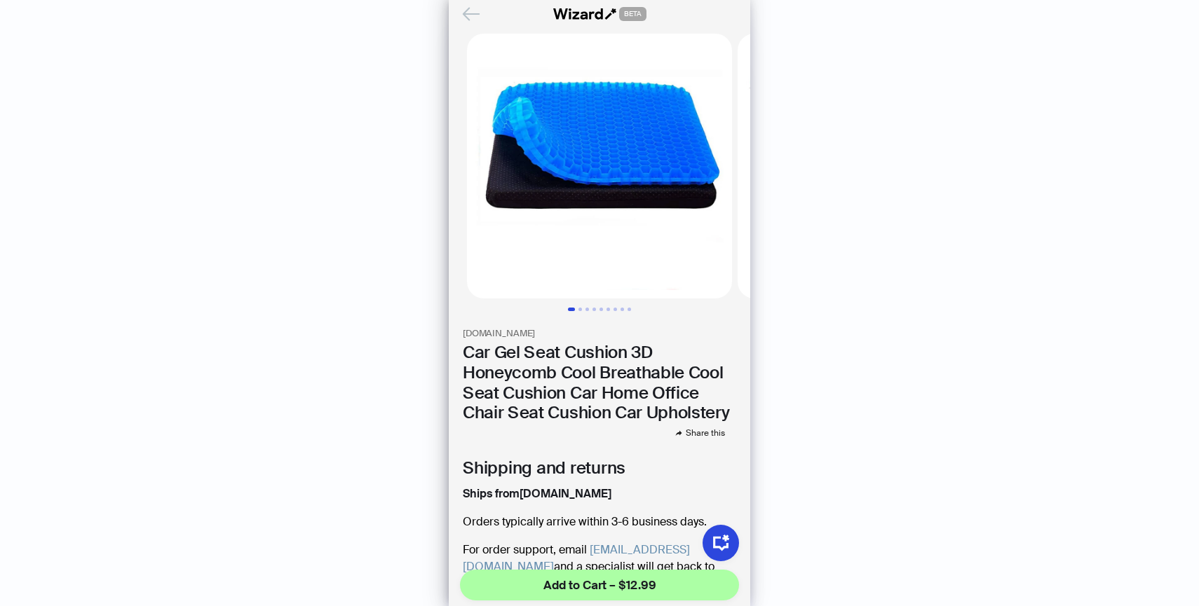
click at [473, 11] on icon "Back" at bounding box center [471, 14] width 24 height 24
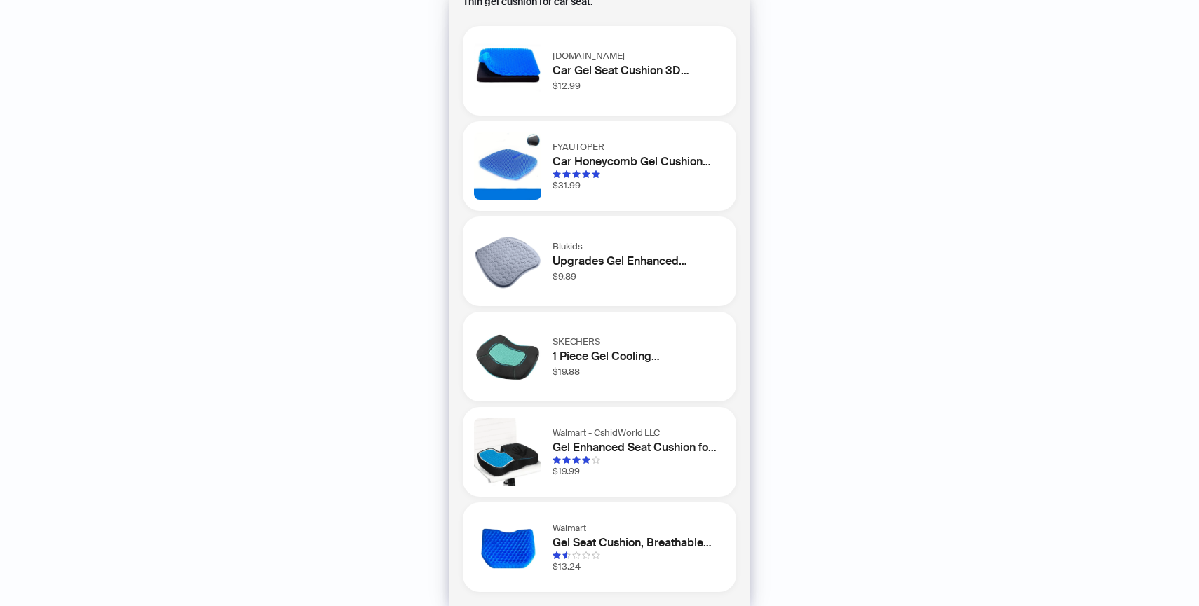
click at [604, 152] on h1 "FYAUTOPER" at bounding box center [636, 147] width 167 height 14
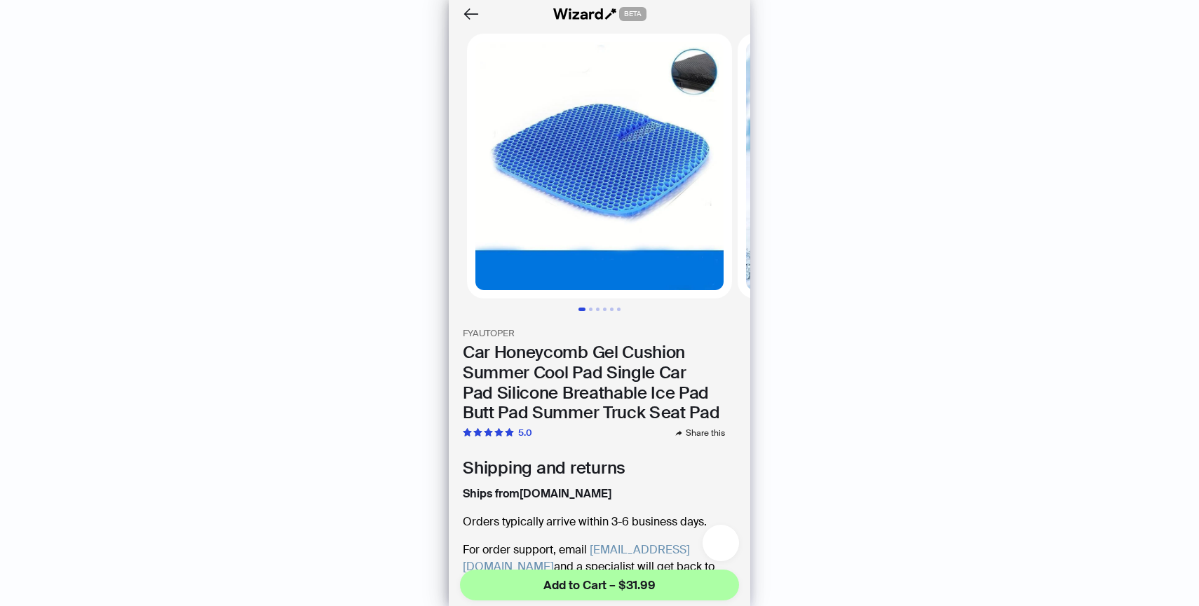
click at [718, 547] on icon "button" at bounding box center [720, 544] width 13 height 12
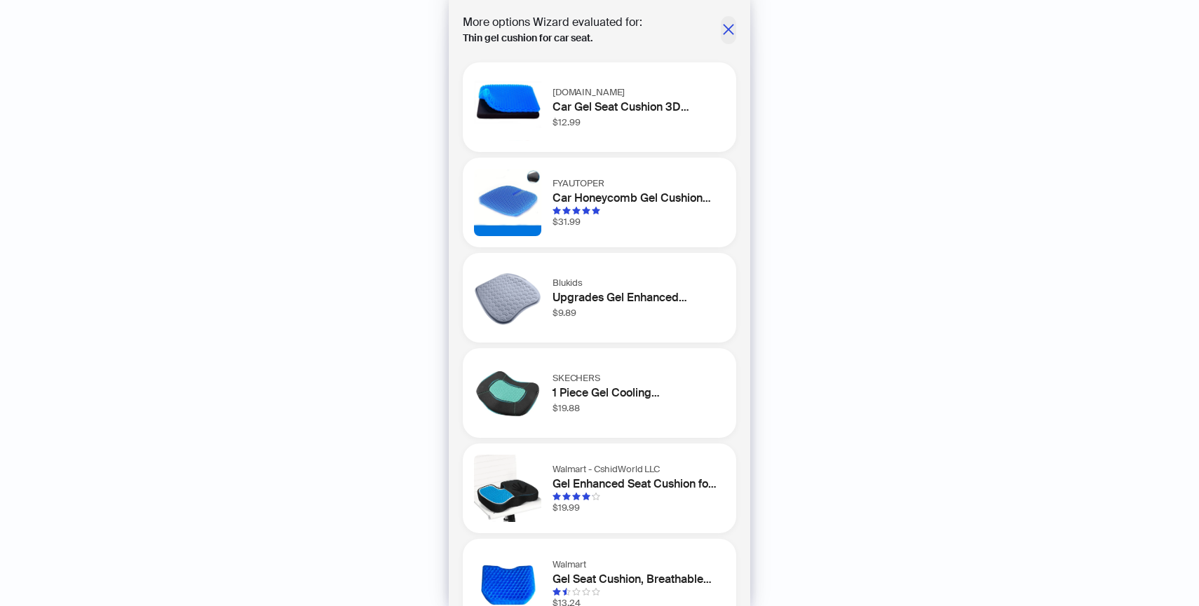
click at [726, 22] on icon "close" at bounding box center [728, 29] width 14 height 14
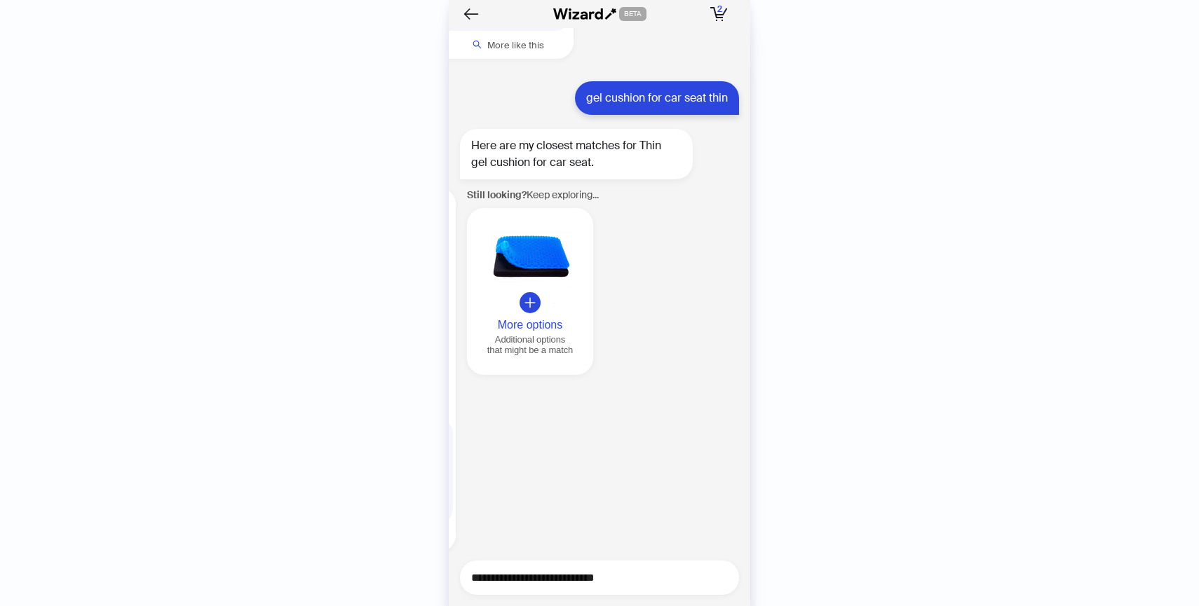
click at [574, 576] on textarea "**********" at bounding box center [605, 578] width 268 height 18
type textarea "****"
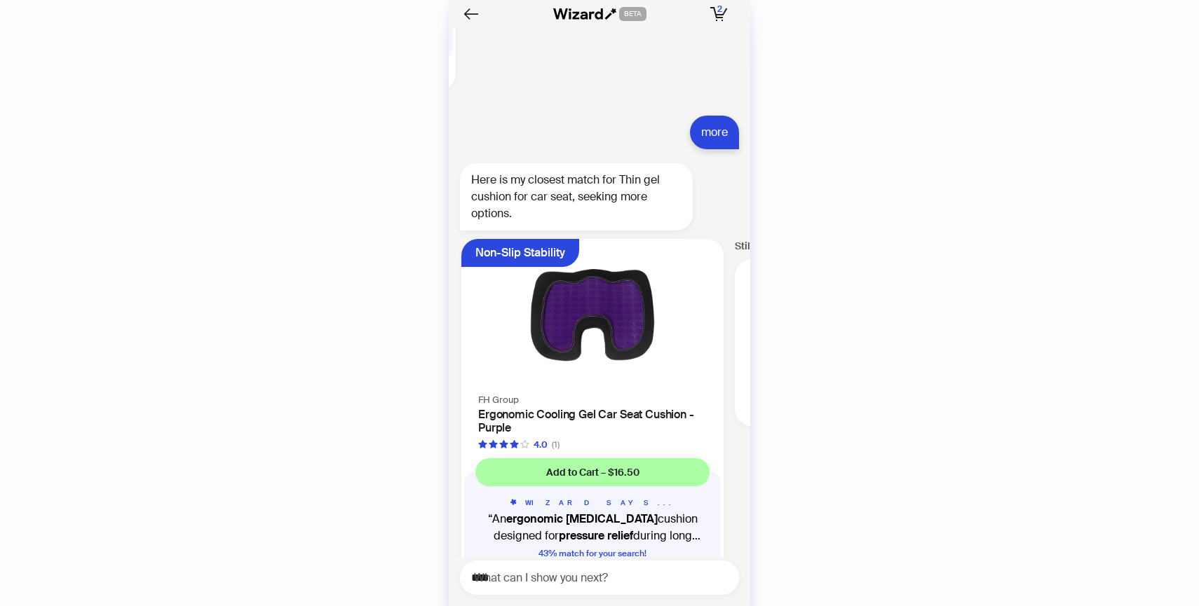
scroll to position [5890, 0]
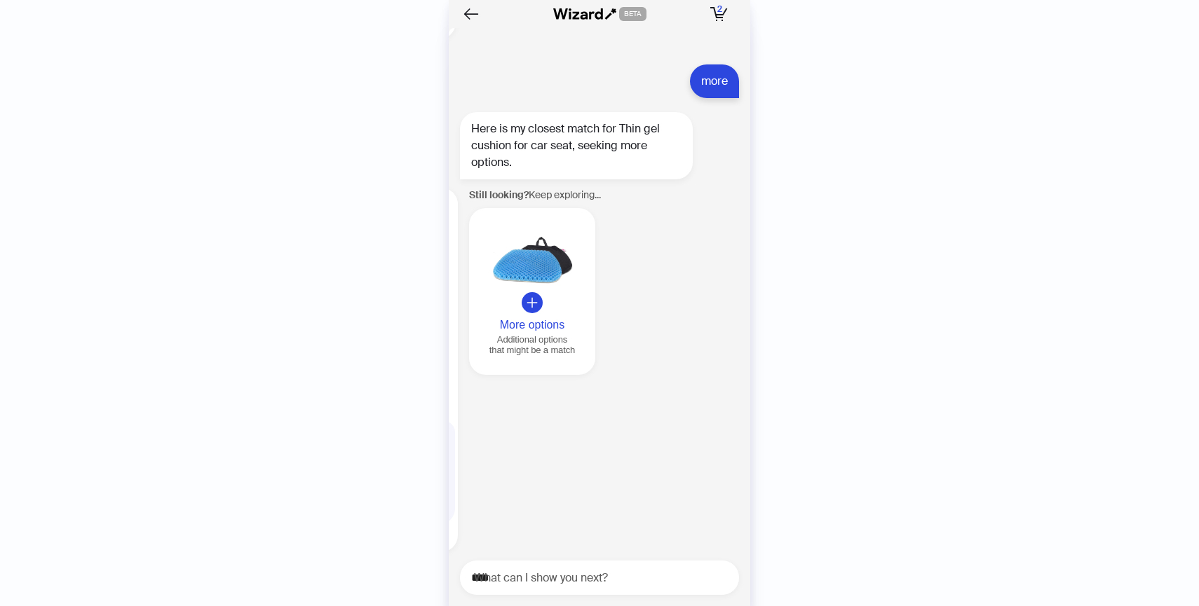
scroll to position [0, 268]
click at [559, 319] on div "More options" at bounding box center [530, 325] width 115 height 13
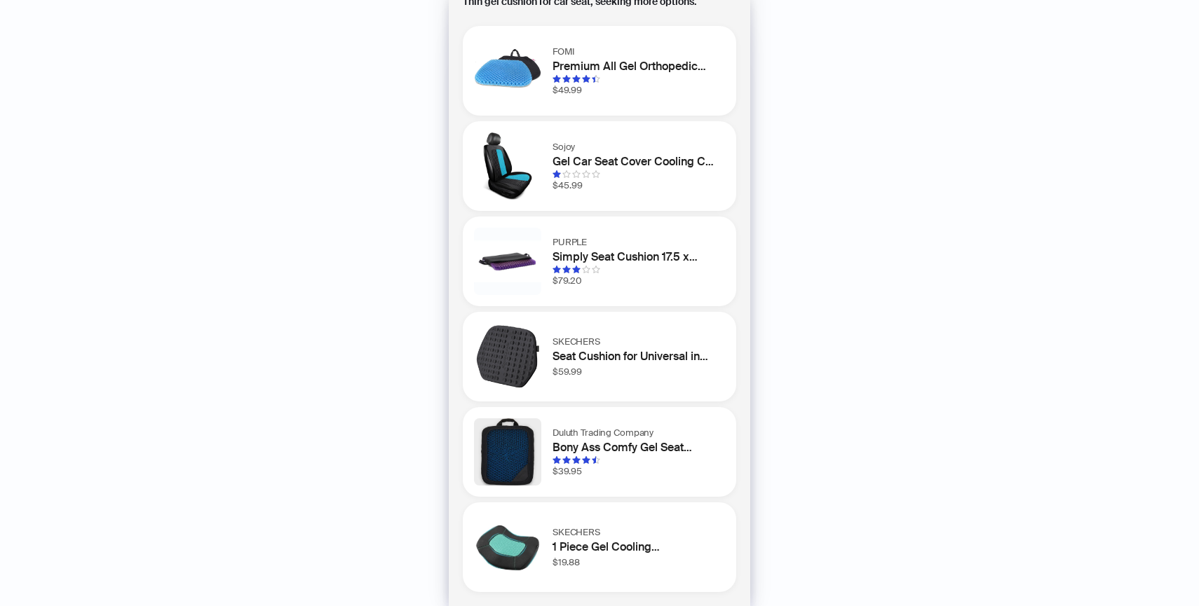
scroll to position [0, 0]
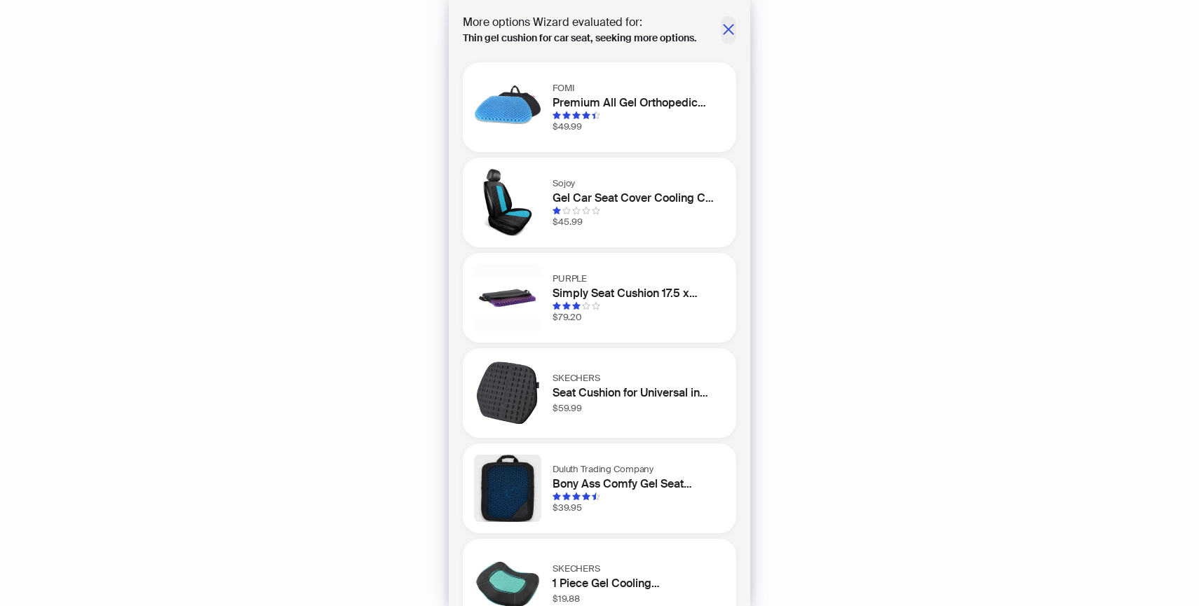
click at [726, 29] on icon "close" at bounding box center [728, 29] width 14 height 14
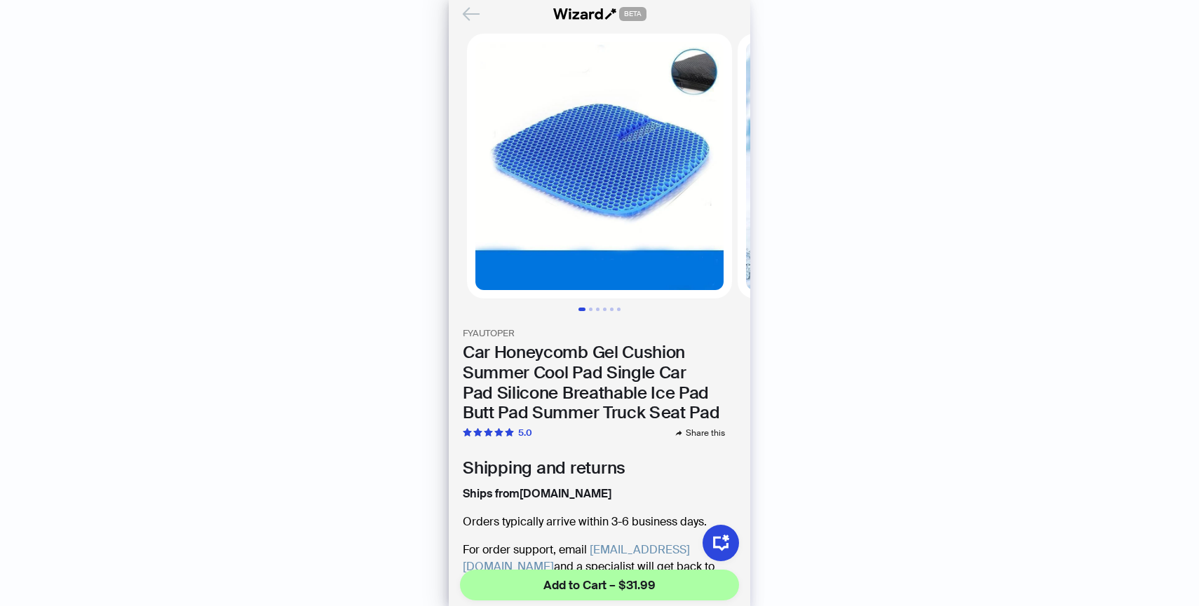
click at [475, 15] on icon "Back" at bounding box center [471, 14] width 24 height 24
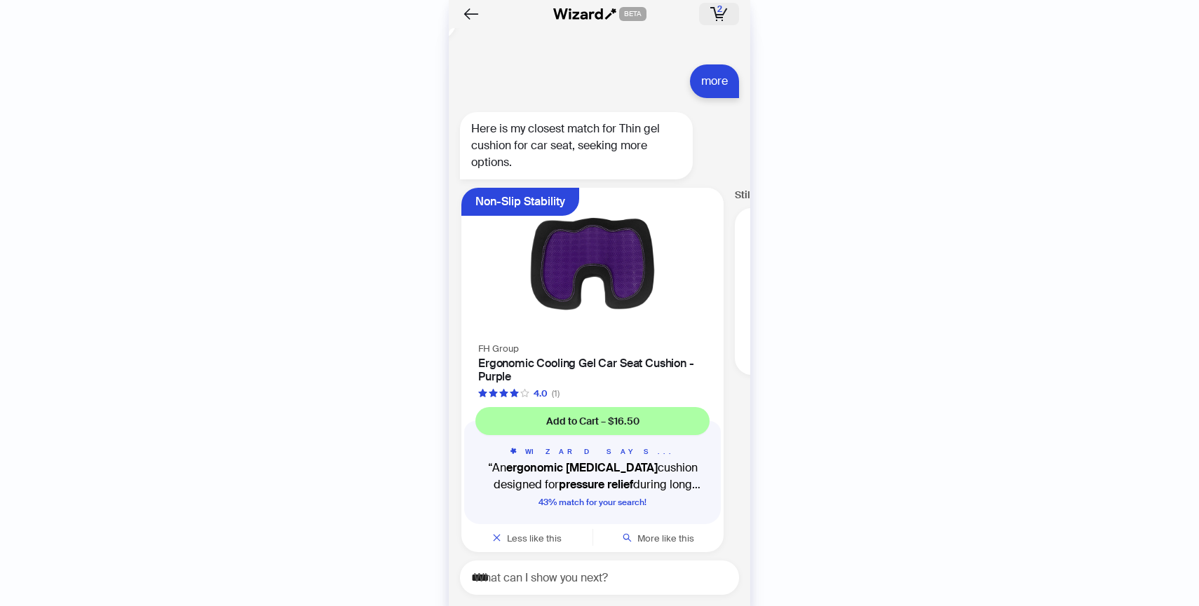
click at [719, 20] on icon "button" at bounding box center [719, 14] width 18 height 14
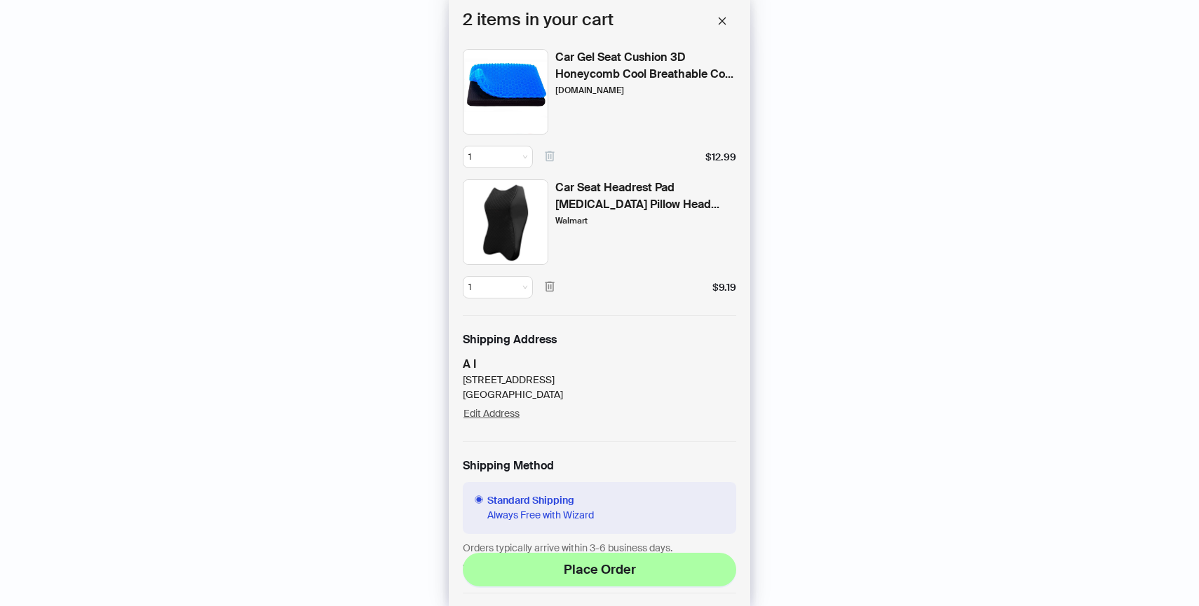
click at [547, 155] on icon "button" at bounding box center [549, 156] width 13 height 13
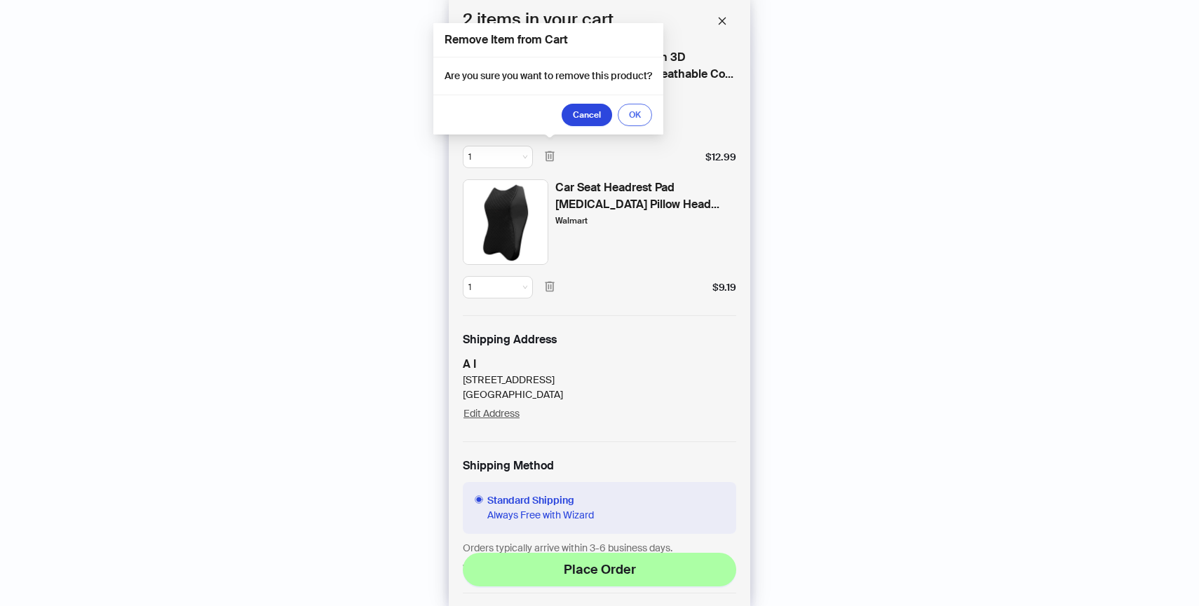
click at [633, 108] on button "OK" at bounding box center [635, 115] width 34 height 22
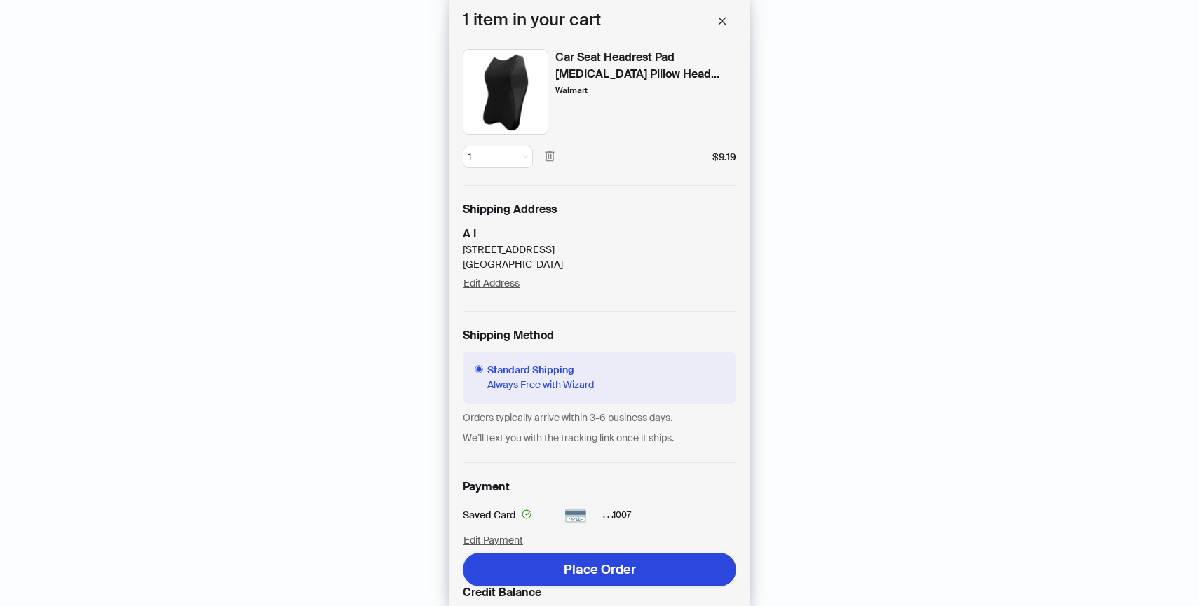
click at [590, 573] on span "Place Order" at bounding box center [600, 570] width 72 height 17
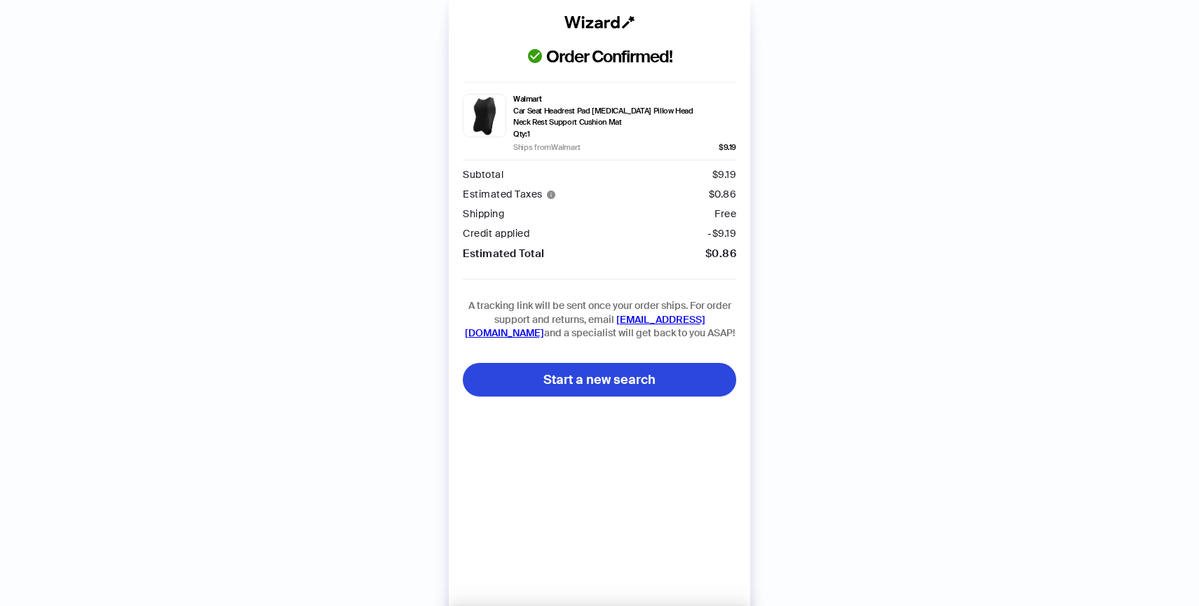
scroll to position [6010, 0]
